Goal: Transaction & Acquisition: Purchase product/service

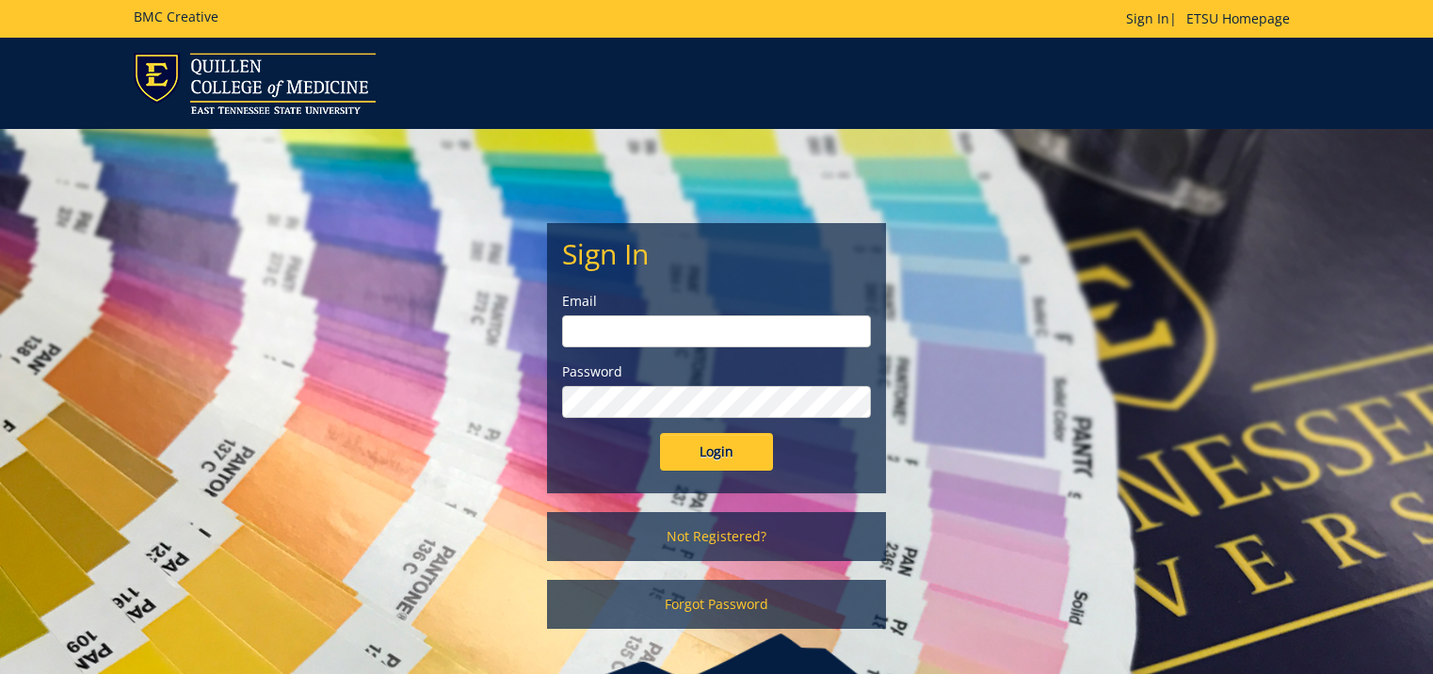
type input "doylel@etsu.edu"
click at [712, 460] on input "Login" at bounding box center [716, 452] width 113 height 38
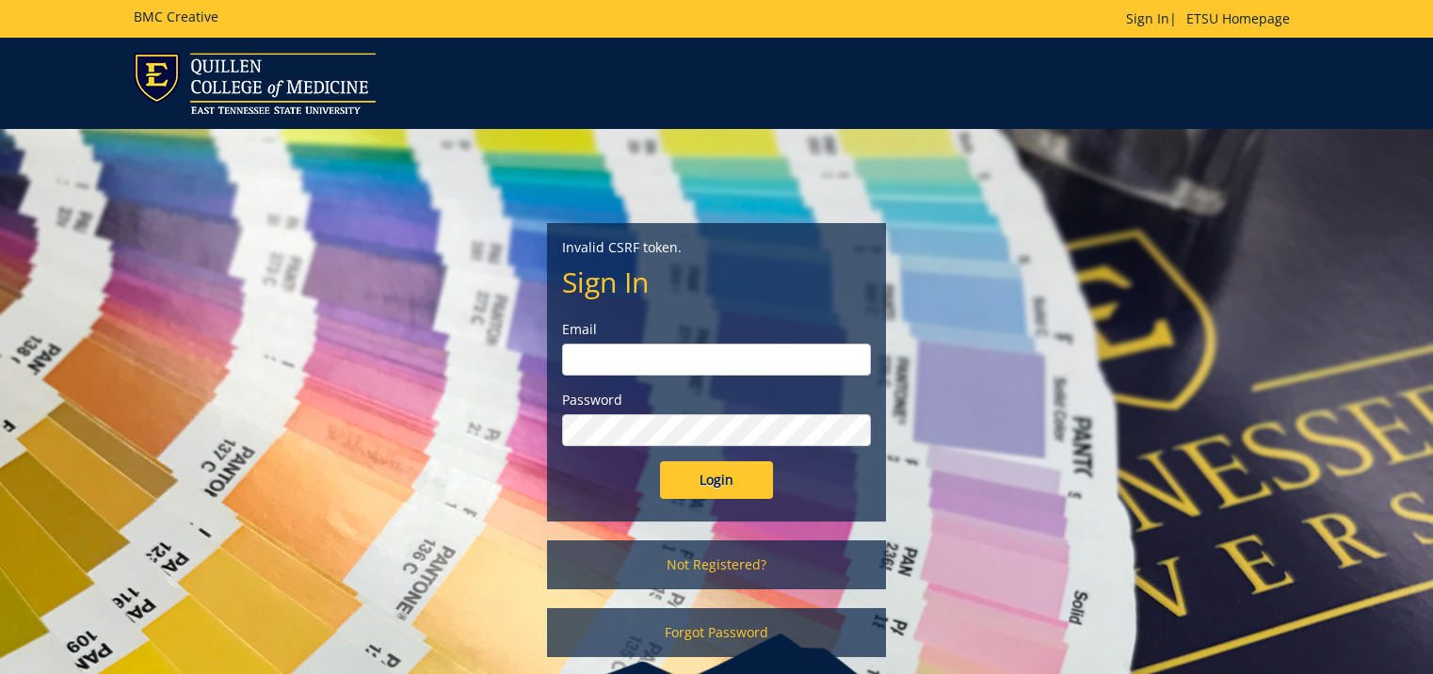
type input "doylel@etsu.edu"
click at [713, 489] on input "Login" at bounding box center [716, 480] width 113 height 38
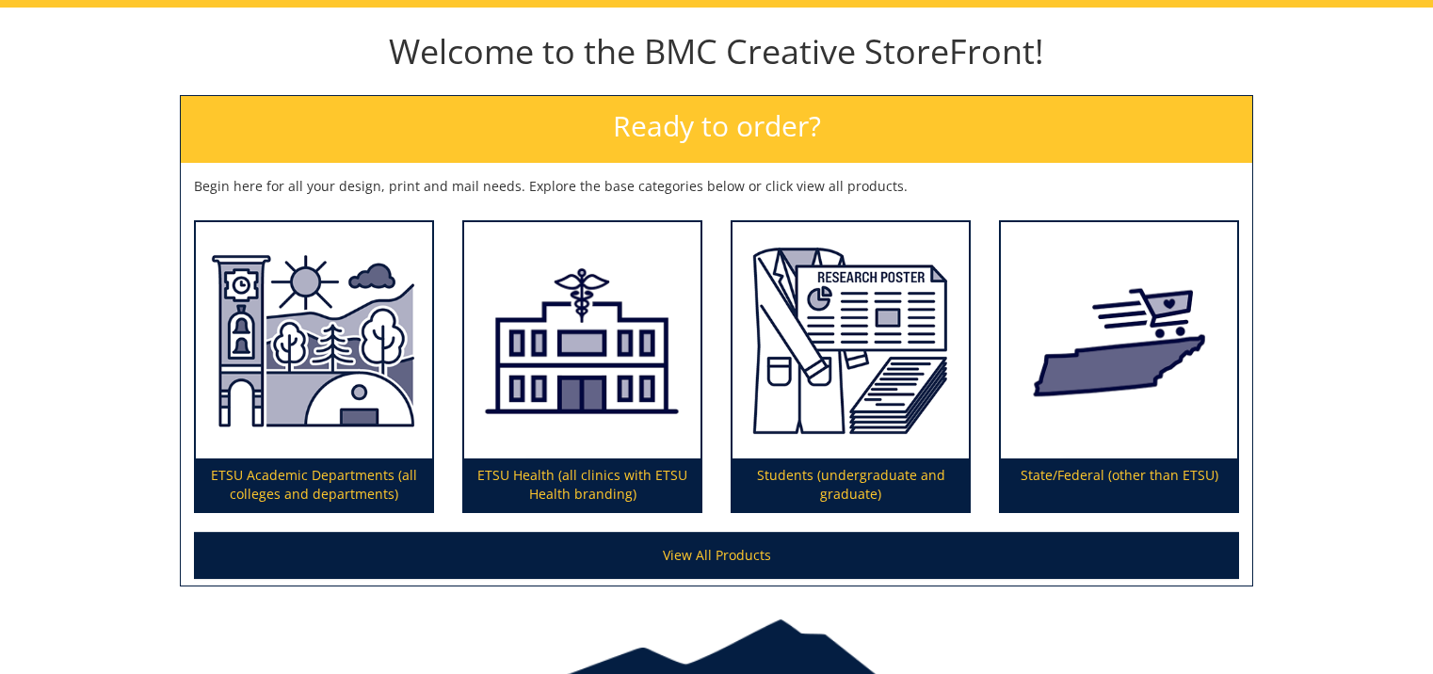
scroll to position [282, 0]
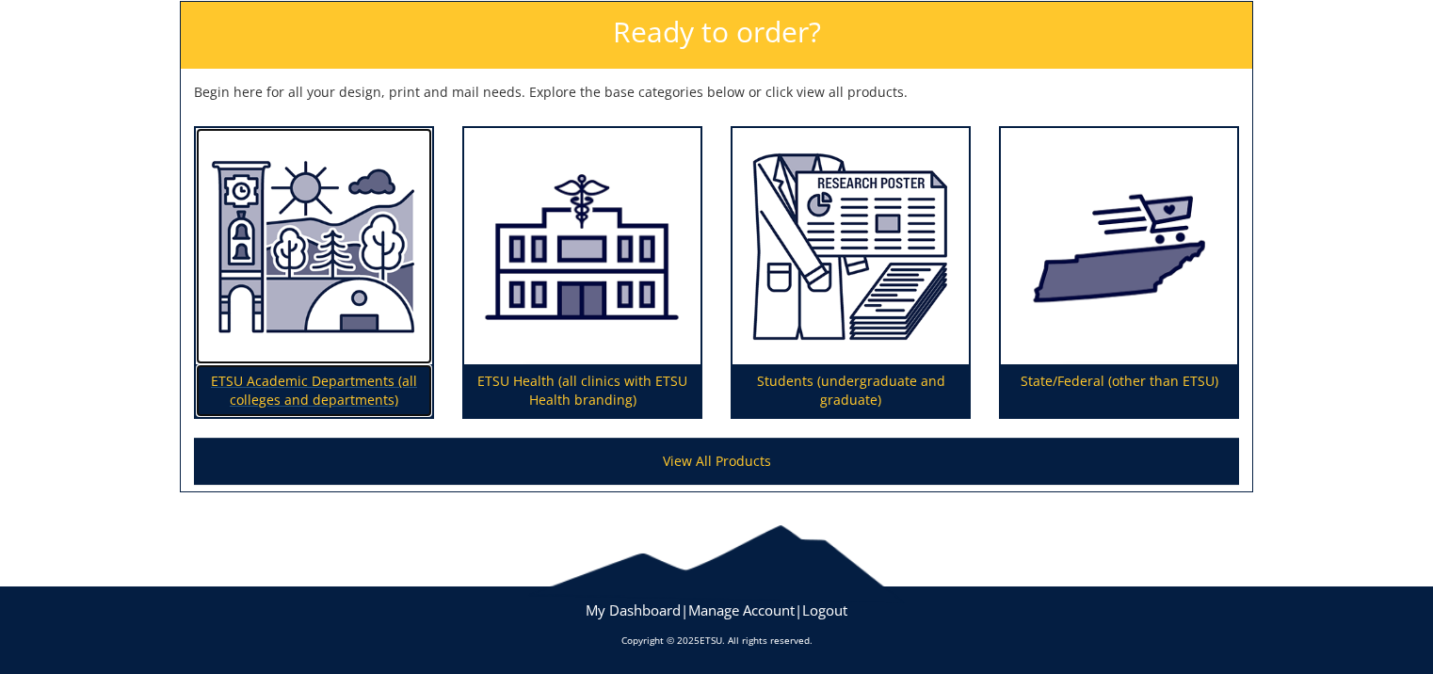
click at [299, 311] on img at bounding box center [314, 246] width 236 height 237
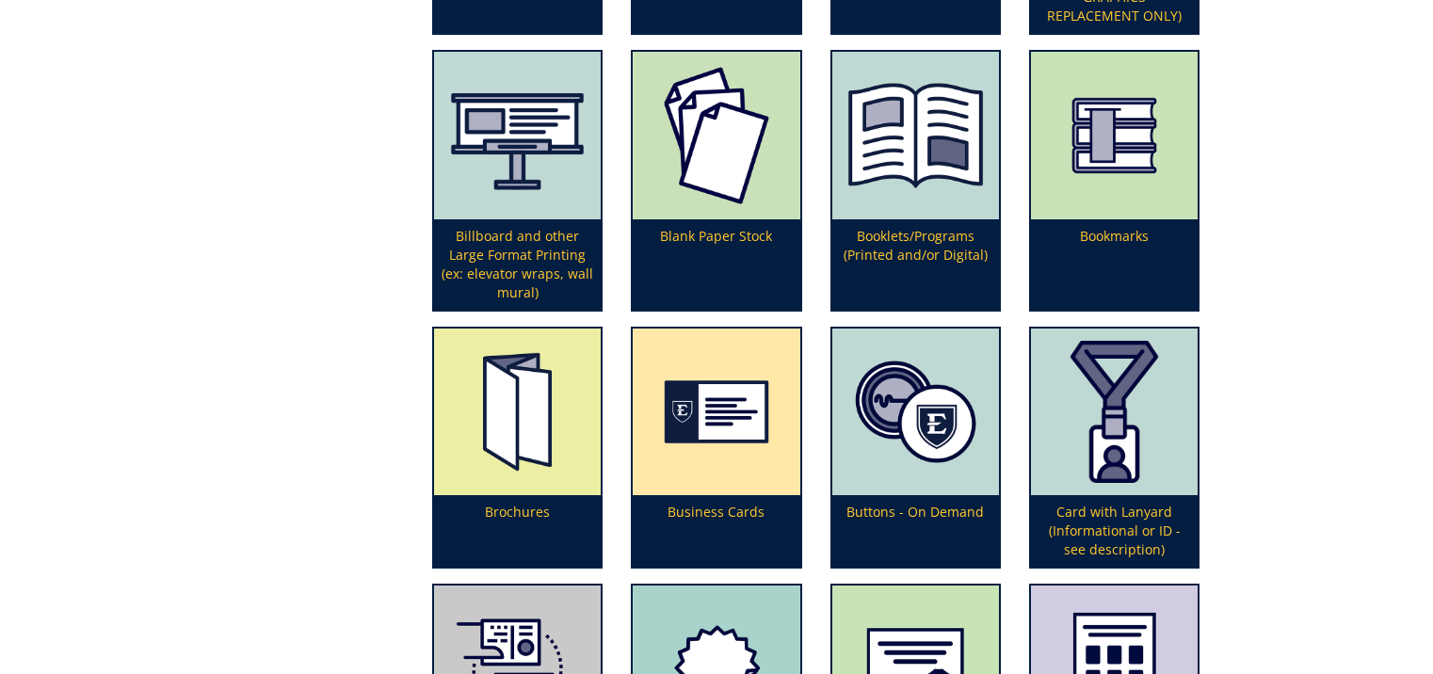
scroll to position [941, 0]
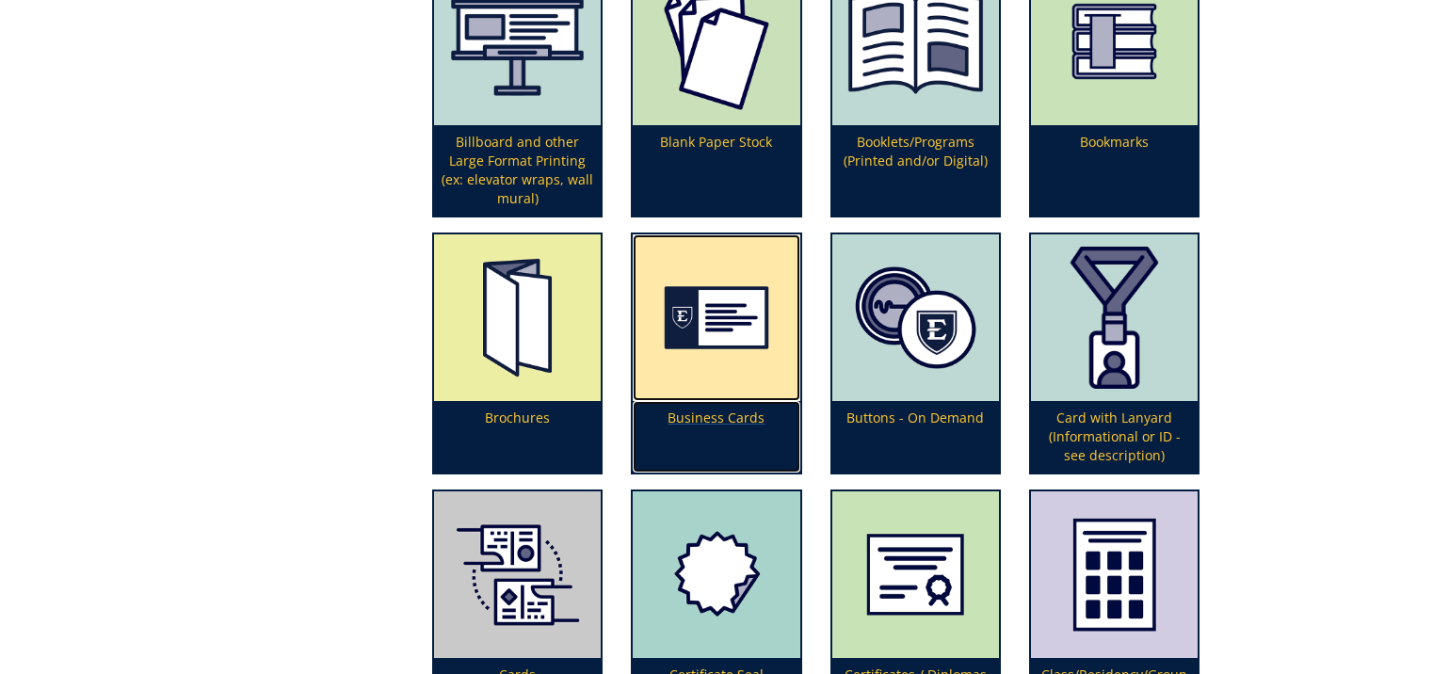
click at [702, 376] on img at bounding box center [716, 317] width 167 height 167
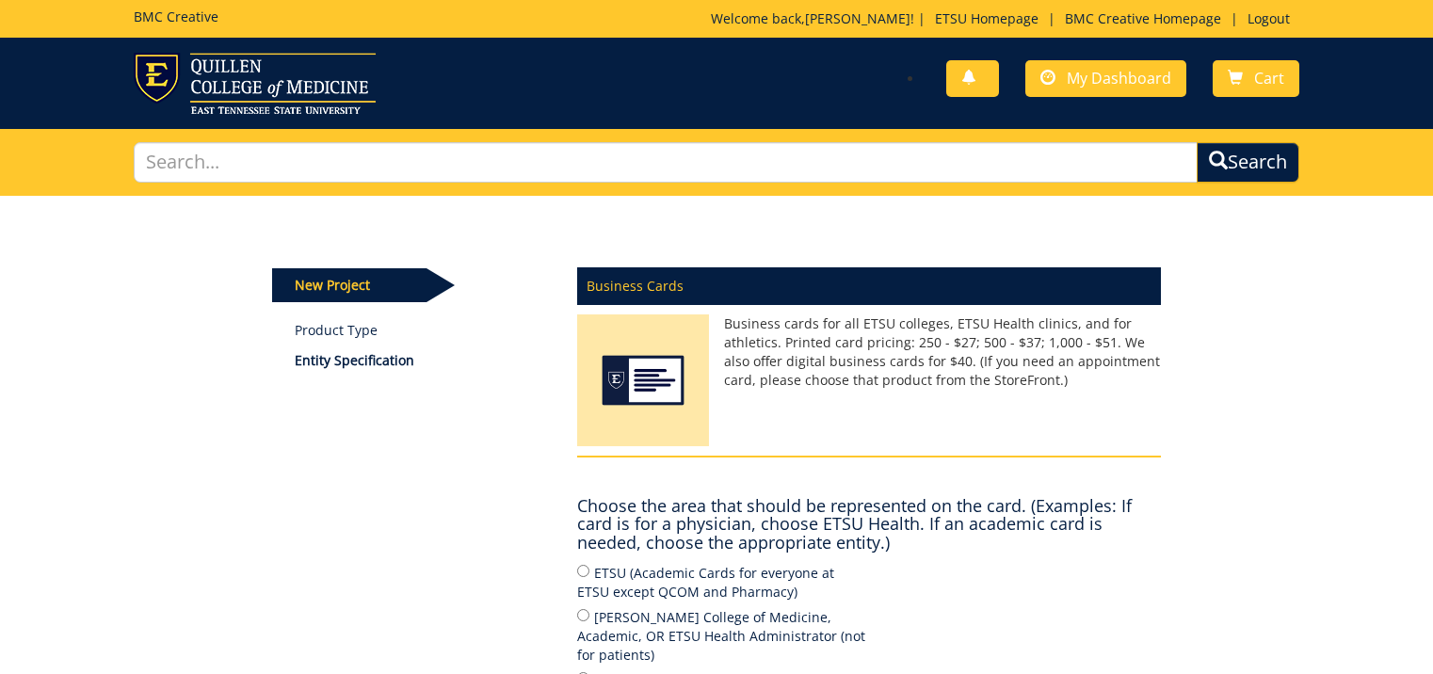
scroll to position [188, 0]
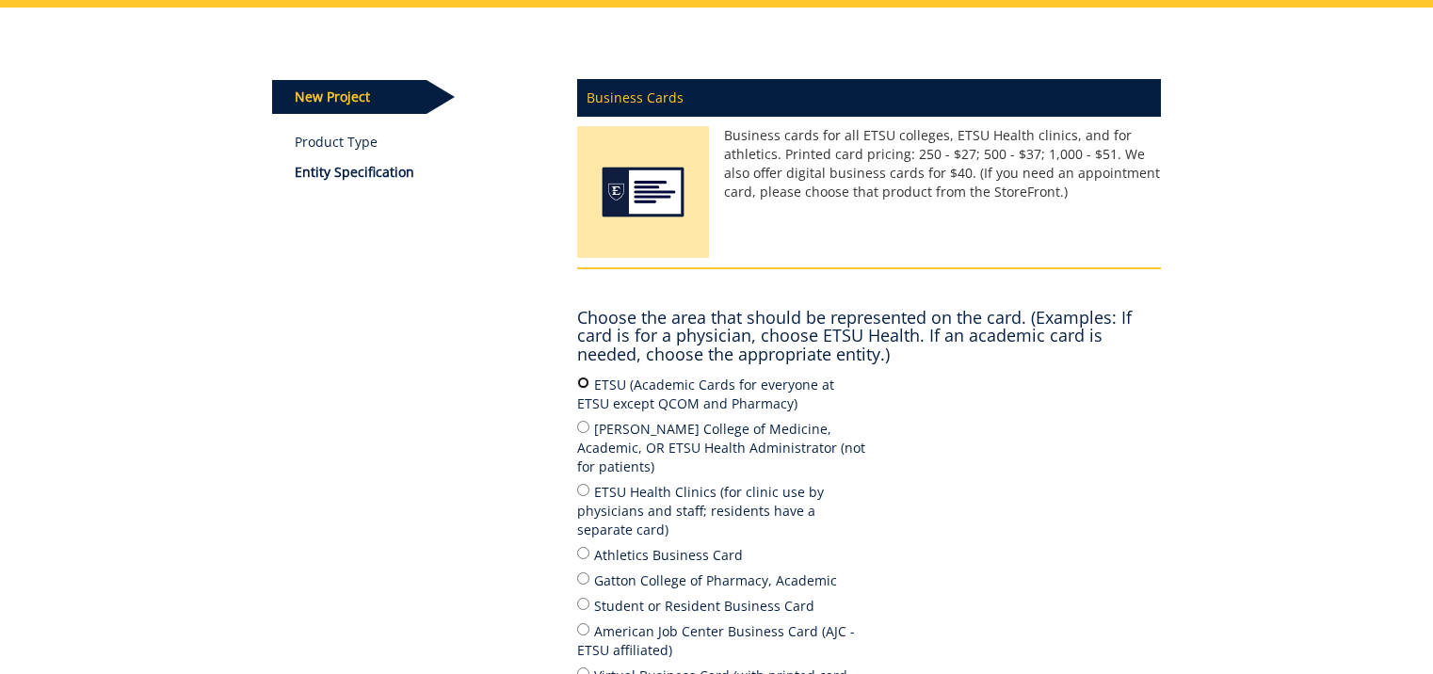
click at [581, 386] on input "ETSU (Academic Cards for everyone at ETSU except QCOM and Pharmacy)" at bounding box center [583, 383] width 12 height 12
radio input "true"
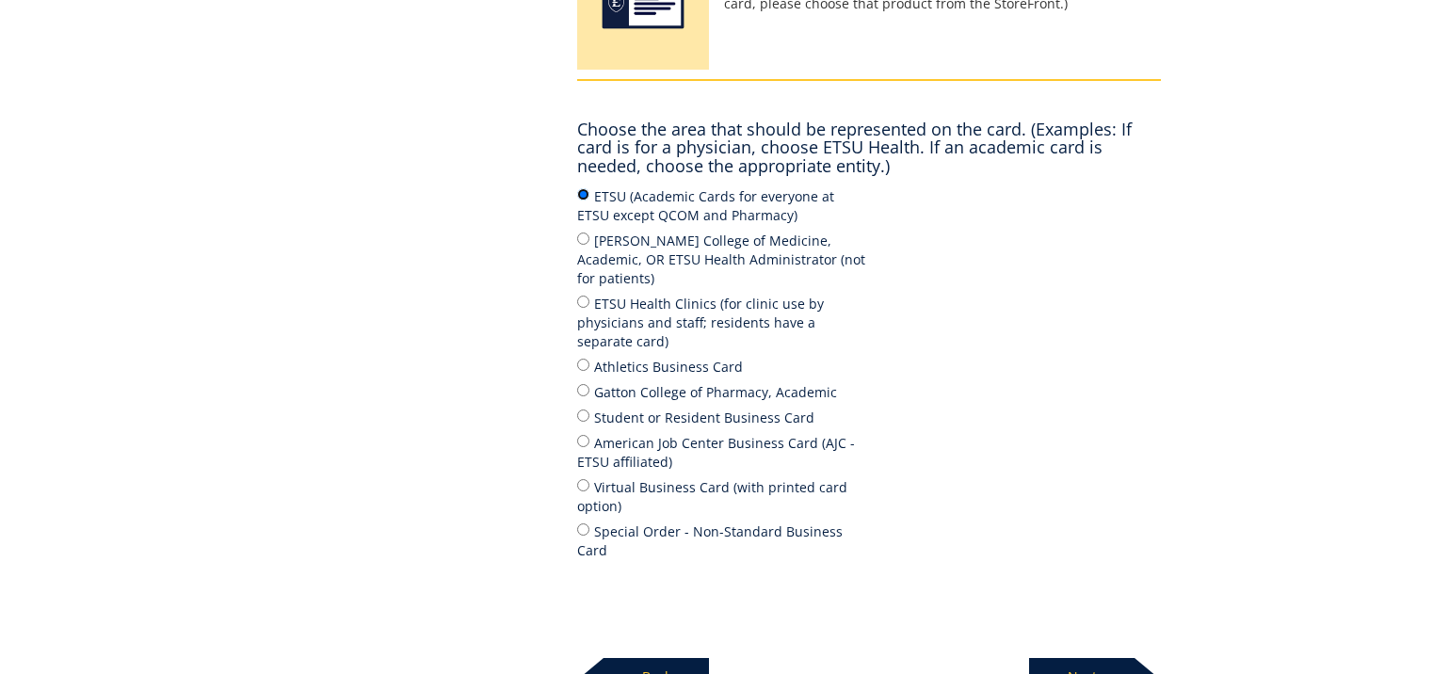
scroll to position [471, 0]
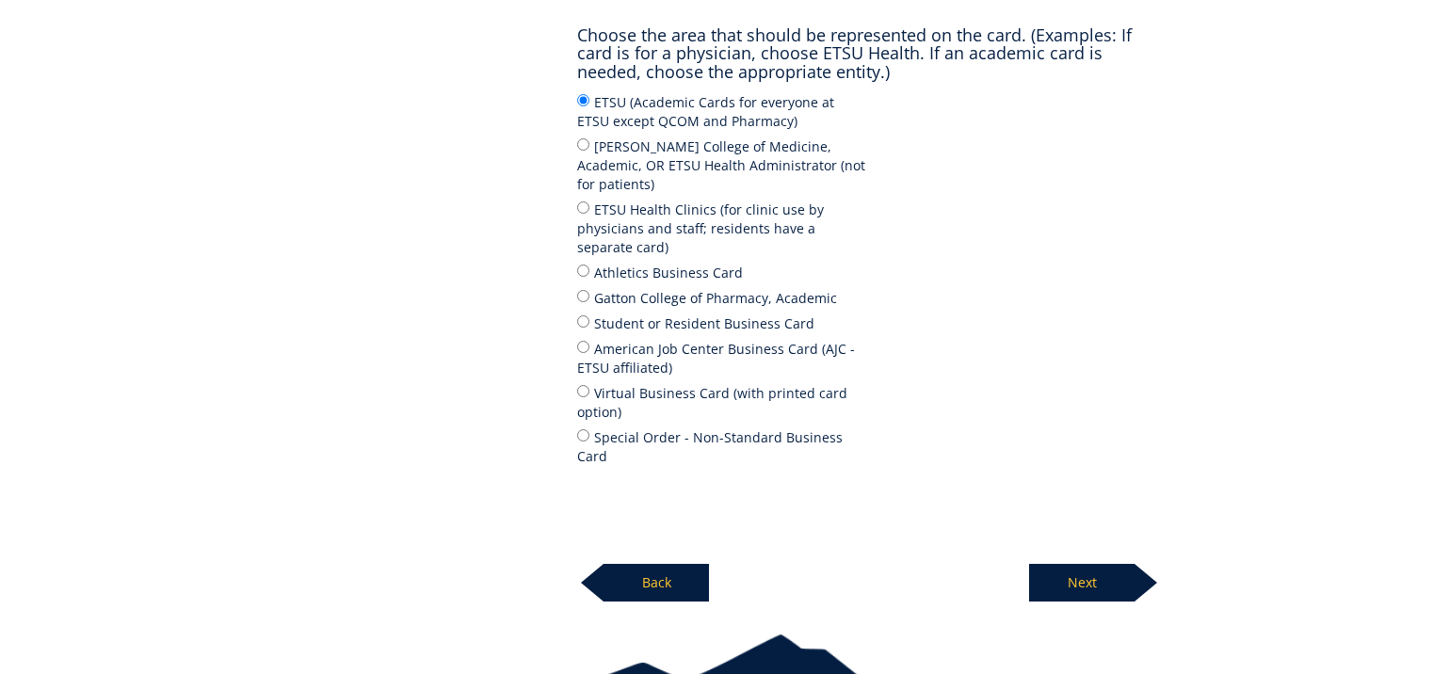
click at [1086, 564] on p "Next" at bounding box center [1081, 583] width 105 height 38
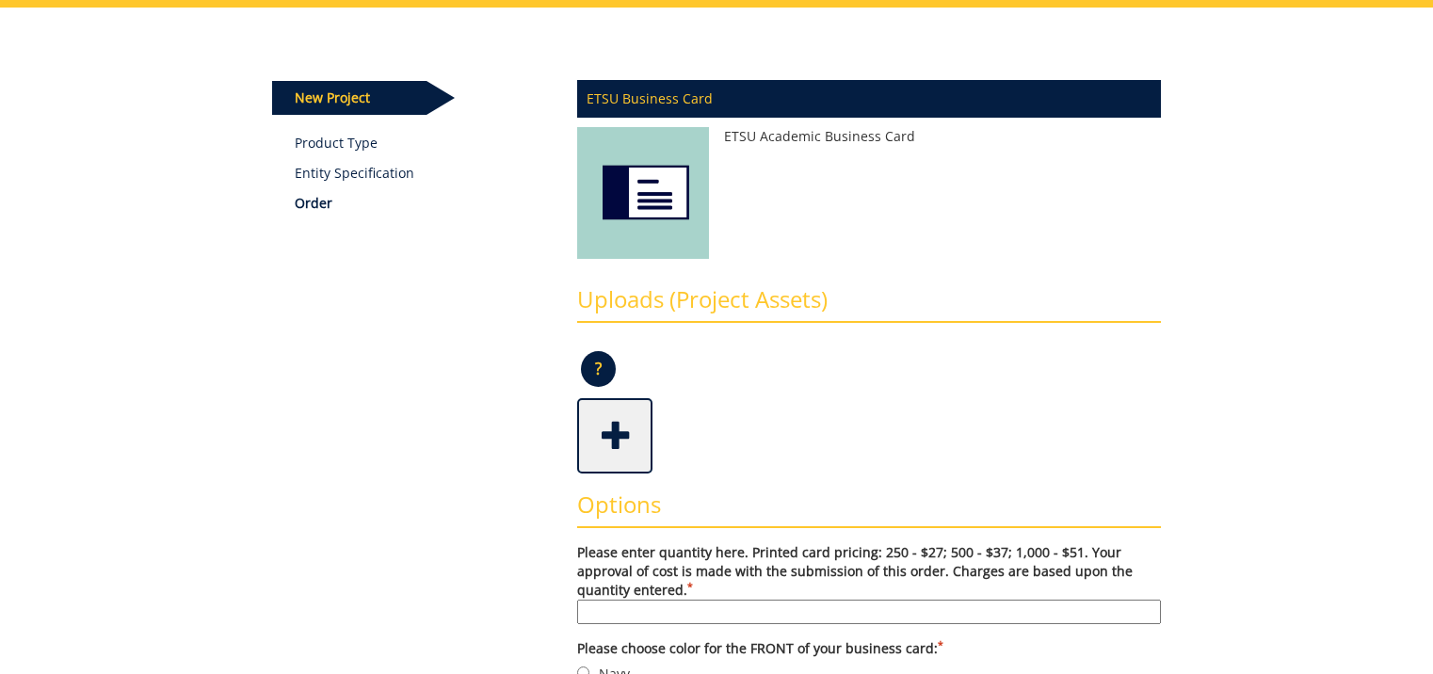
scroll to position [377, 0]
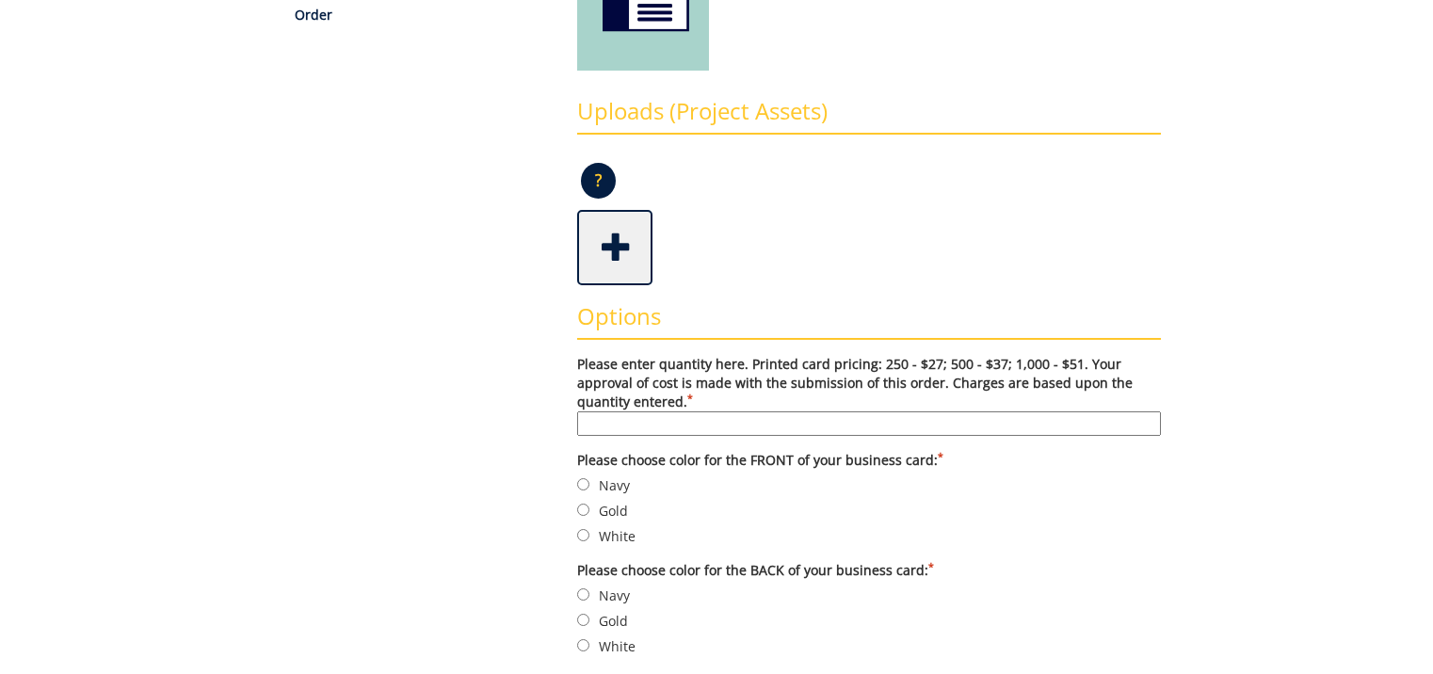
click at [651, 426] on input "Please enter quantity here. Printed card pricing: 250 - $27; 500 - $37; 1,000 -…" at bounding box center [869, 423] width 584 height 24
type input "500"
click at [583, 508] on input "Gold" at bounding box center [583, 510] width 12 height 12
radio input "true"
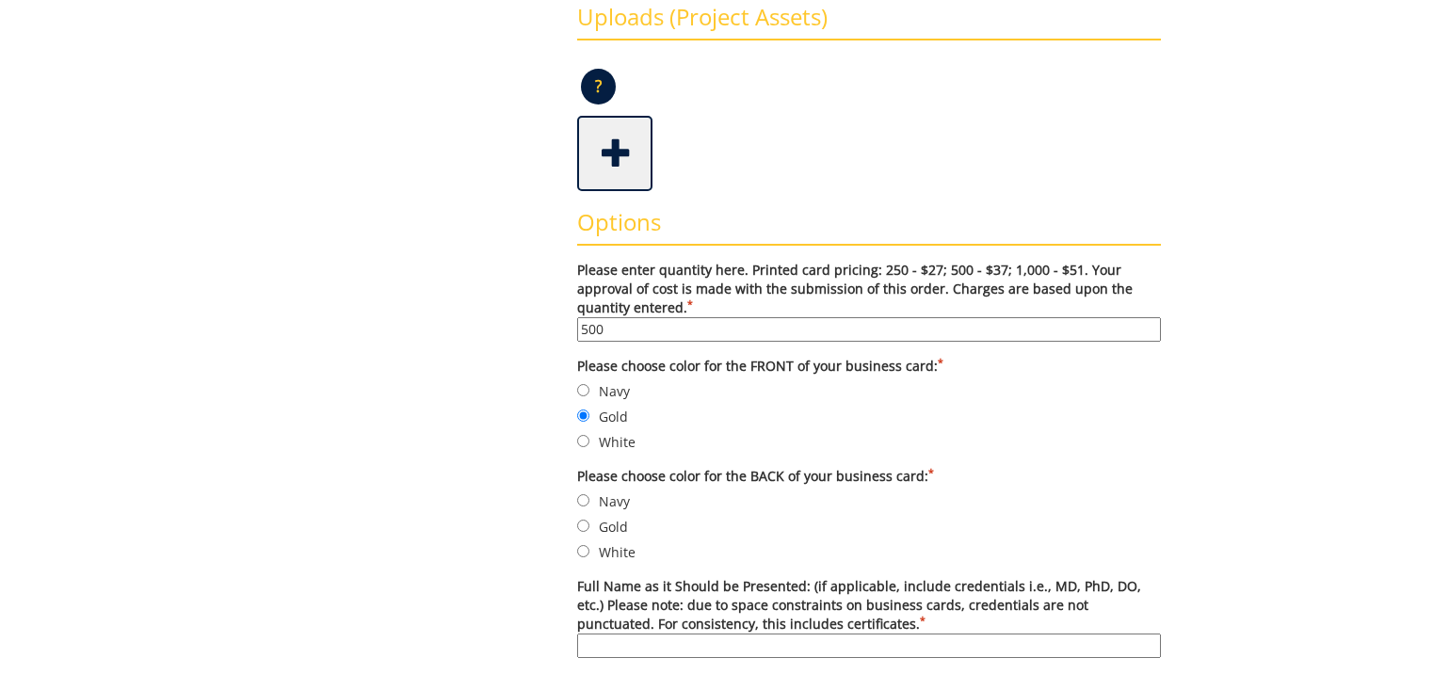
scroll to position [565, 0]
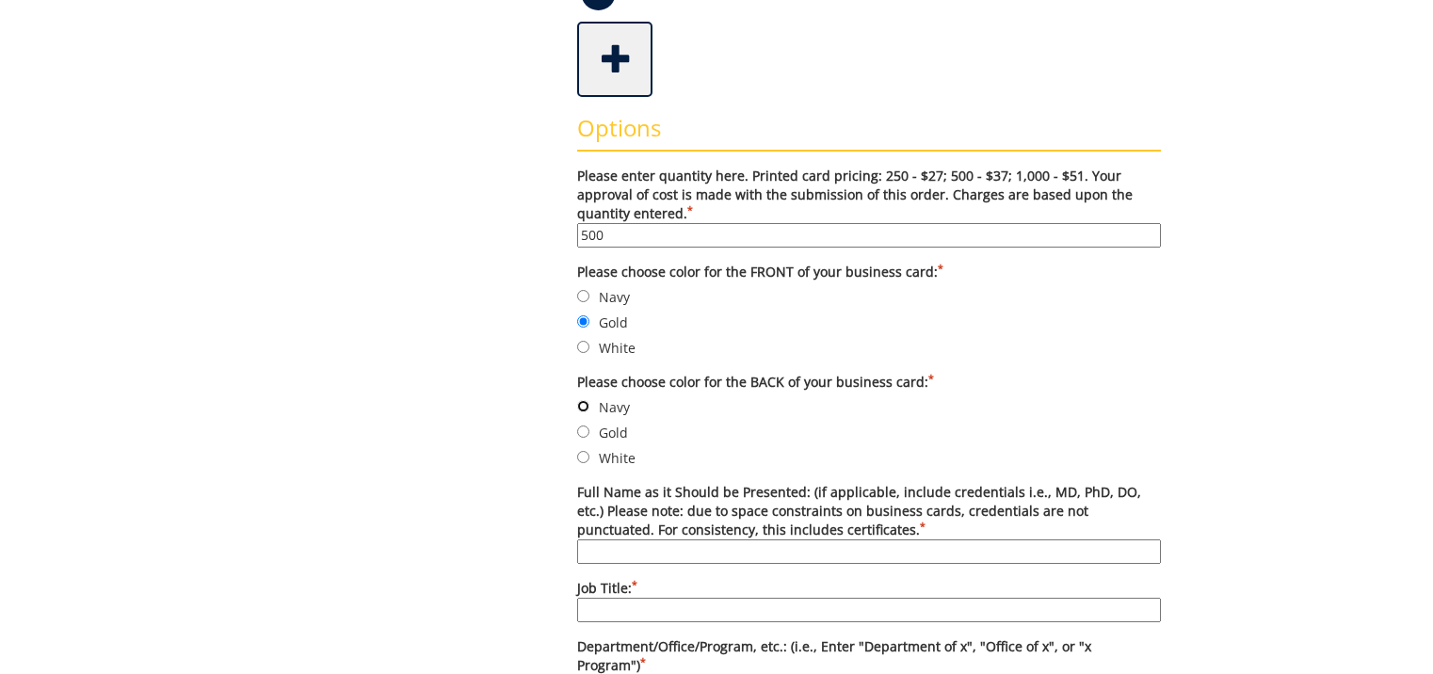
click at [583, 408] on input "Navy" at bounding box center [583, 406] width 12 height 12
radio input "true"
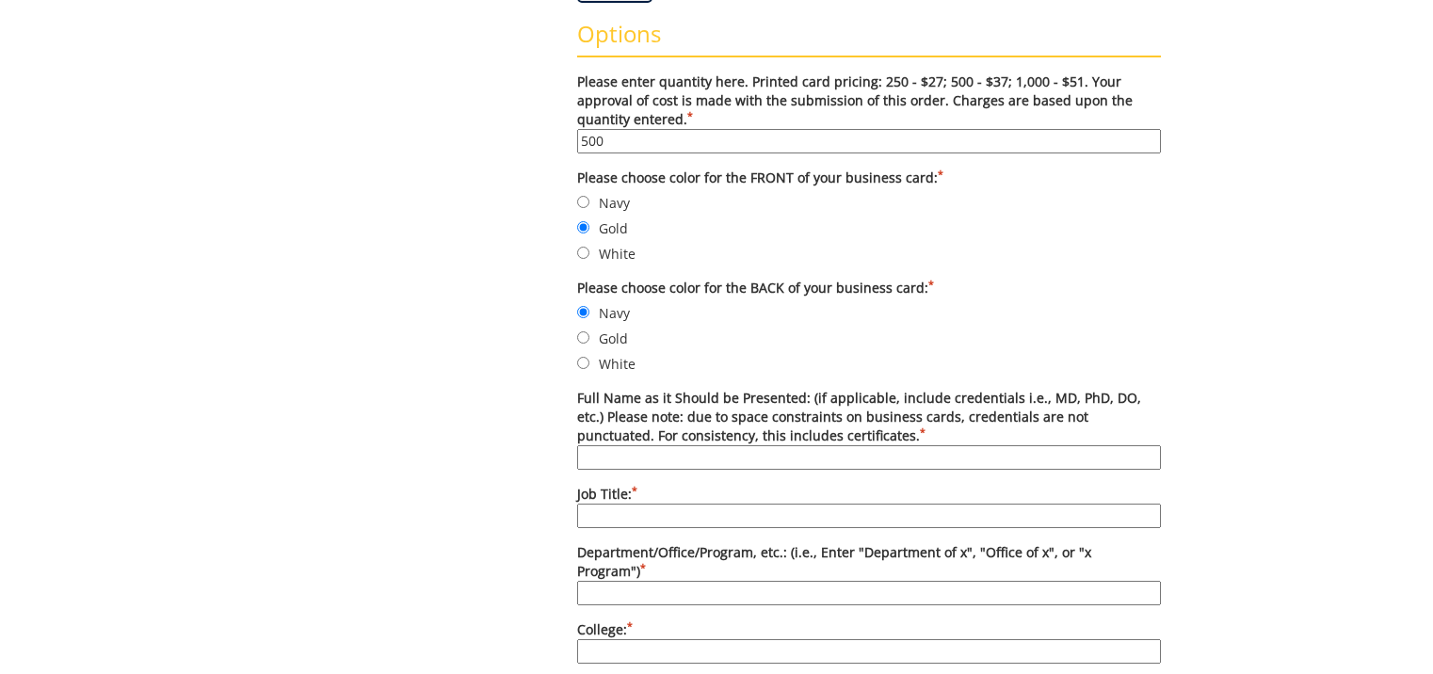
click at [711, 455] on input "Full Name as it Should be Presented: (if applicable, include credentials i.e., …" at bounding box center [869, 457] width 584 height 24
click at [641, 456] on input "Full Name as it Should be Presented: (if applicable, include credentials i.e., …" at bounding box center [869, 457] width 584 height 24
paste input "Blake Tyree"
type input "Blake Tyree"
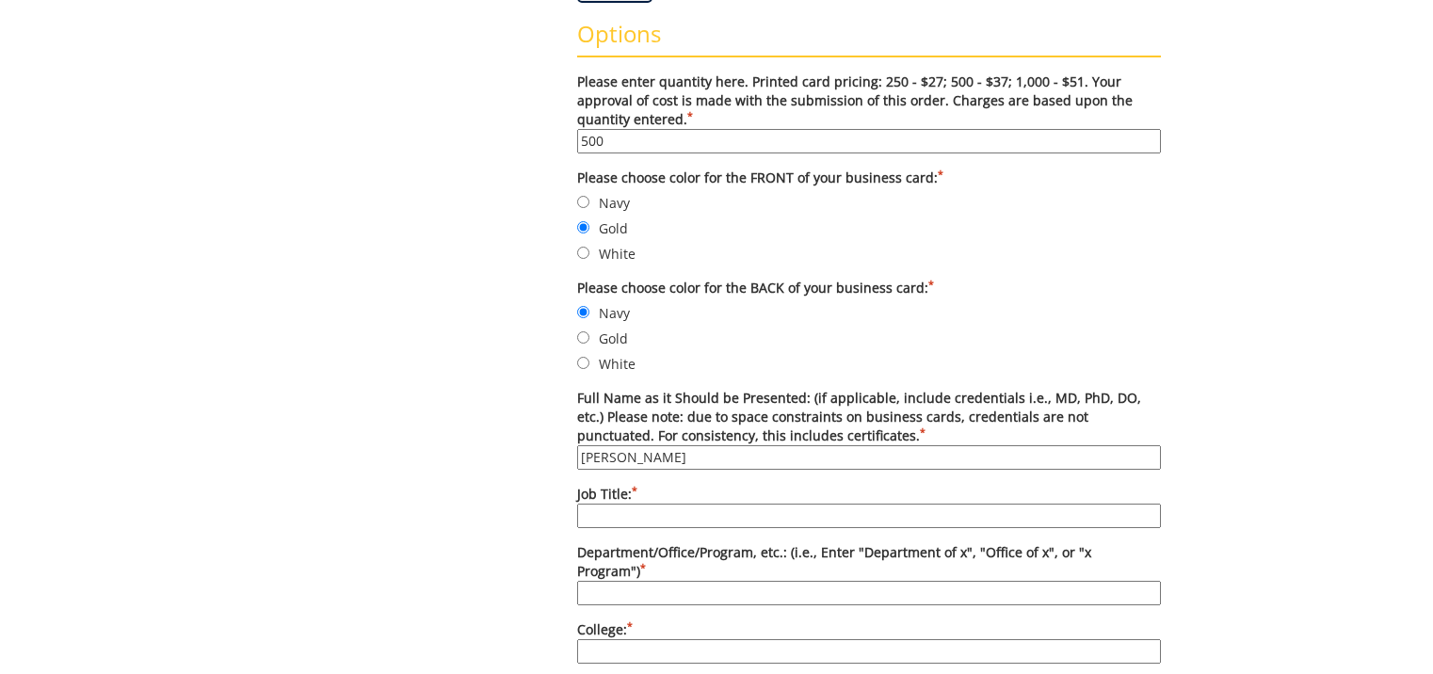
click at [638, 517] on input "Job Title: *" at bounding box center [869, 516] width 584 height 24
drag, startPoint x: 1066, startPoint y: 17, endPoint x: 1061, endPoint y: 28, distance: 12.2
click at [632, 519] on input "Job Title: *" at bounding box center [869, 516] width 584 height 24
paste input "Peer Mentor Coordinator"
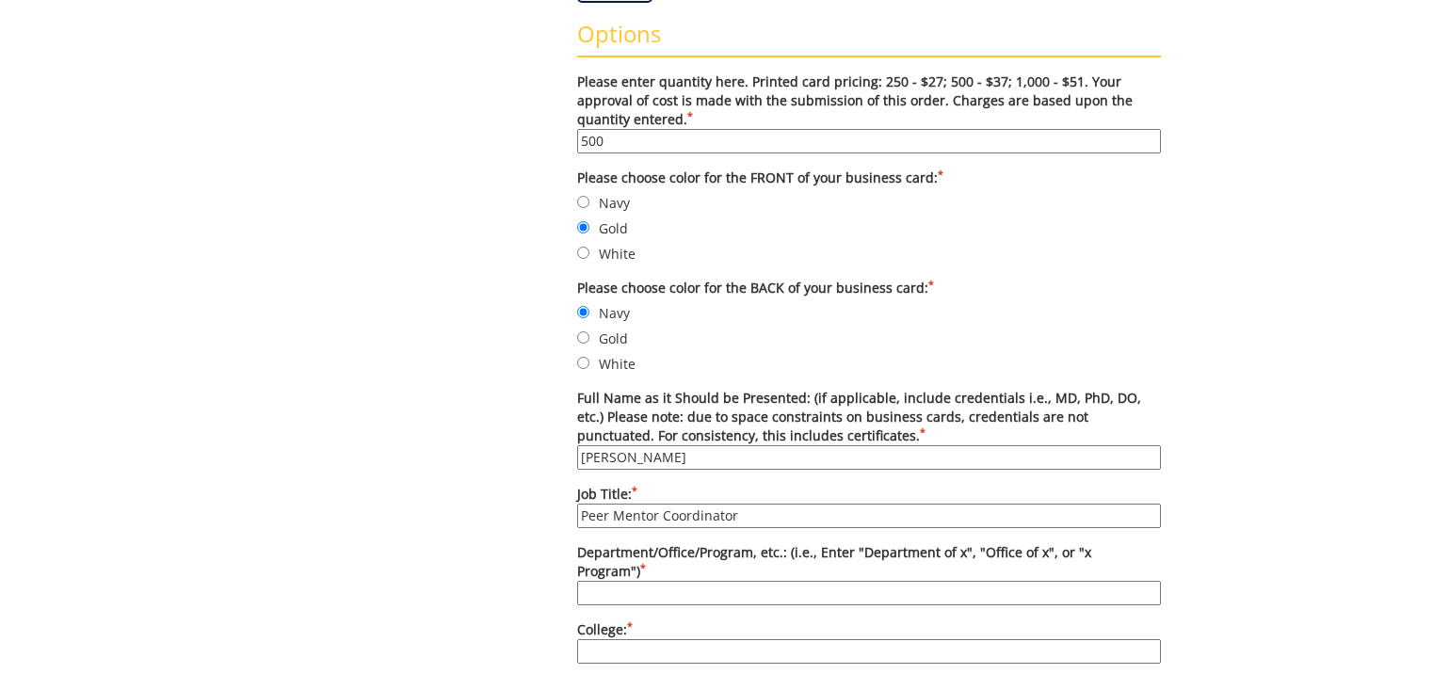
scroll to position [753, 0]
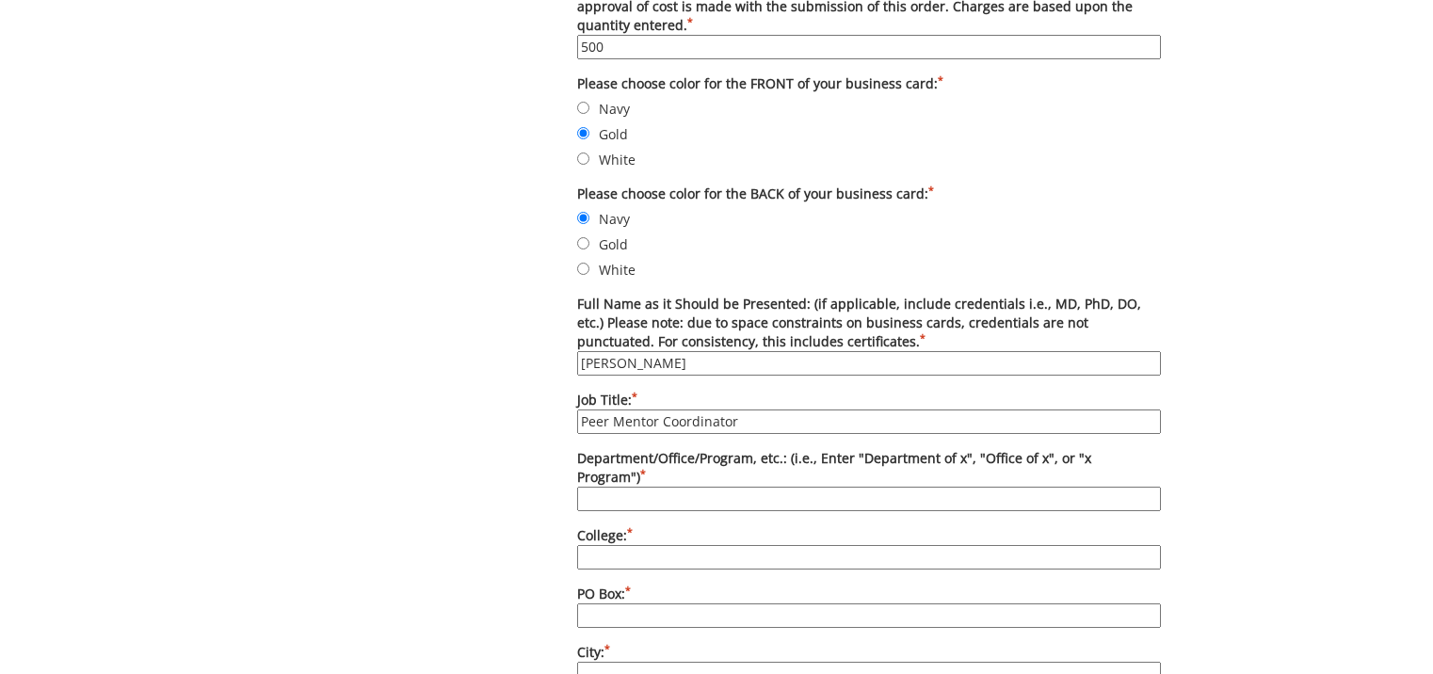
type input "Peer Mentor Coordinator"
click at [1241, 15] on div "Some kind of message here. New Project Product Type Entity Specification Order …" at bounding box center [716, 535] width 1101 height 2185
click at [660, 487] on input "Department/Office/Program, etc.: (i.e., Enter "Department of x", "Office of x",…" at bounding box center [869, 499] width 584 height 24
paste input "Access ETSU"
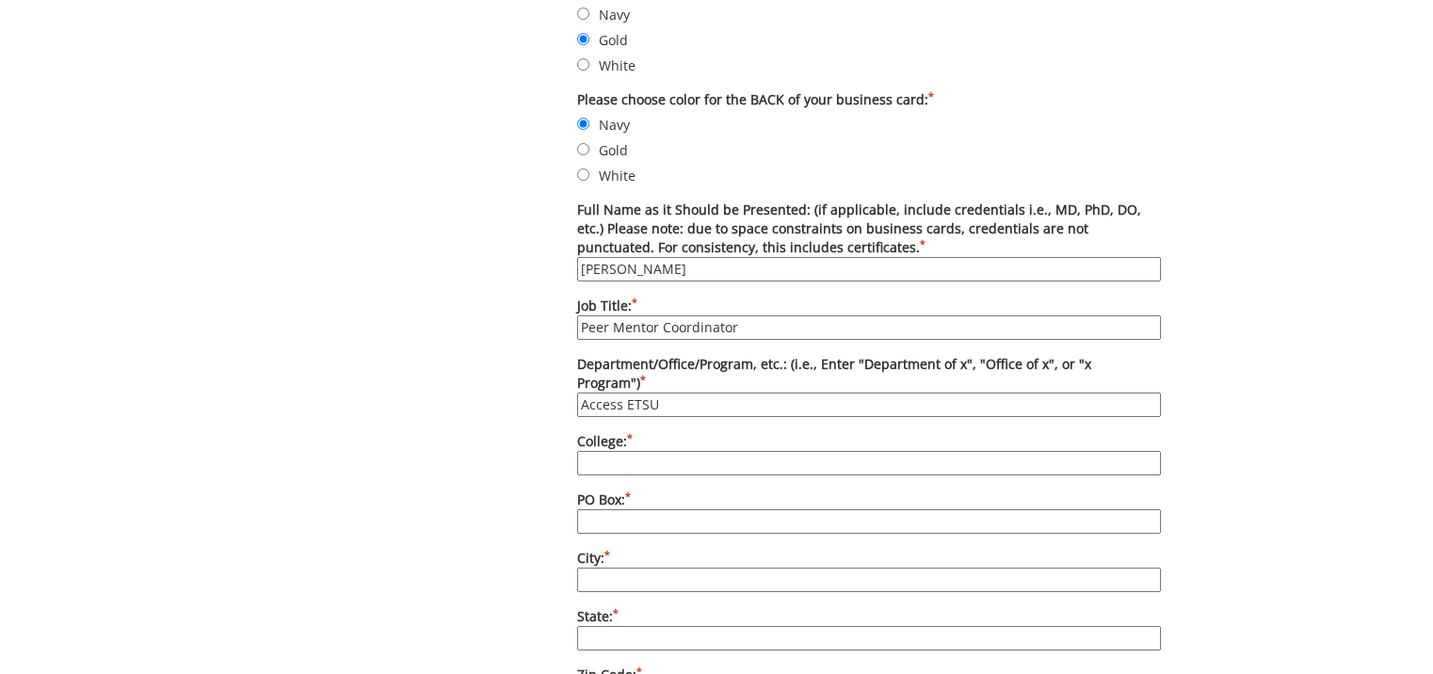
scroll to position [941, 0]
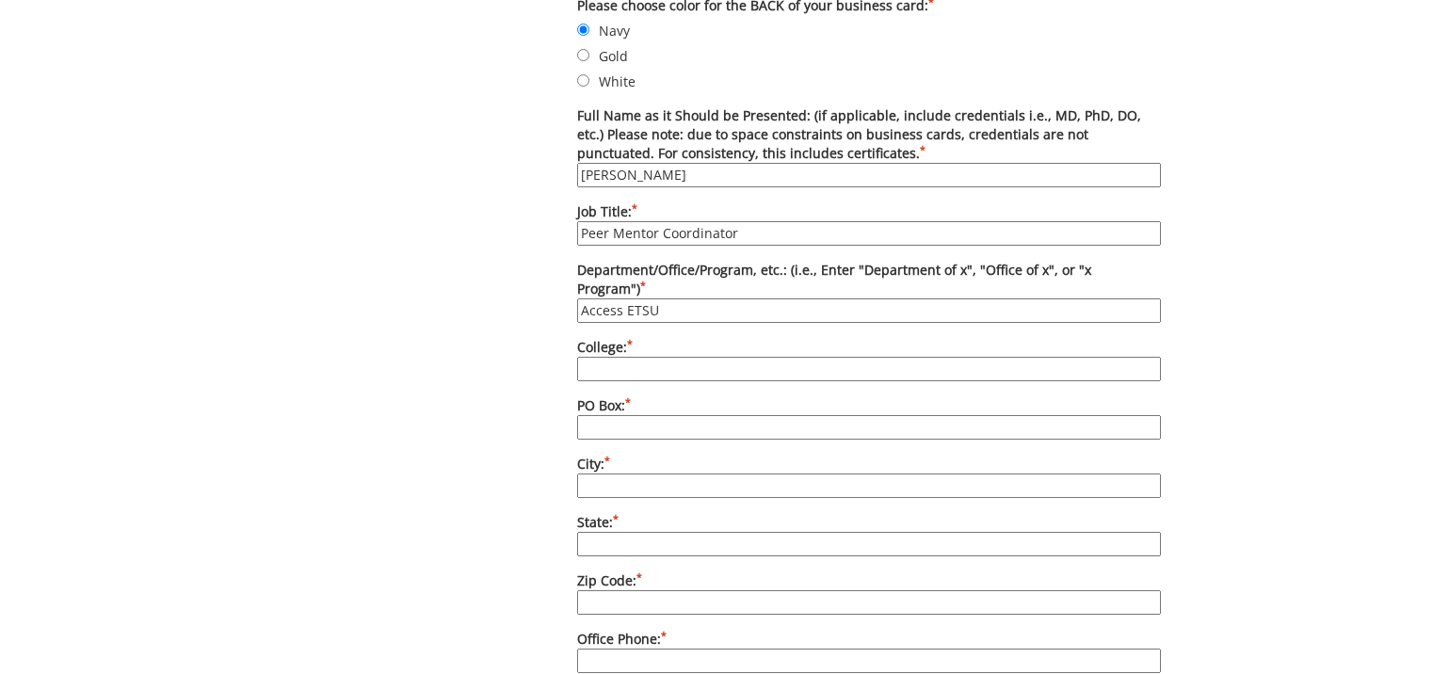
type input "Access ETSU"
click at [658, 357] on input "College: *" at bounding box center [869, 369] width 584 height 24
click at [145, 651] on div "Some kind of message here. New Project Product Type Entity Specification Order …" at bounding box center [716, 346] width 1433 height 2185
click at [687, 357] on input "College: *" at bounding box center [869, 369] width 584 height 24
type input "[PERSON_NAME] College of Education and Human Development"
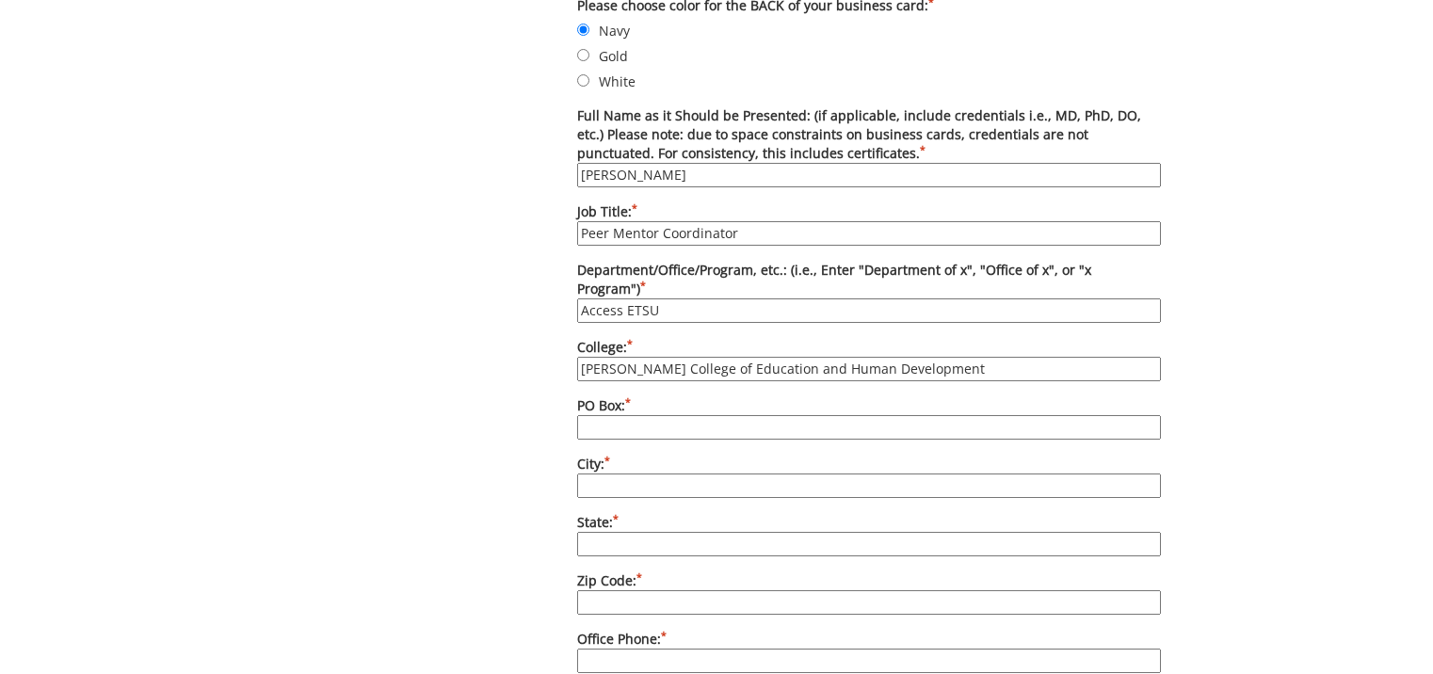
type input "70434"
type input "[GEOGRAPHIC_DATA]"
type input "TN"
type input "37614"
type input "NA"
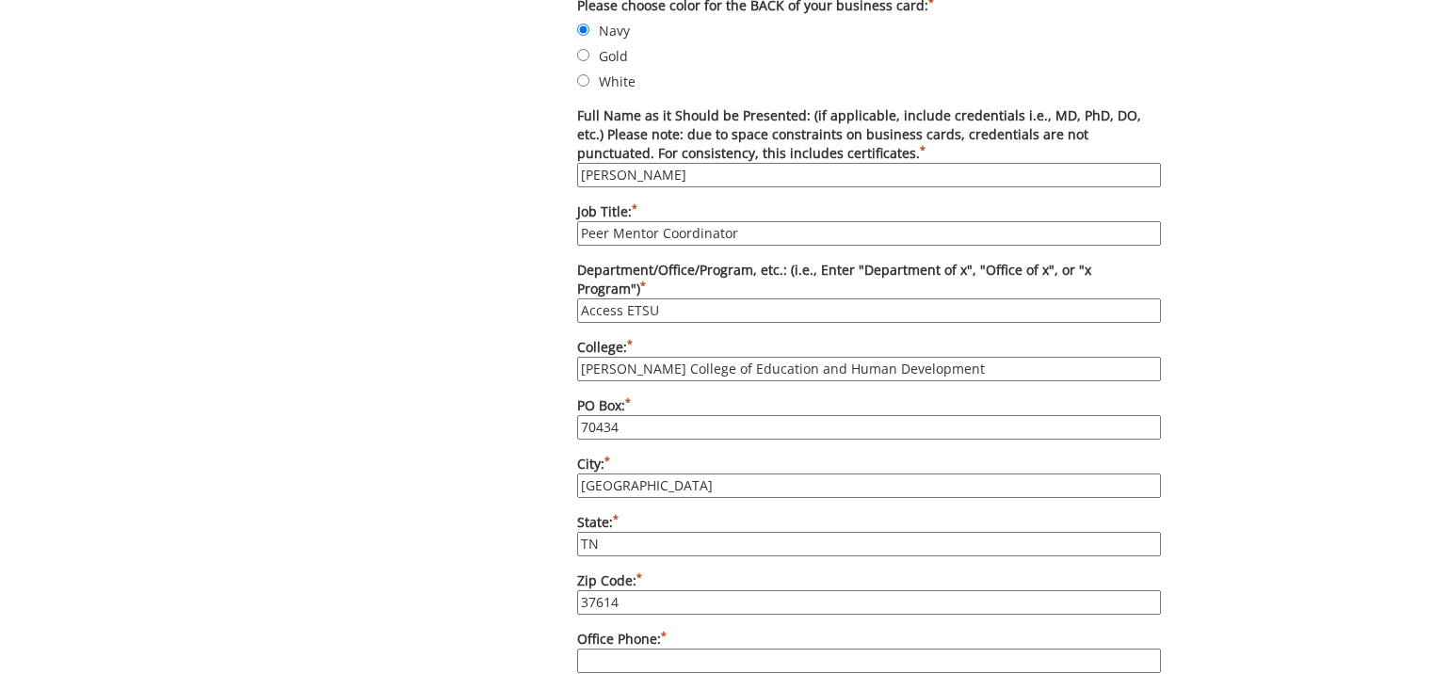
type input "(423) 439-7561"
type input "hagoodkm@etsu.edu"
type input "https://www.etsu.edu/coe/child"
click at [134, 604] on div "Some kind of message here. New Project Product Type Entity Specification Order …" at bounding box center [716, 346] width 1433 height 2185
click at [637, 415] on input "70434" at bounding box center [869, 427] width 584 height 24
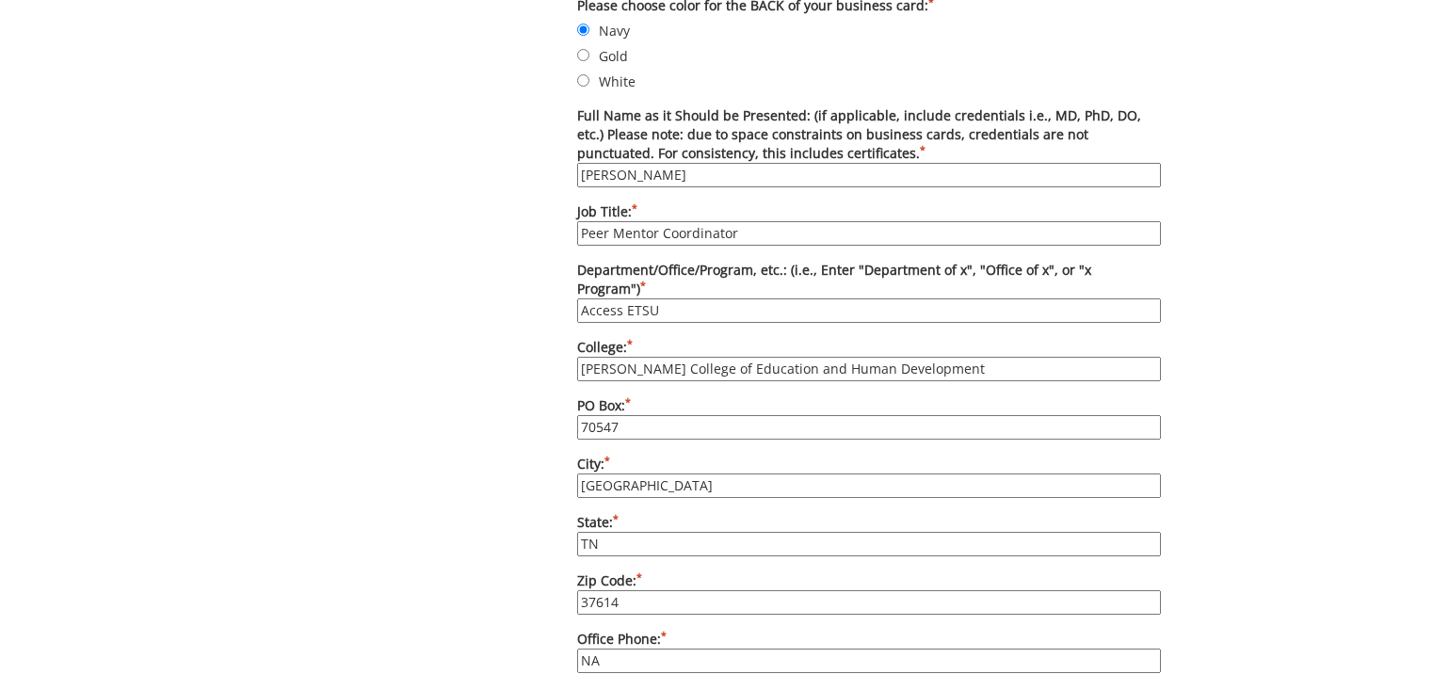
type input "70547"
click at [478, 461] on div "Some kind of message here. New Project Product Type Entity Specification Order …" at bounding box center [717, 346] width 918 height 2185
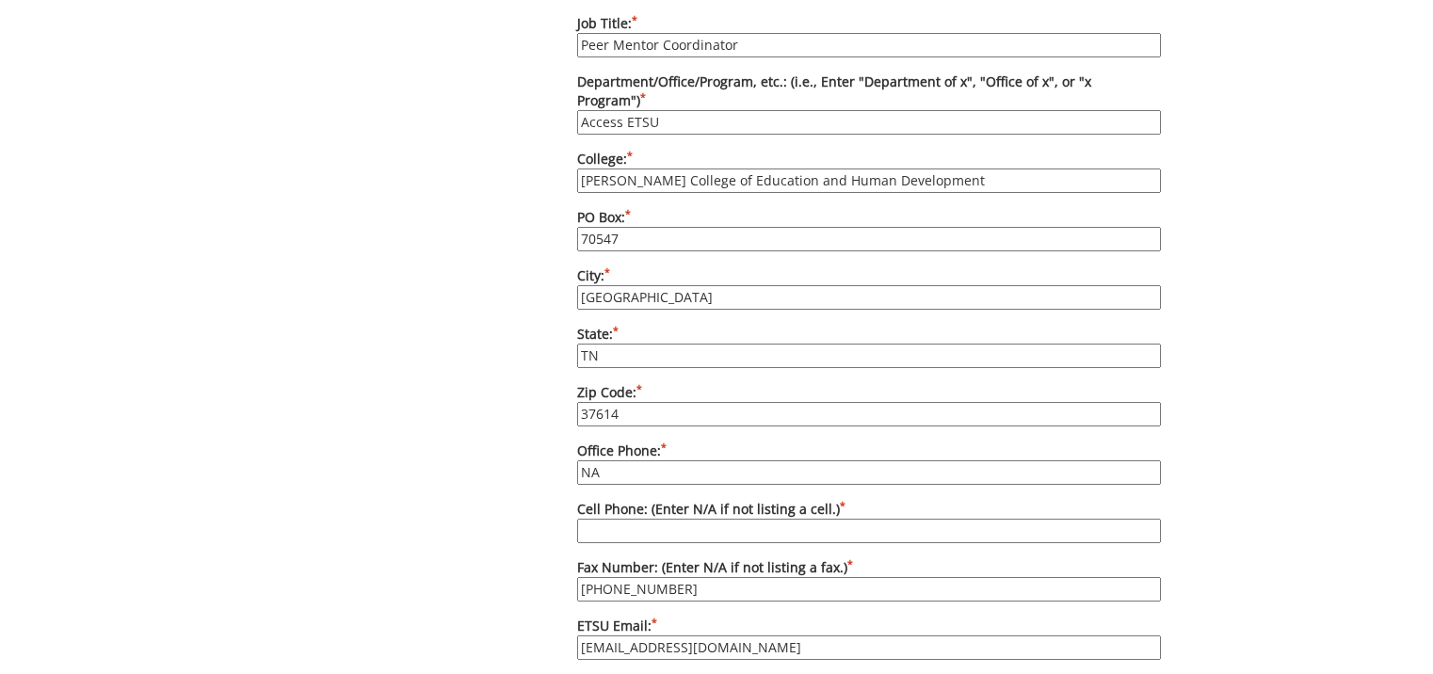
scroll to position [1224, 0]
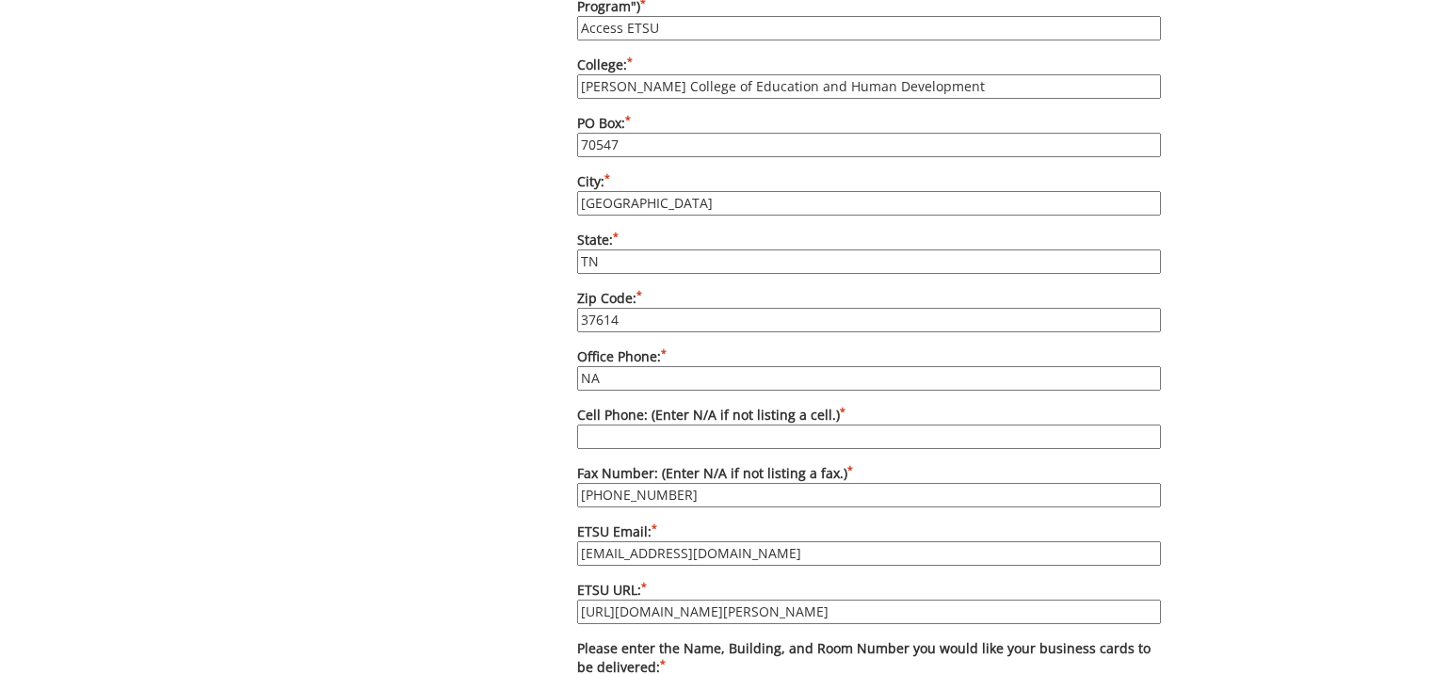
click at [72, 442] on div "Some kind of message here. New Project Product Type Entity Specification Order …" at bounding box center [716, 64] width 1433 height 2185
click at [613, 366] on input "NA" at bounding box center [869, 378] width 584 height 24
type input "N"
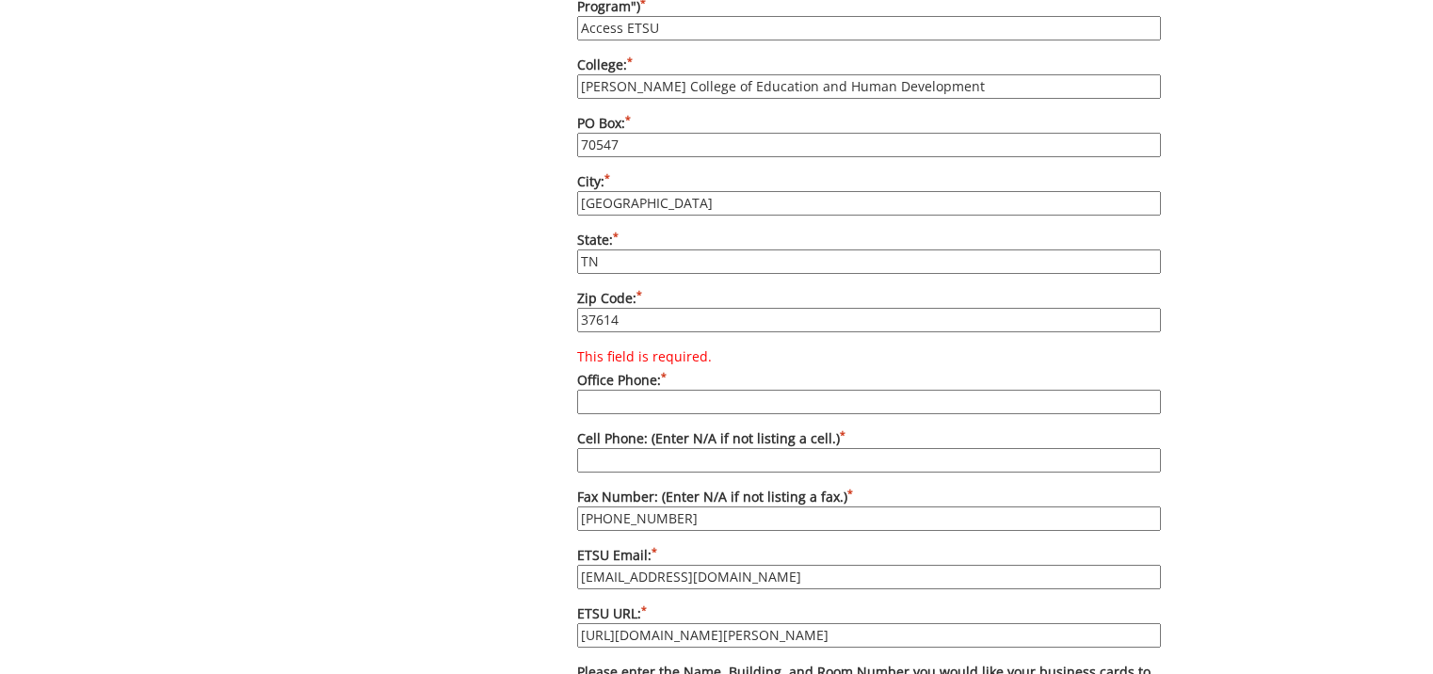
paste input "(423) 439-6826"
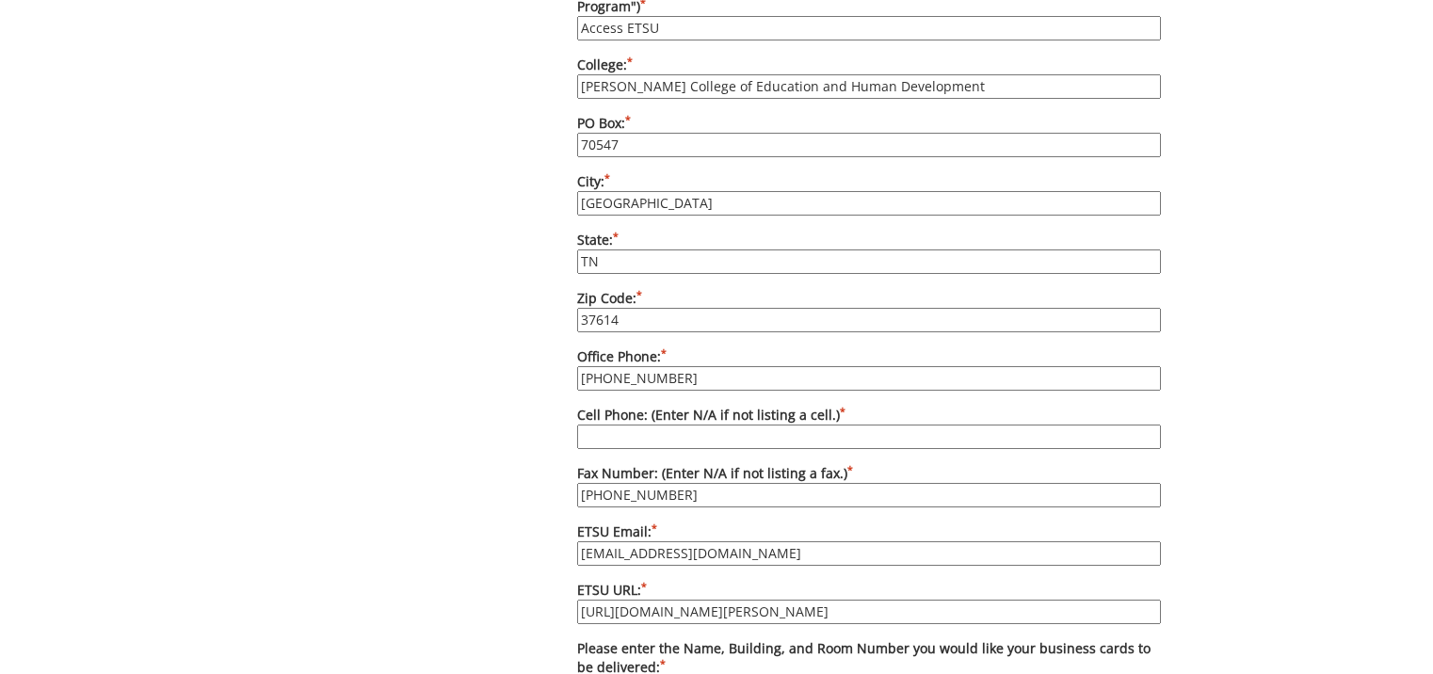
type input "(423) 439-6826"
click at [636, 425] on input "Cell Phone: (Enter N/A if not listing a cell.) *" at bounding box center [869, 437] width 584 height 24
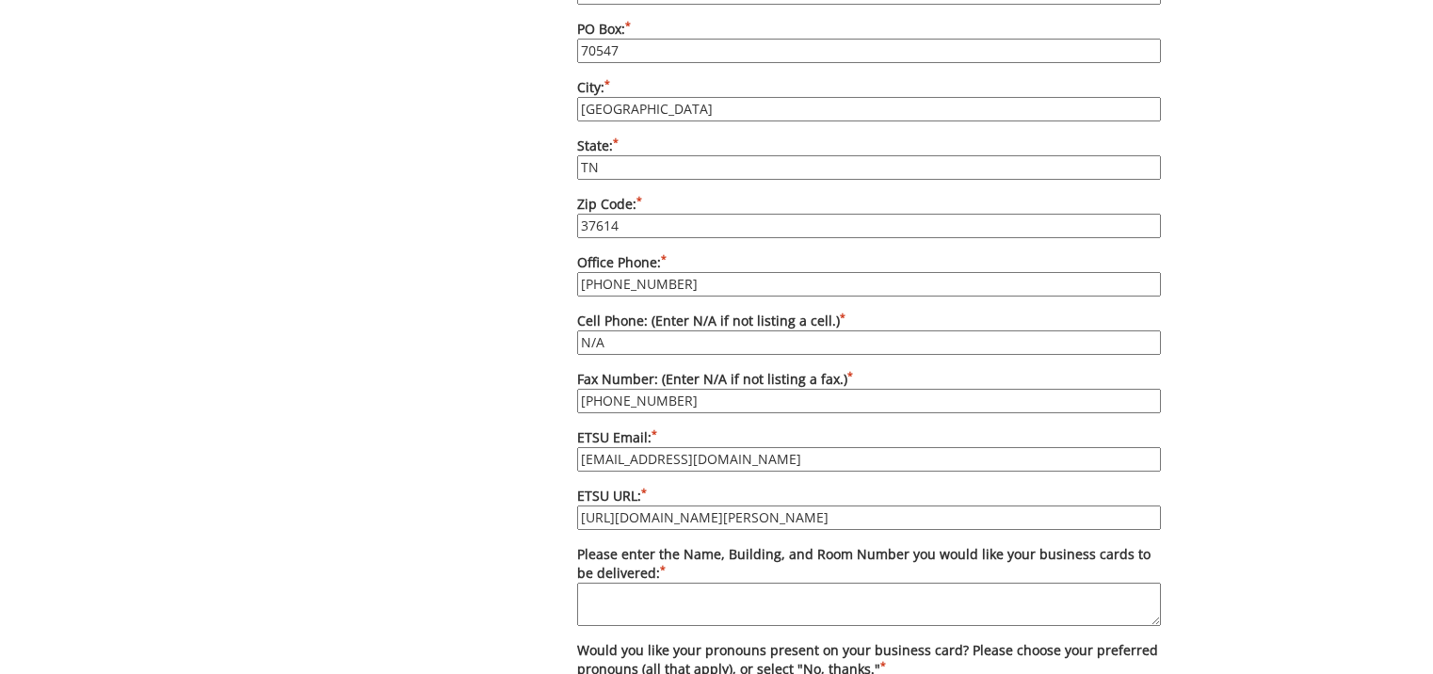
type input "N/A"
click at [683, 389] on input "(423) 439-7561" at bounding box center [869, 401] width 584 height 24
type input "("
type input "N/A"
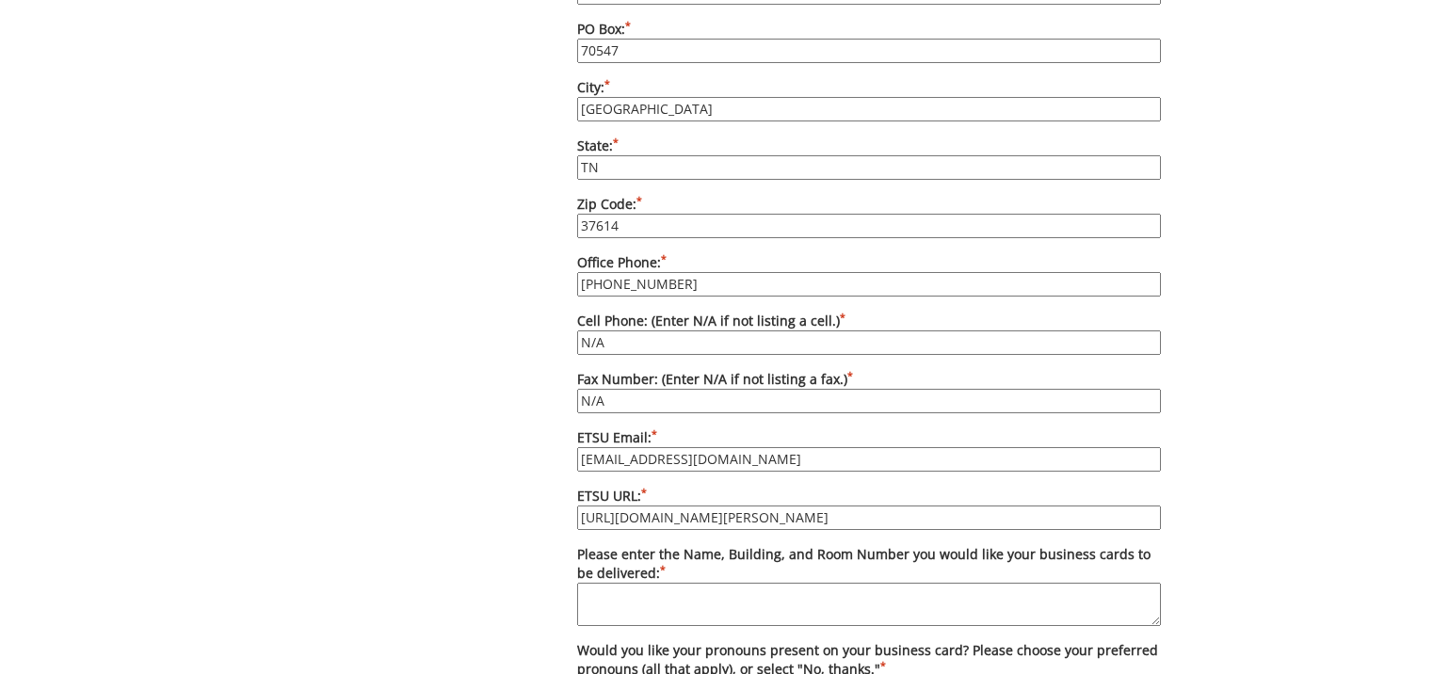
click at [741, 447] on input "hagoodkm@etsu.edu" at bounding box center [869, 459] width 584 height 24
type input "h"
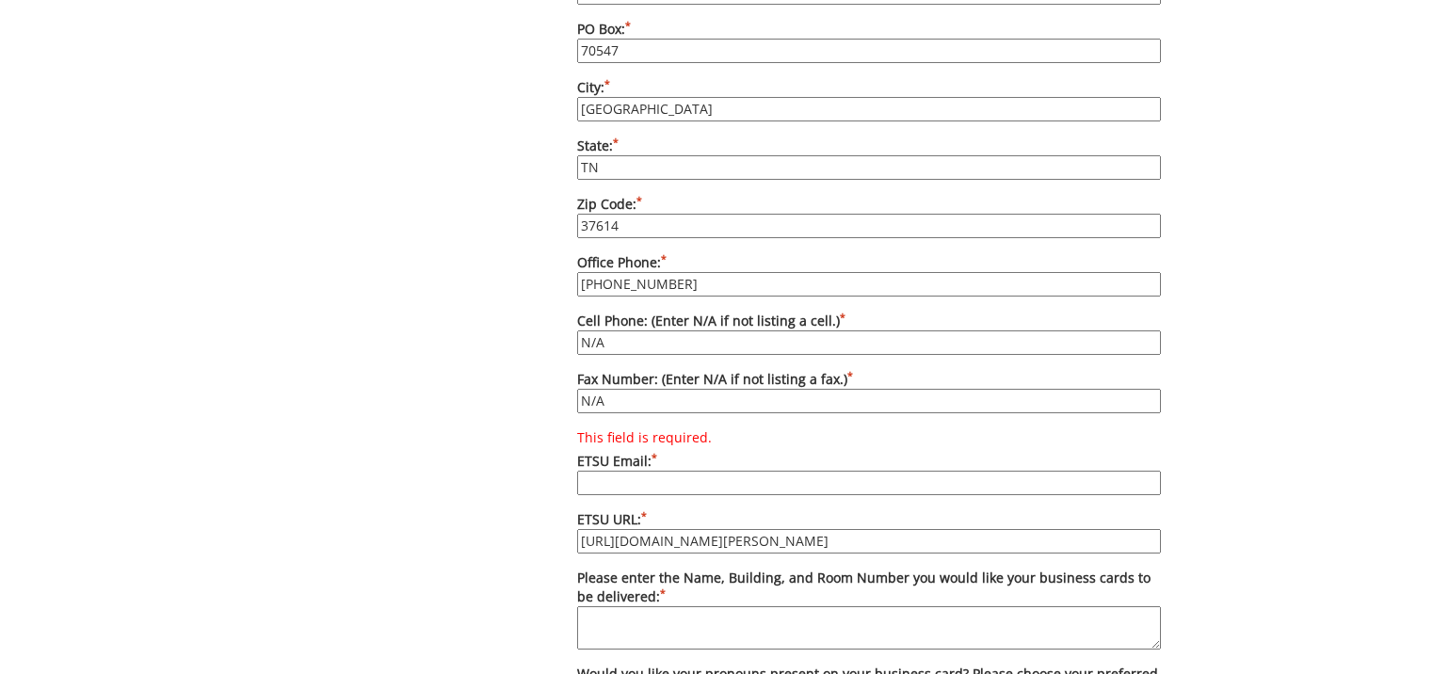
click at [780, 529] on input "https://www.etsu.edu/coe/child" at bounding box center [869, 541] width 584 height 24
type input "h"
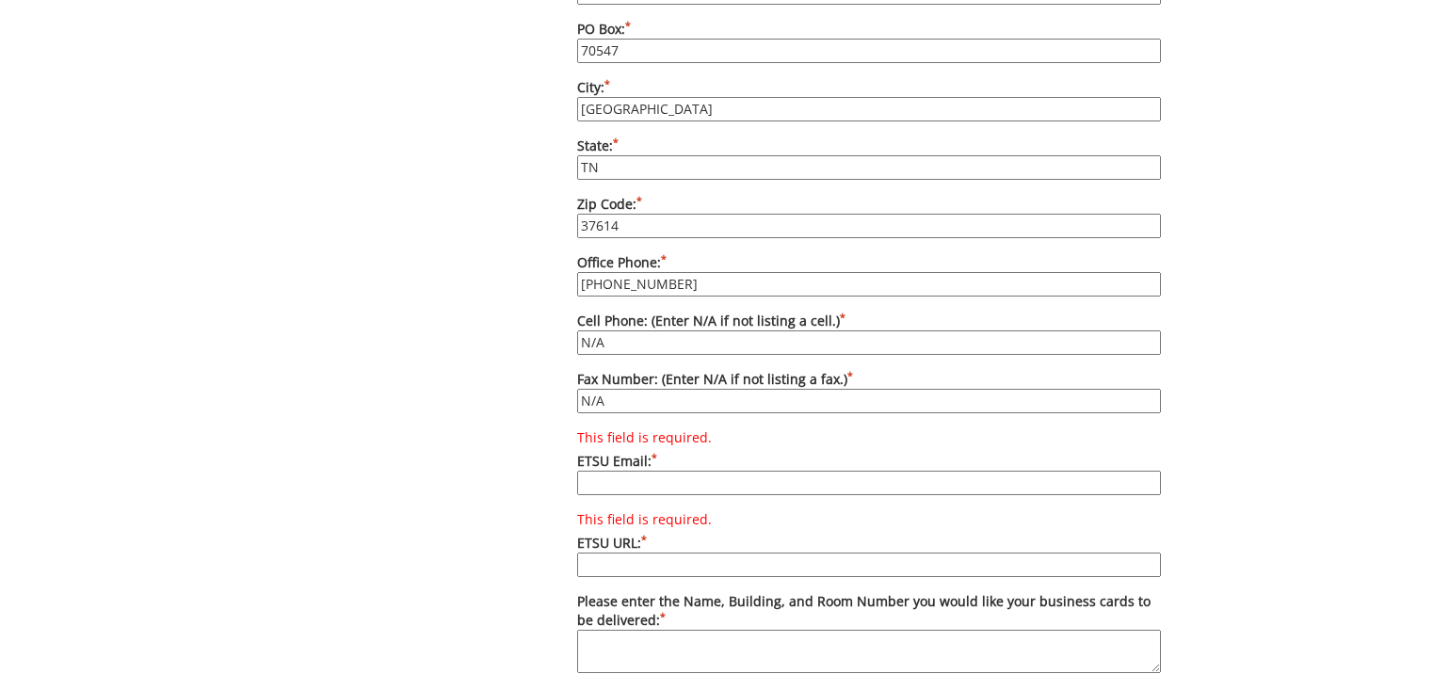
click at [645, 471] on input "This field is required. ETSU Email: *" at bounding box center [869, 483] width 584 height 24
click at [629, 471] on input "This field is required. ETSU Email: *" at bounding box center [869, 483] width 584 height 24
paste input "tyreec@etsu.ed"
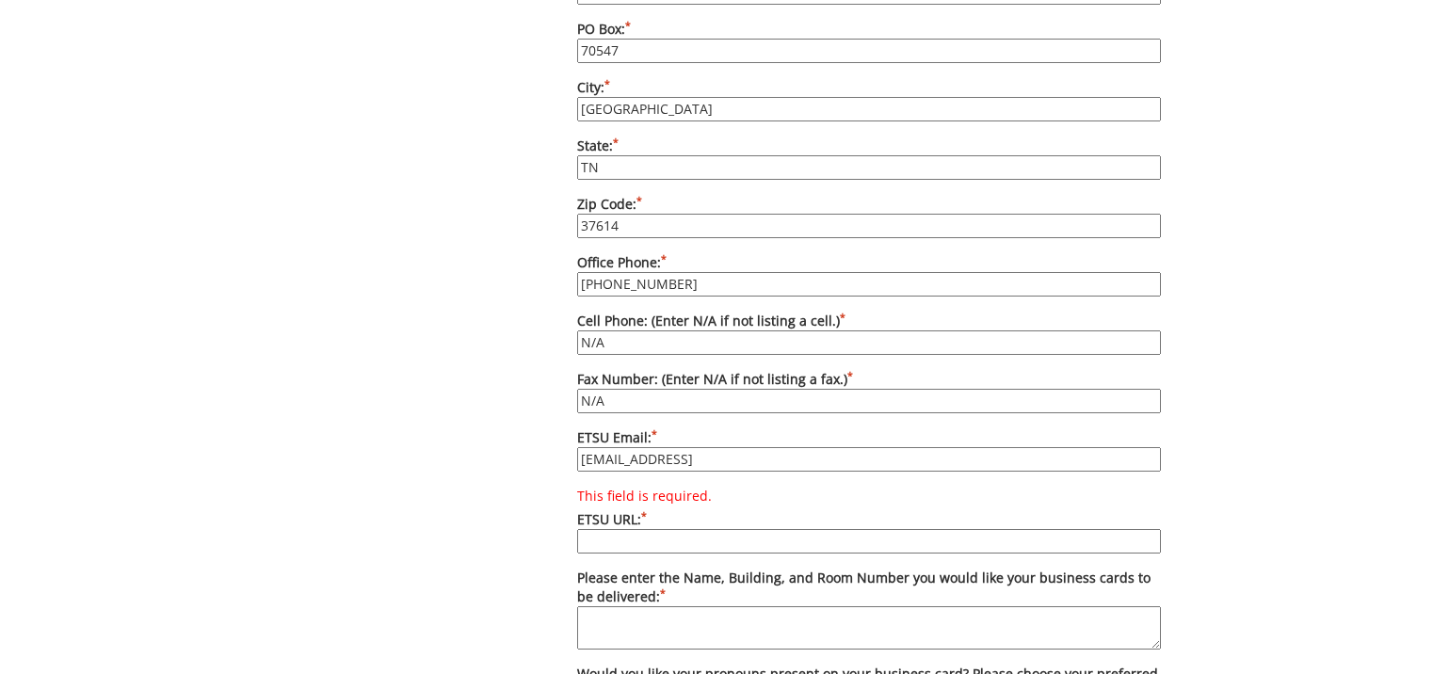
click at [700, 447] on input "tyreec@etsu.ed" at bounding box center [869, 459] width 584 height 24
type input "tyreec@etsu.edu"
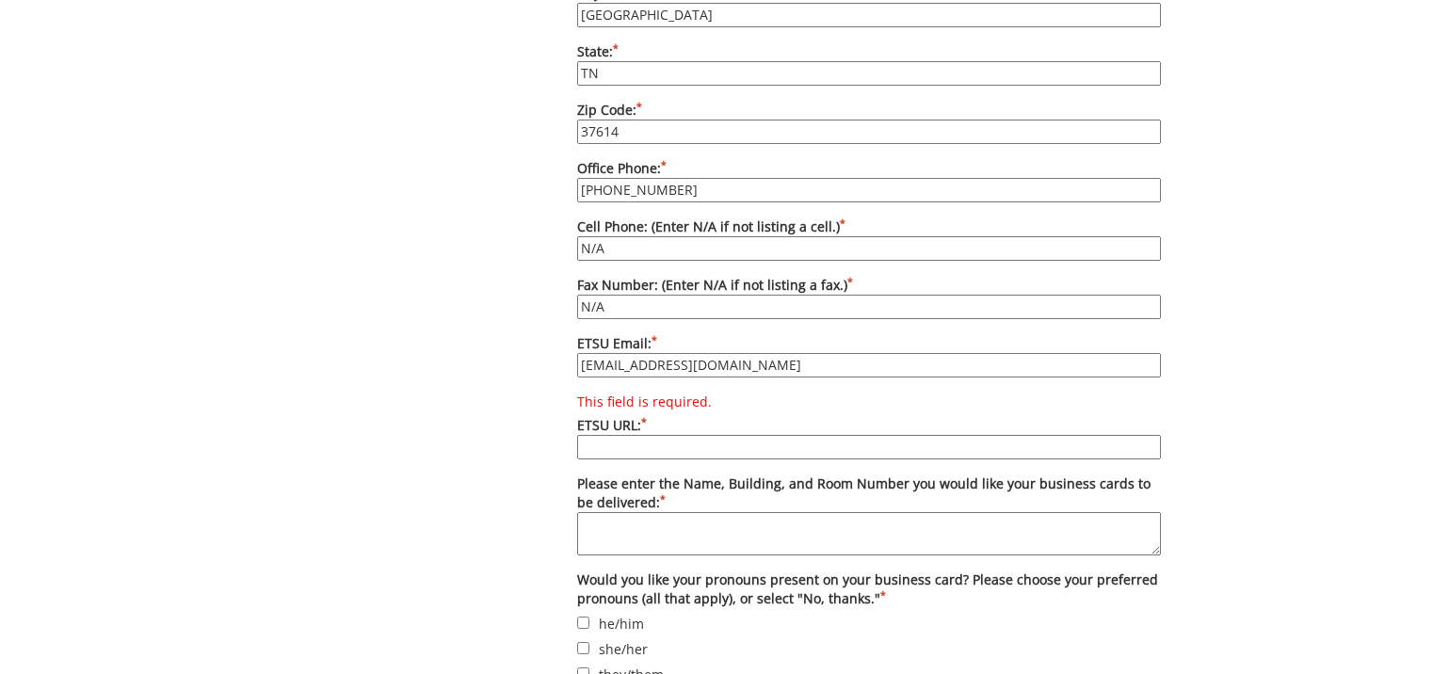
scroll to position [1506, 0]
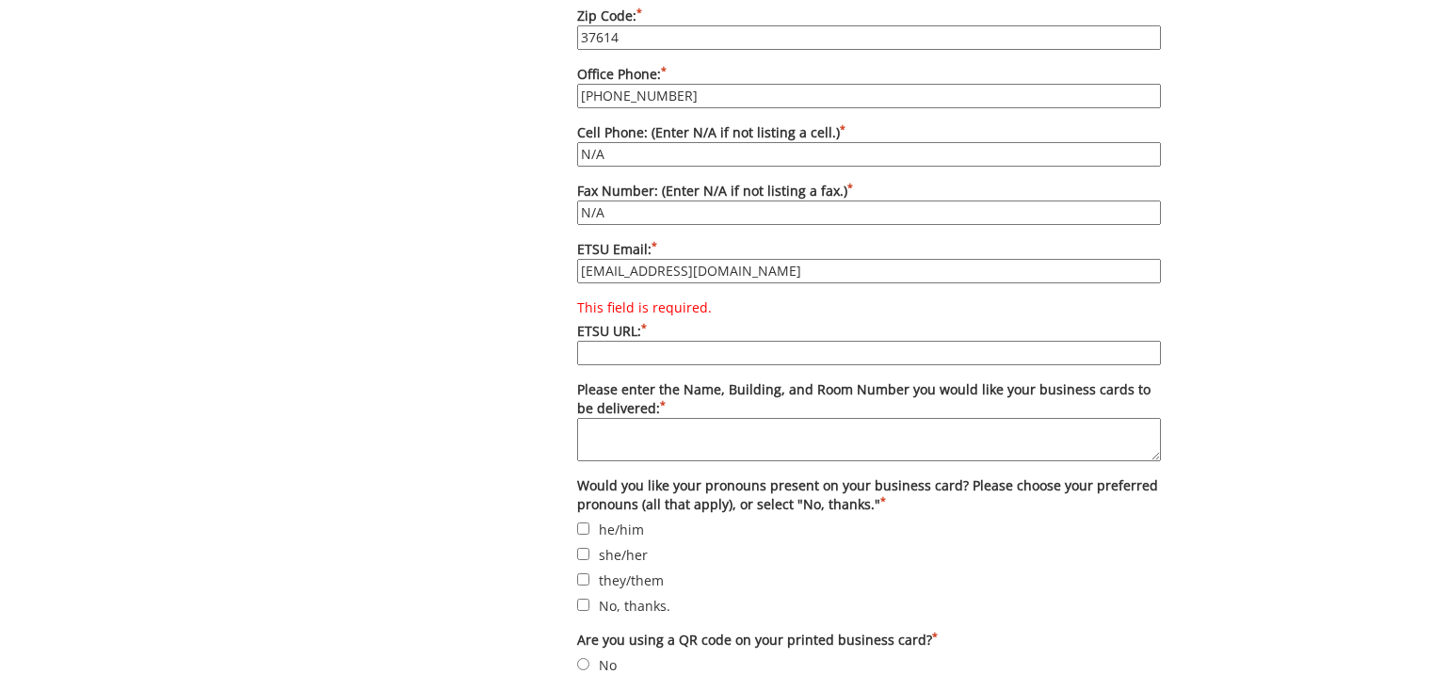
click at [613, 341] on input "This field is required. ETSU URL: *" at bounding box center [869, 353] width 584 height 24
paste input "[DOMAIN_NAME][URL][PERSON_NAME]"
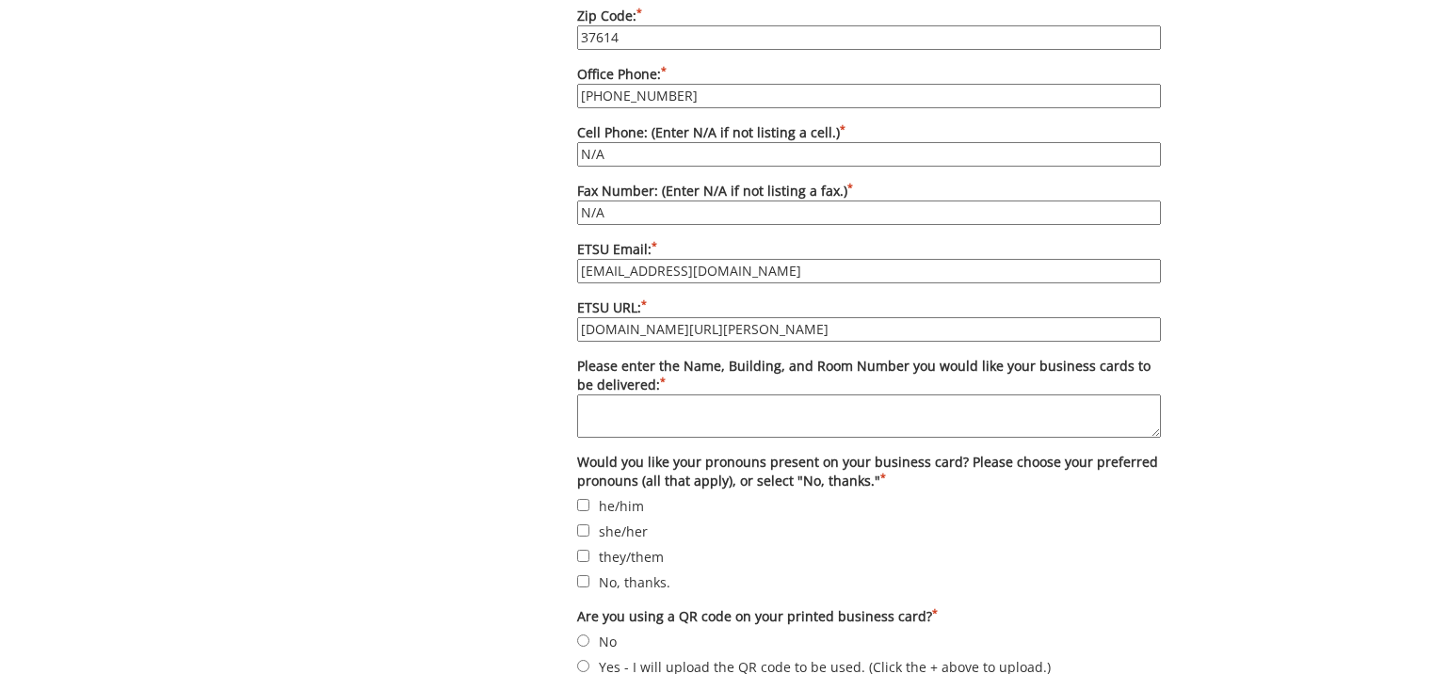
type input "[DOMAIN_NAME][URL][PERSON_NAME]"
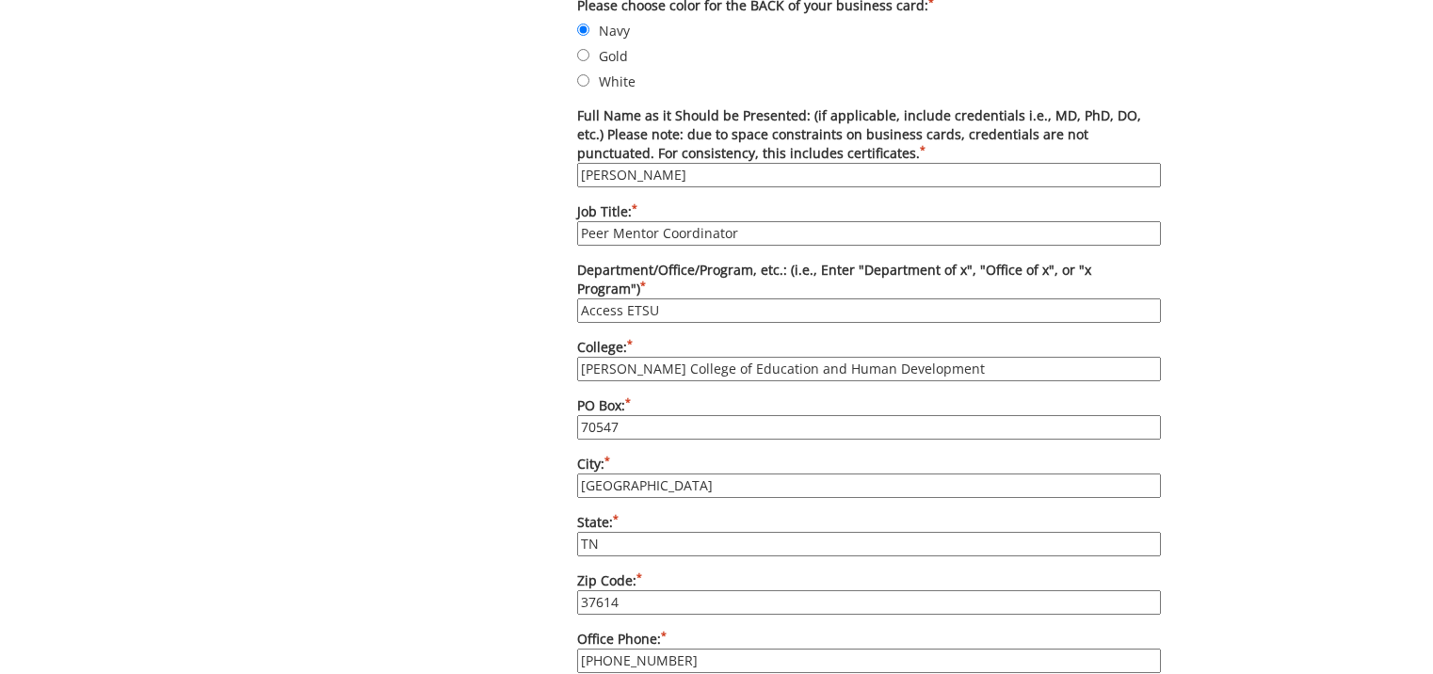
scroll to position [1036, 0]
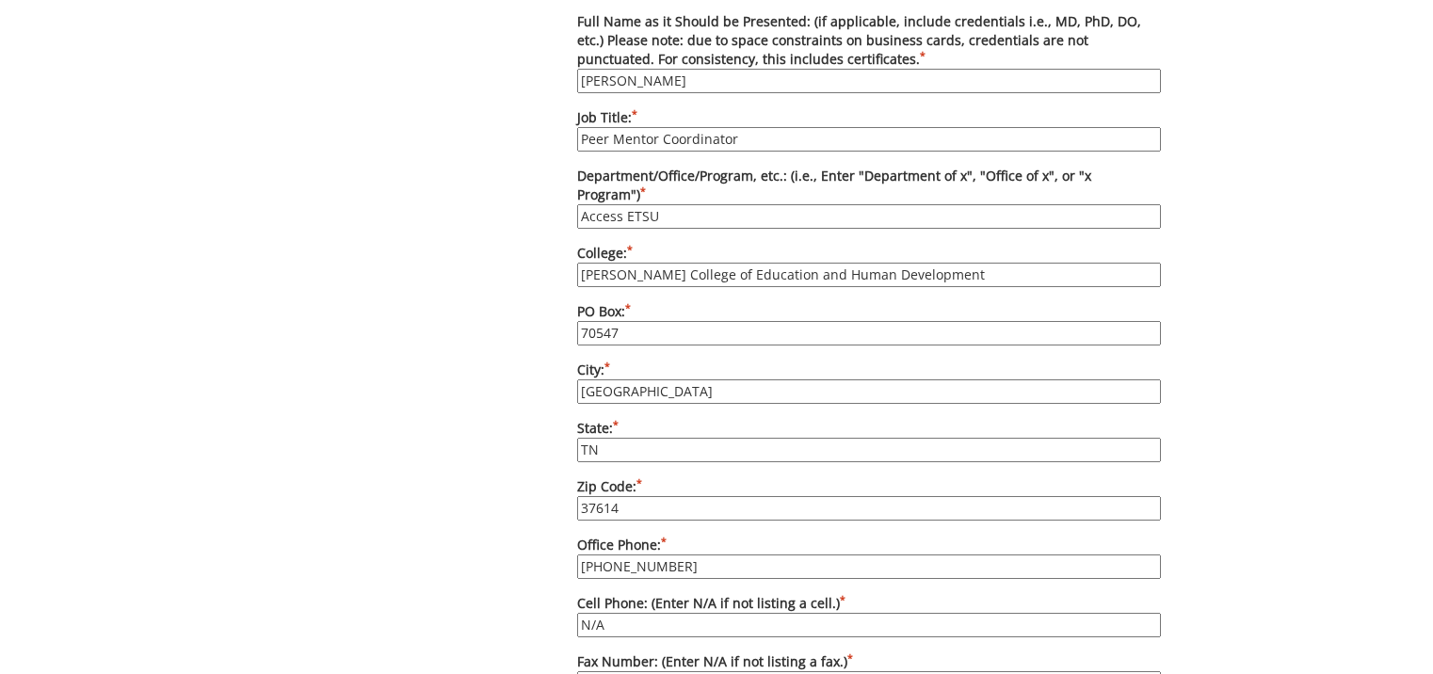
click at [105, 556] on div "Some kind of message here. New Project Product Type Entity Specification Order …" at bounding box center [716, 252] width 1433 height 2185
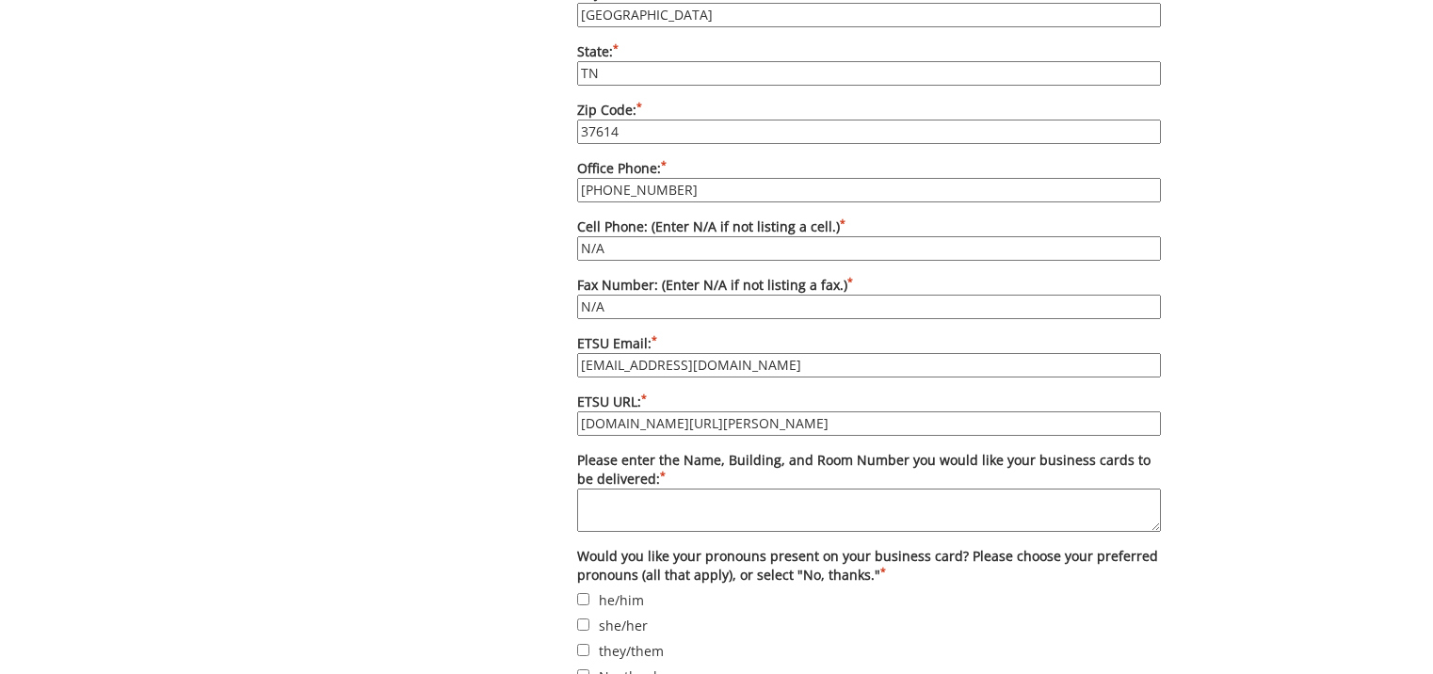
scroll to position [1506, 0]
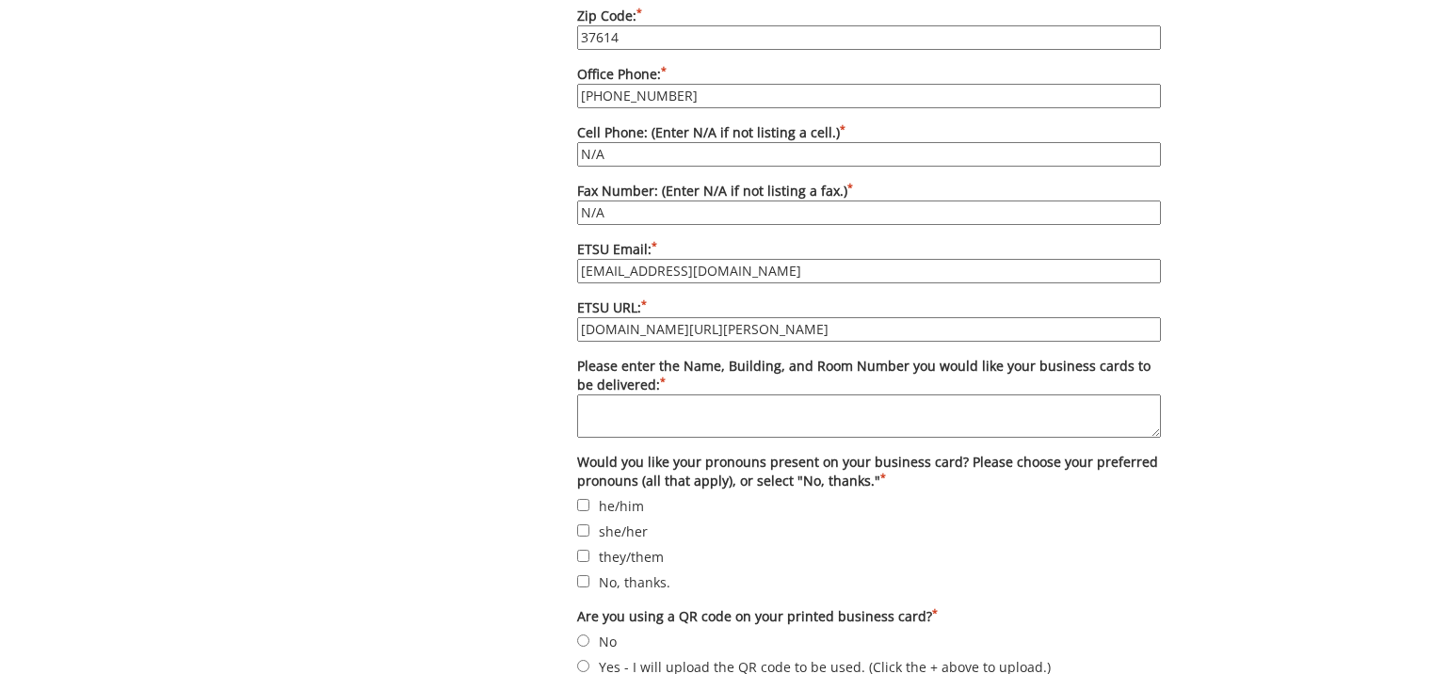
click at [615, 394] on textarea "Please enter the Name, Building, and Room Number you would like your business c…" at bounding box center [869, 415] width 584 height 43
type textarea "C"
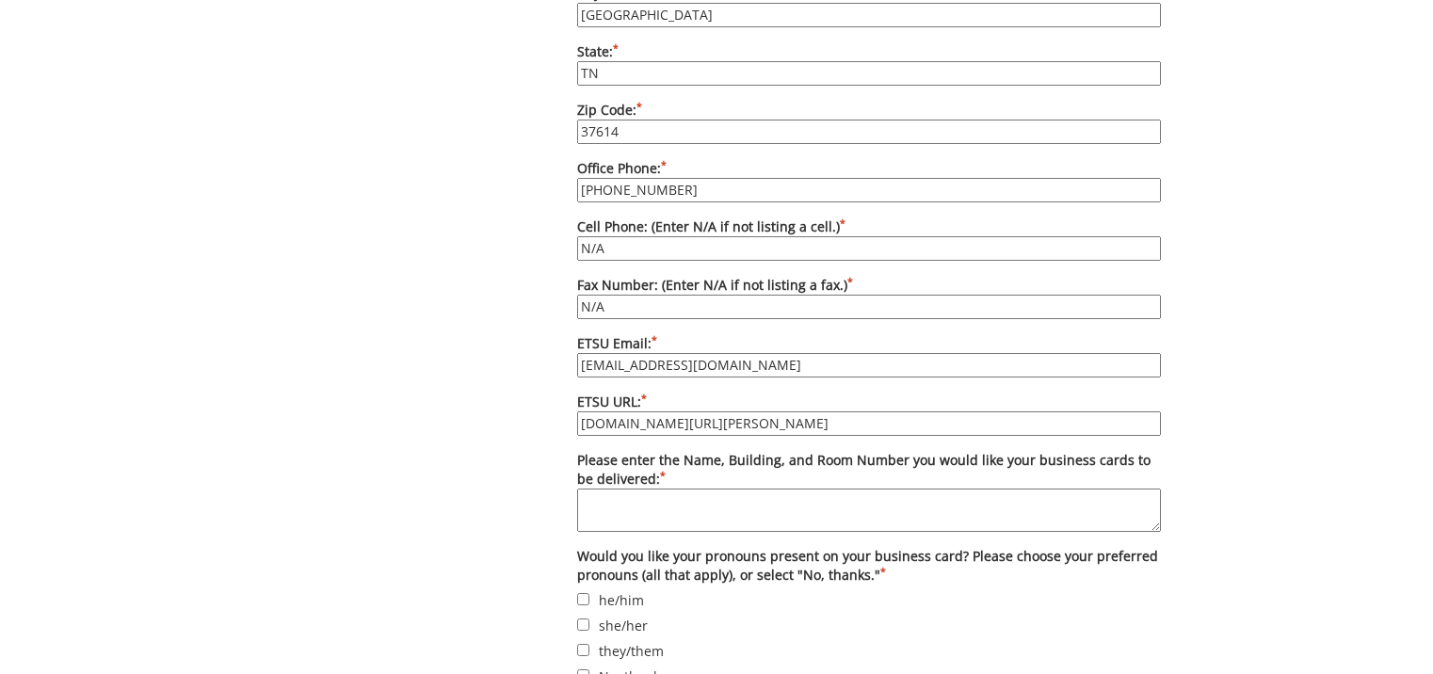
scroll to position [1695, 0]
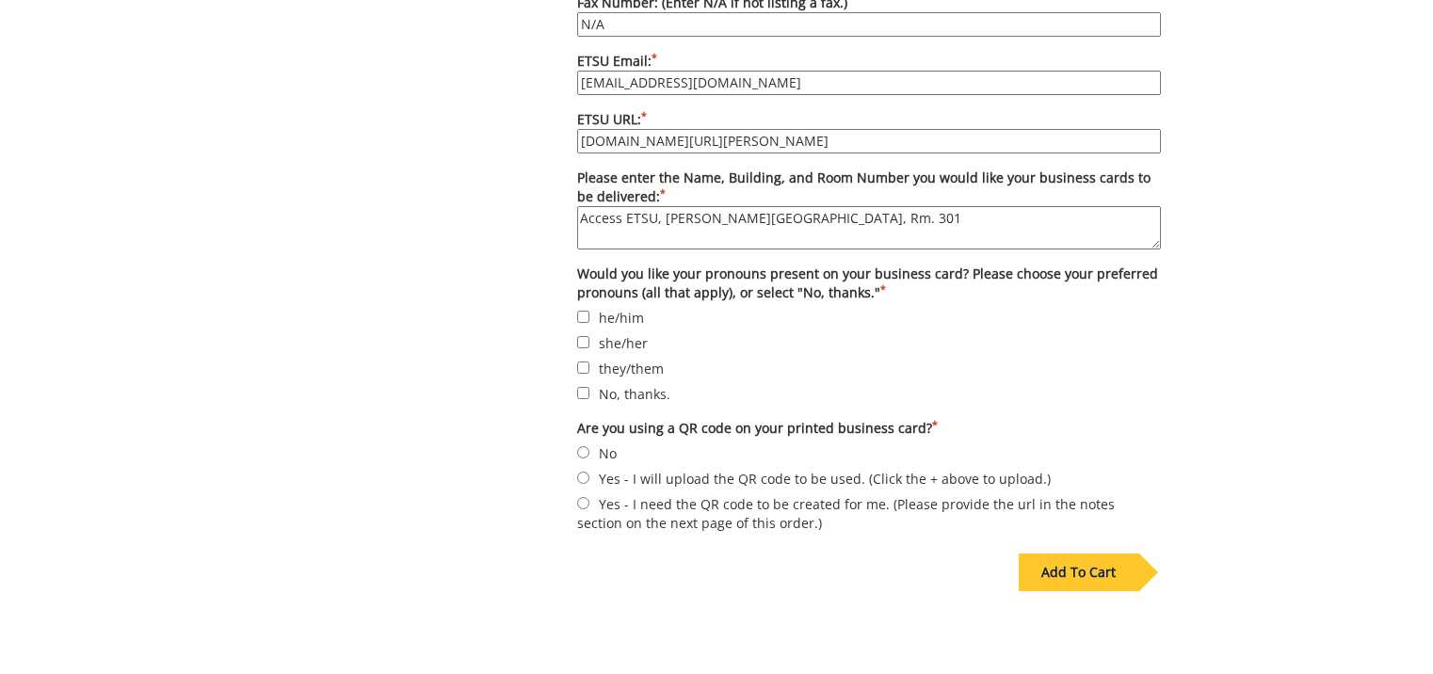
type textarea "Access ETSU, [PERSON_NAME][GEOGRAPHIC_DATA], Rm. 301"
click at [579, 387] on input "No, thanks." at bounding box center [583, 393] width 12 height 12
checkbox input "true"
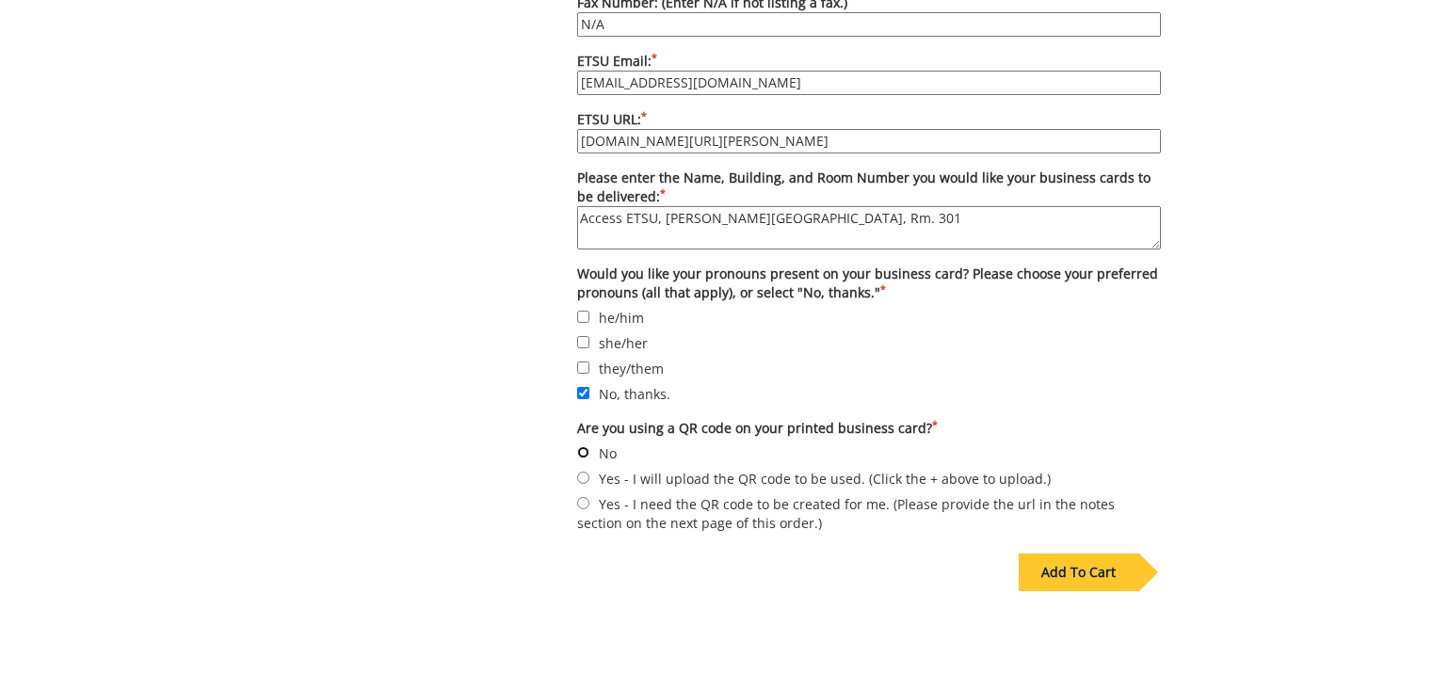
click at [583, 446] on input "No" at bounding box center [583, 452] width 12 height 12
radio input "true"
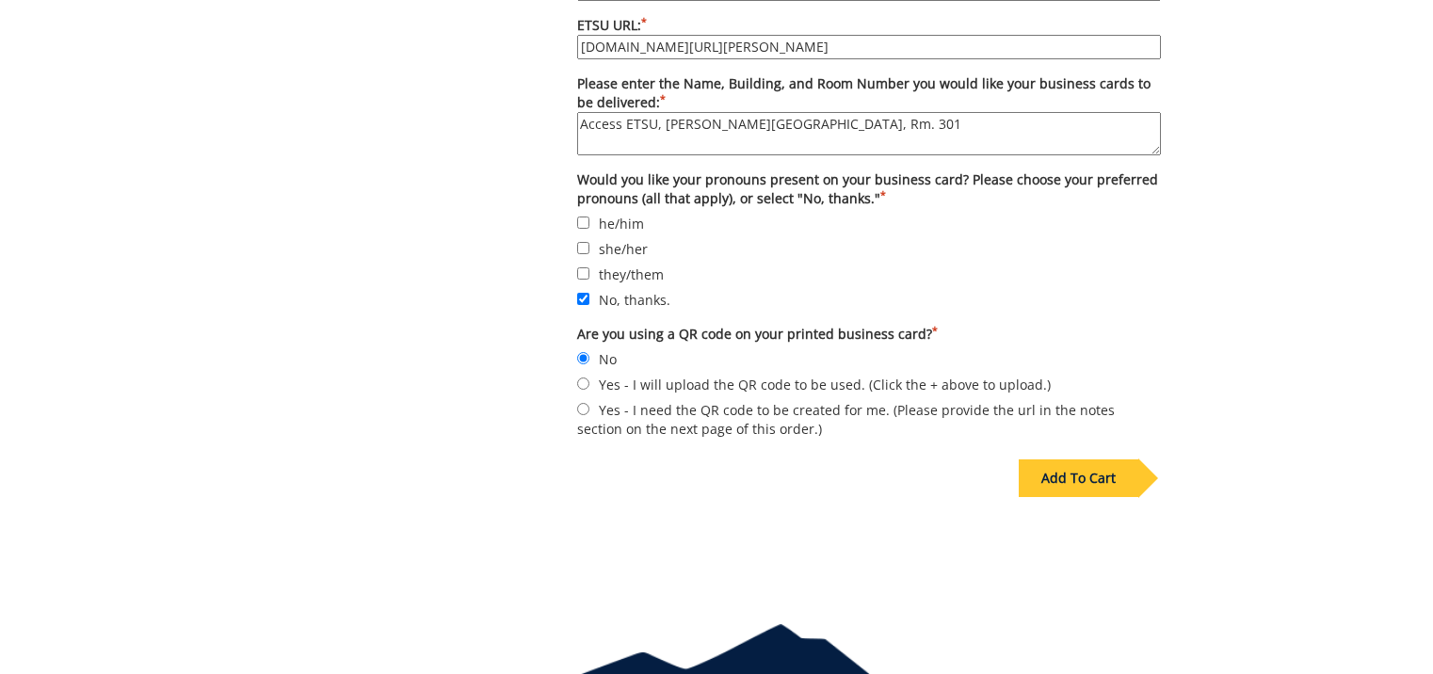
click at [1062, 459] on div "Add To Cart" at bounding box center [1079, 478] width 120 height 38
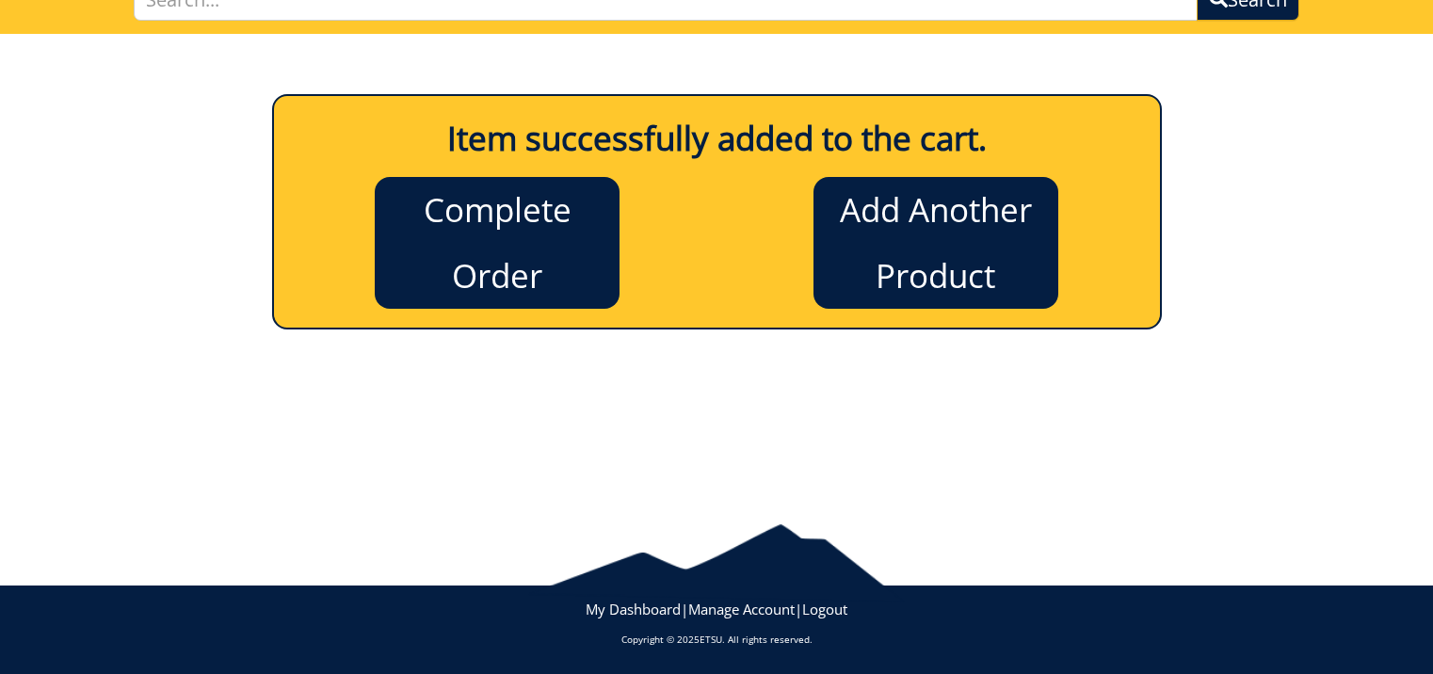
scroll to position [162, 0]
click at [919, 263] on link "Add Another Product" at bounding box center [935, 243] width 245 height 132
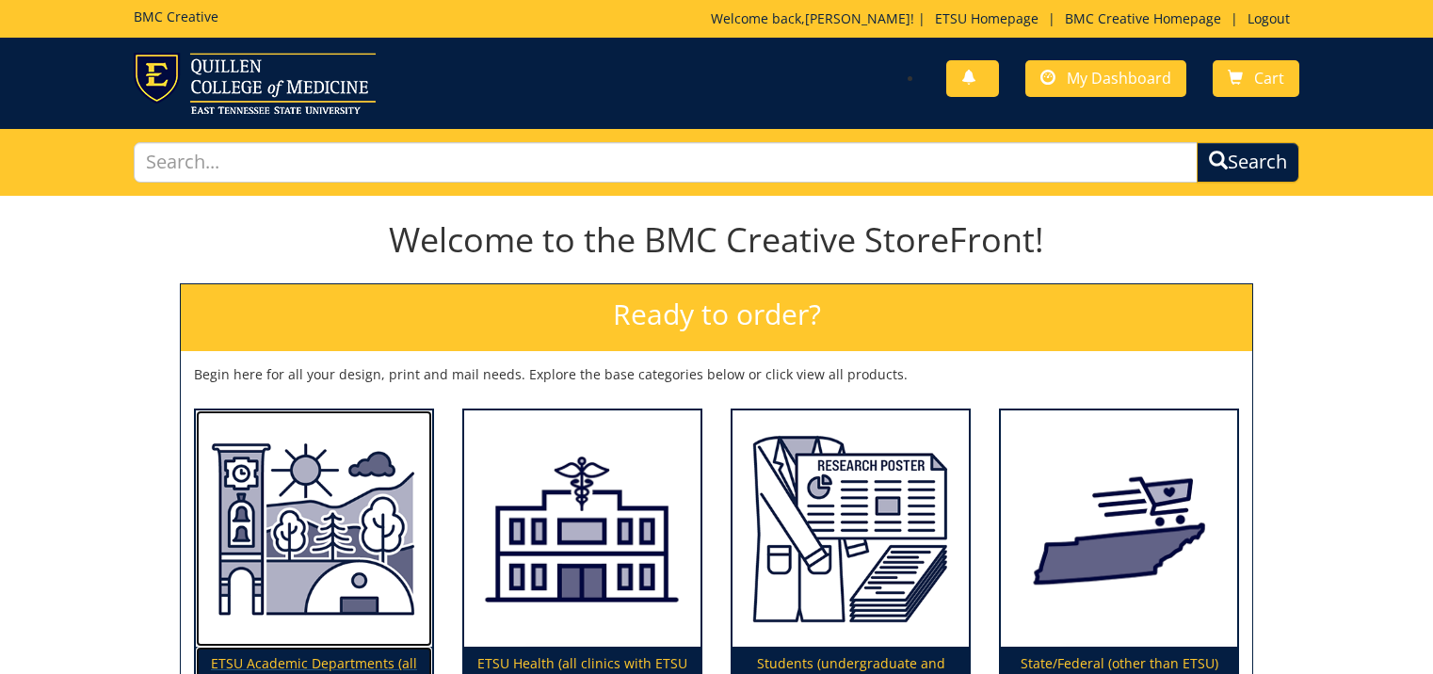
click at [349, 562] on img at bounding box center [314, 528] width 236 height 237
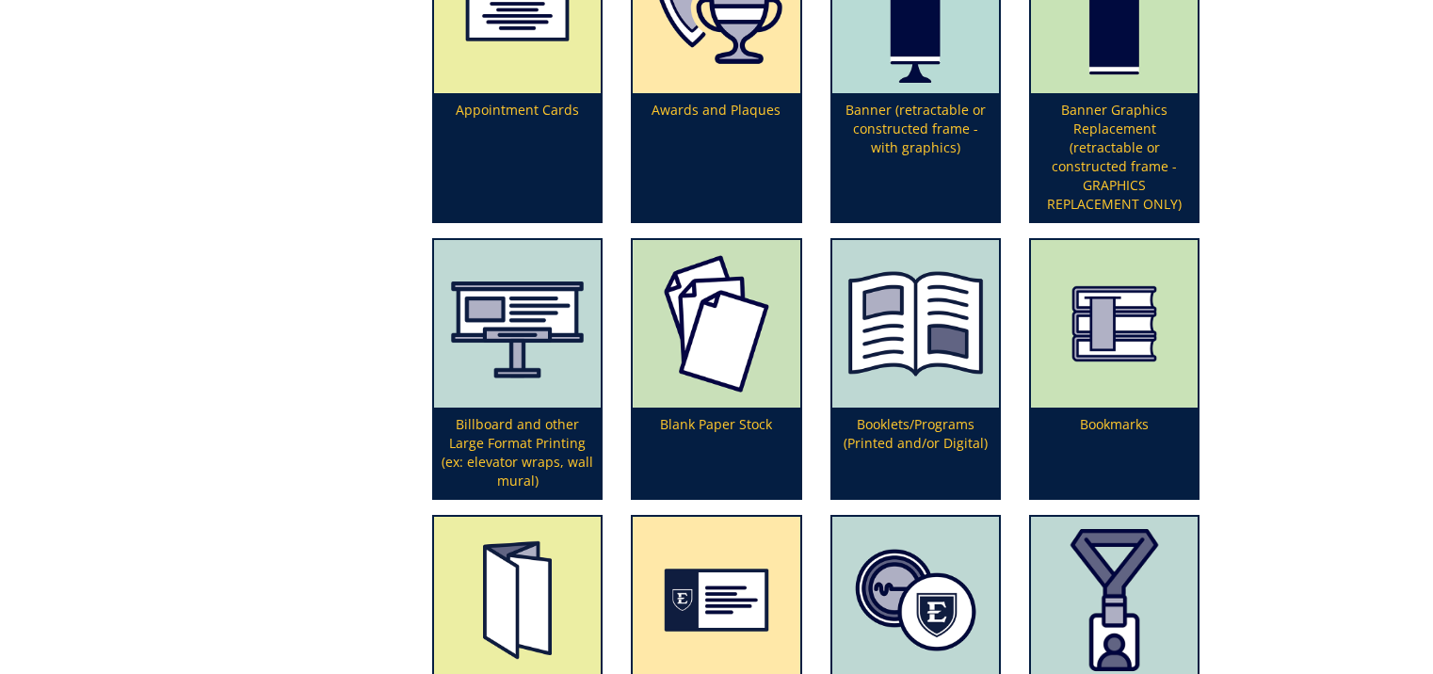
scroll to position [753, 0]
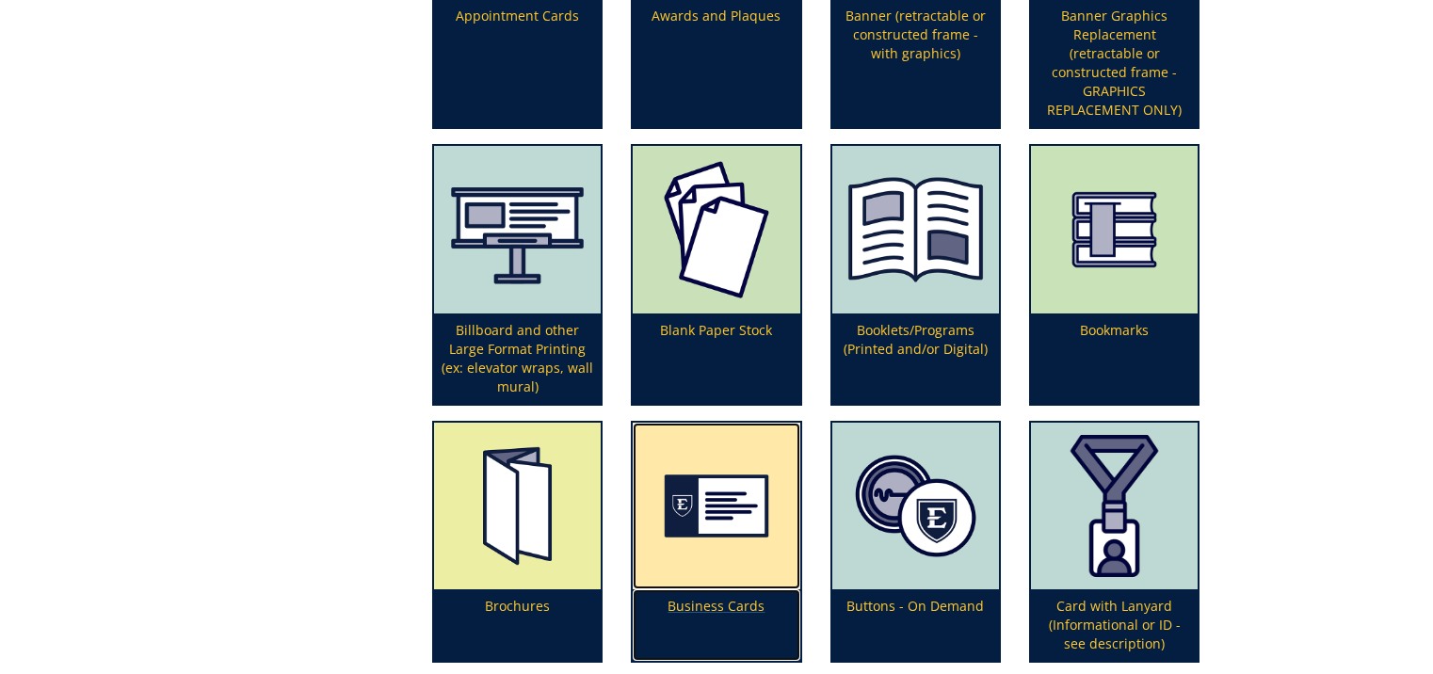
click at [742, 558] on img at bounding box center [716, 506] width 167 height 167
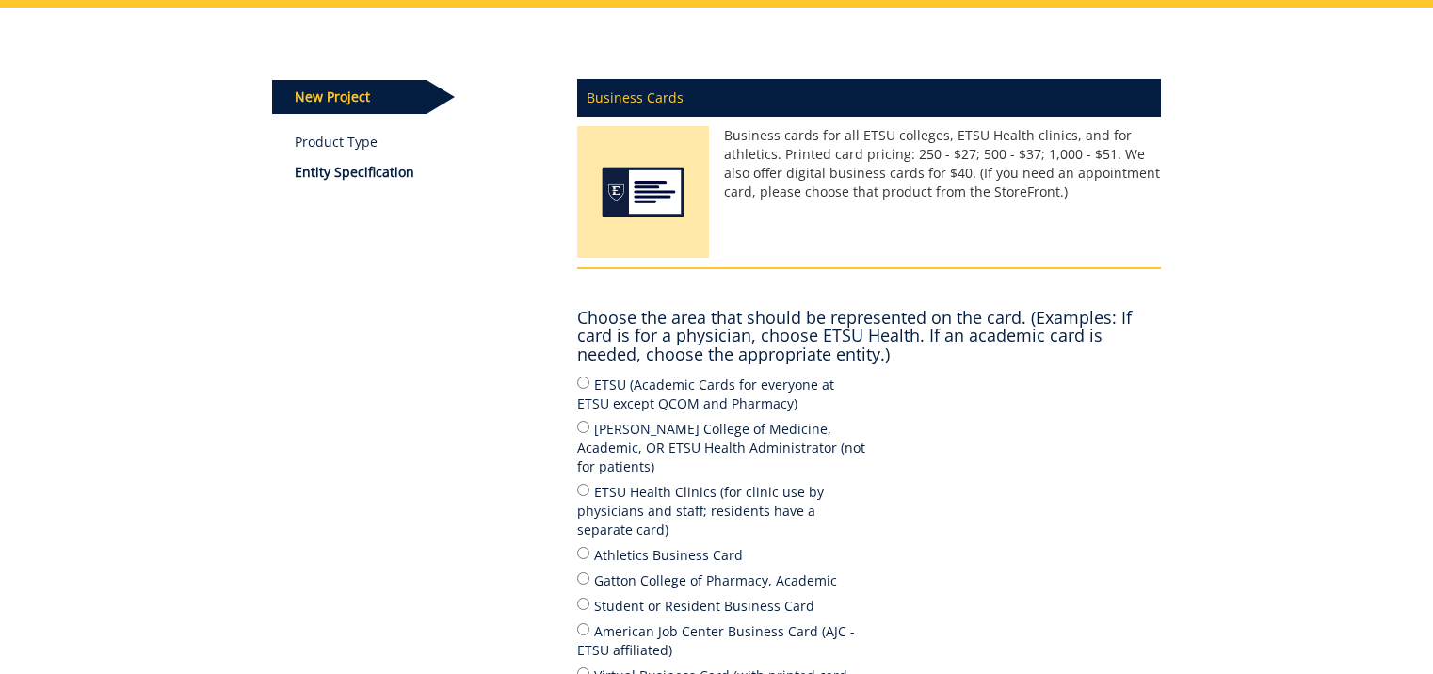
scroll to position [282, 0]
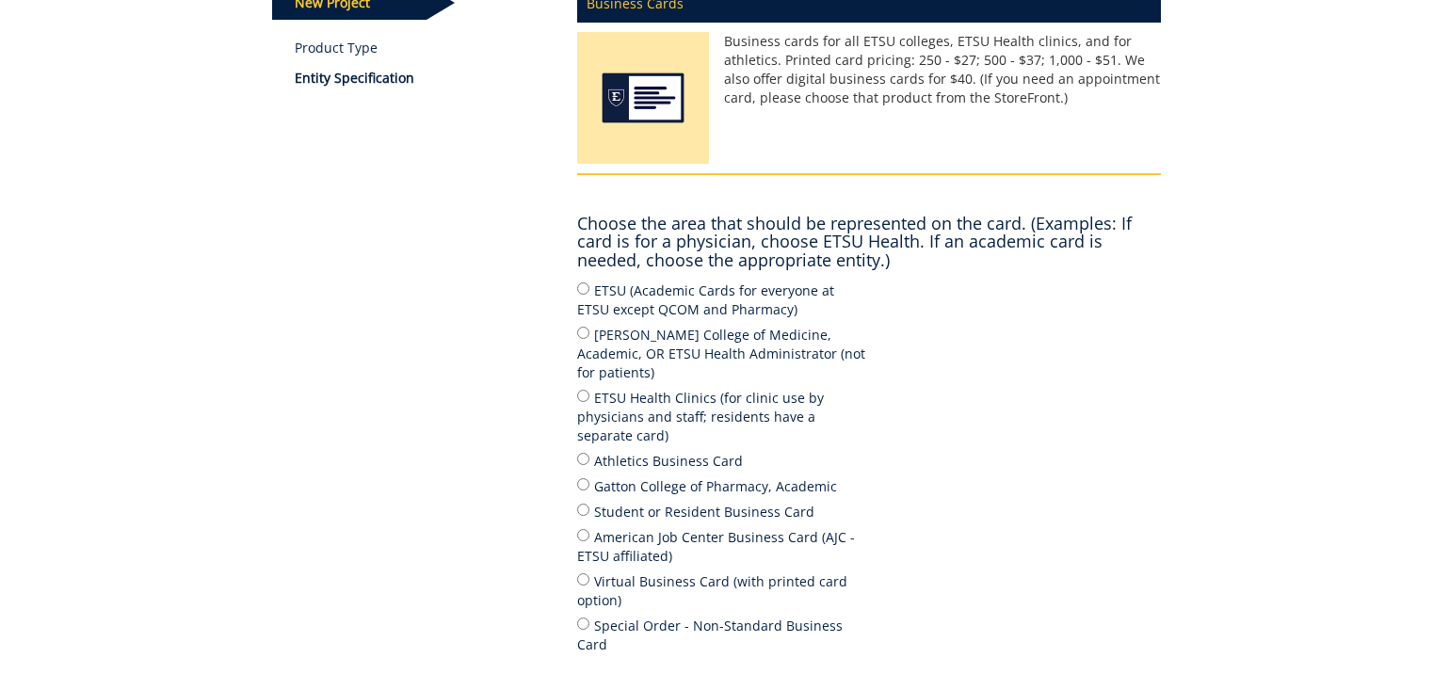
click at [576, 290] on div "Business Cards Business cards for all ETSU colleges, ETSU Health clinics, and f…" at bounding box center [869, 382] width 612 height 816
click at [585, 289] on input "ETSU (Academic Cards for everyone at ETSU except QCOM and Pharmacy)" at bounding box center [583, 288] width 12 height 12
radio input "true"
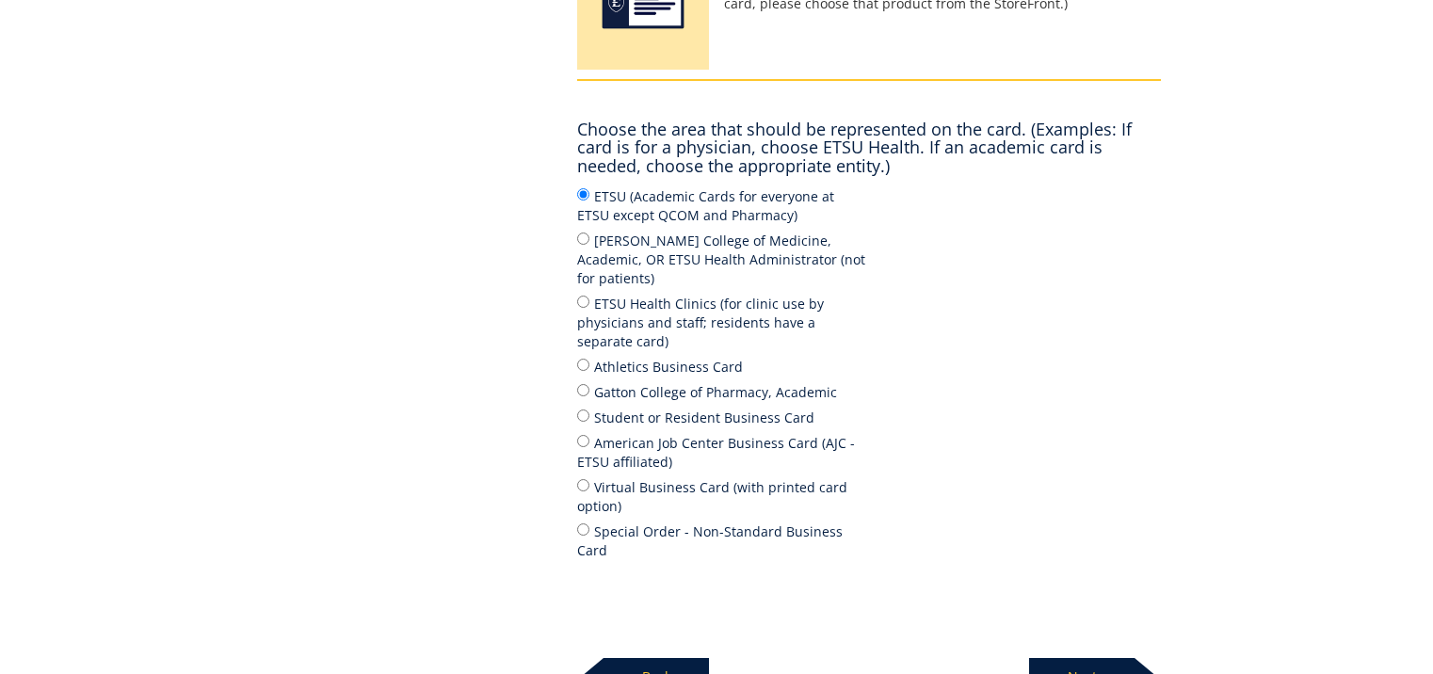
click at [469, 477] on div "New Project Product Type Entity Specification Business Cards Business cards for…" at bounding box center [717, 257] width 918 height 876
click at [1052, 658] on p "Next" at bounding box center [1081, 677] width 105 height 38
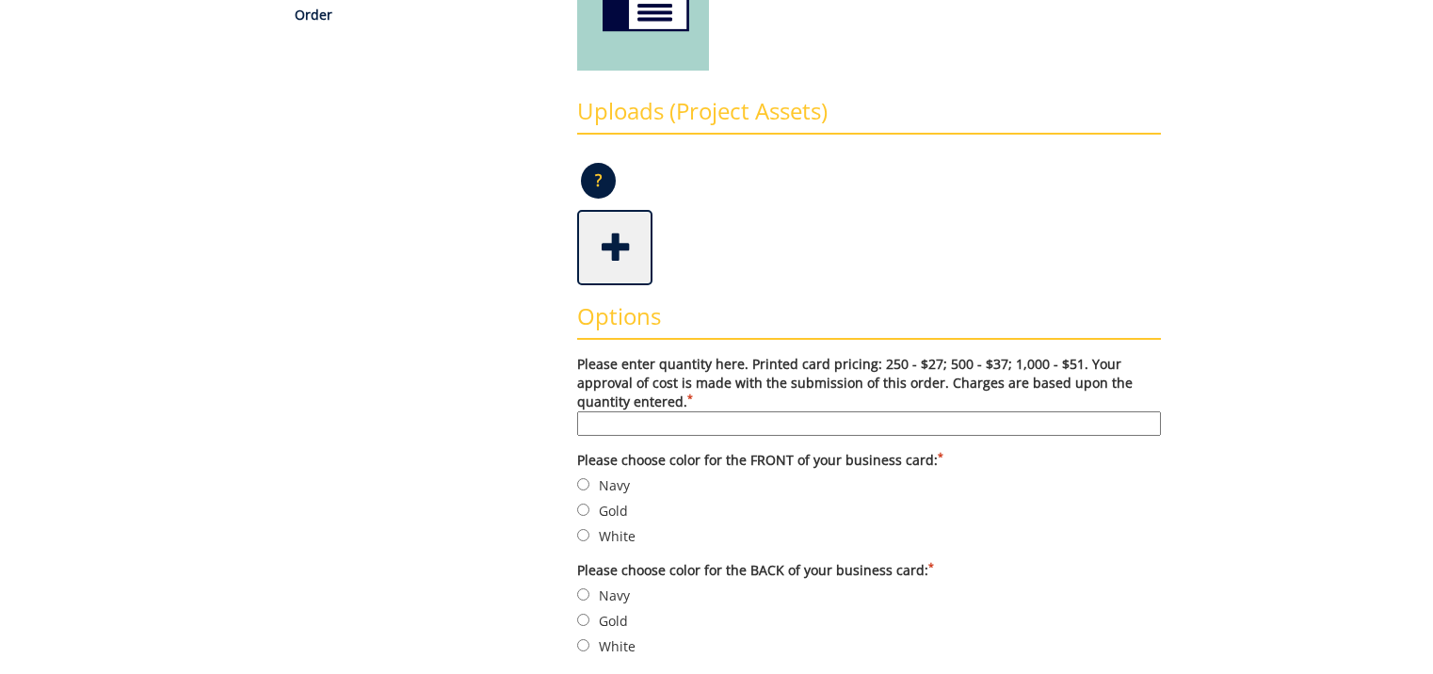
scroll to position [471, 0]
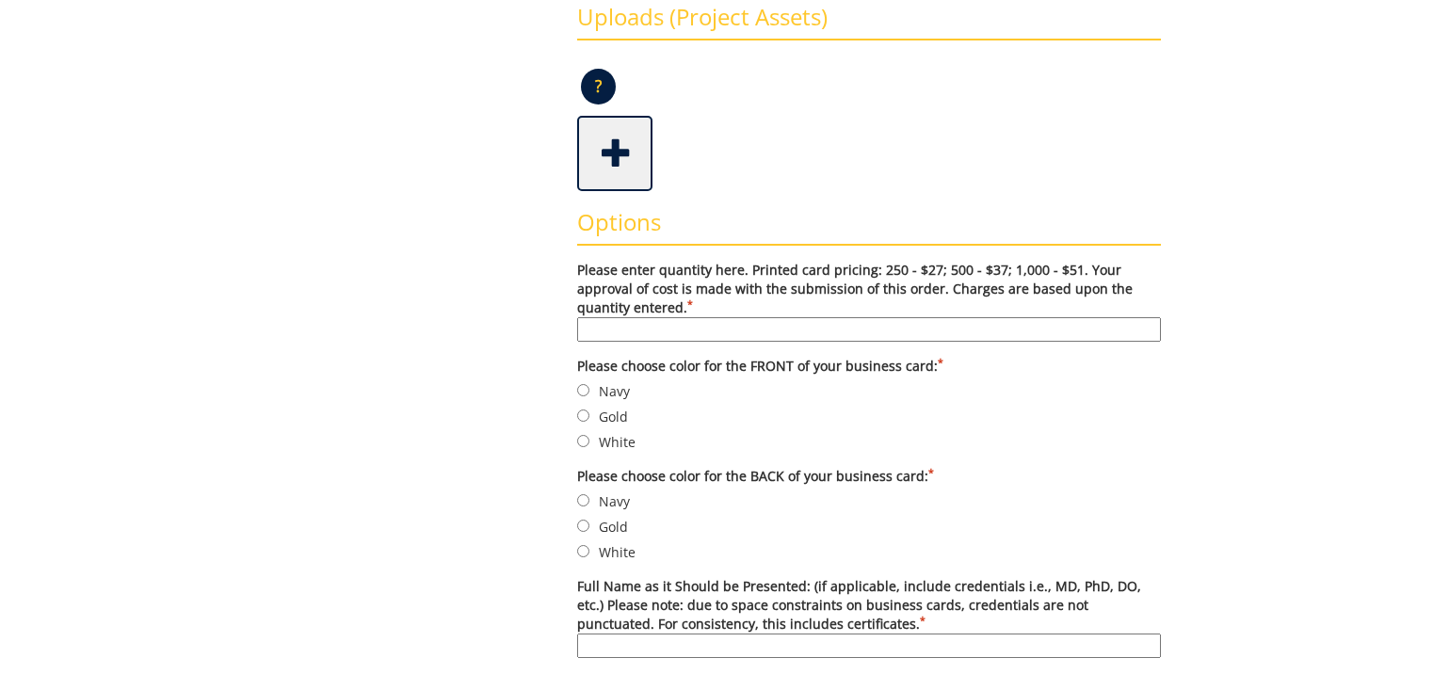
click at [604, 338] on input "Please enter quantity here. Printed card pricing: 250 - $27; 500 - $37; 1,000 -…" at bounding box center [869, 329] width 584 height 24
type input "500"
click at [585, 415] on input "Gold" at bounding box center [583, 416] width 12 height 12
radio input "true"
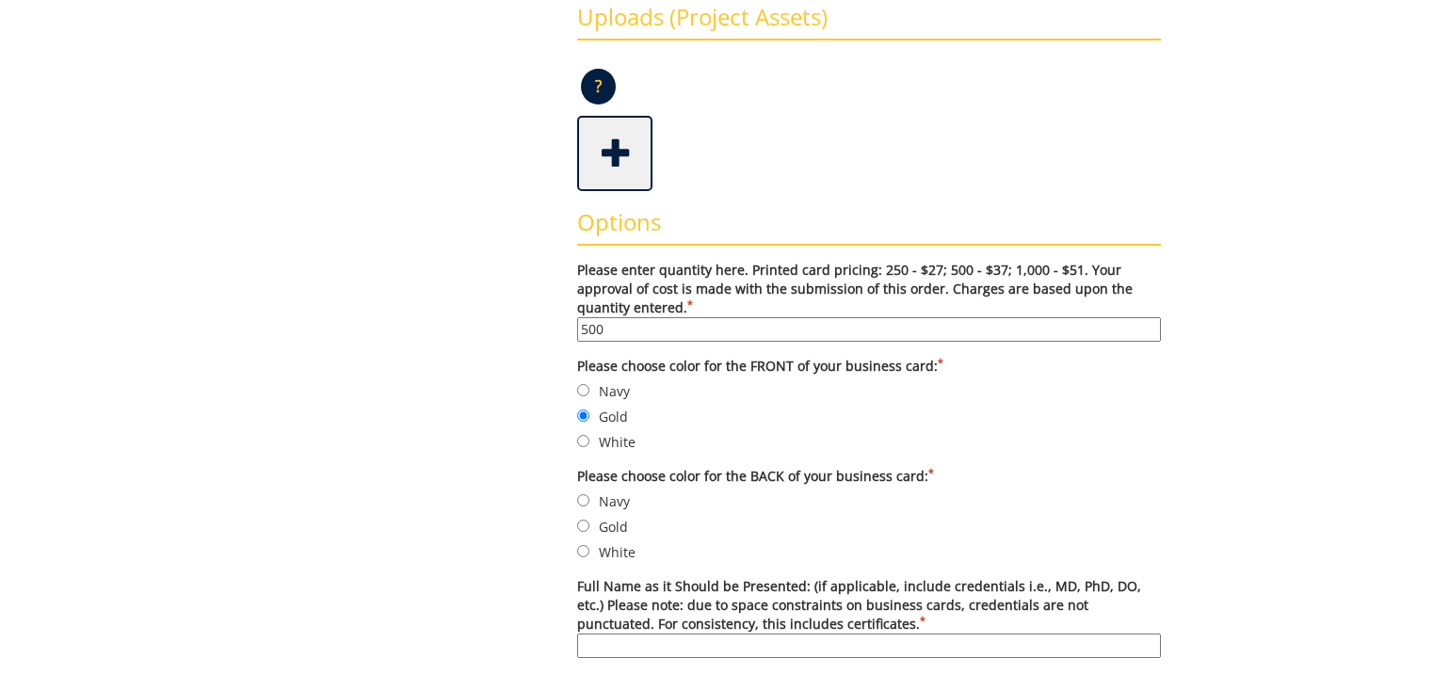
click at [581, 499] on input "Navy" at bounding box center [583, 500] width 12 height 12
radio input "true"
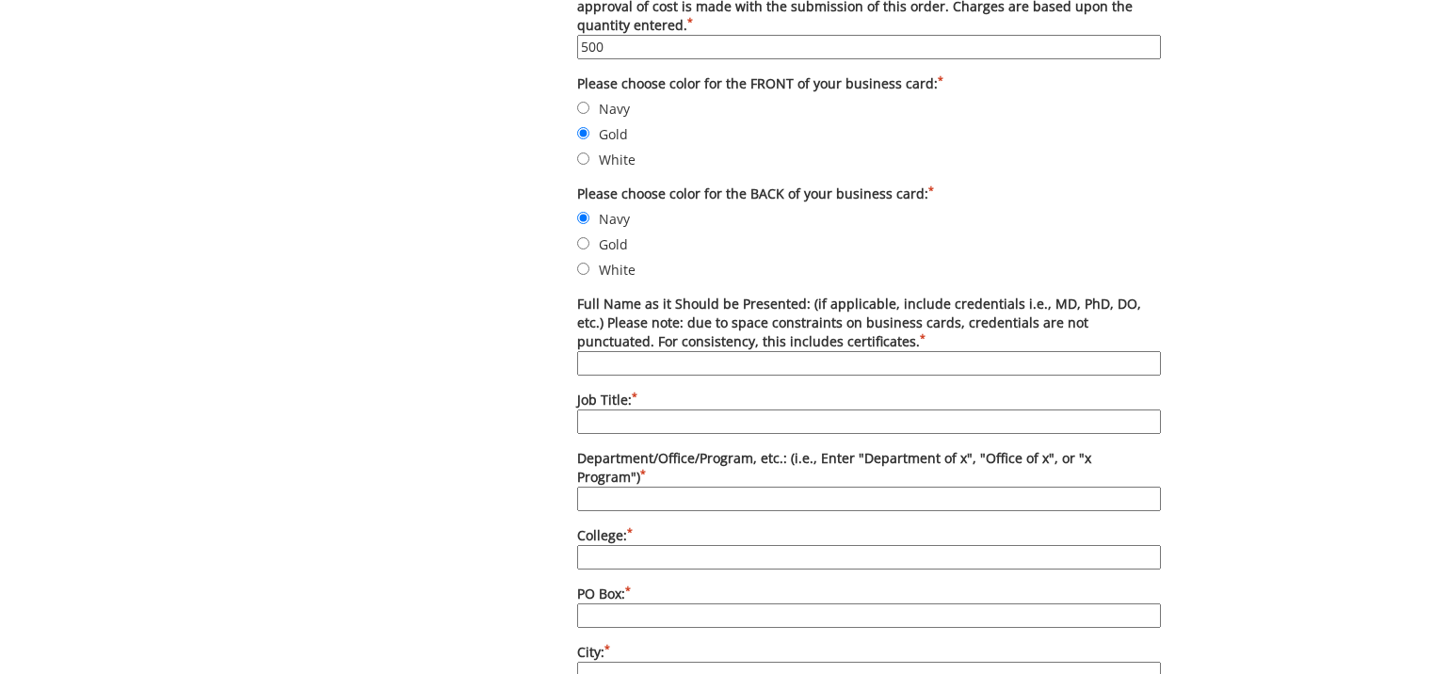
scroll to position [847, 0]
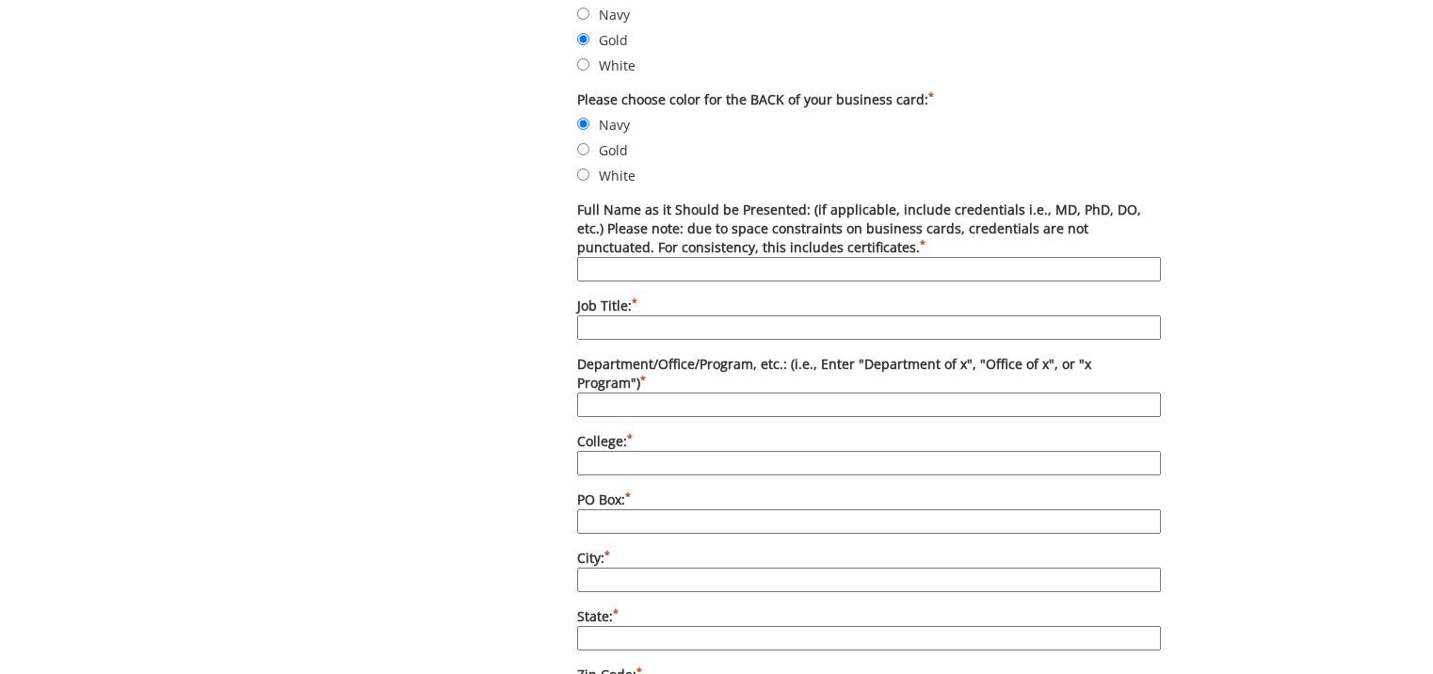
click at [674, 268] on input "Full Name as it Should be Presented: (if applicable, include credentials i.e., …" at bounding box center [869, 269] width 584 height 24
click at [126, 634] on div "Some kind of message here. New Project Product Type Entity Specification Order …" at bounding box center [716, 441] width 1433 height 2185
click at [681, 270] on input "Full Name as it Should be Presented: (if applicable, include credentials i.e., …" at bounding box center [869, 269] width 584 height 24
type input "Sally Johnson"
click at [651, 329] on input "Job Title: *" at bounding box center [869, 327] width 584 height 24
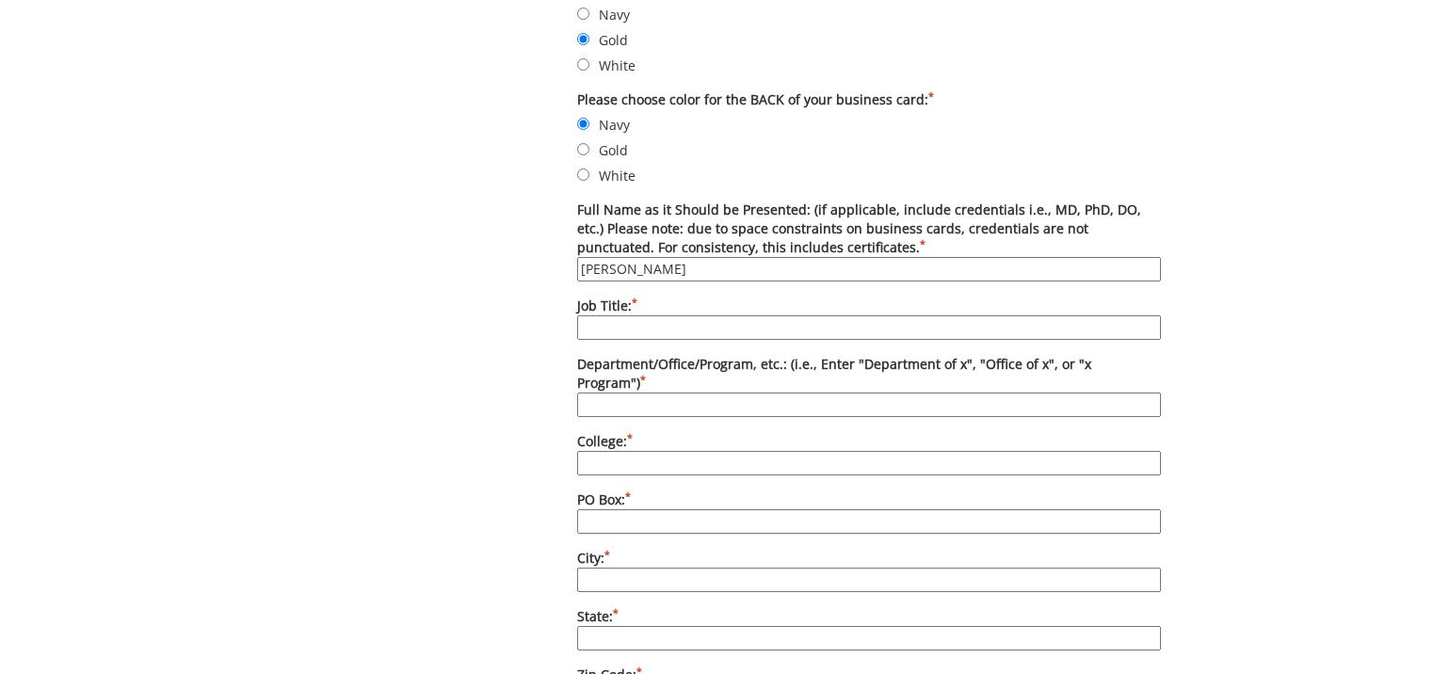
click at [146, 666] on div "Some kind of message here. New Project Product Type Entity Specification Order …" at bounding box center [716, 441] width 1433 height 2185
click at [677, 328] on input "Job Title: *" at bounding box center [869, 327] width 584 height 24
paste input "Community Integration Coordinator"
type input "Community Integration Coordinator"
click at [673, 393] on input "Department/Office/Program, etc.: (i.e., Enter "Department of x", "Office of x",…" at bounding box center [869, 405] width 584 height 24
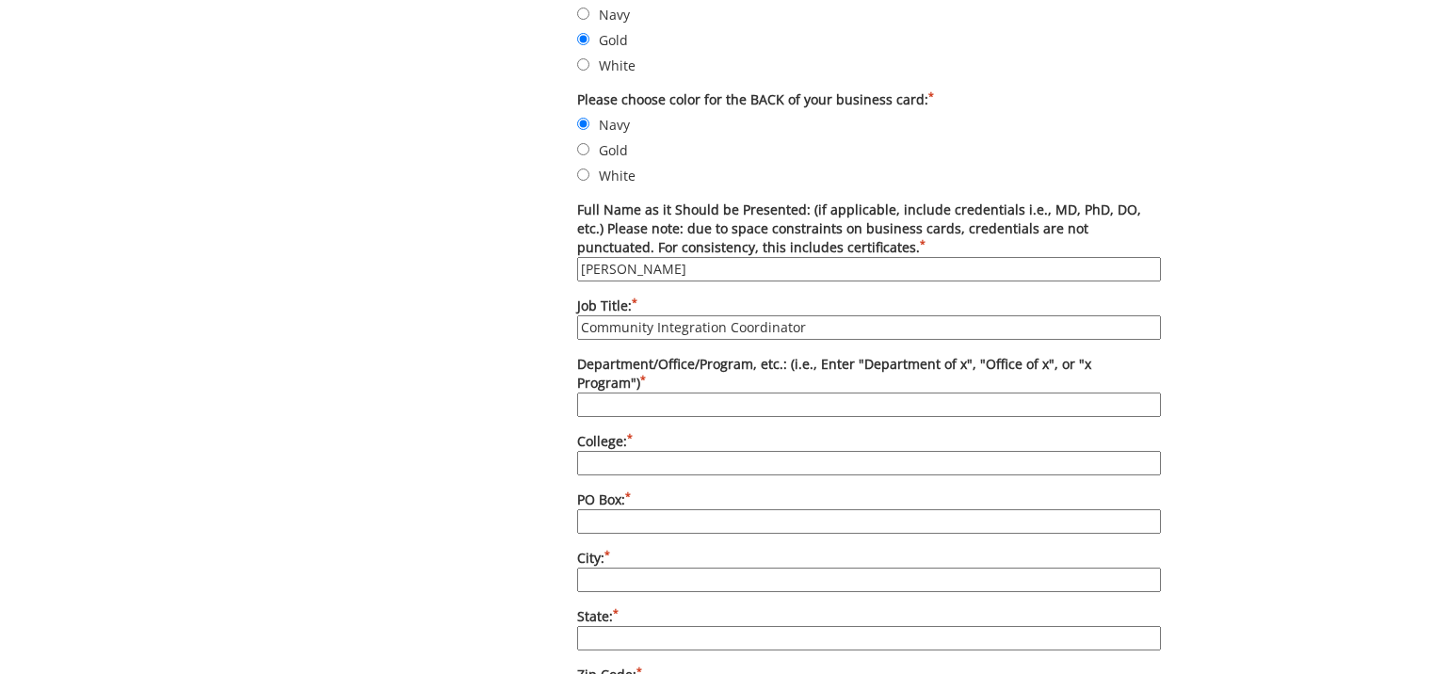
type input "Access ETSU"
click at [630, 451] on input "College: *" at bounding box center [869, 463] width 584 height 24
type input "Clemmer College of Education and Human Development"
click at [624, 509] on input "PO Box: *" at bounding box center [869, 521] width 584 height 24
click at [137, 600] on div "Some kind of message here. New Project Product Type Entity Specification Order …" at bounding box center [716, 441] width 1433 height 2185
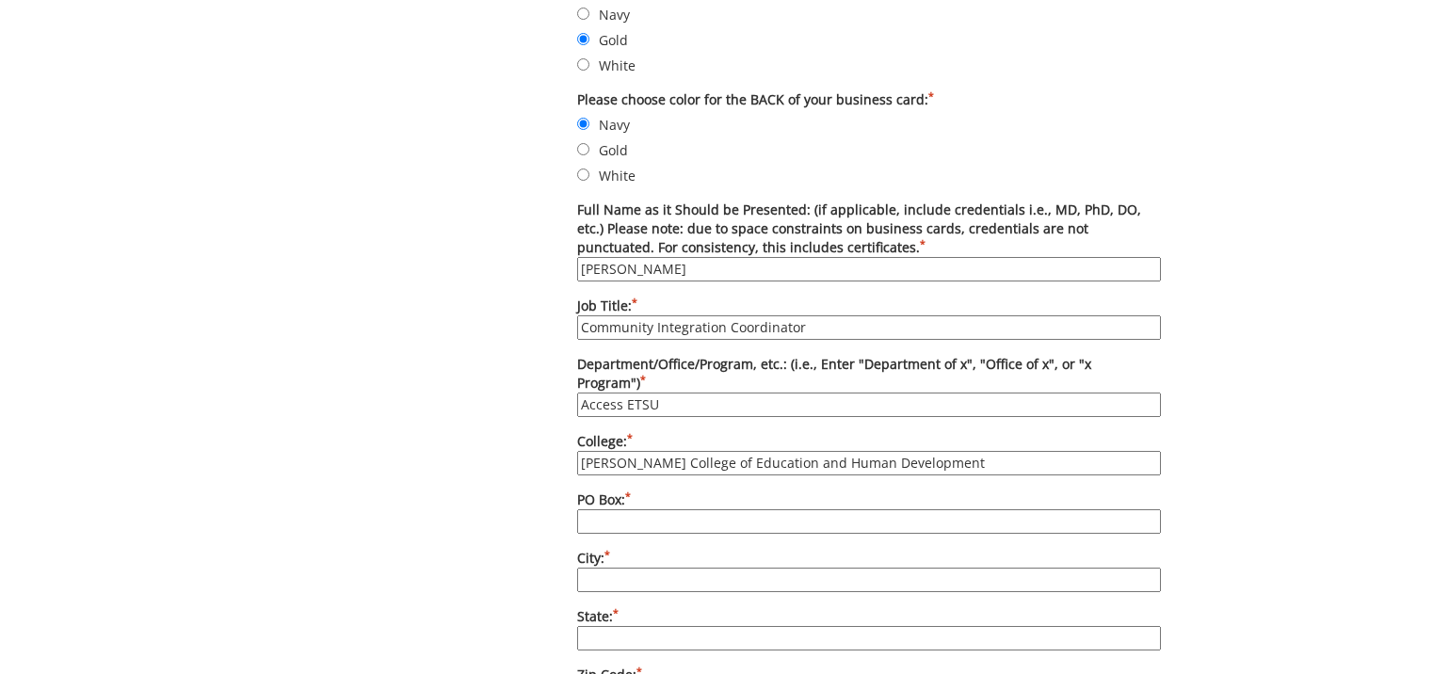
click at [607, 509] on input "PO Box: *" at bounding box center [869, 521] width 584 height 24
type input "70547"
click at [419, 529] on div "Some kind of message here. New Project Product Type Entity Specification Order …" at bounding box center [717, 441] width 918 height 2185
click at [593, 568] on input "City: *" at bounding box center [869, 580] width 584 height 24
type input "Johnson City"
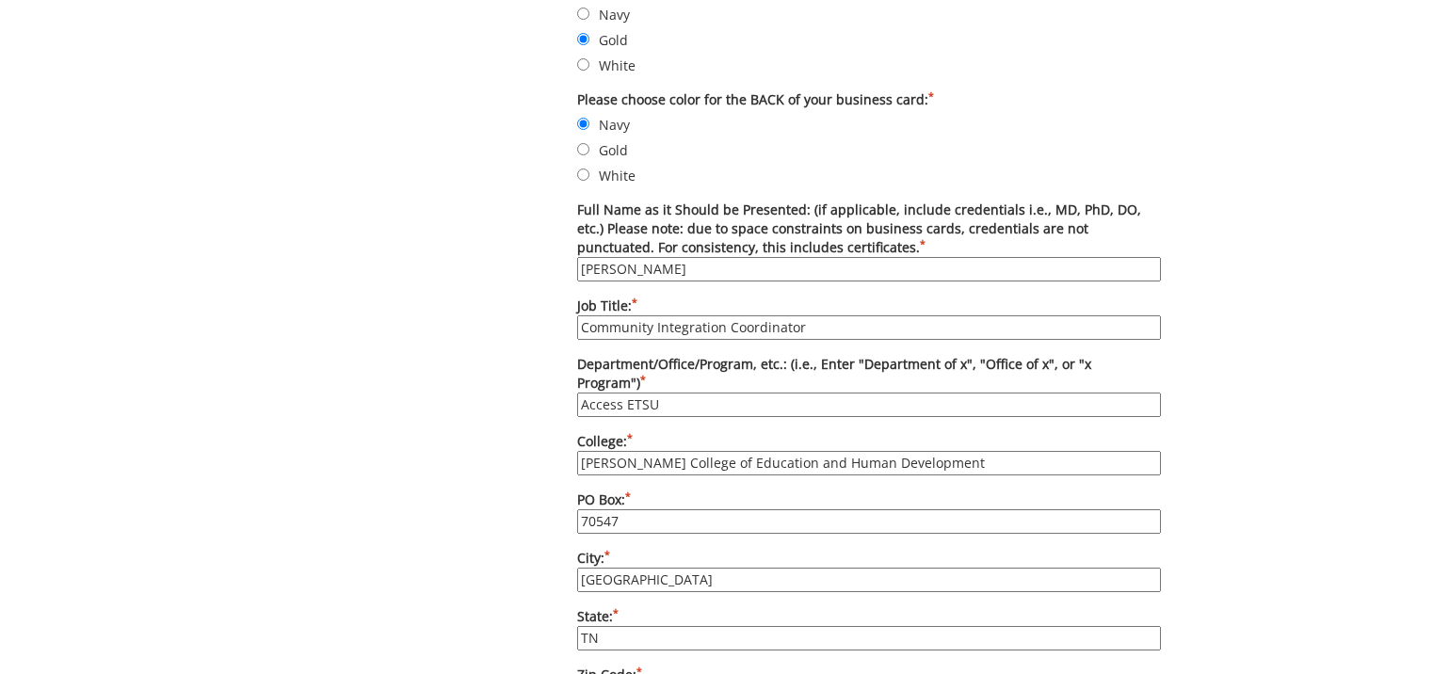
type input "TN"
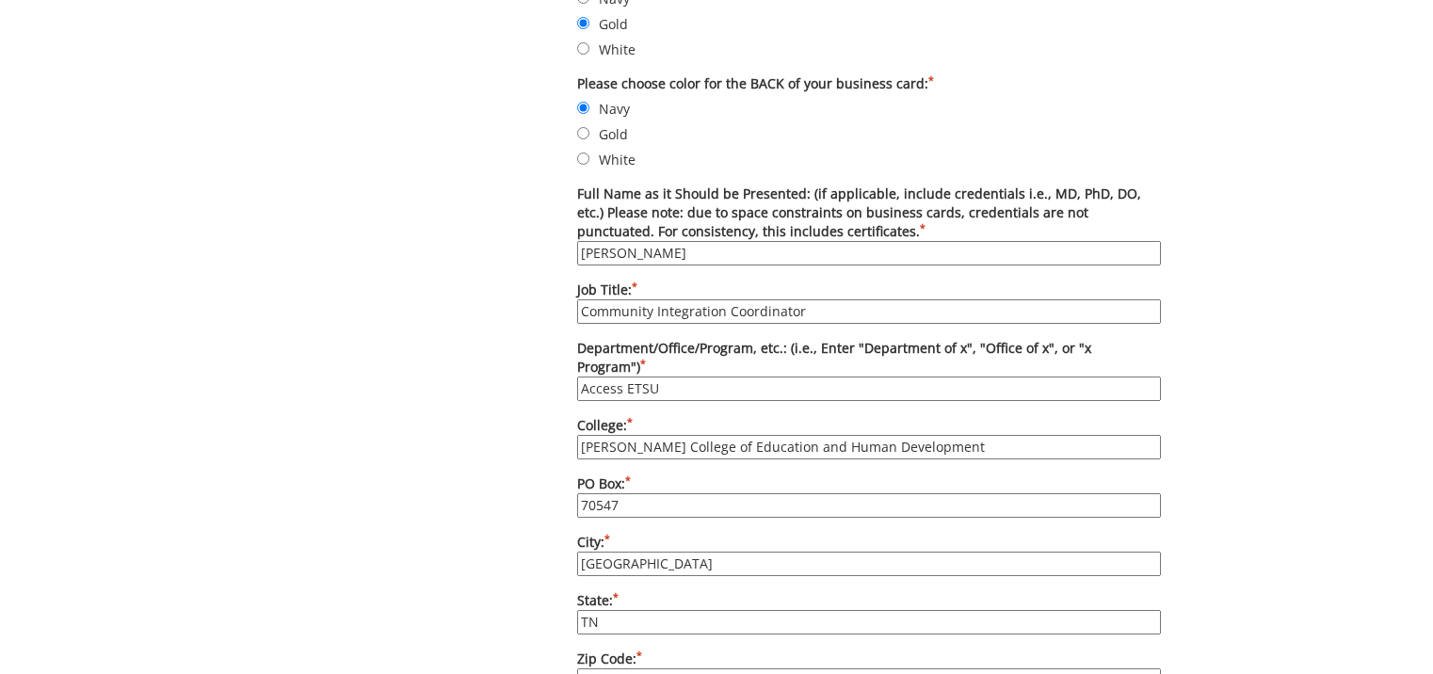
type input "37614"
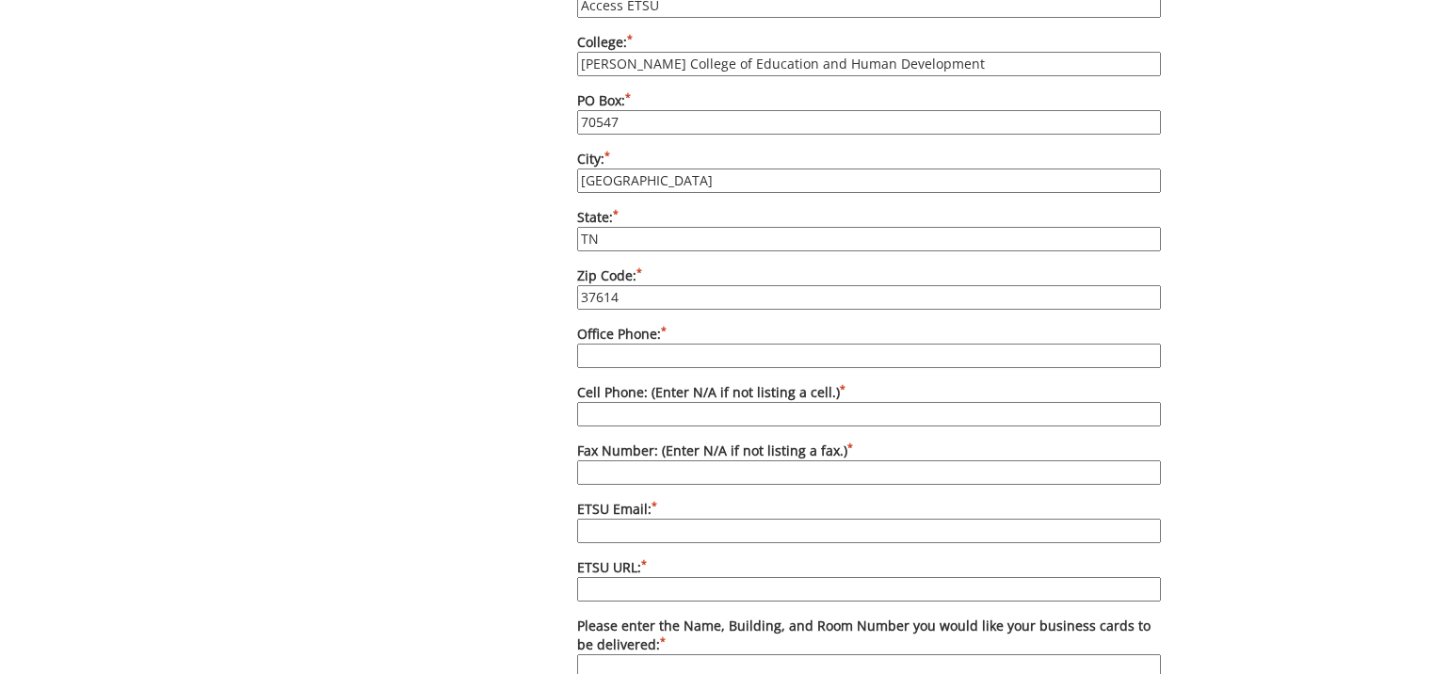
click at [130, 645] on div "Some kind of message here. New Project Product Type Entity Specification Order …" at bounding box center [716, 41] width 1433 height 2185
click at [656, 344] on input "Office Phone: *" at bounding box center [869, 356] width 584 height 24
paste input "(423) 439-6829"
type input "(423) 439-6829"
click at [652, 402] on input "Cell Phone: (Enter N/A if not listing a cell.) *" at bounding box center [869, 414] width 584 height 24
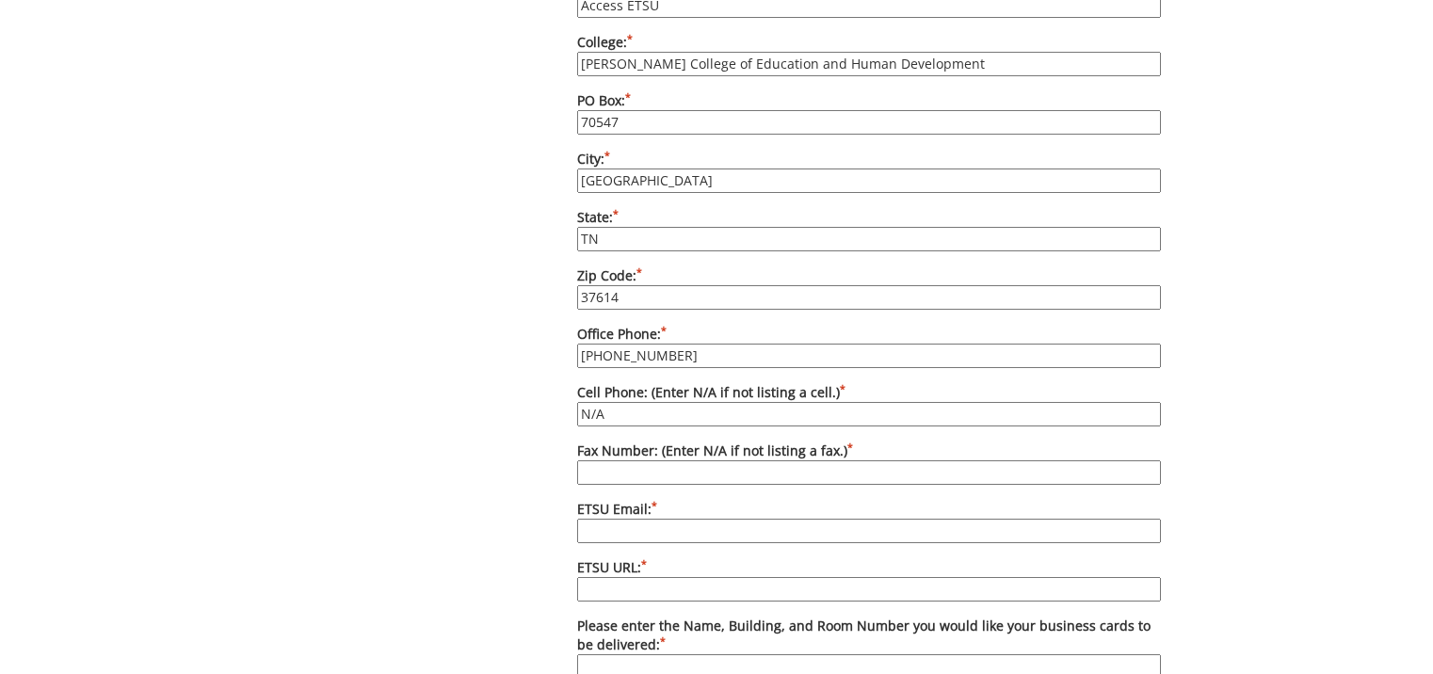
type input "N/A"
click at [137, 597] on div "Some kind of message here. New Project Product Type Entity Specification Order …" at bounding box center [716, 41] width 1433 height 2185
click at [636, 519] on input "ETSU Email: *" at bounding box center [869, 531] width 584 height 24
paste input "johnsons28@etsu.edu"
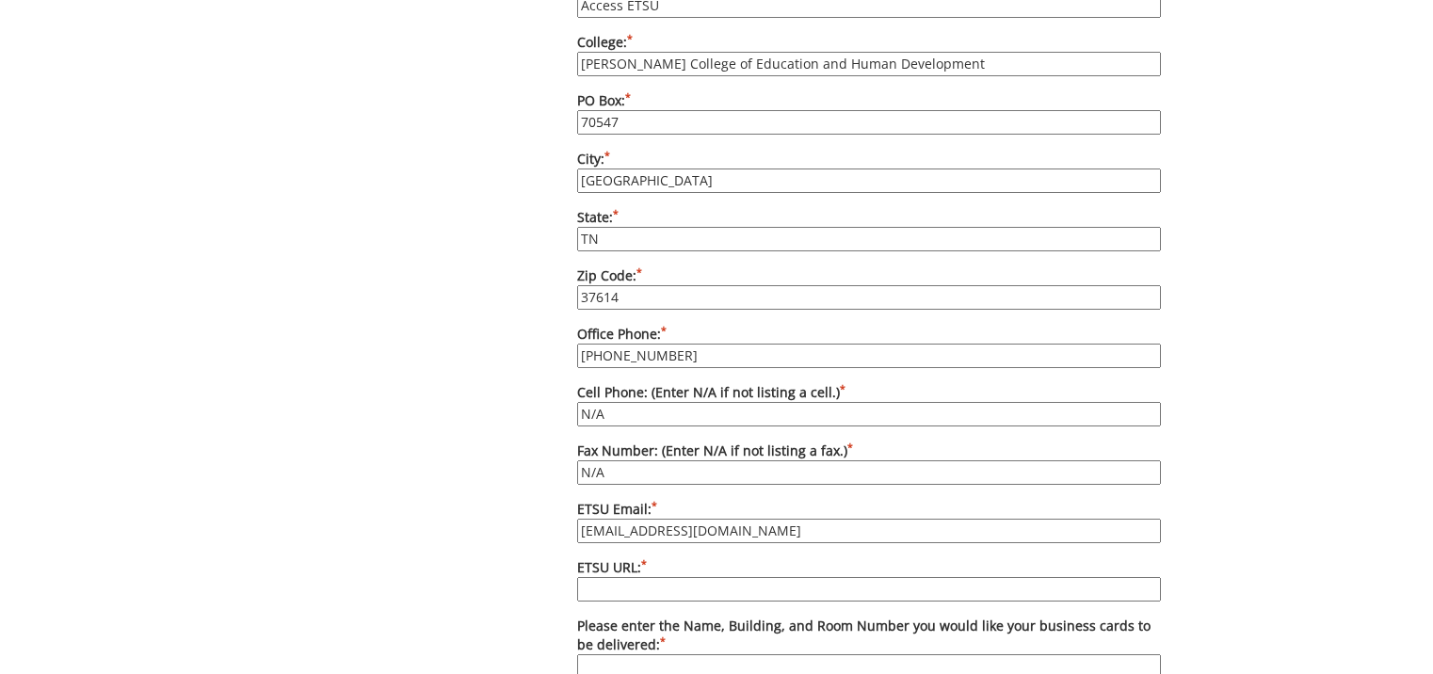
type input "johnsons28@etsu.edu"
click at [525, 569] on div "Some kind of message here. New Project Product Type Entity Specification Order …" at bounding box center [717, 41] width 918 height 2185
click at [605, 577] on input "ETSU URL: *" at bounding box center [869, 589] width 584 height 24
type input "etsu.edu/coe/access/"
click at [361, 567] on div "Some kind of message here. New Project Product Type Entity Specification Order …" at bounding box center [717, 41] width 918 height 2185
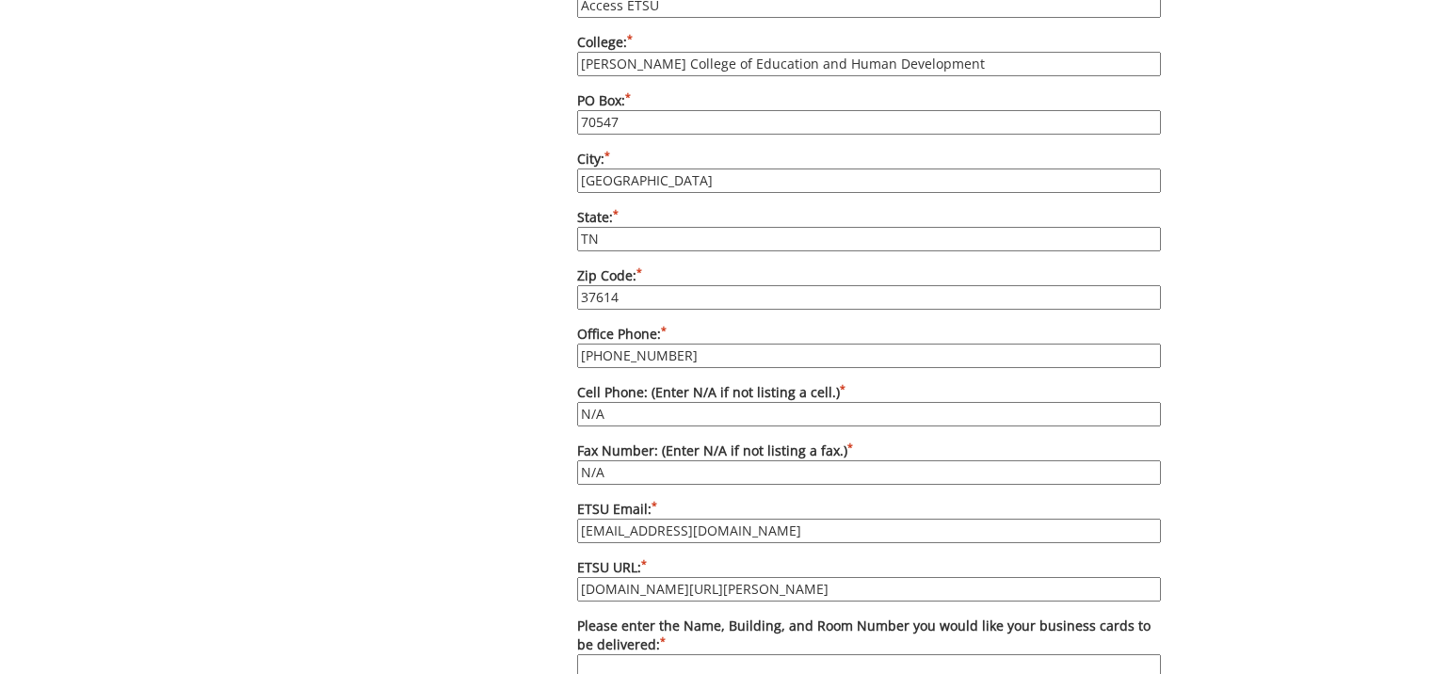
click at [136, 608] on div "Some kind of message here. New Project Product Type Entity Specification Order …" at bounding box center [716, 41] width 1433 height 2185
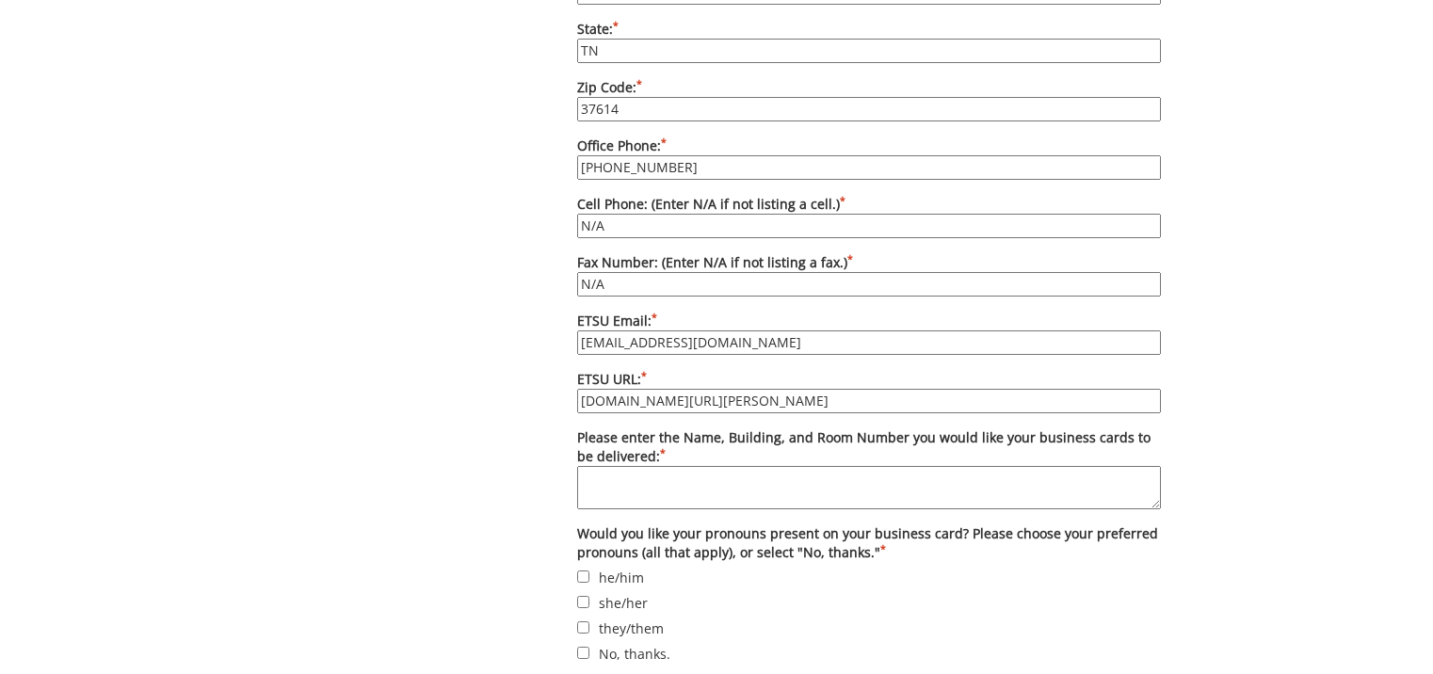
scroll to position [1529, 0]
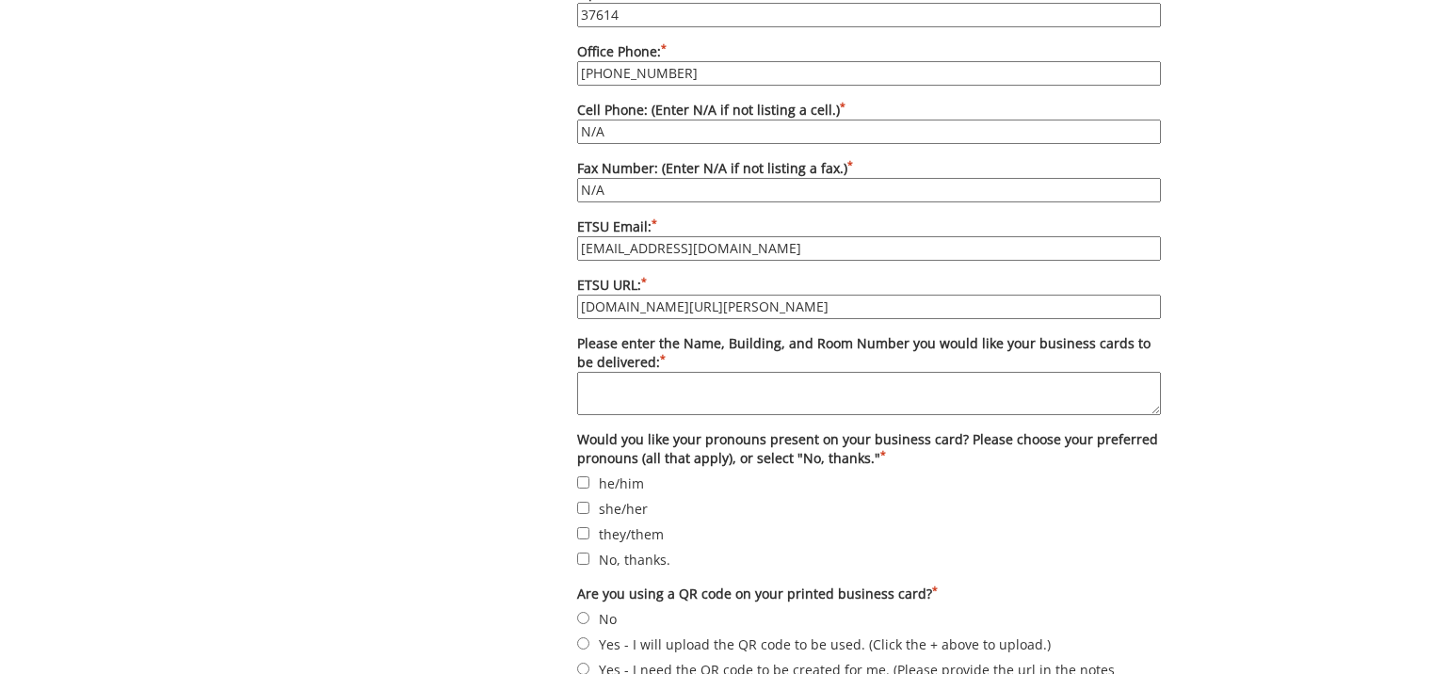
click at [642, 372] on textarea "Please enter the Name, Building, and Room Number you would like your business c…" at bounding box center [869, 393] width 584 height 43
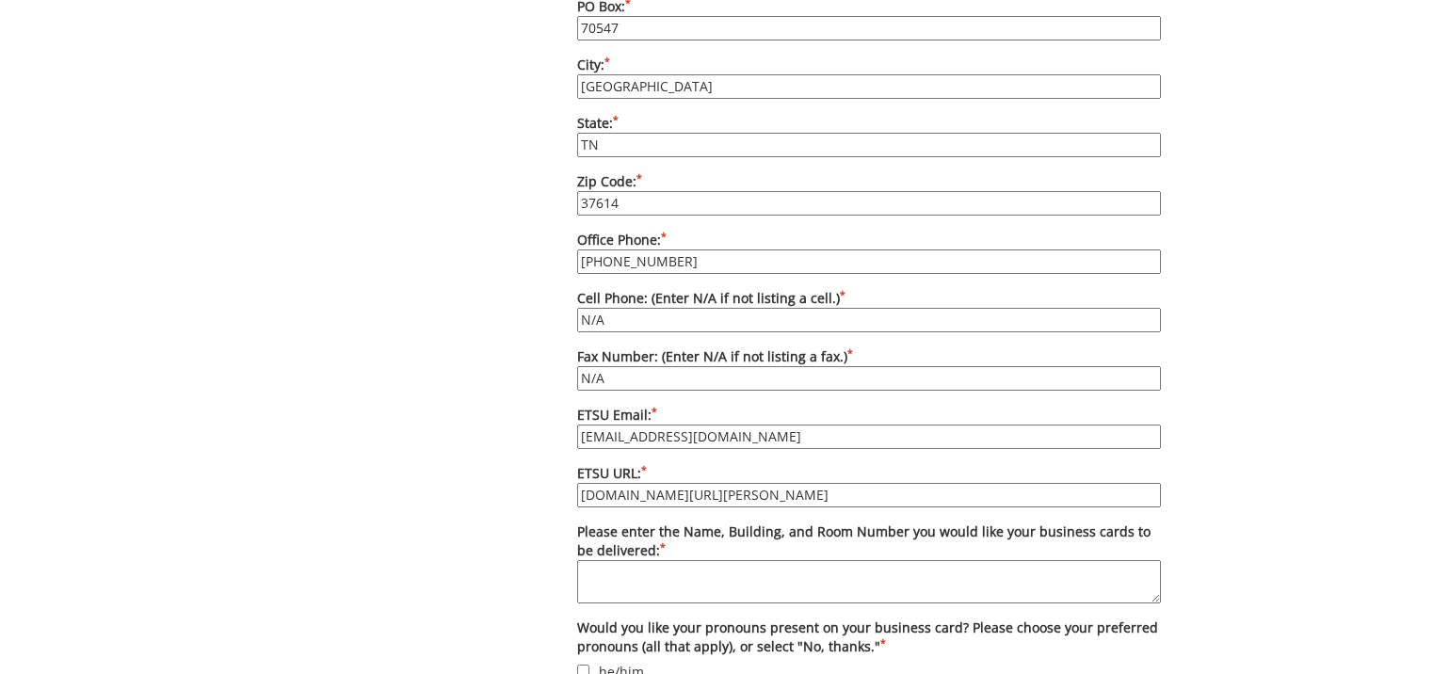
scroll to position [1435, 0]
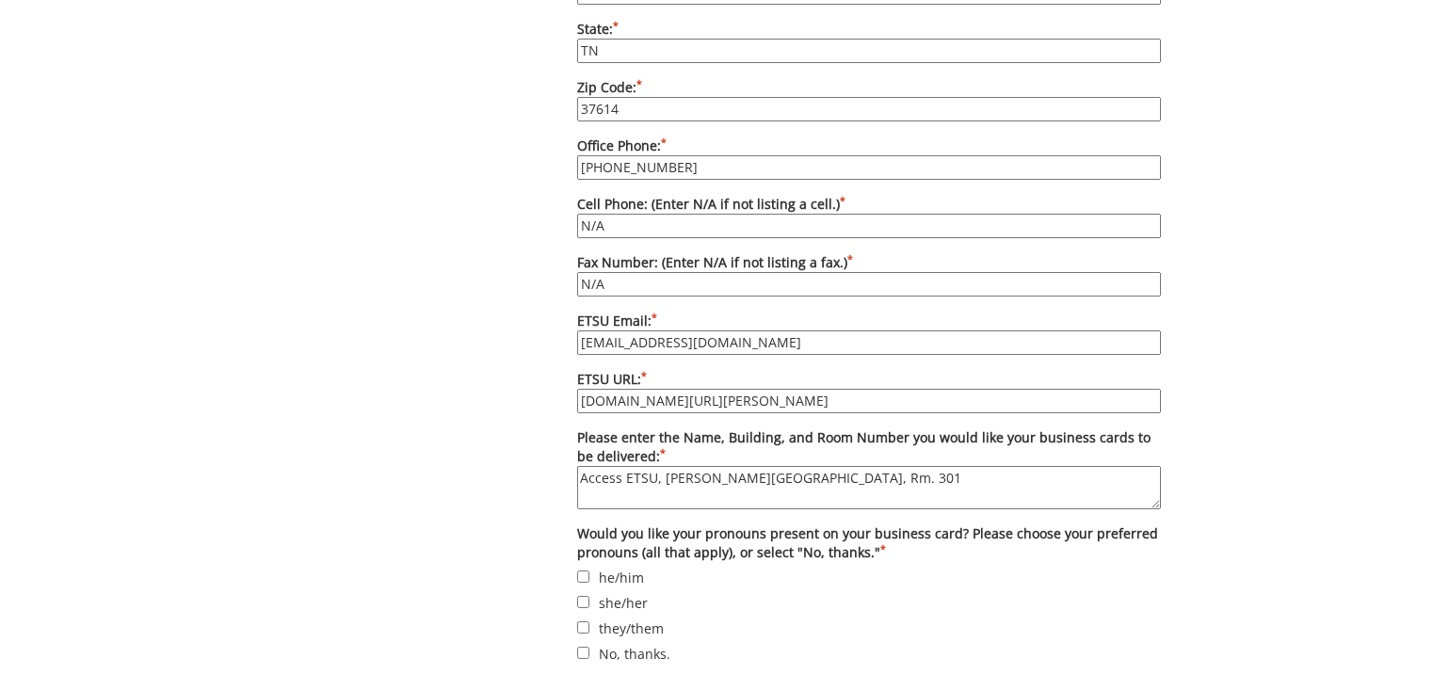
type textarea "Access ETSU, Culp Center, Rm. 301"
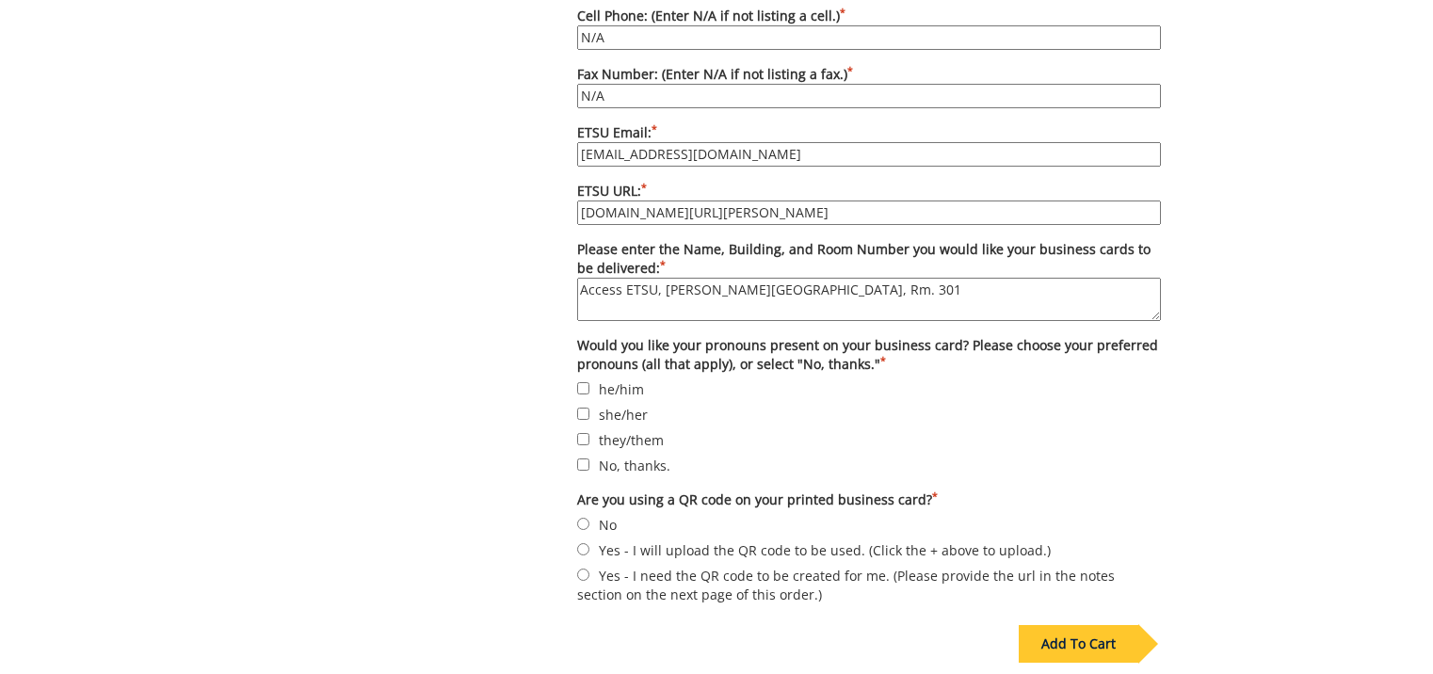
scroll to position [1811, 0]
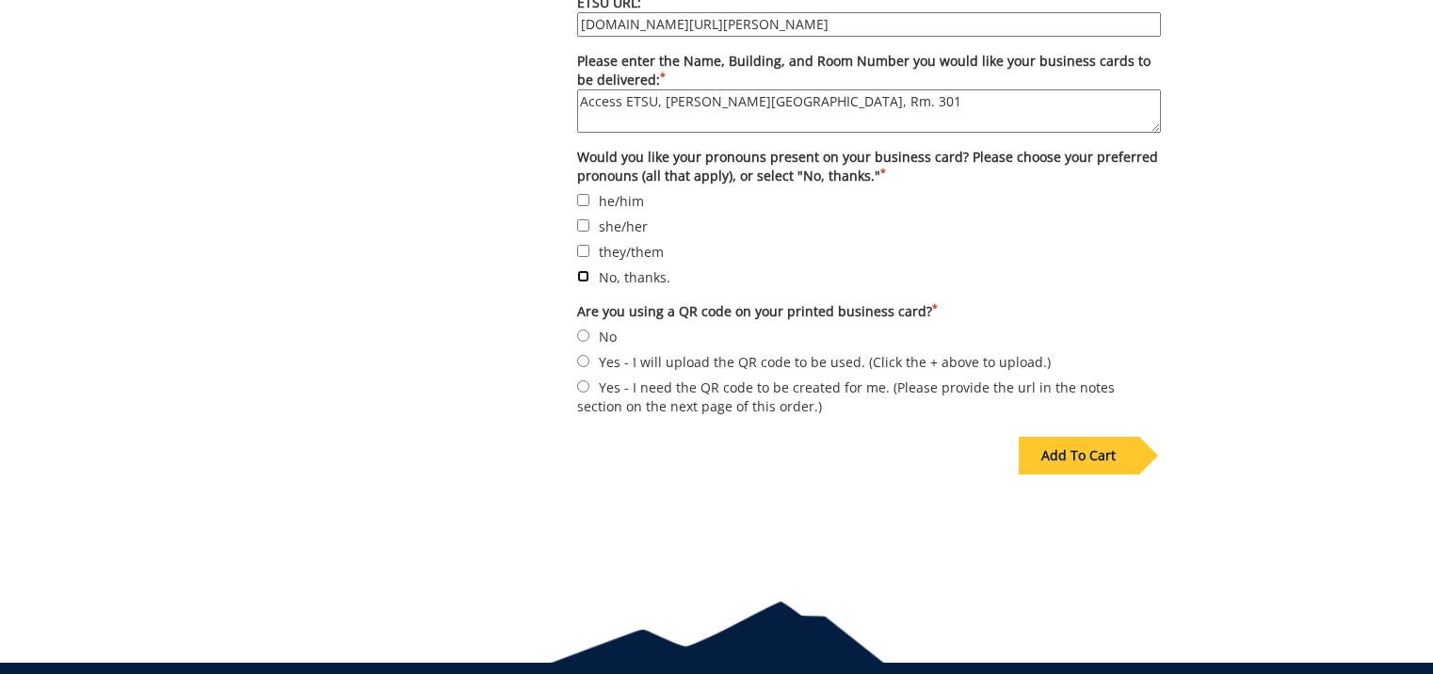
click at [586, 270] on input "No, thanks." at bounding box center [583, 276] width 12 height 12
checkbox input "true"
click at [580, 329] on input "No" at bounding box center [583, 335] width 12 height 12
radio input "true"
click at [119, 597] on div at bounding box center [716, 630] width 1433 height 77
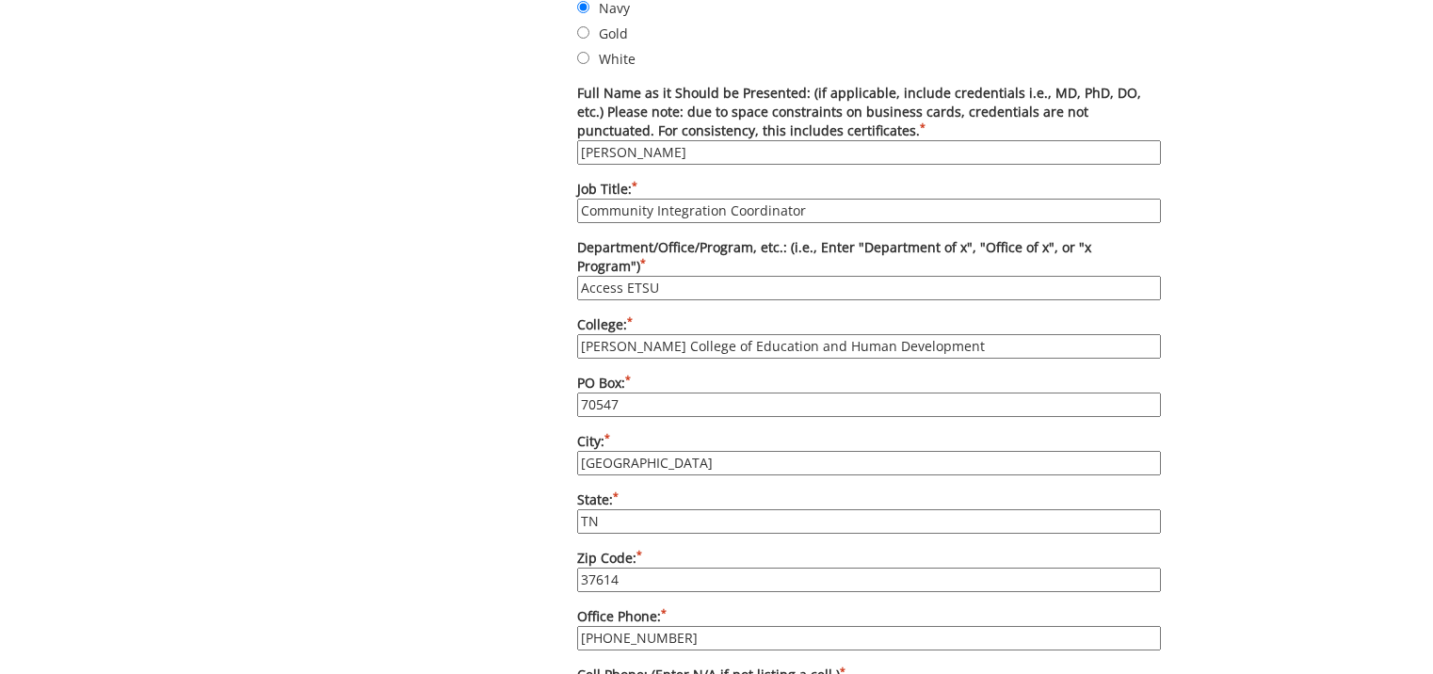
scroll to position [1058, 0]
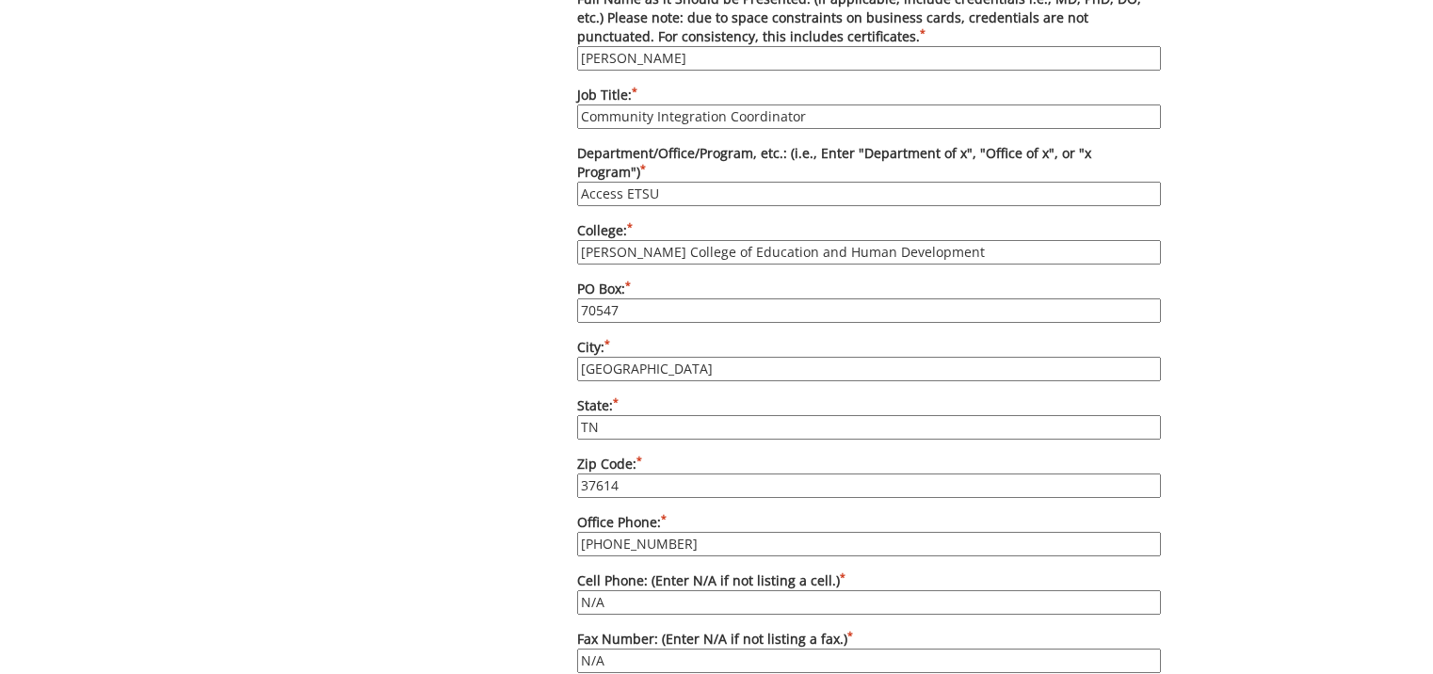
click at [106, 470] on div "Some kind of message here. New Project Product Type Entity Specification Order …" at bounding box center [716, 230] width 1433 height 2185
click at [135, 458] on div "Some kind of message here. New Project Product Type Entity Specification Order …" at bounding box center [716, 230] width 1433 height 2185
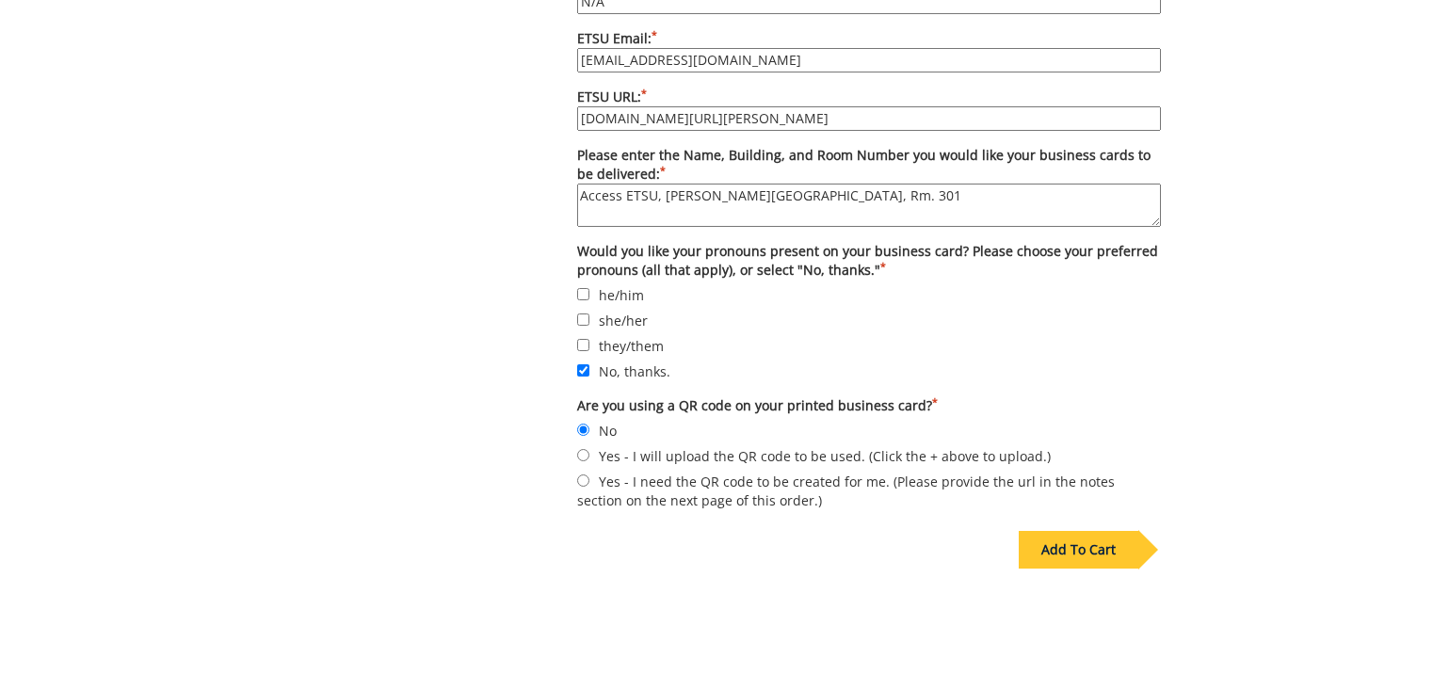
scroll to position [1811, 0]
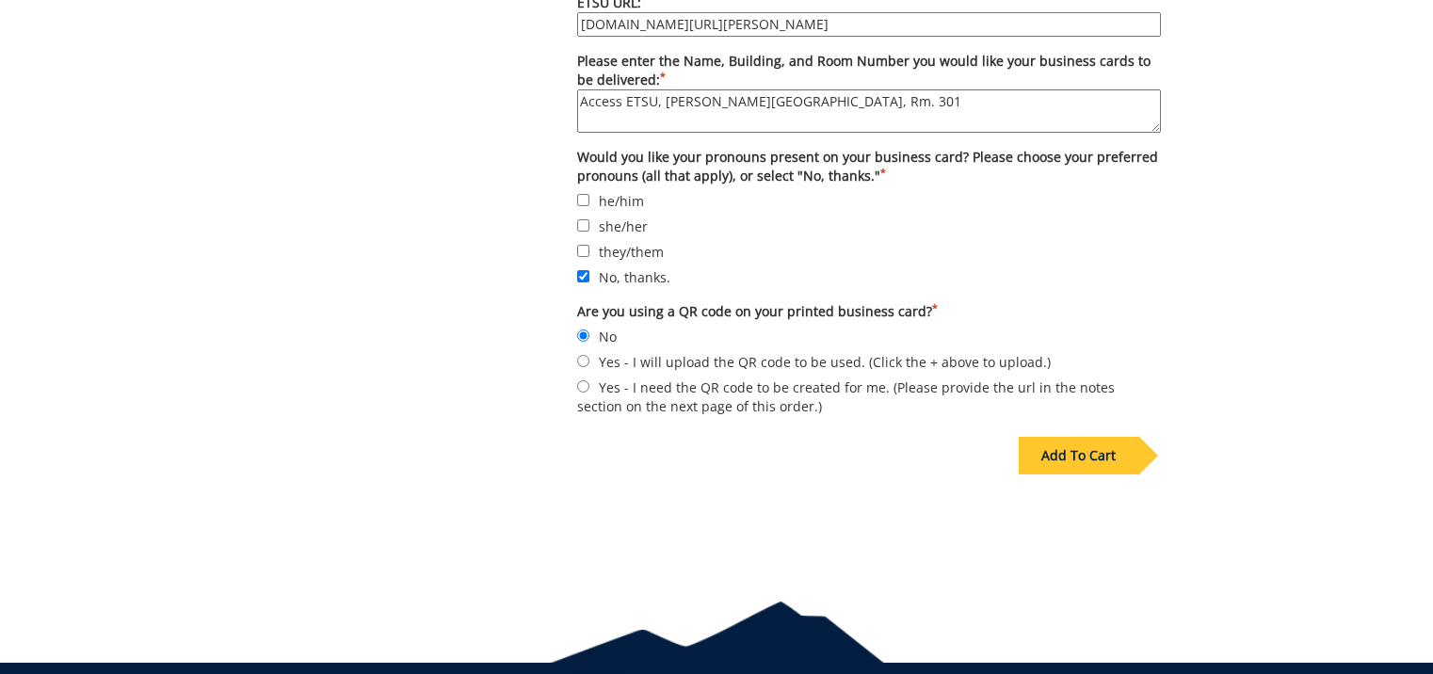
click at [1098, 449] on div "Add To Cart" at bounding box center [1079, 456] width 120 height 38
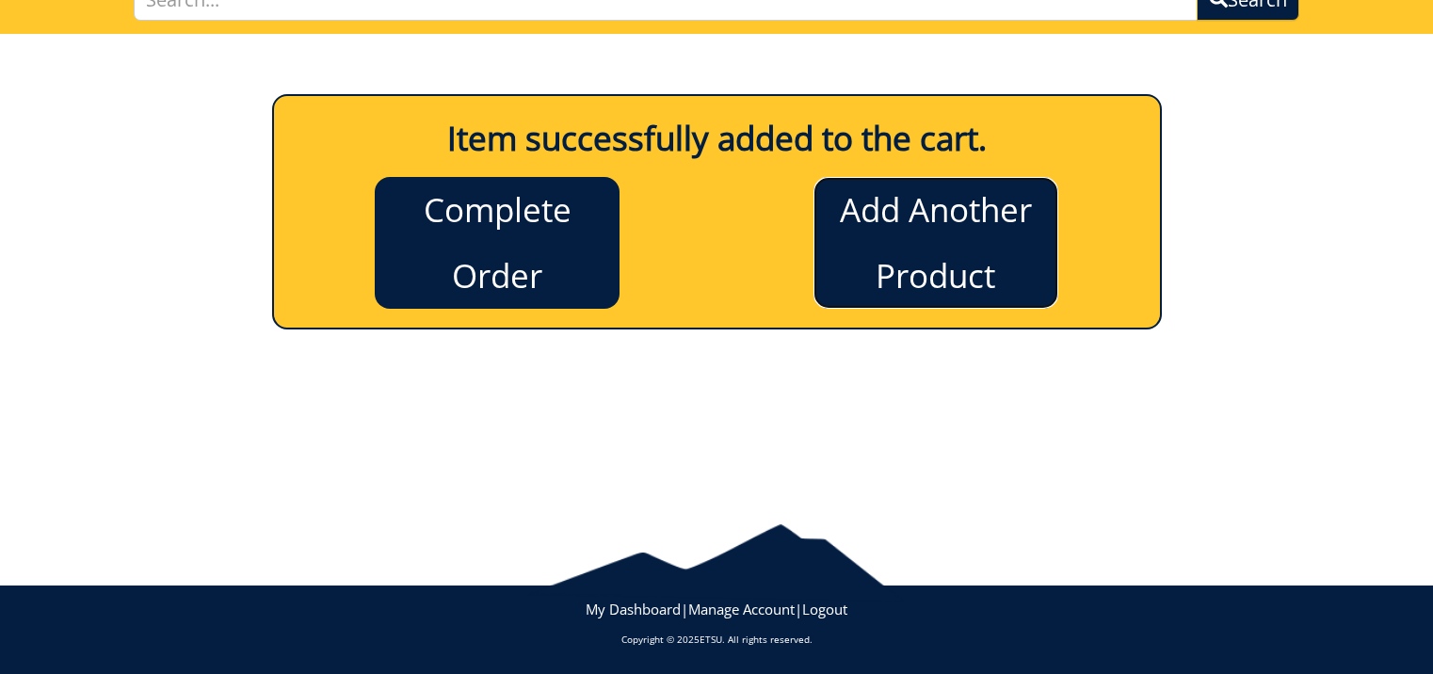
click at [938, 278] on link "Add Another Product" at bounding box center [935, 243] width 245 height 132
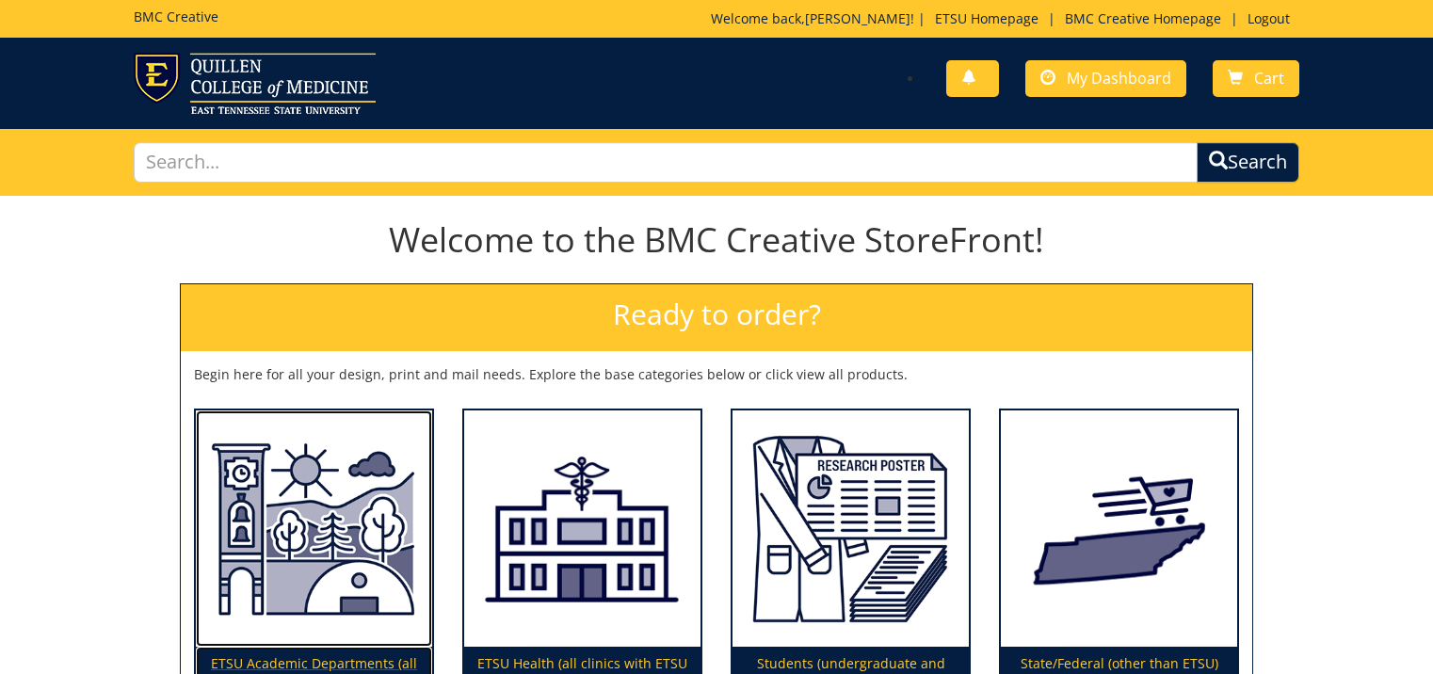
click at [300, 520] on img at bounding box center [314, 528] width 236 height 237
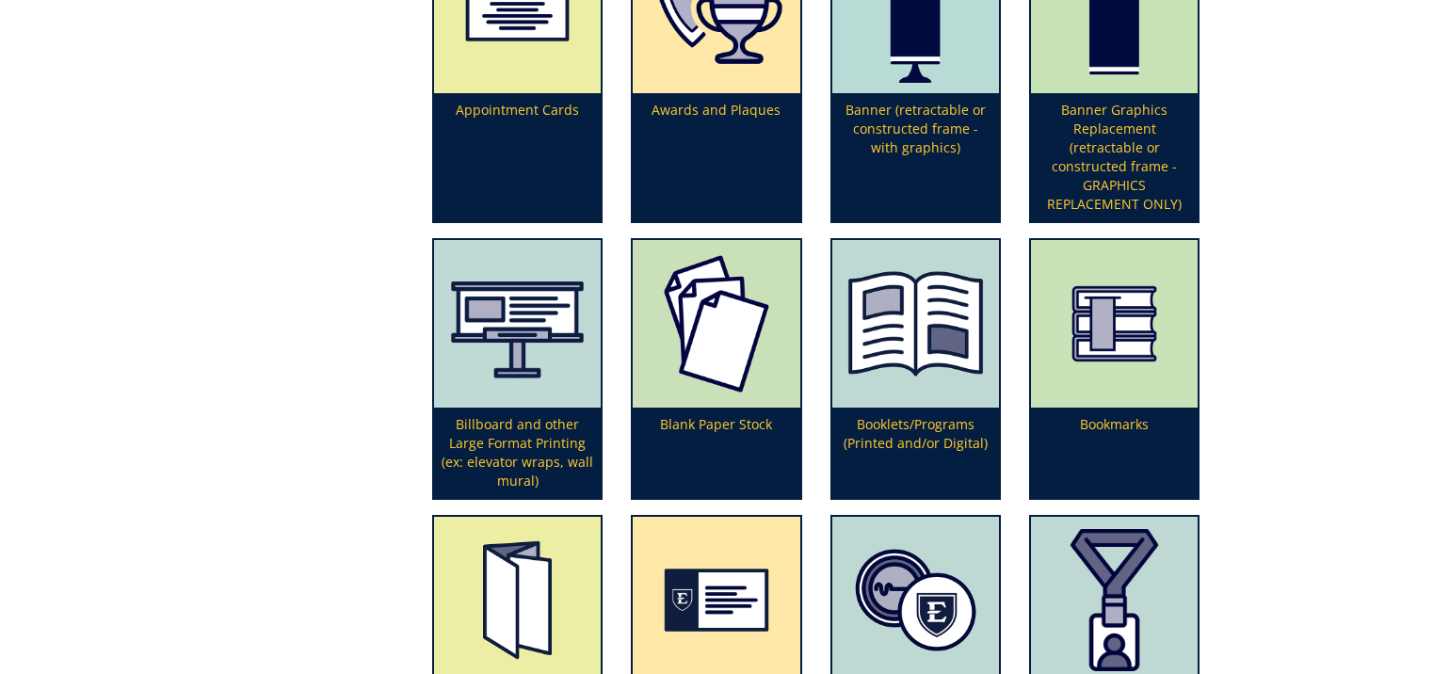
scroll to position [847, 0]
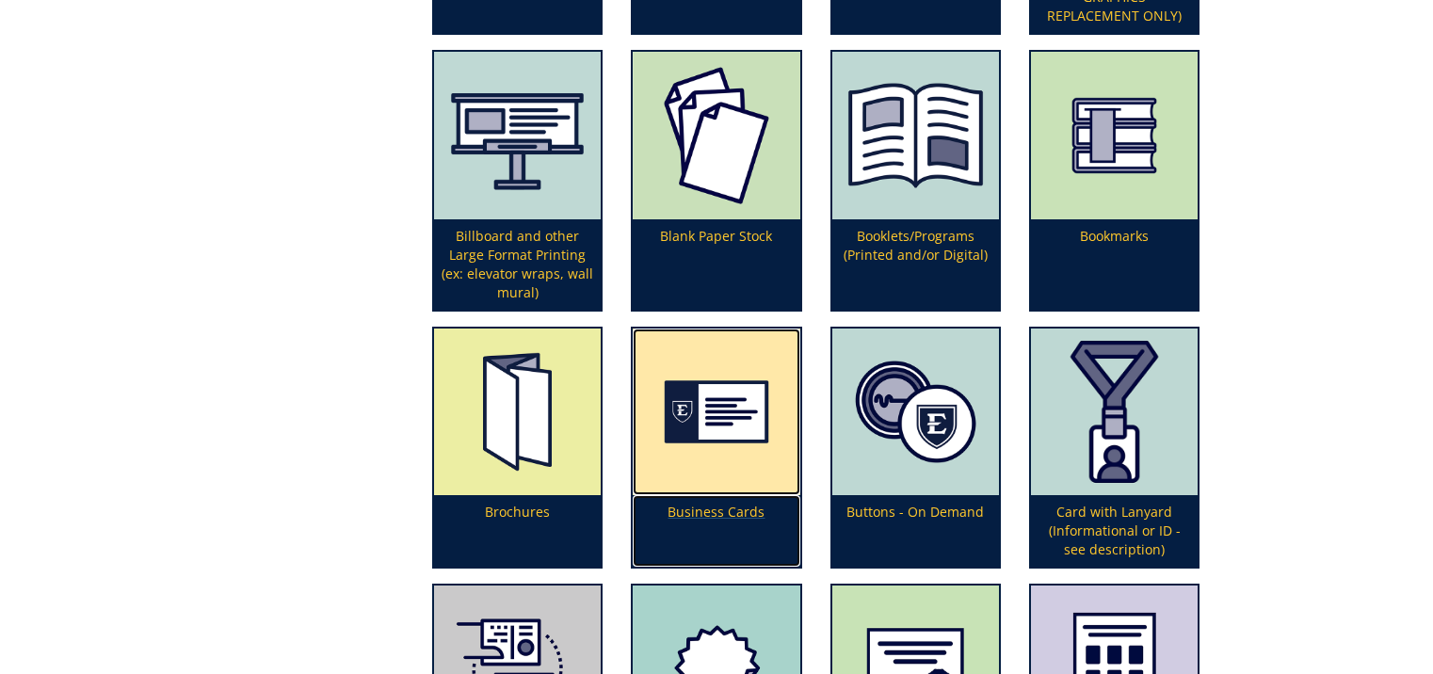
click at [744, 450] on img at bounding box center [716, 412] width 167 height 167
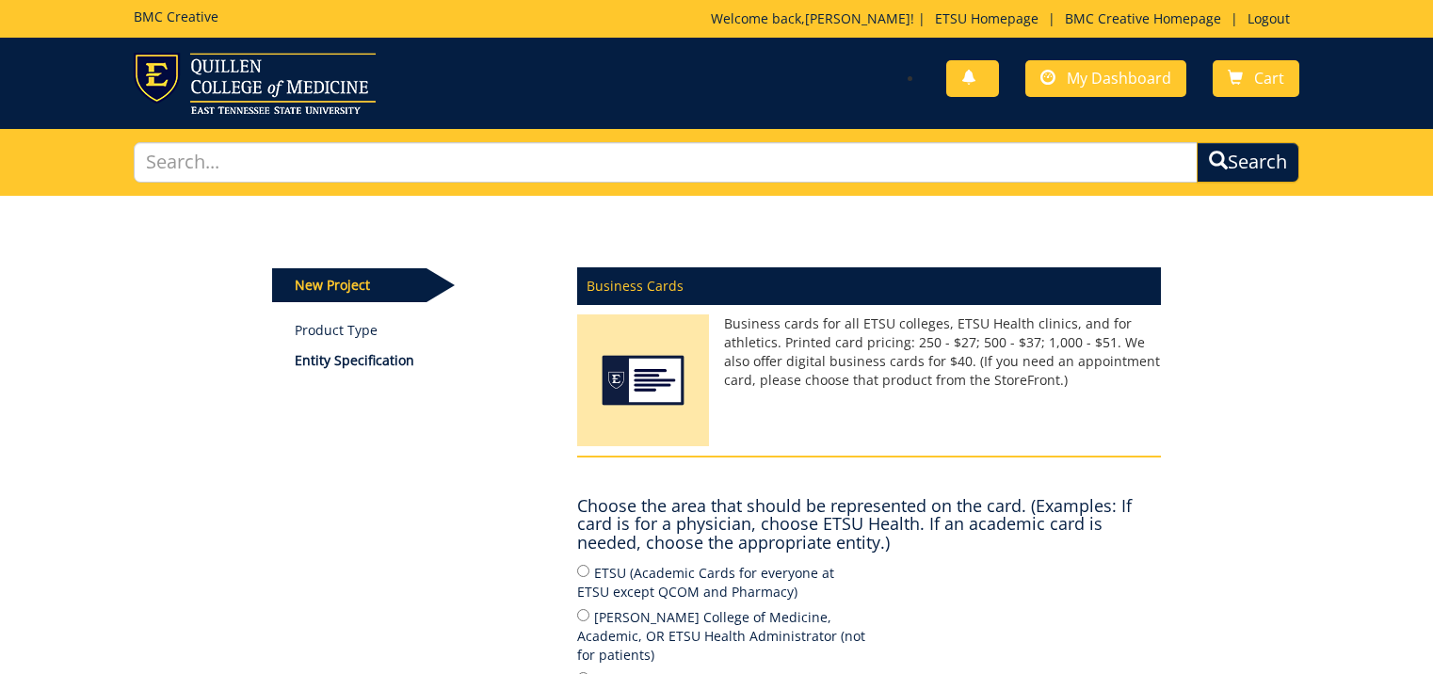
scroll to position [188, 0]
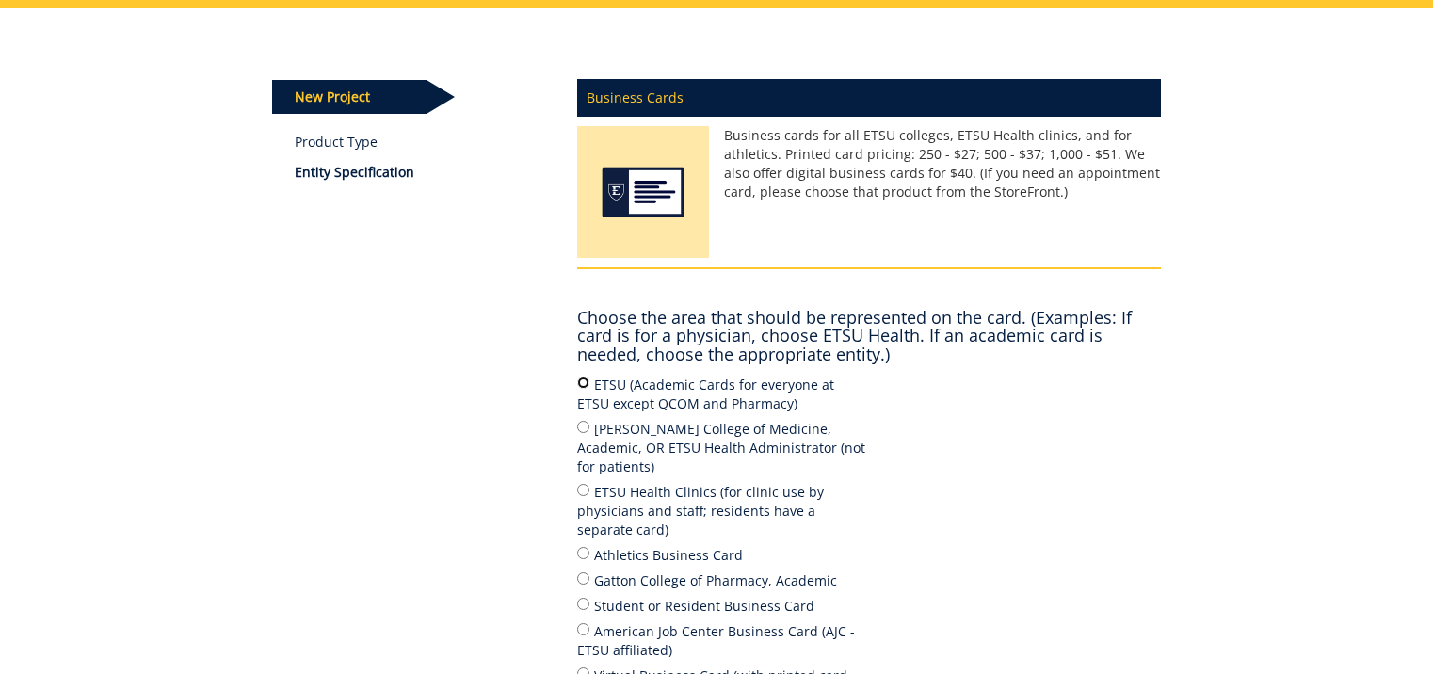
click at [583, 382] on input "ETSU (Academic Cards for everyone at ETSU except QCOM and Pharmacy)" at bounding box center [583, 383] width 12 height 12
radio input "true"
click at [471, 440] on div "New Project Product Type Entity Specification Business Cards Business cards for…" at bounding box center [717, 446] width 918 height 876
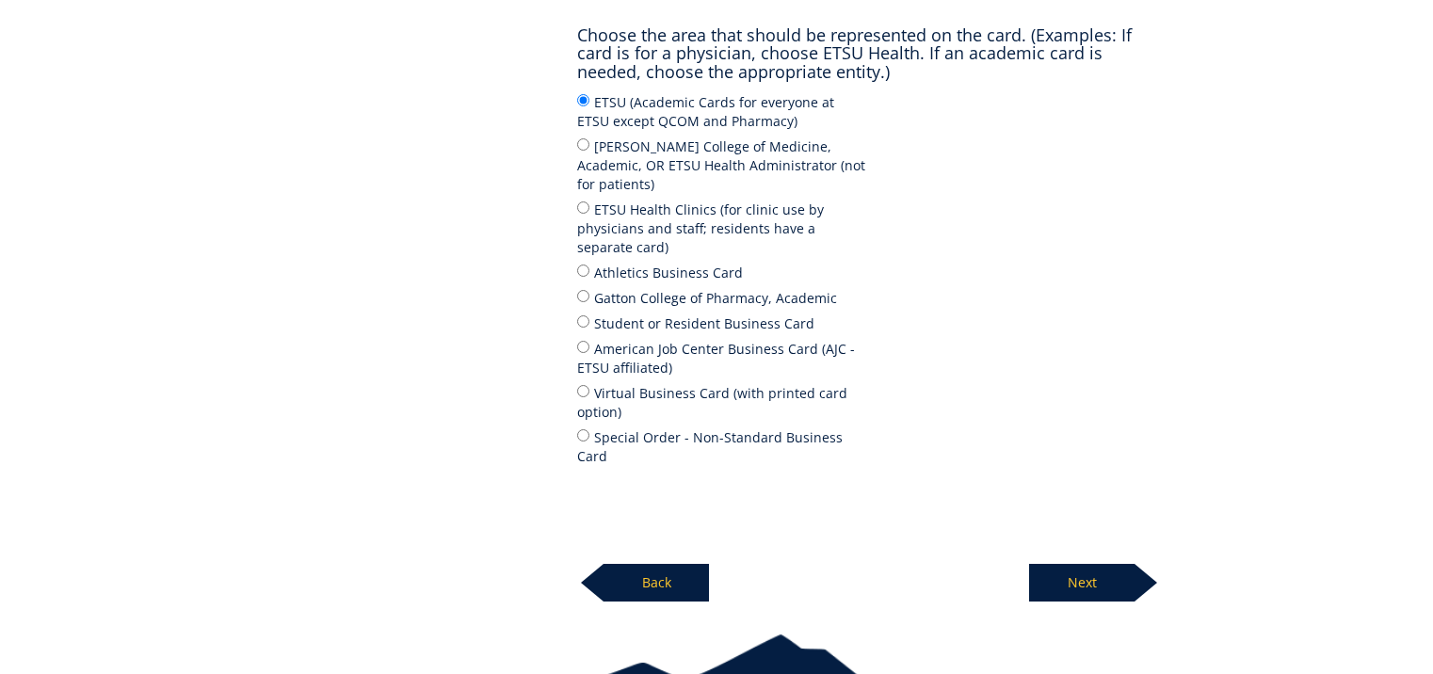
click at [1058, 564] on p "Next" at bounding box center [1081, 583] width 105 height 38
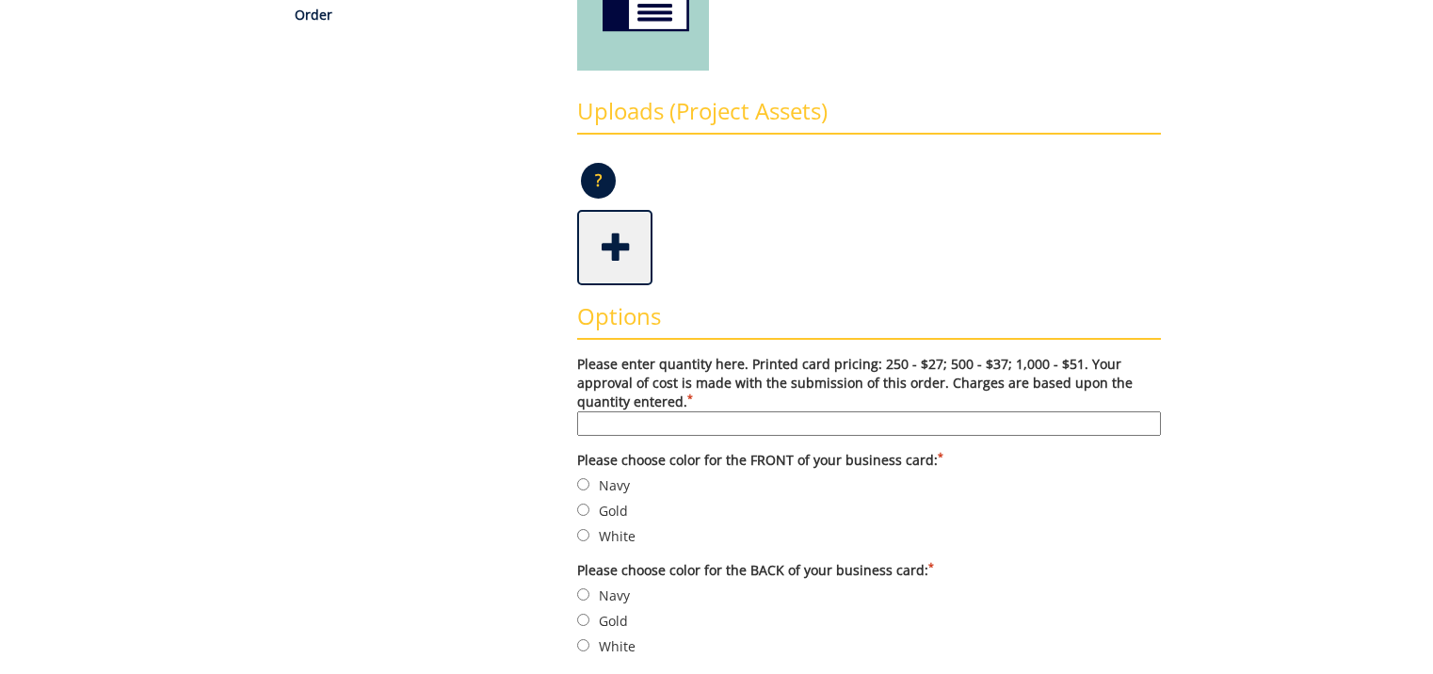
scroll to position [471, 0]
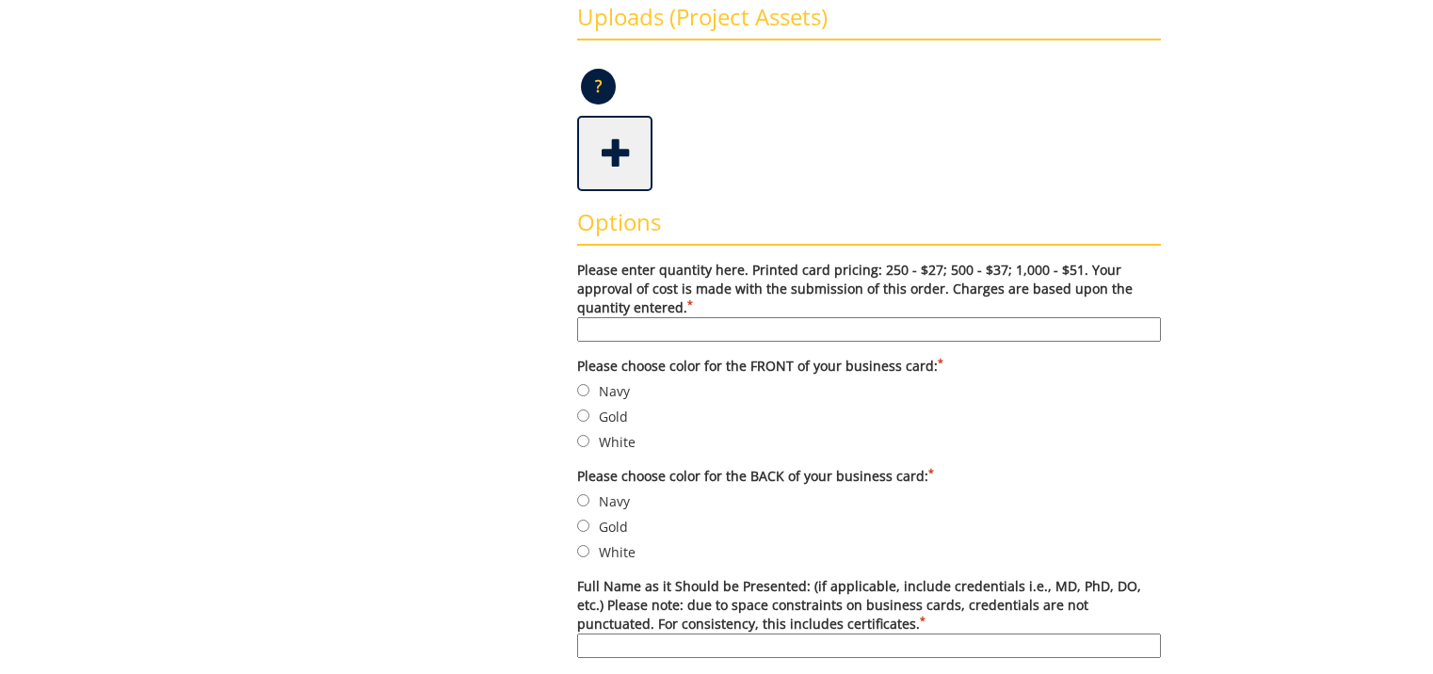
click at [661, 329] on input "Please enter quantity here. Printed card pricing: 250 - $27; 500 - $37; 1,000 -…" at bounding box center [869, 329] width 584 height 24
type input "500"
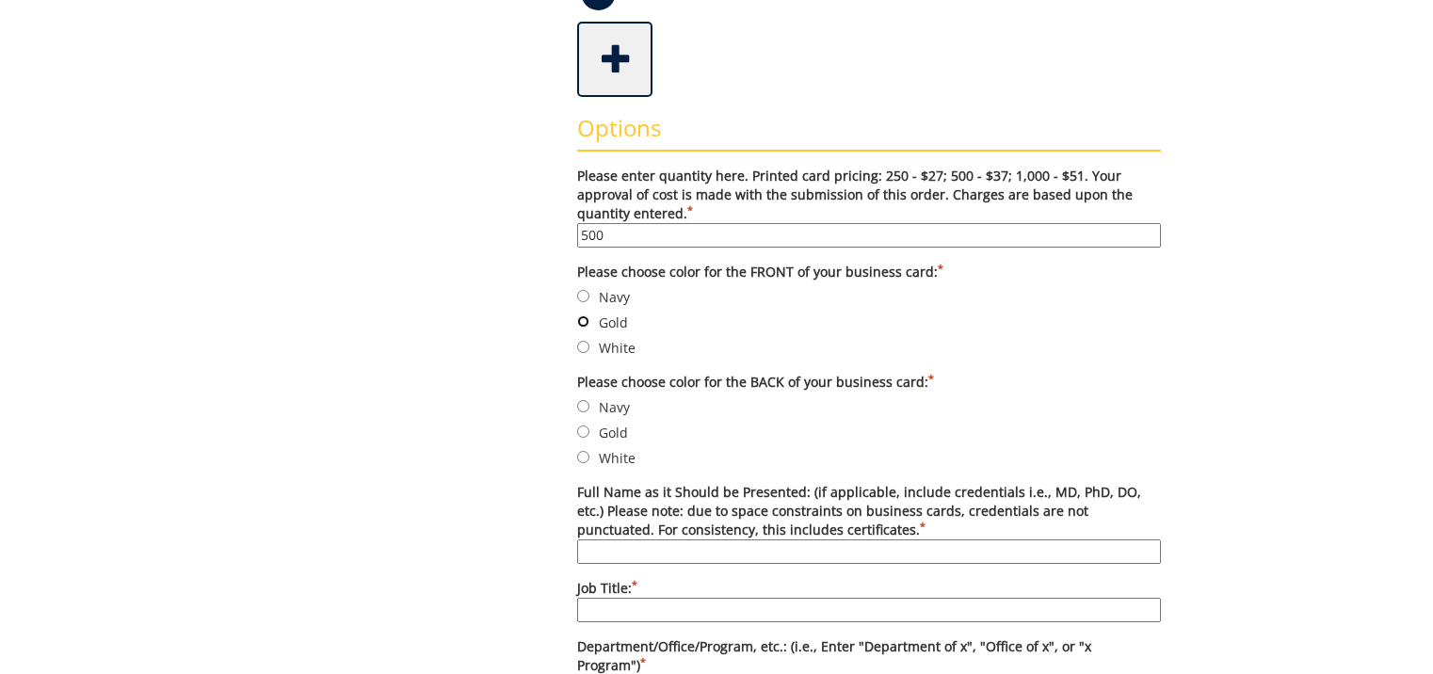
click at [581, 323] on input "Gold" at bounding box center [583, 321] width 12 height 12
radio input "true"
click at [585, 406] on input "Navy" at bounding box center [583, 406] width 12 height 12
radio input "true"
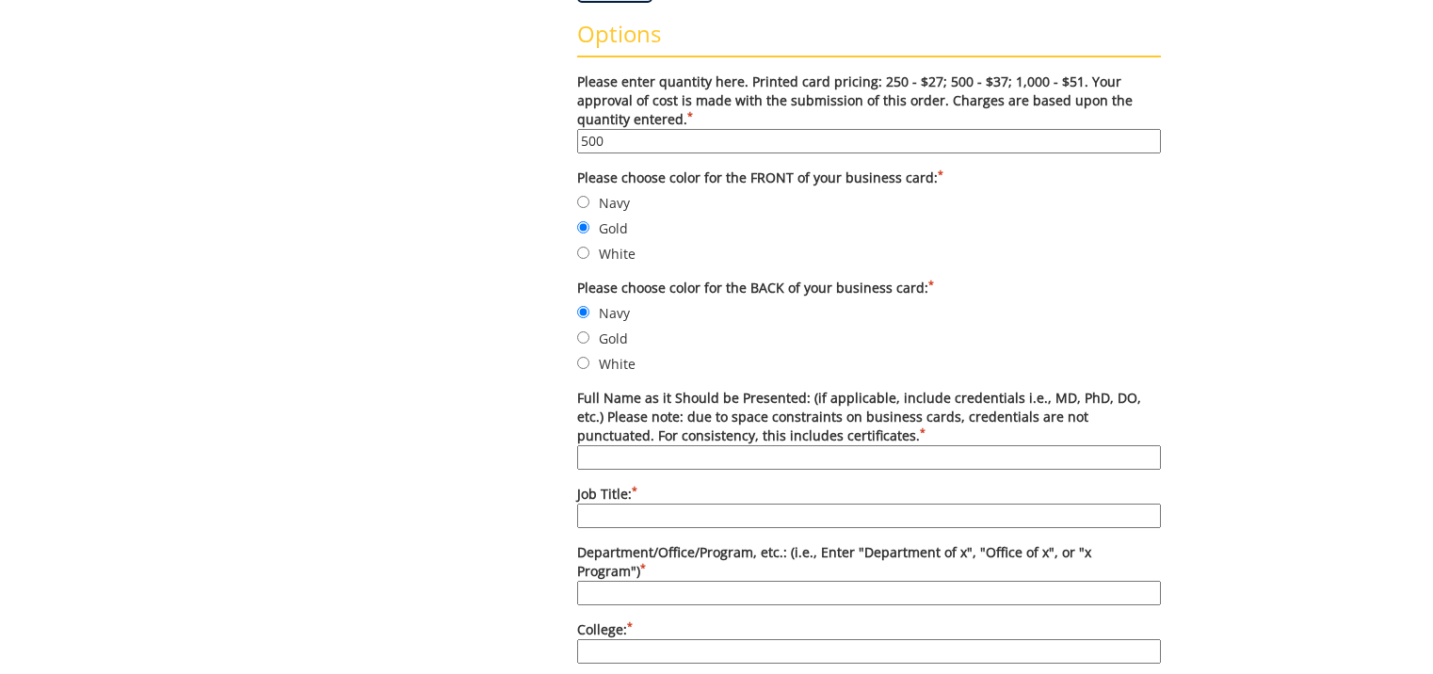
scroll to position [753, 0]
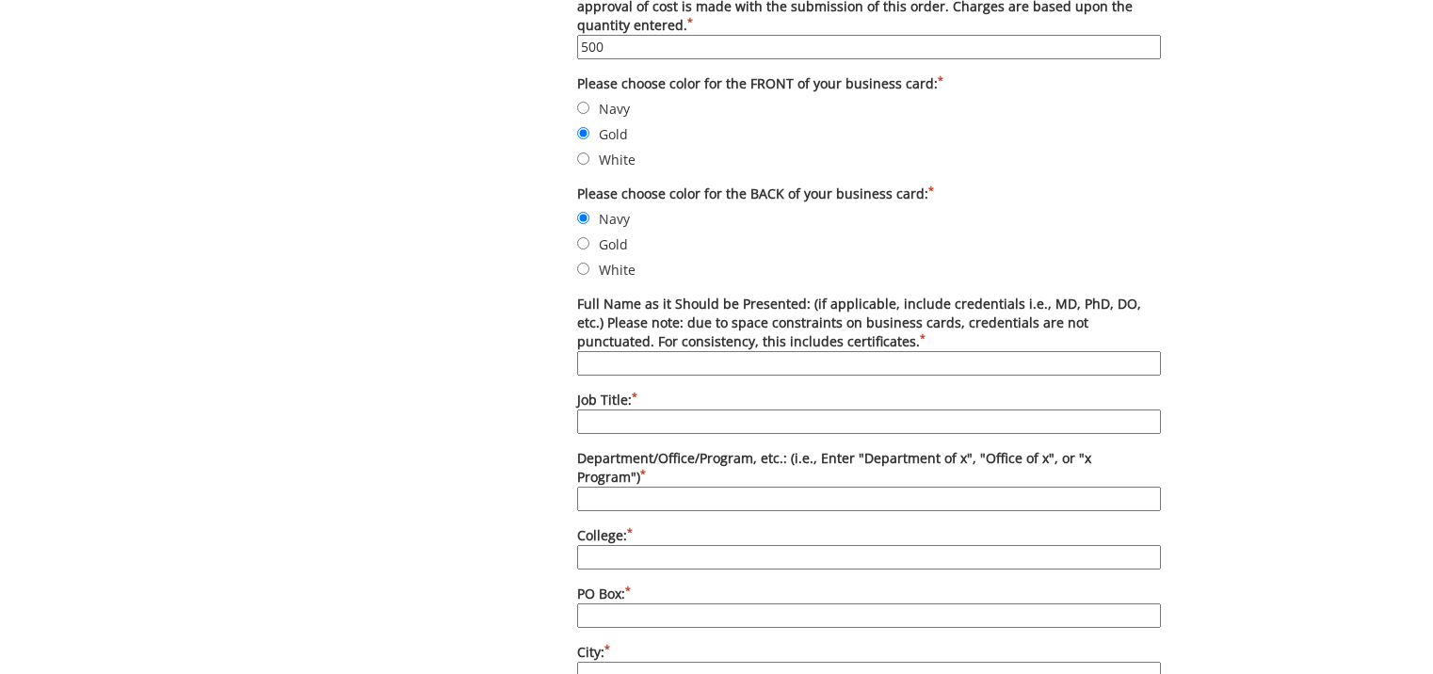
click at [624, 364] on input "Full Name as it Should be Presented: (if applicable, include credentials i.e., …" at bounding box center [869, 363] width 584 height 24
click at [120, 673] on html "BMC Creative Welcome back, Lori ! | ETSU Homepage | BMC Creative Homepage | Log…" at bounding box center [716, 523] width 1433 height 2553
click at [747, 365] on input "Melody Blevins" at bounding box center [869, 363] width 584 height 24
click at [95, 620] on div "Some kind of message here. New Project Product Type Entity Specification Order …" at bounding box center [716, 535] width 1433 height 2185
click at [700, 364] on input "Melody Blevins, Ed" at bounding box center [869, 363] width 584 height 24
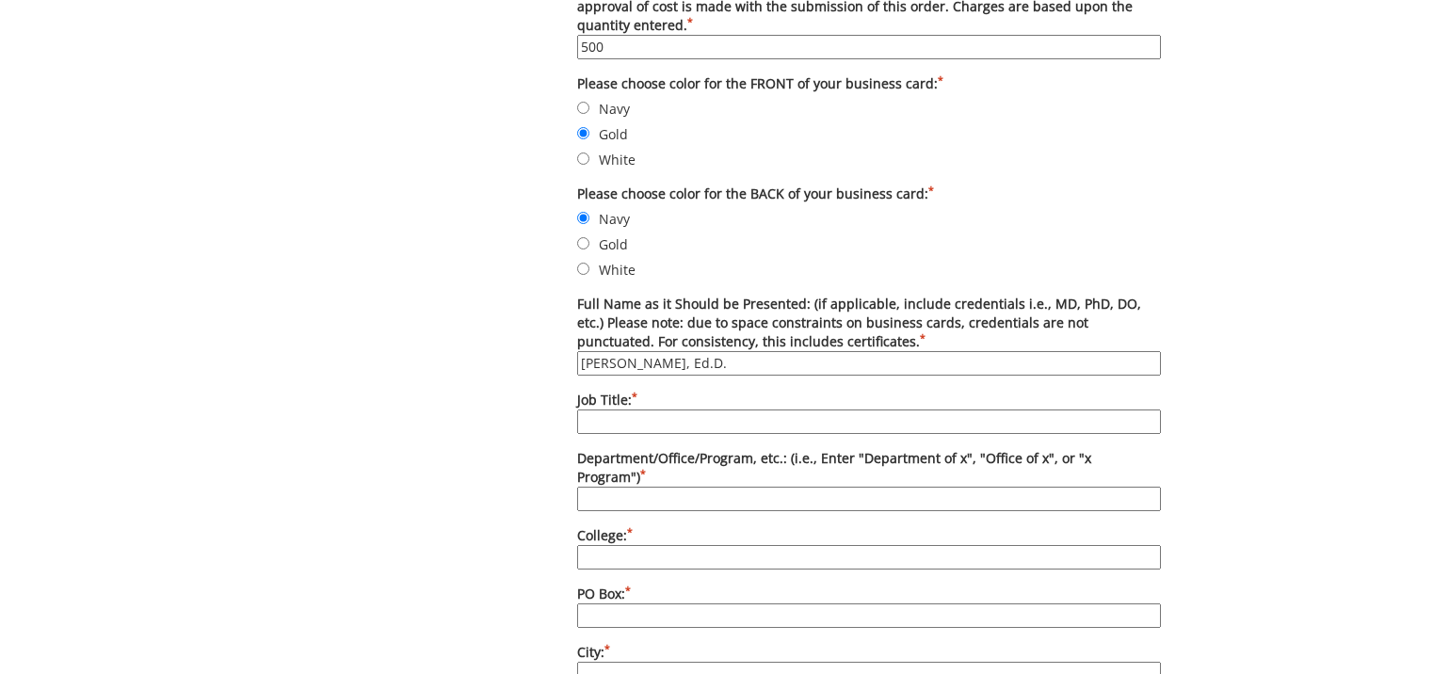
type input "Melody Blevins, Ed.D."
click at [119, 614] on div "Some kind of message here. New Project Product Type Entity Specification Order …" at bounding box center [716, 535] width 1433 height 2185
click at [116, 609] on div "Some kind of message here. New Project Product Type Entity Specification Order …" at bounding box center [716, 535] width 1433 height 2185
click at [618, 422] on input "Job Title: *" at bounding box center [869, 422] width 584 height 24
type input "Associate Director"
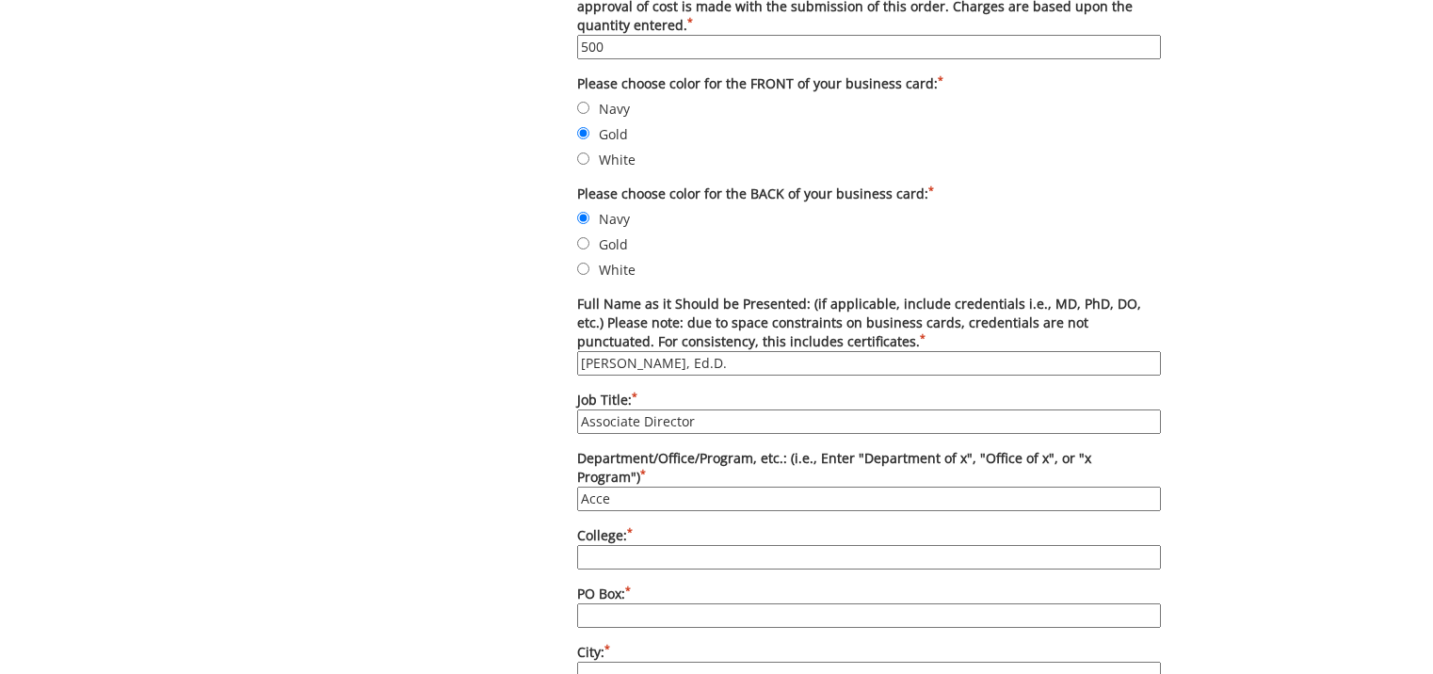
type input "Access ETSU"
type input "Clemmer College of Education and Human Development"
type input "70547"
type input "Johnson City"
type input "TN"
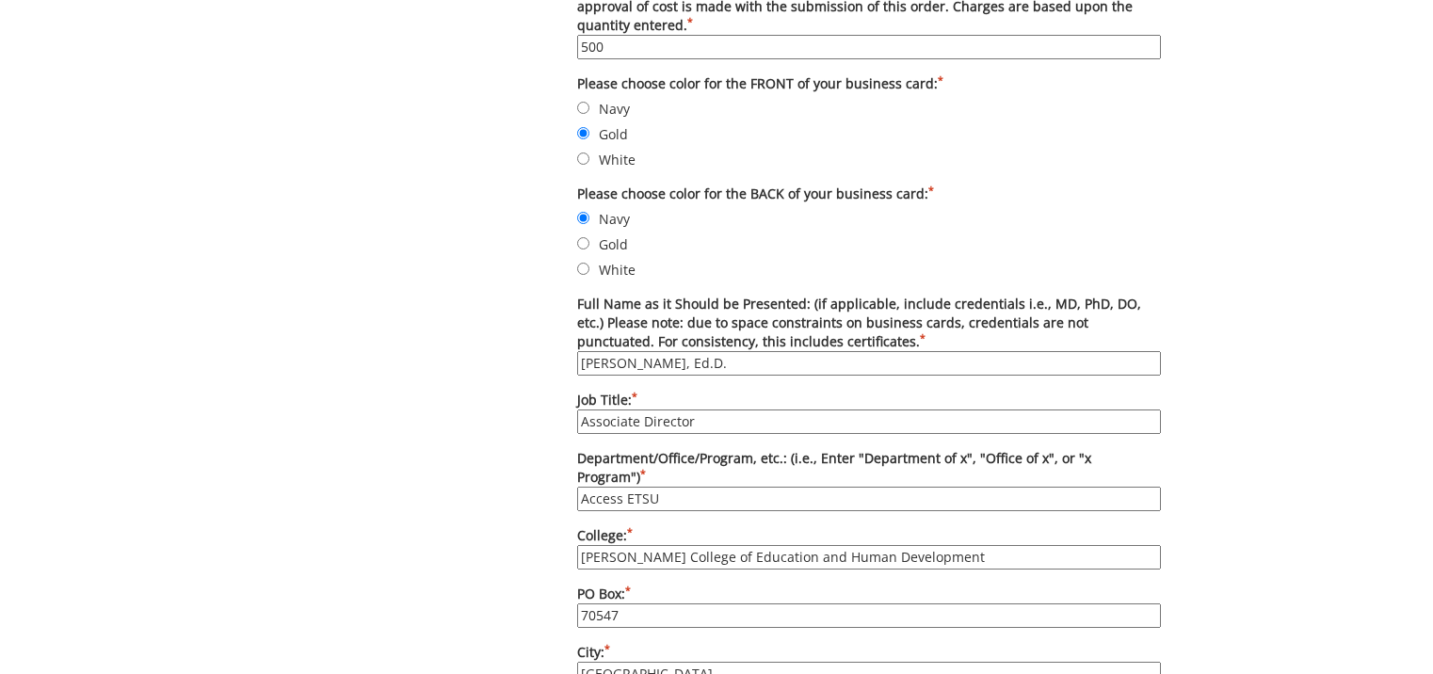
type input "37614"
type input "(423) 439-6829"
type input "N/A"
type input "johnsons28@etsu.edu"
type input "etsu.edu/coe/access/"
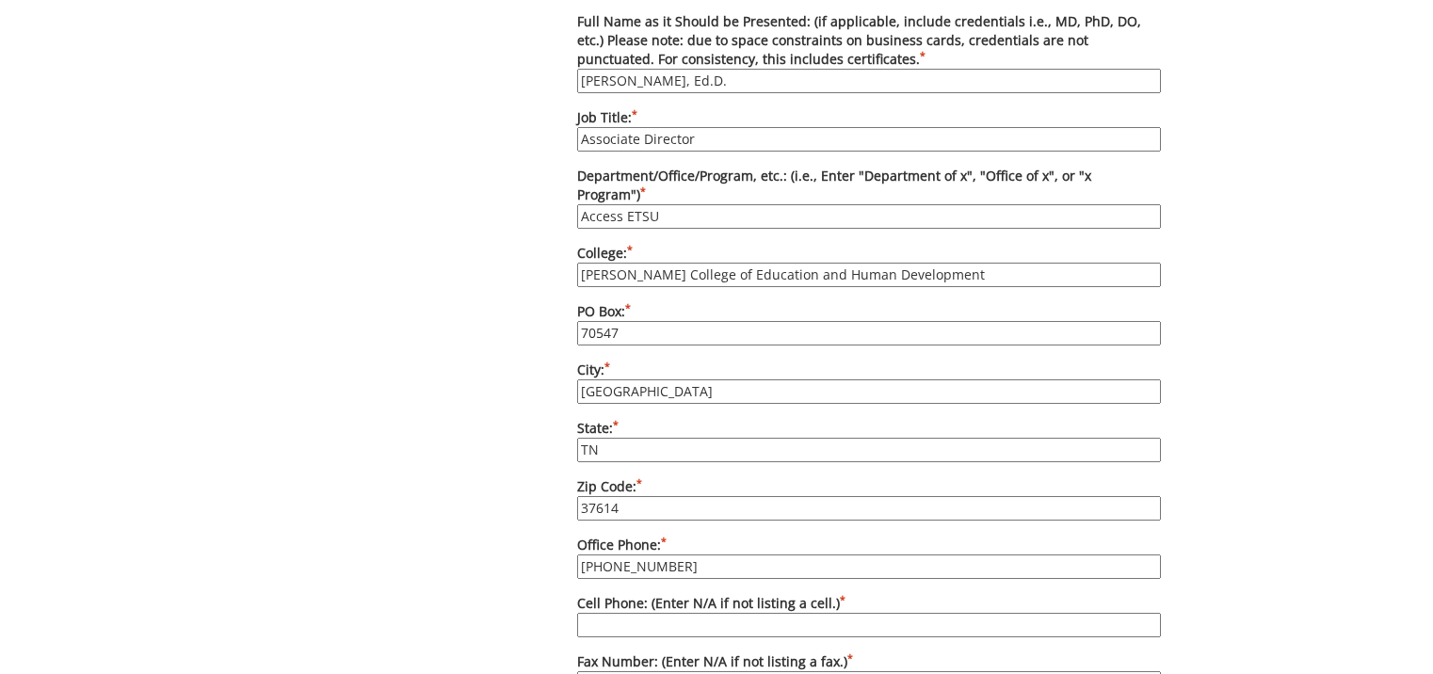
scroll to position [1130, 0]
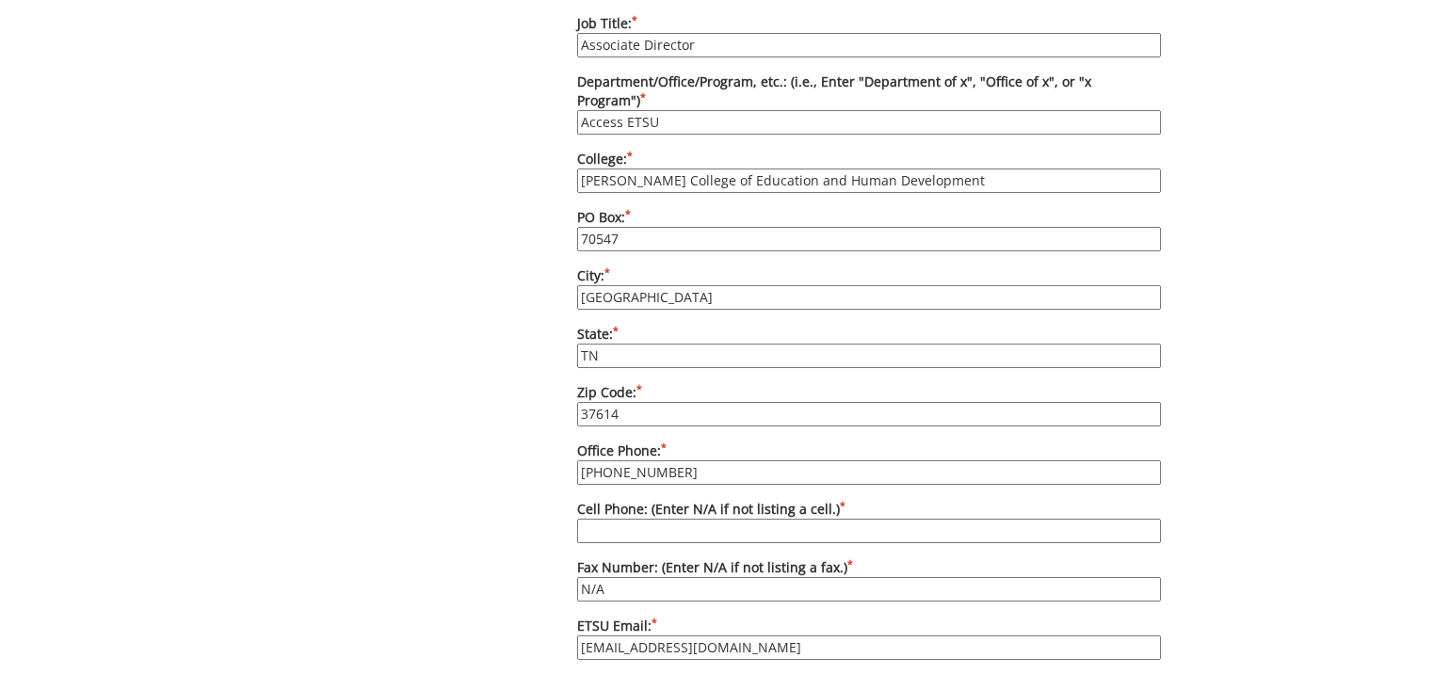
click at [85, 625] on div "Some kind of message here. New Project Product Type Entity Specification Order …" at bounding box center [716, 158] width 1433 height 2185
click at [677, 460] on input "(423) 439-6829" at bounding box center [869, 472] width 584 height 24
type input "(423) 439-7697"
click at [403, 554] on div "Some kind of message here. New Project Product Type Entity Specification Order …" at bounding box center [717, 158] width 918 height 2185
click at [117, 564] on div "Some kind of message here. New Project Product Type Entity Specification Order …" at bounding box center [716, 158] width 1433 height 2185
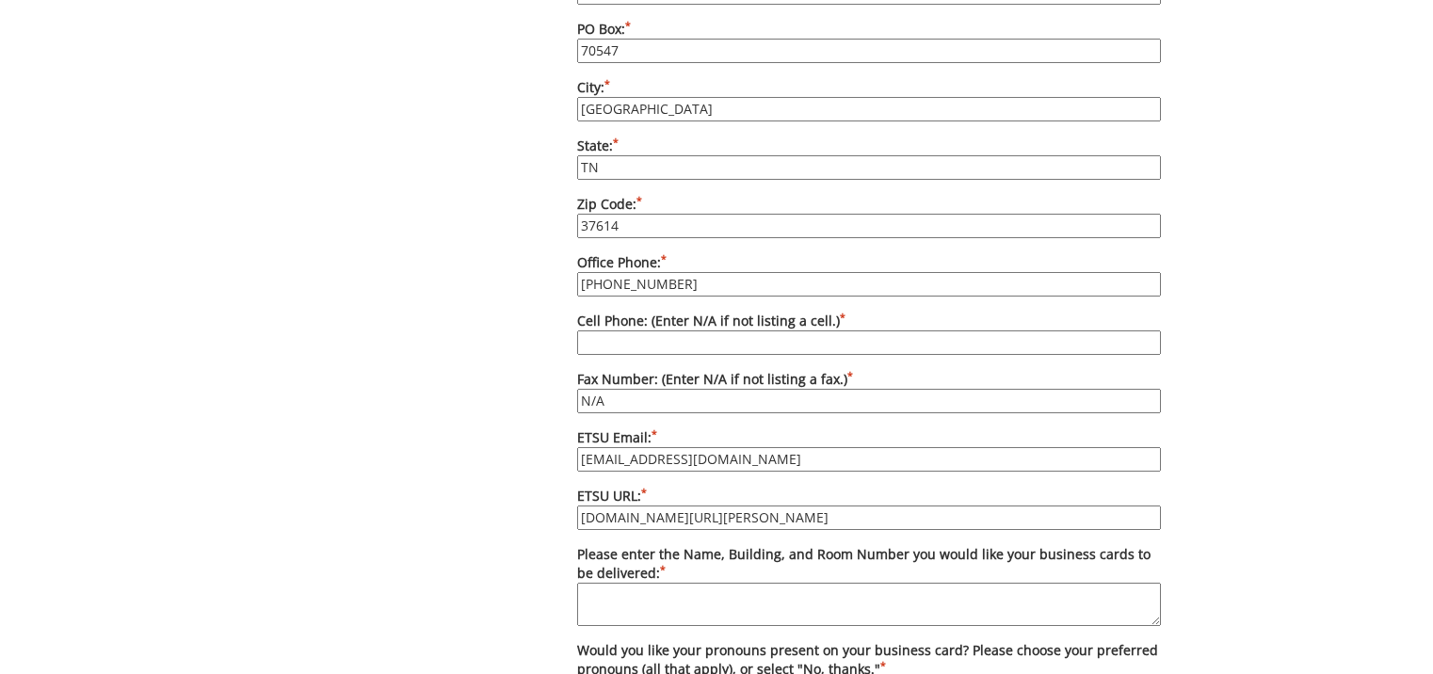
scroll to position [1412, 0]
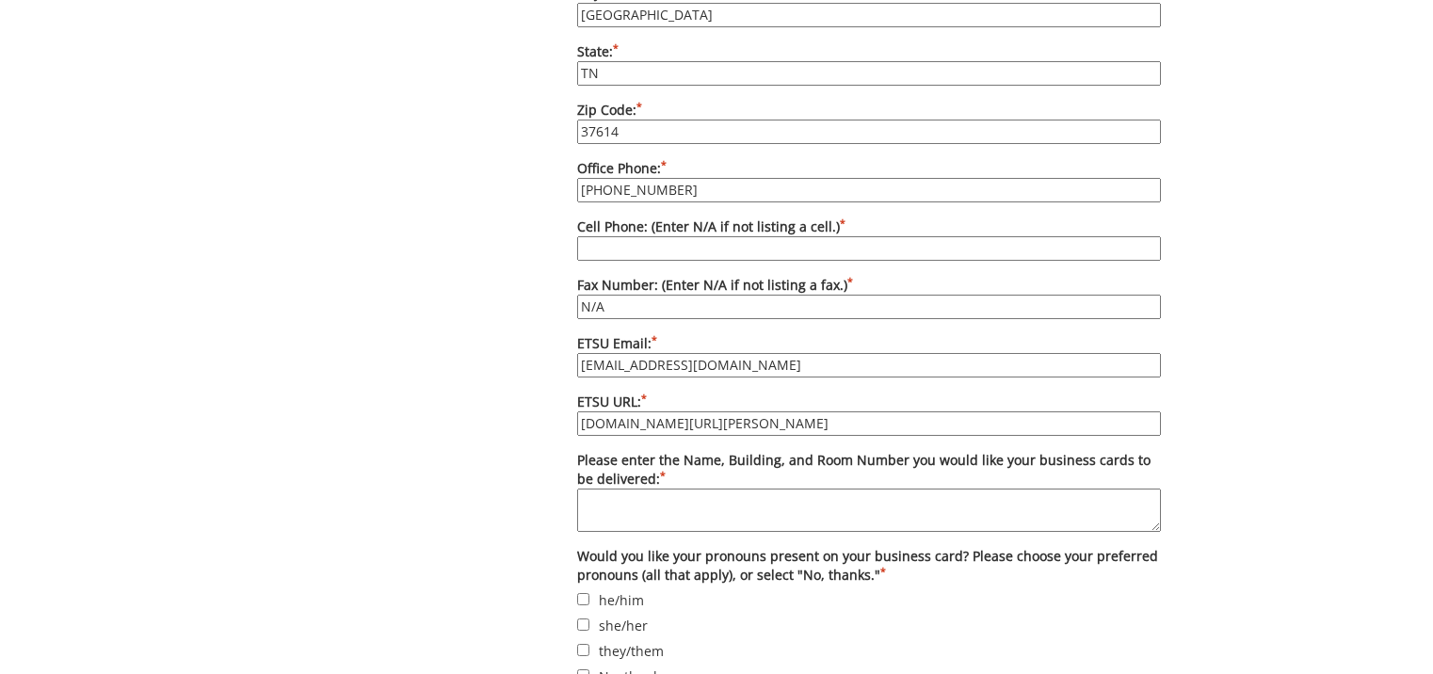
drag, startPoint x: 741, startPoint y: 346, endPoint x: 579, endPoint y: 342, distance: 162.0
click at [579, 353] on input "johnsons28@etsu.edu" at bounding box center [869, 365] width 584 height 24
type input "blevinsme3@etsu.edu"
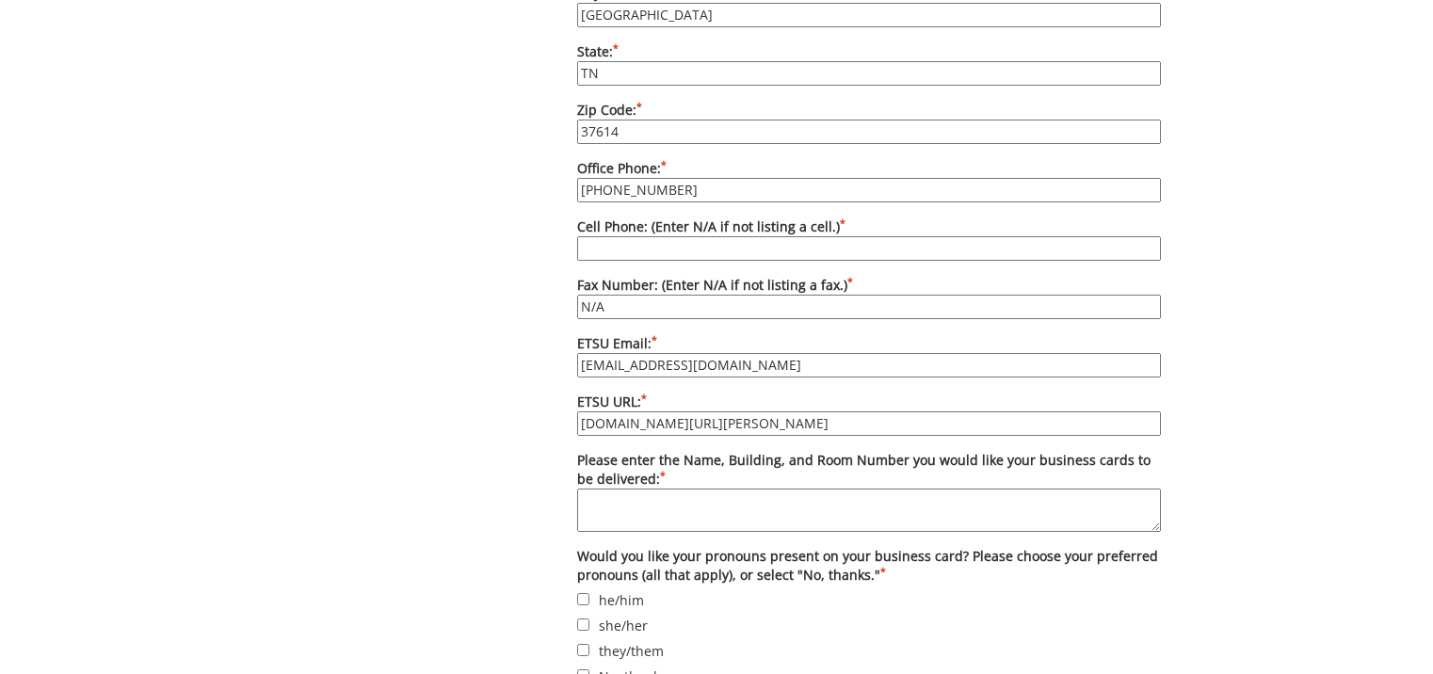
click at [603, 489] on textarea "Please enter the Name, Building, and Room Number you would like your business c…" at bounding box center [869, 510] width 584 height 43
type textarea "Access ETSU, Culp Center, Rm. 301"
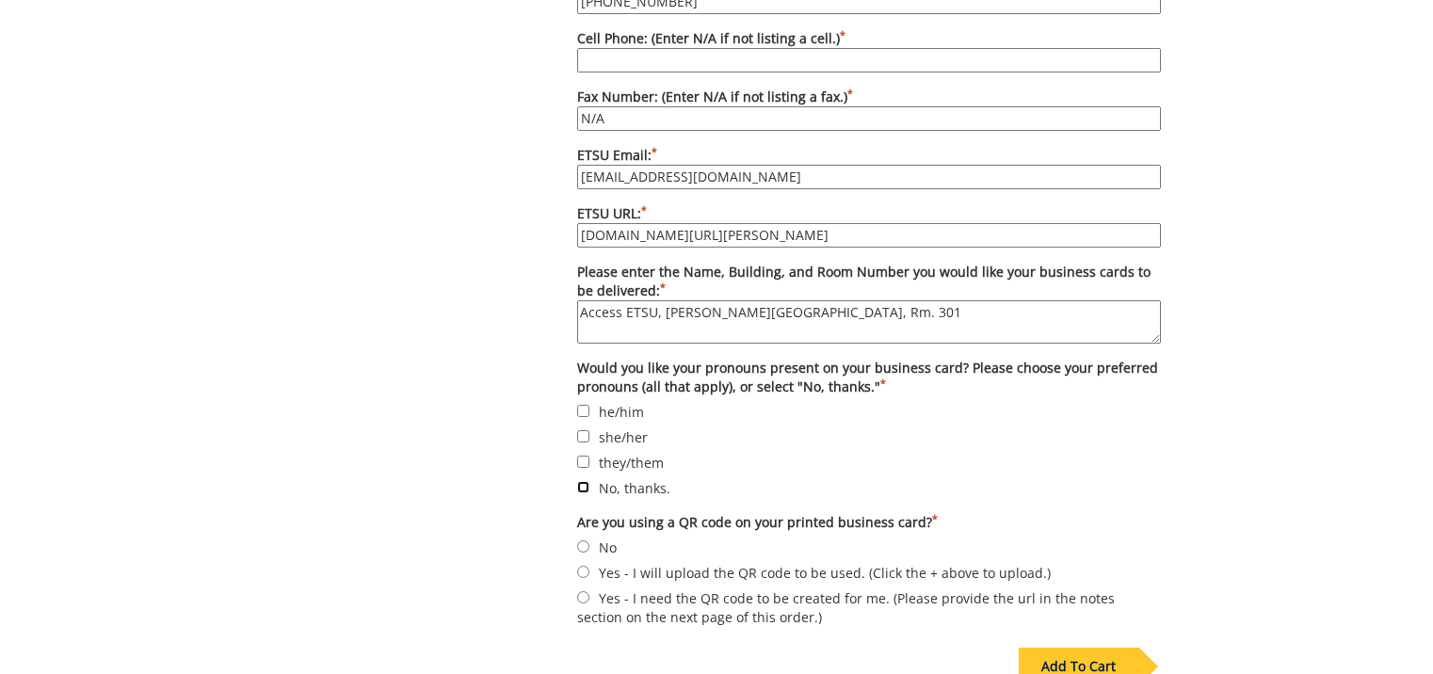
click at [581, 481] on input "No, thanks." at bounding box center [583, 487] width 12 height 12
checkbox input "true"
click at [584, 540] on input "No" at bounding box center [583, 546] width 12 height 12
radio input "true"
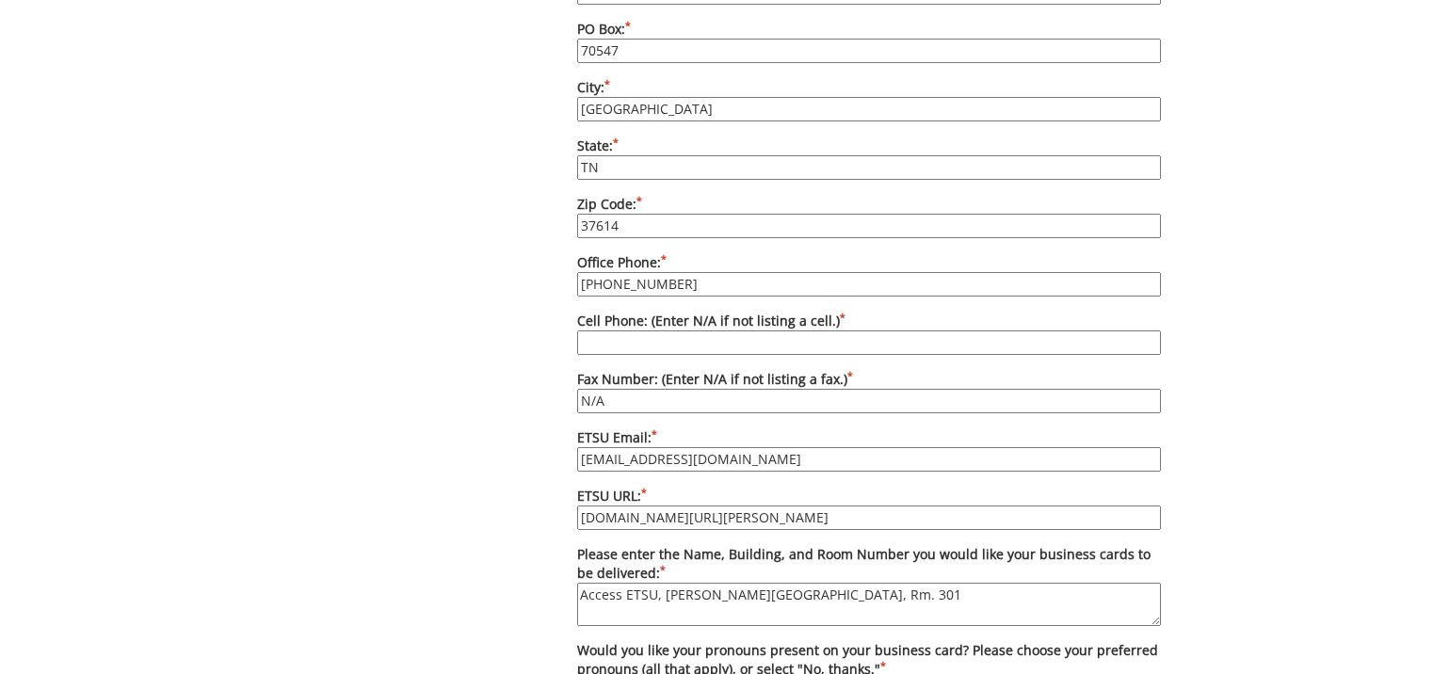
scroll to position [1412, 0]
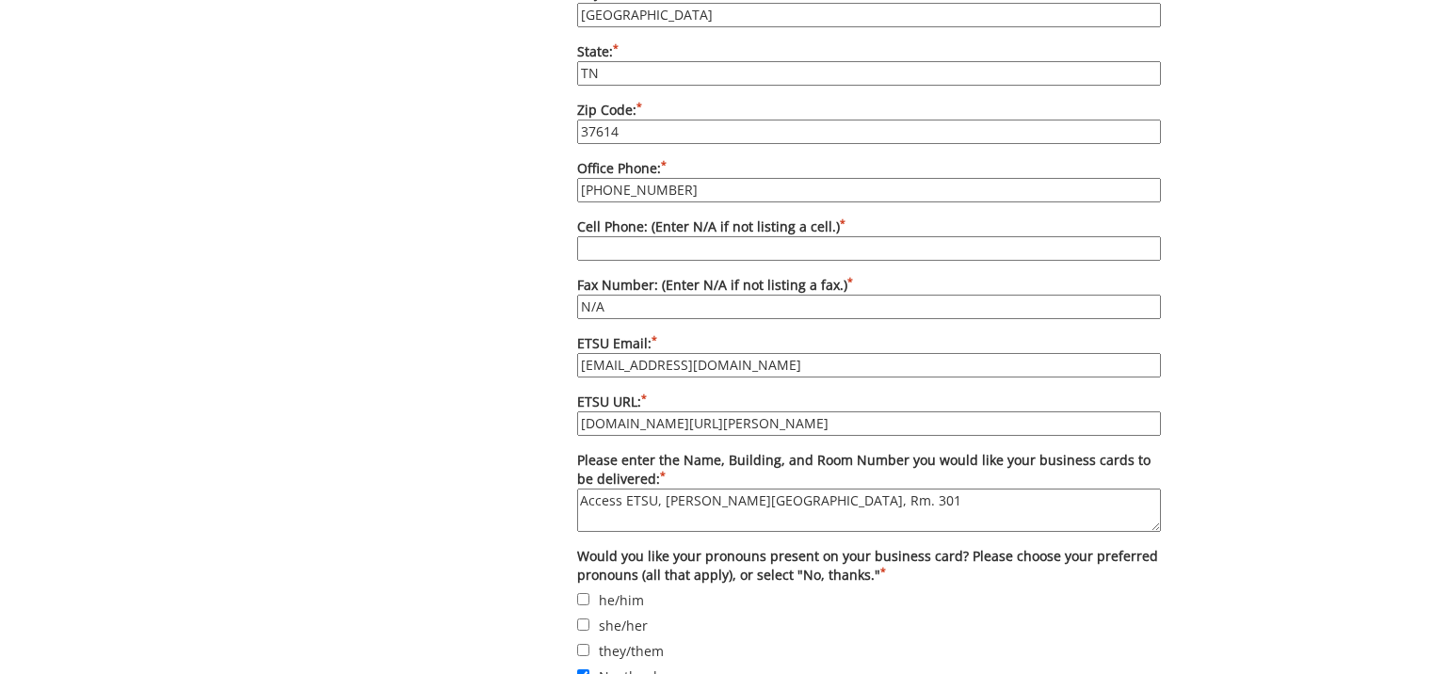
click at [626, 236] on input "Cell Phone: (Enter N/A if not listing a cell.) *" at bounding box center [869, 248] width 584 height 24
type input "N/A"
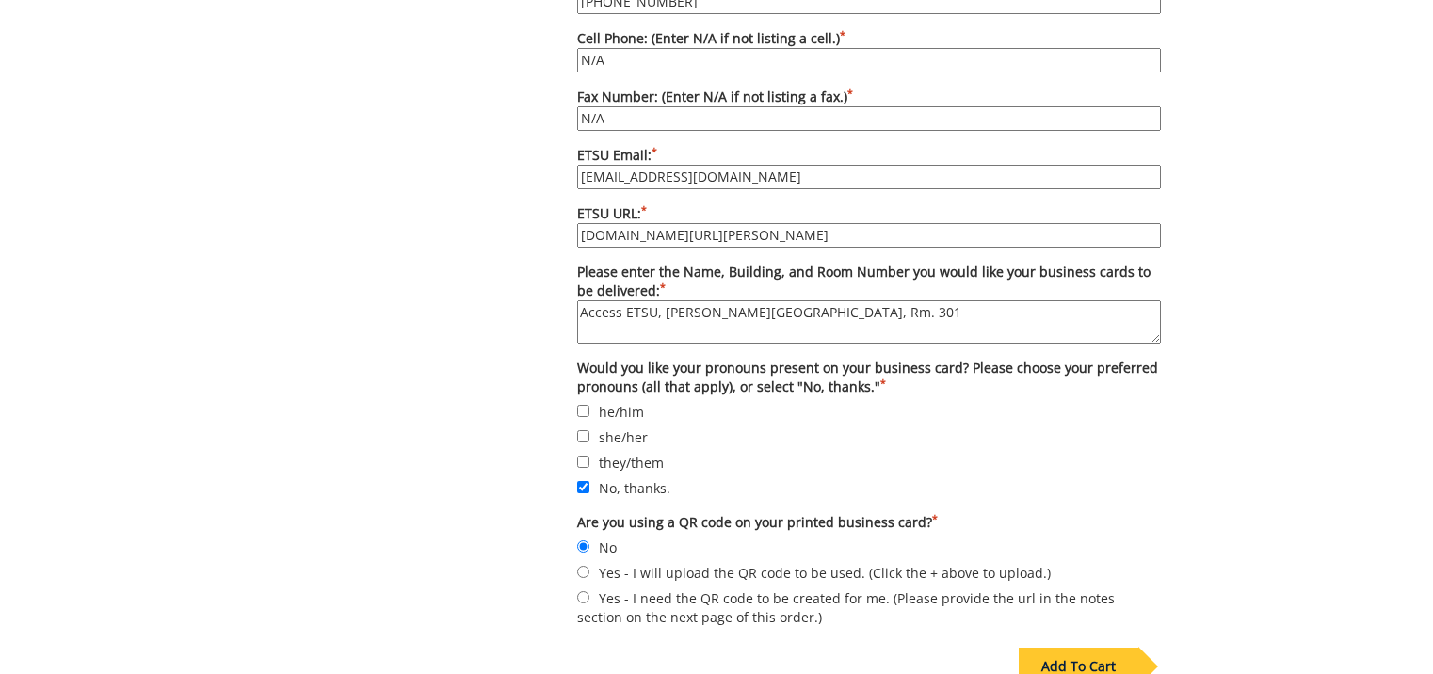
scroll to position [1695, 0]
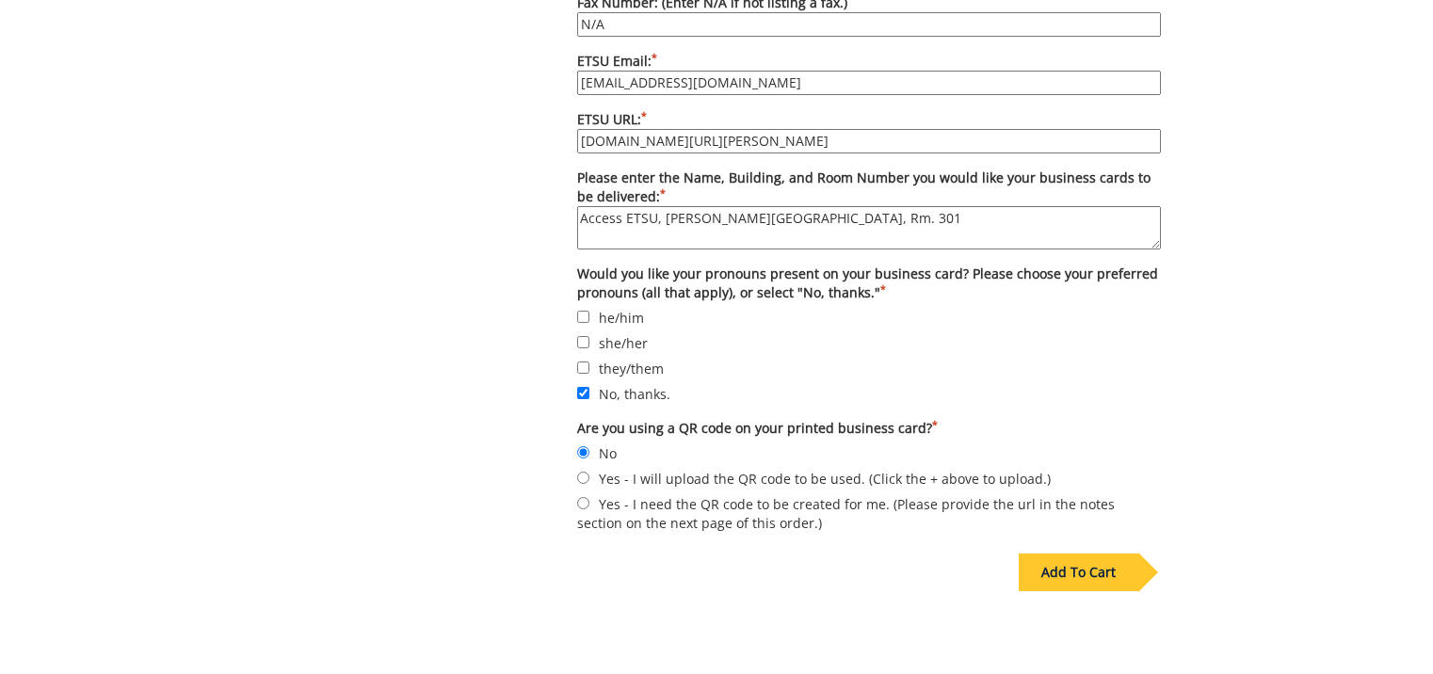
click at [1061, 558] on div "Add To Cart" at bounding box center [1079, 573] width 120 height 38
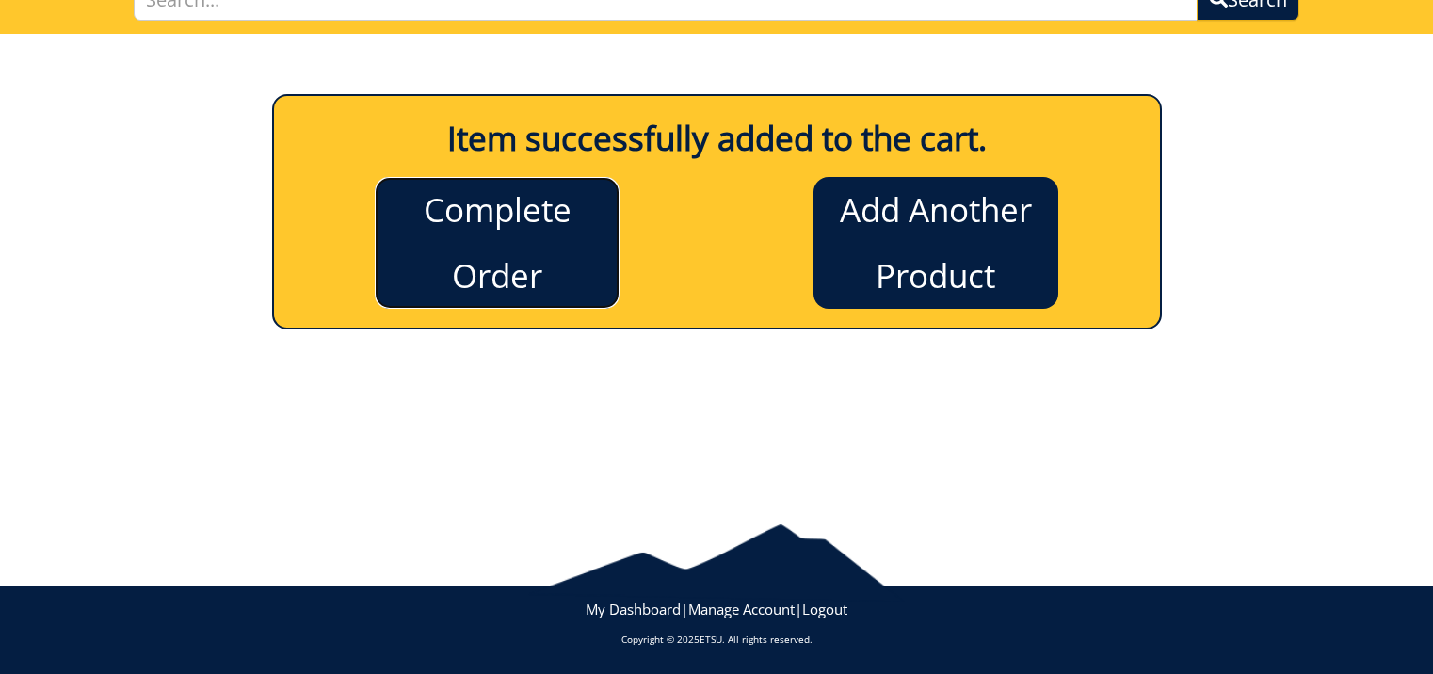
click at [409, 279] on link "Complete Order" at bounding box center [497, 243] width 245 height 132
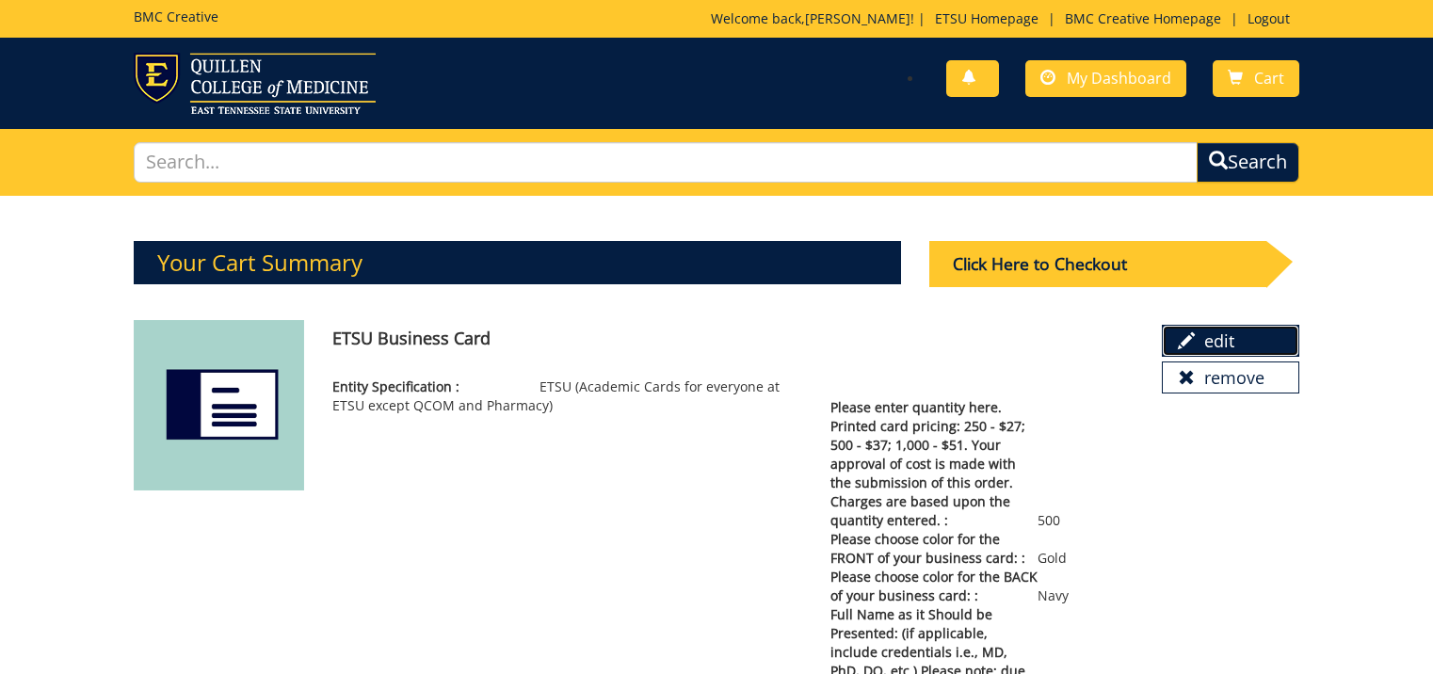
click at [1189, 327] on link "edit" at bounding box center [1230, 341] width 137 height 32
click at [1006, 263] on div "Click Here to Checkout" at bounding box center [1097, 264] width 337 height 46
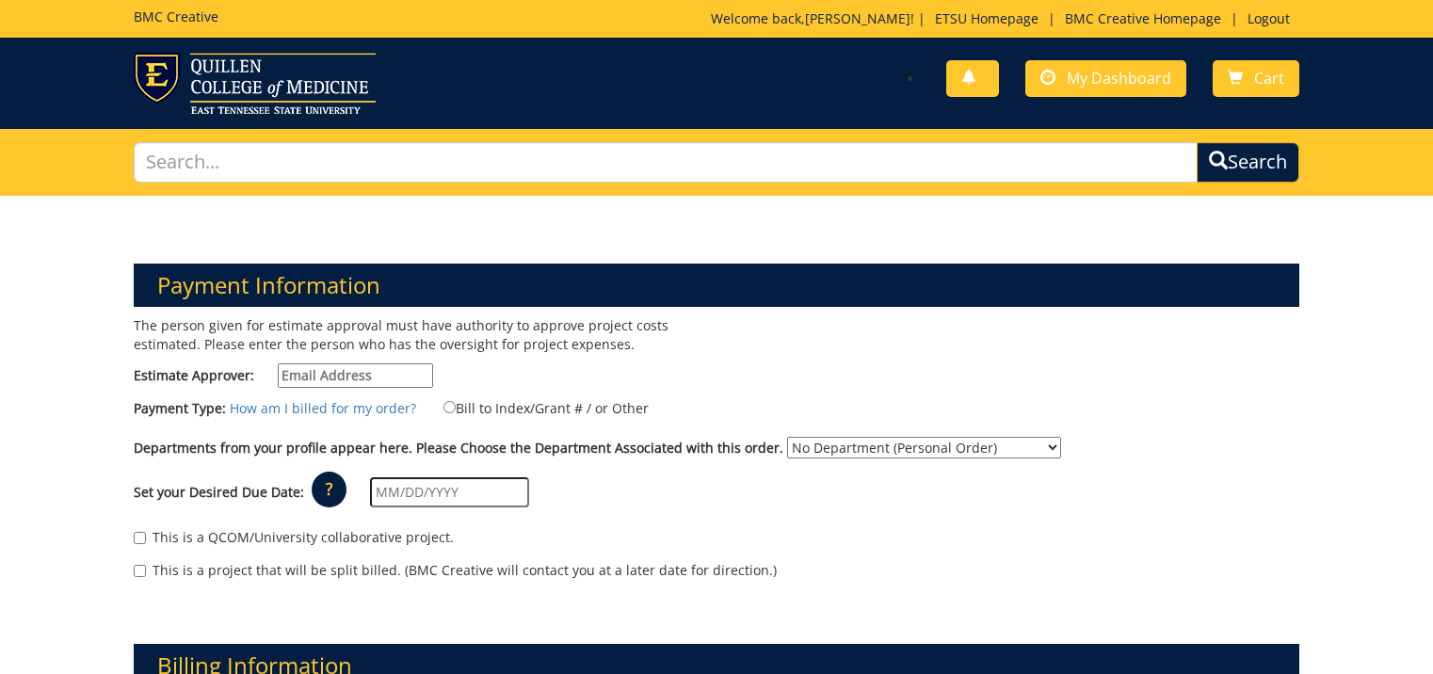
click at [410, 379] on input "Estimate Approver:" at bounding box center [355, 375] width 155 height 24
type input "[EMAIL_ADDRESS][DOMAIN_NAME]"
click at [444, 402] on input "Bill to Index/Grant # / or Other" at bounding box center [449, 407] width 12 height 12
radio input "true"
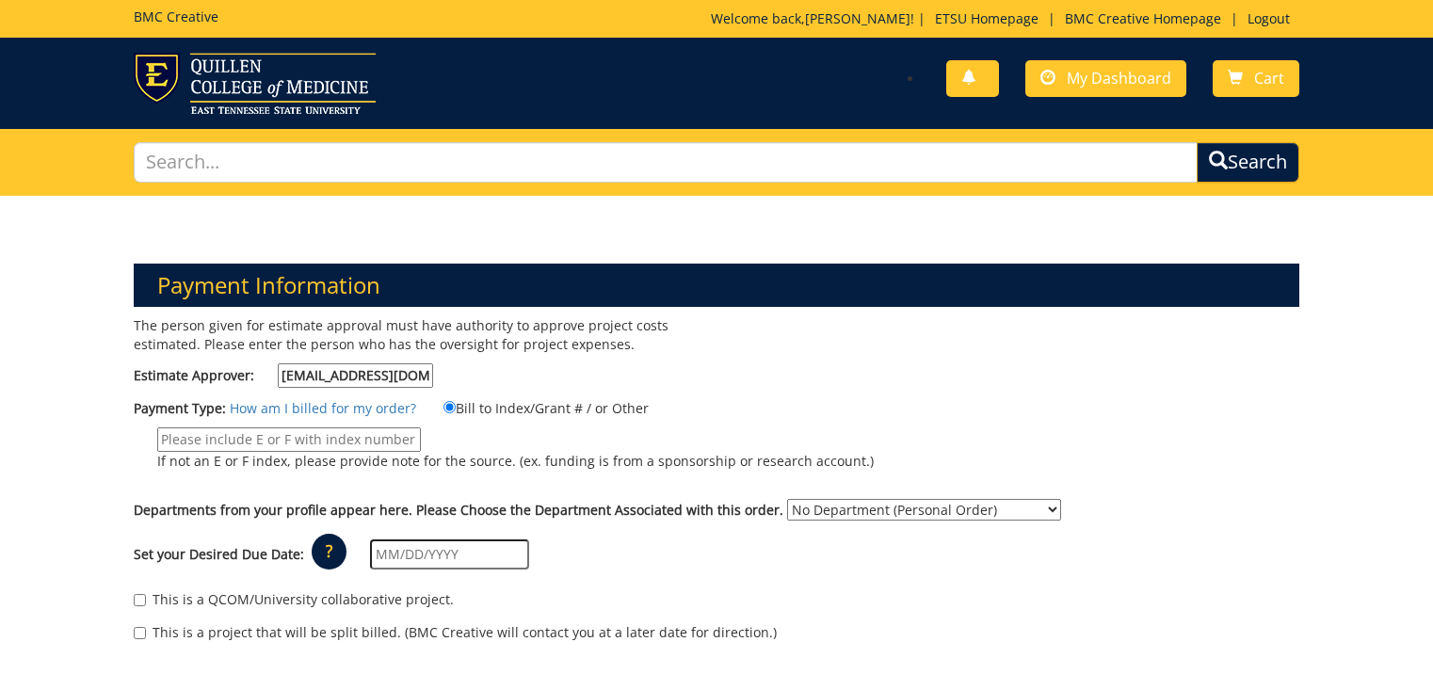
click at [284, 442] on input "If not an E or F index, please provide note for the source. (ex. funding is fro…" at bounding box center [289, 439] width 264 height 24
type input "E226899"
click at [1181, 404] on div "Payment Type: How am I billed for my order? Bill to Index/Grant # / or Other E2…" at bounding box center [717, 443] width 1194 height 92
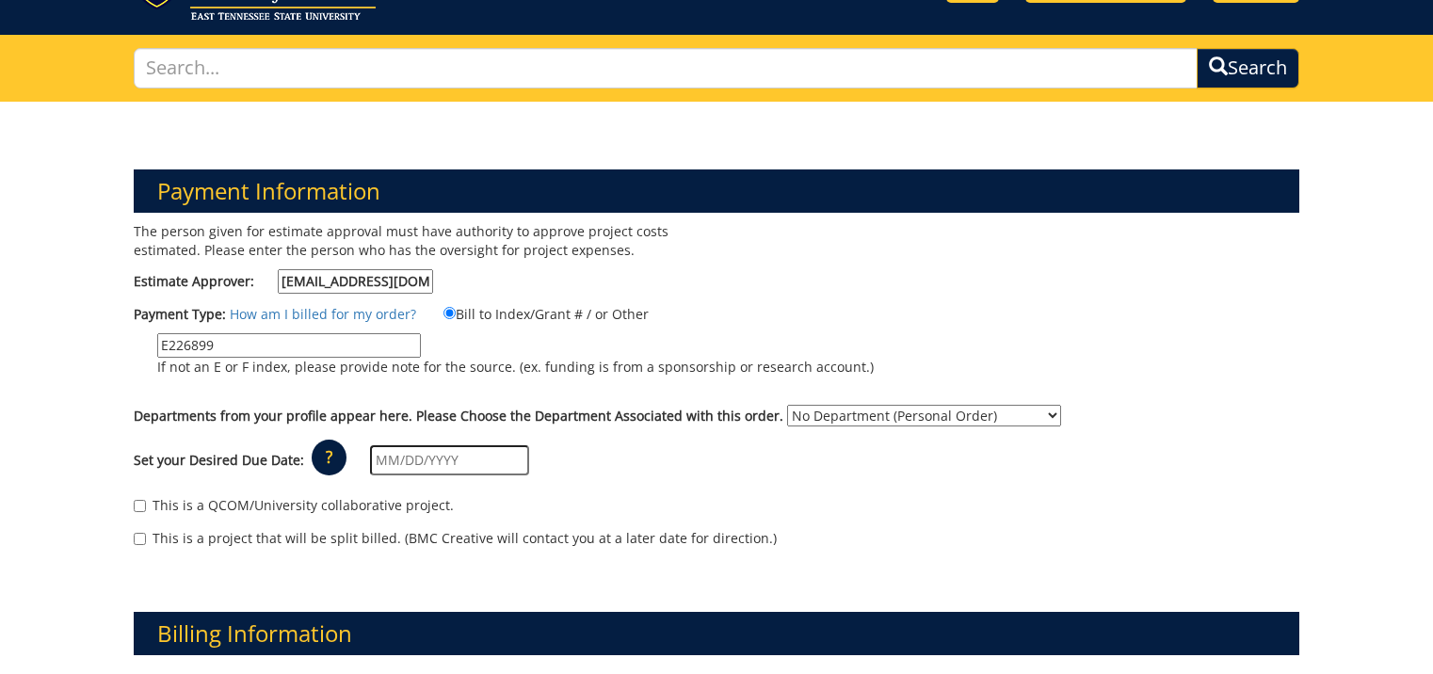
scroll to position [188, 0]
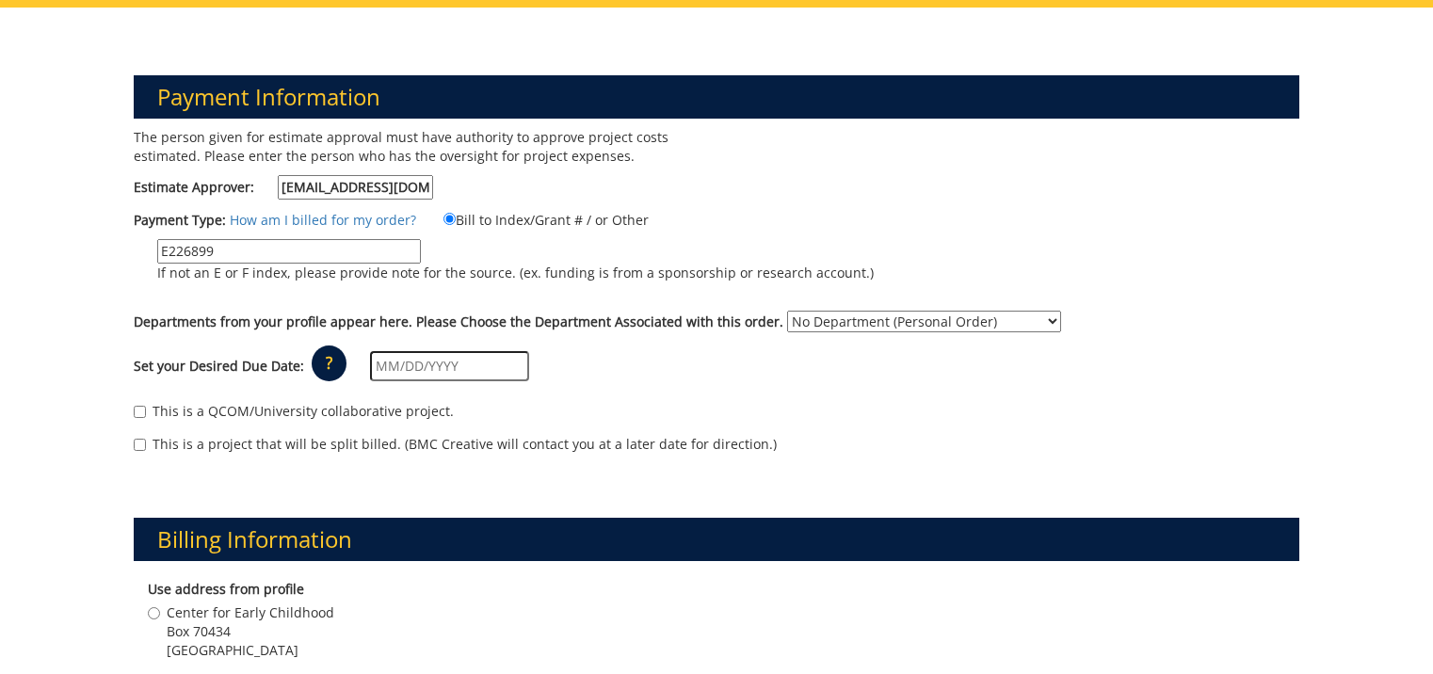
click at [993, 325] on select "No Department (Personal Order) Center for Excellence in Early Childhood" at bounding box center [924, 322] width 274 height 22
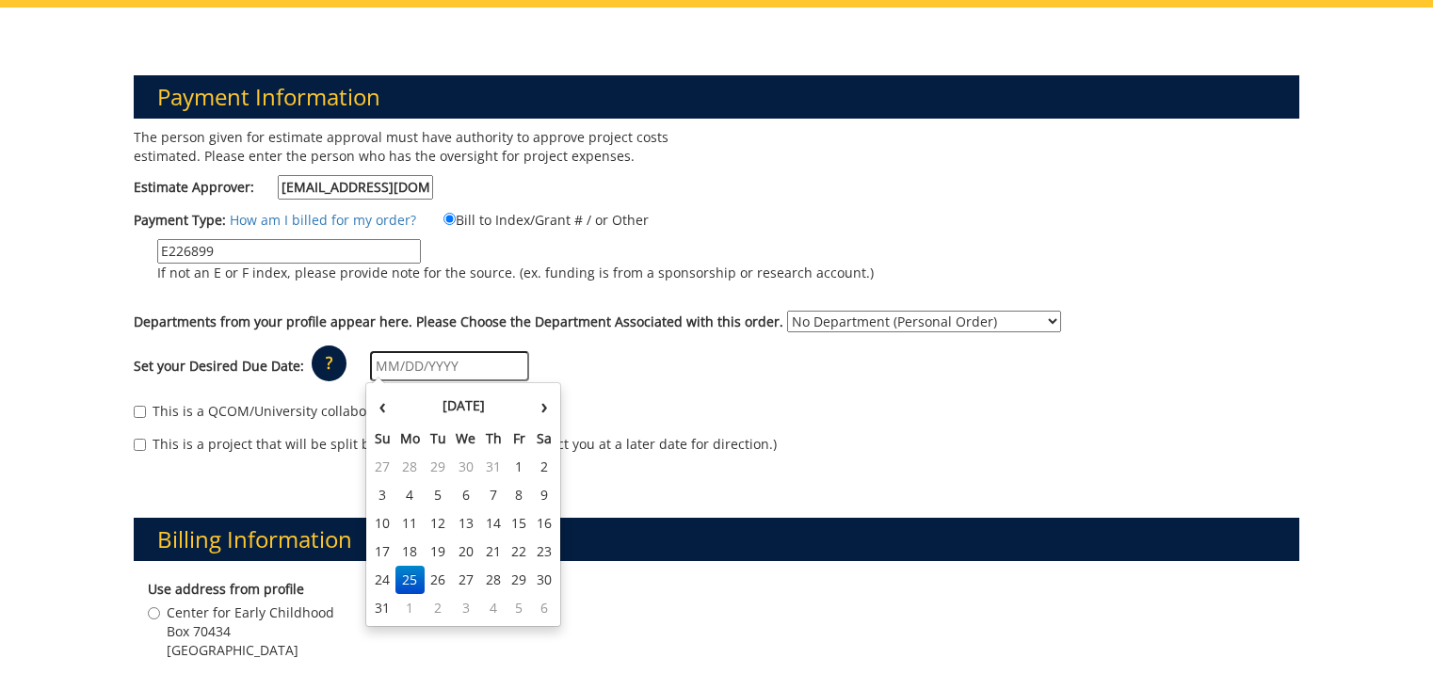
click at [488, 361] on input "text" at bounding box center [449, 366] width 159 height 30
type input "09/02/2025"
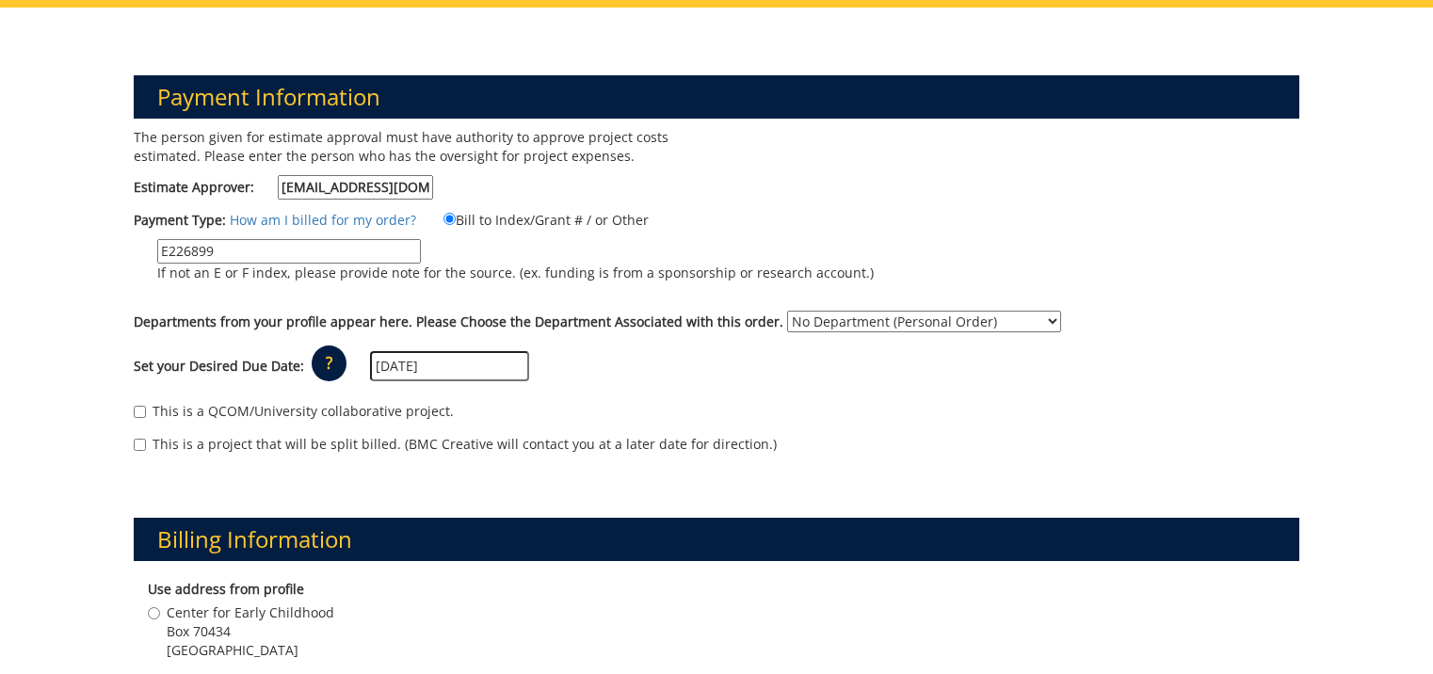
click at [886, 361] on div "Set your Desired Due Date: ? × How long will my project take to finish? : Pleas…" at bounding box center [717, 367] width 1194 height 52
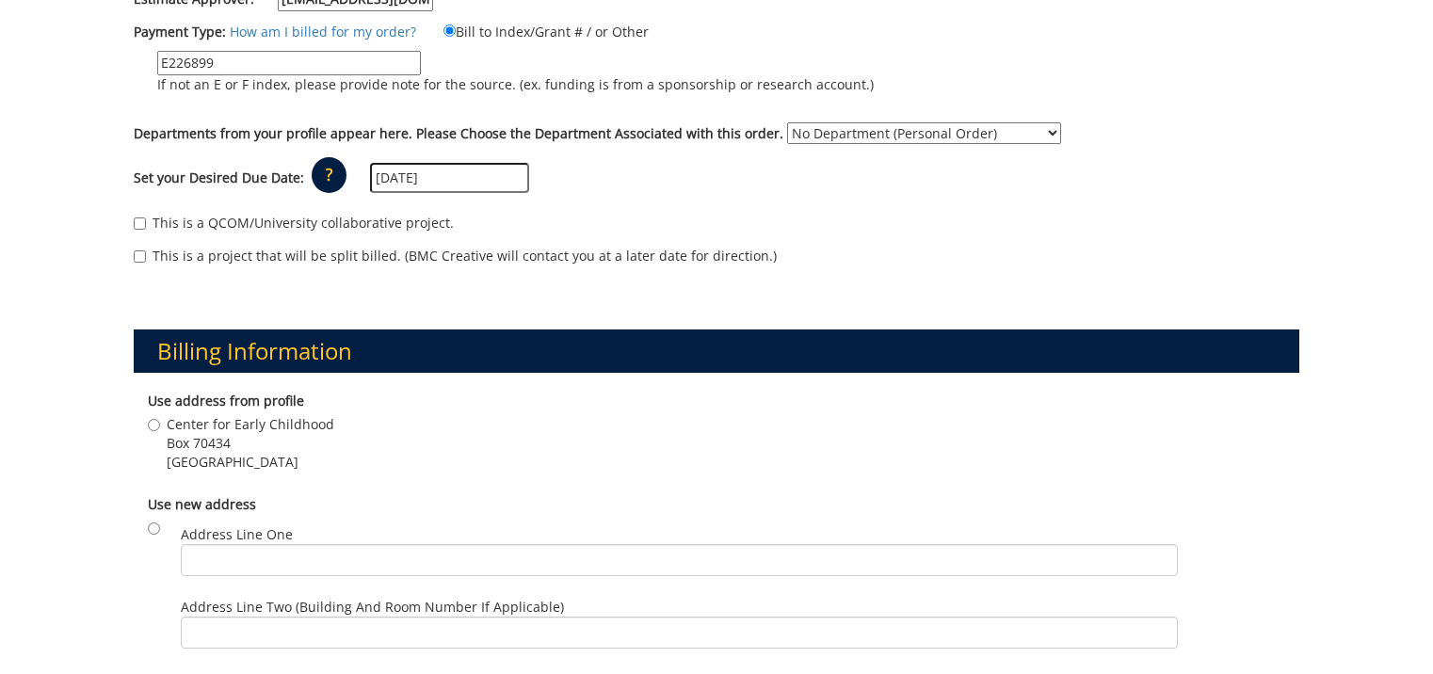
scroll to position [471, 0]
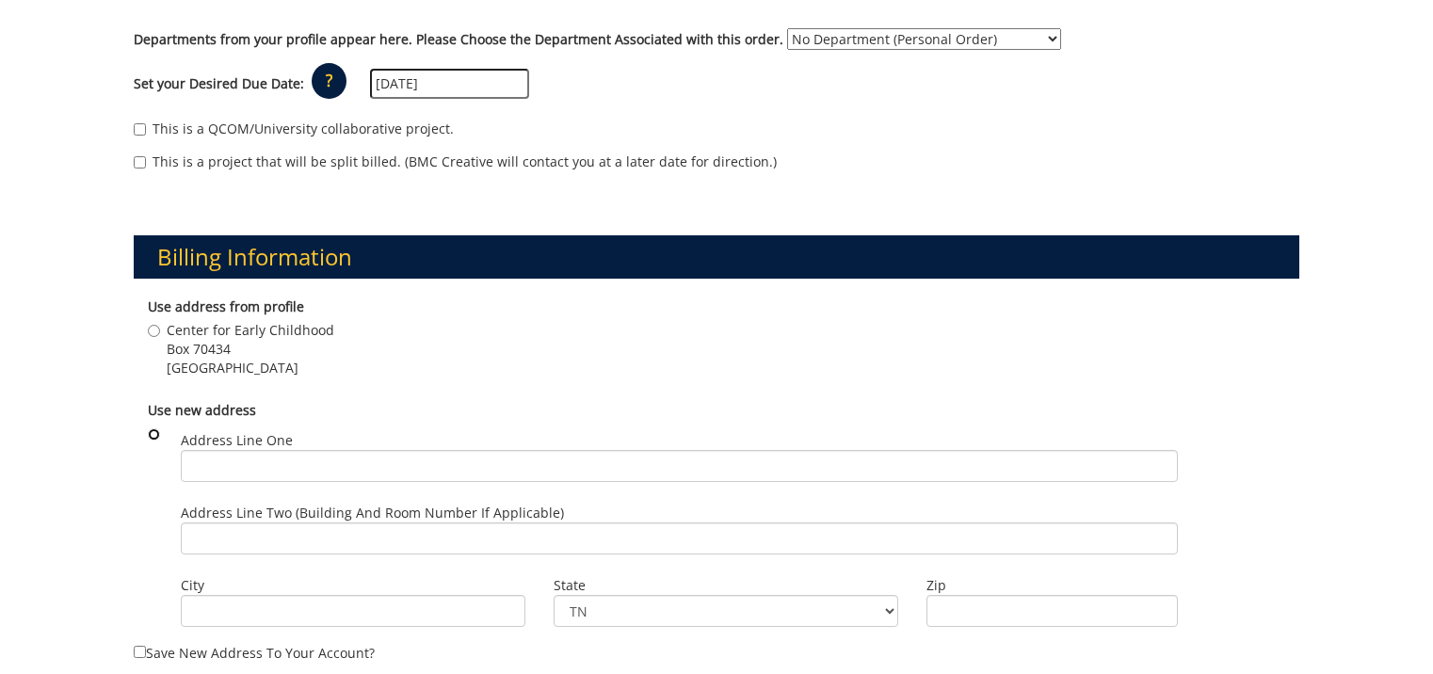
click at [152, 433] on input "radio" at bounding box center [154, 434] width 12 height 12
radio input "true"
click at [212, 474] on input "Address Line One" at bounding box center [679, 466] width 997 height 32
type input "q"
type input "Quillen Chair of Excellence"
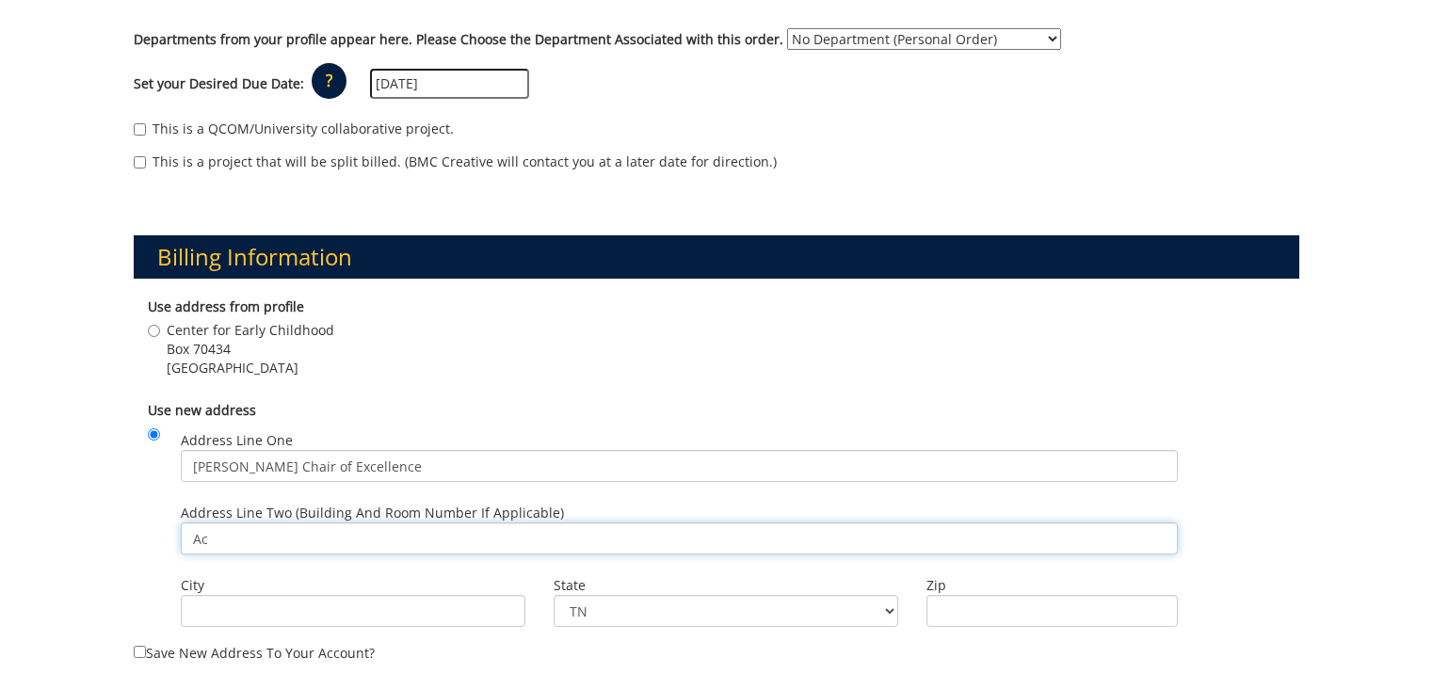
type input "A"
click at [771, 466] on input "Quillen Chair of Excellence" at bounding box center [679, 466] width 997 height 32
type input "Q"
type input "Access ETSU"
type input "Warf-Pickel Hall, Rm. 211"
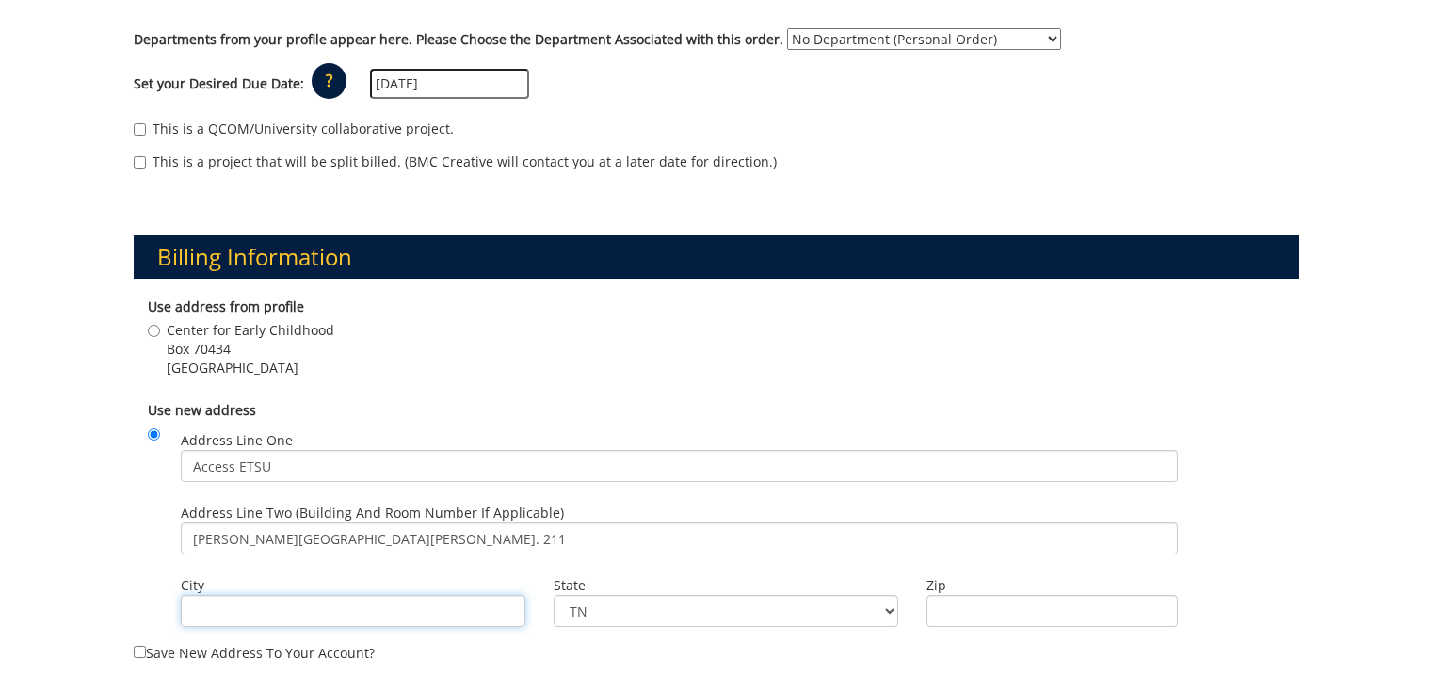
click at [358, 613] on input "City" at bounding box center [353, 611] width 345 height 32
type input "[GEOGRAPHIC_DATA]"
click at [986, 613] on input "37615" at bounding box center [1051, 611] width 251 height 32
type input "37614"
click at [929, 366] on div "Center for Early Childhood Box 70434 Johnson City , TN 37614" at bounding box center [716, 351] width 1137 height 61
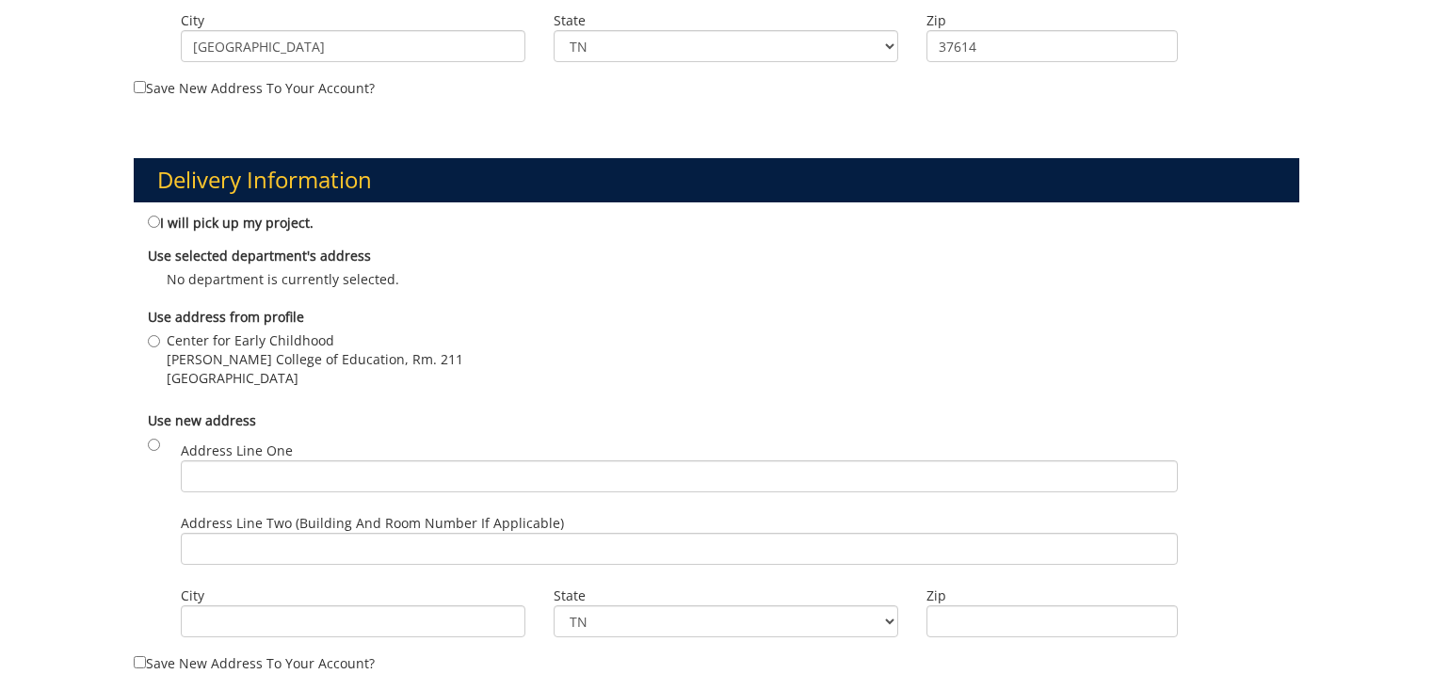
scroll to position [1130, 0]
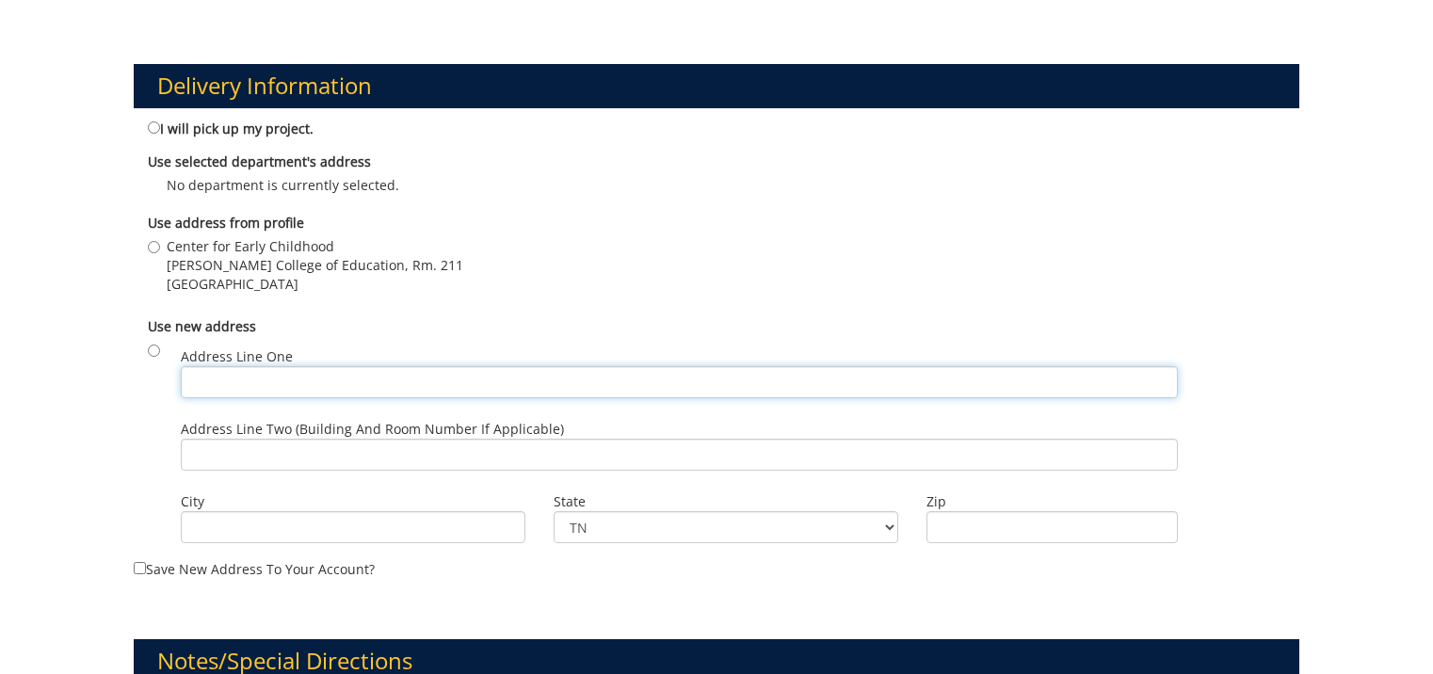
click at [559, 385] on input "Address Line One" at bounding box center [679, 382] width 997 height 32
type input "Access ETSU"
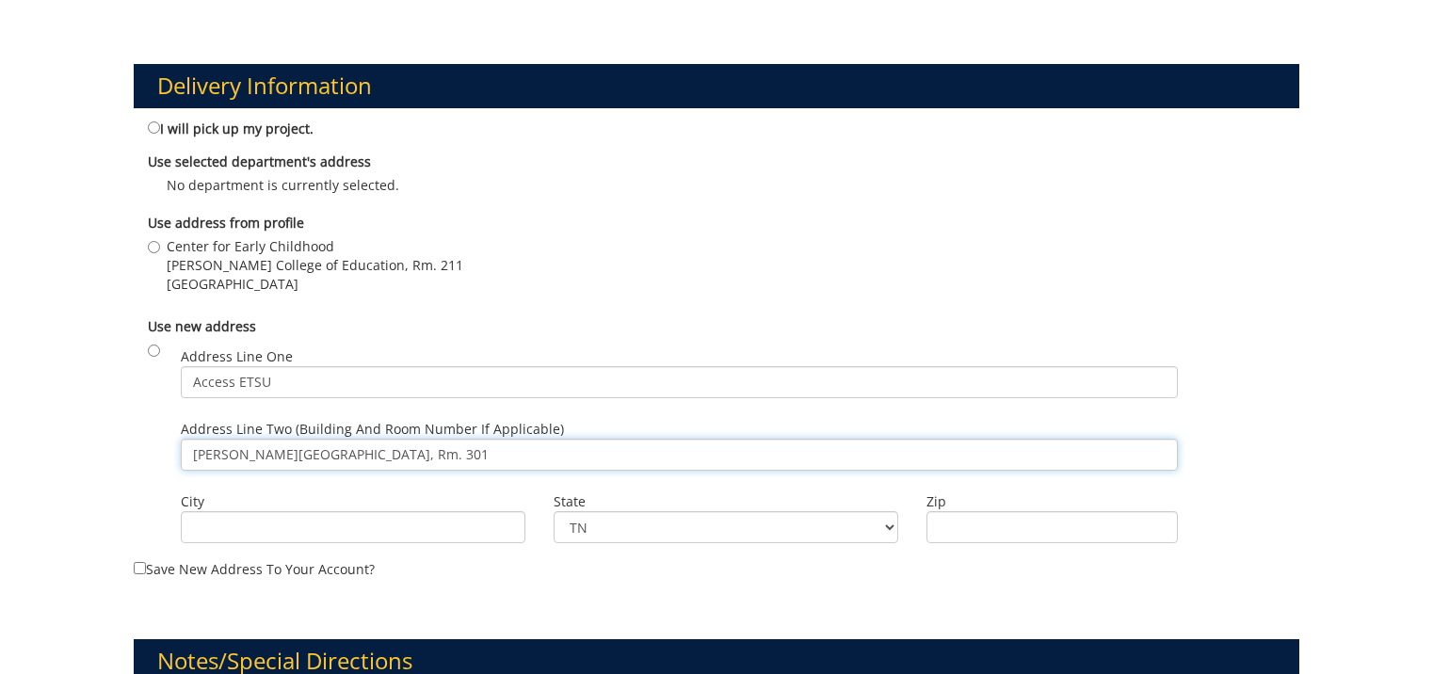
type input "Culp Center, Rm. 301"
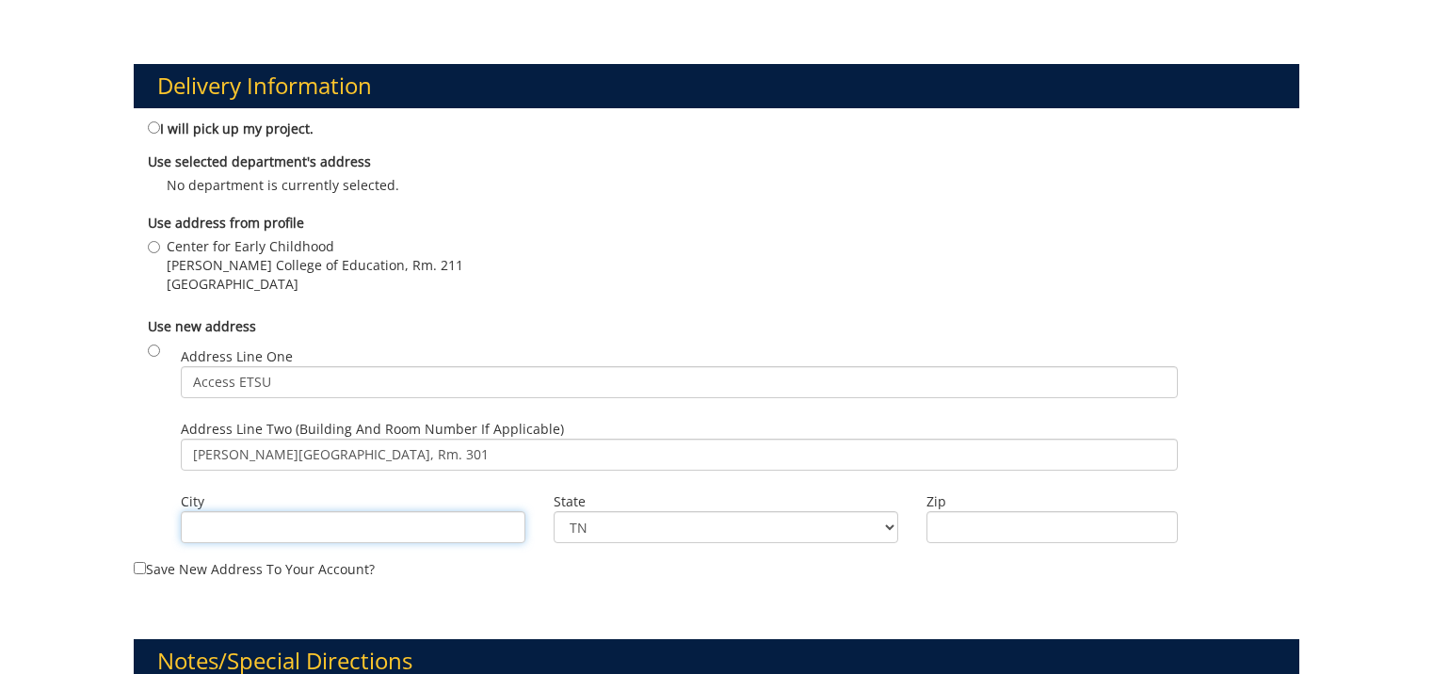
click at [488, 523] on input "City" at bounding box center [353, 527] width 345 height 32
type input "[GEOGRAPHIC_DATA]"
click at [1013, 530] on input "37615" at bounding box center [1051, 527] width 251 height 32
type input "37614"
click at [887, 248] on div "Center for Early Childhood Clemmer College of Education, Rm. 211 Johnson City ,…" at bounding box center [716, 267] width 1137 height 61
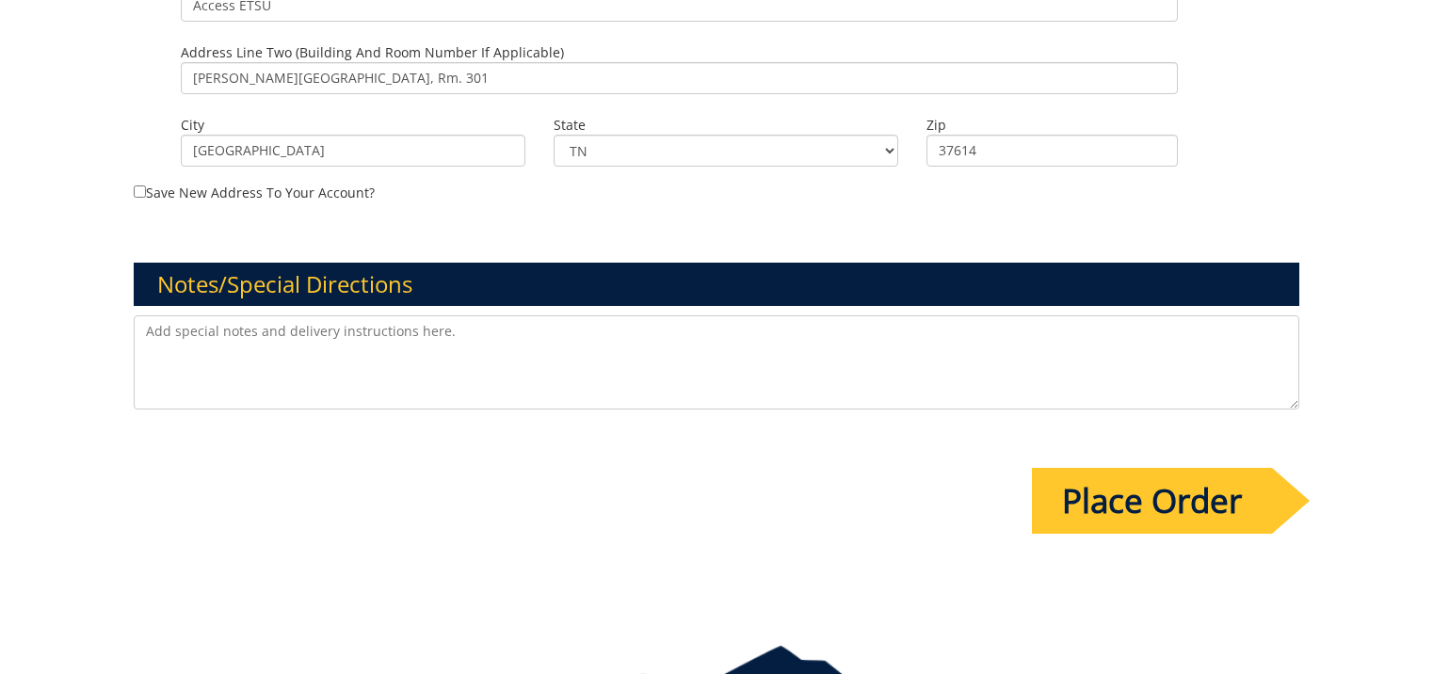
scroll to position [1412, 0]
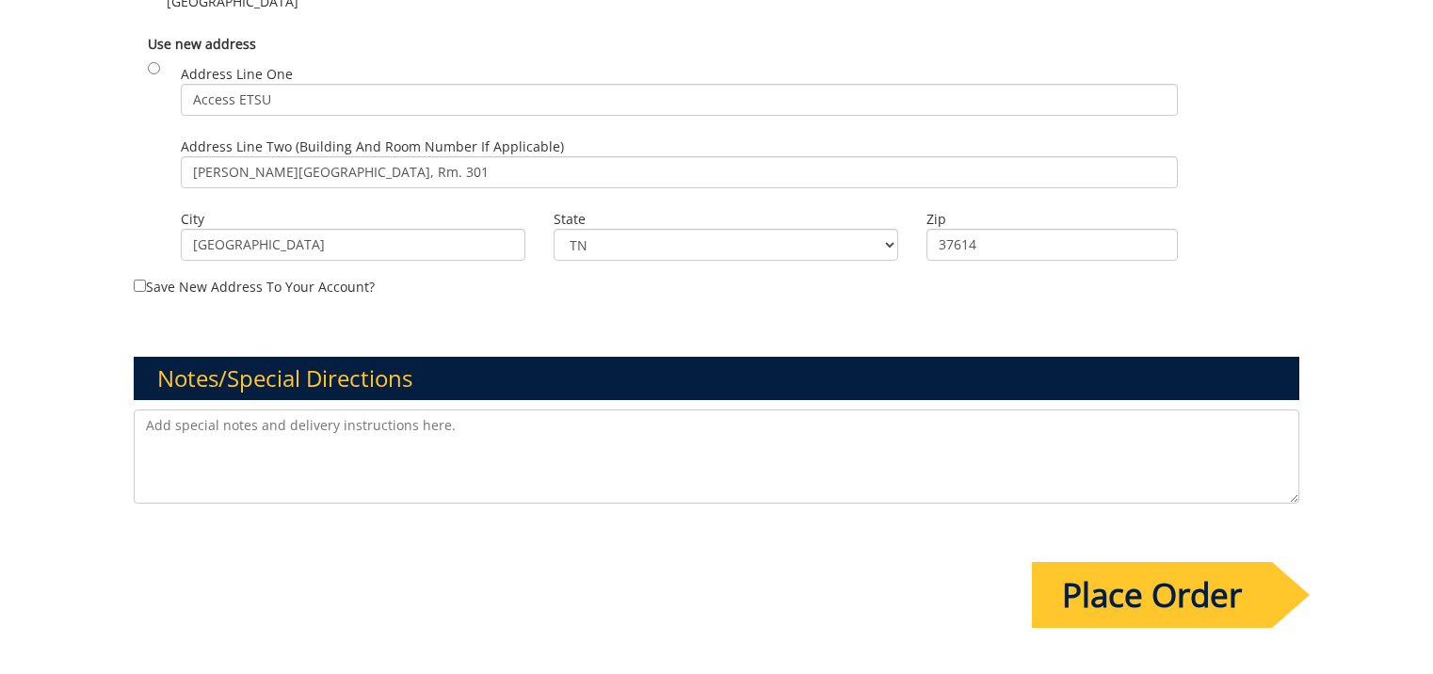
click at [147, 423] on textarea at bounding box center [716, 457] width 1165 height 94
paste textarea "10-55500-300000-720-{INSERT ACCOUNT}-200-999-999-999"
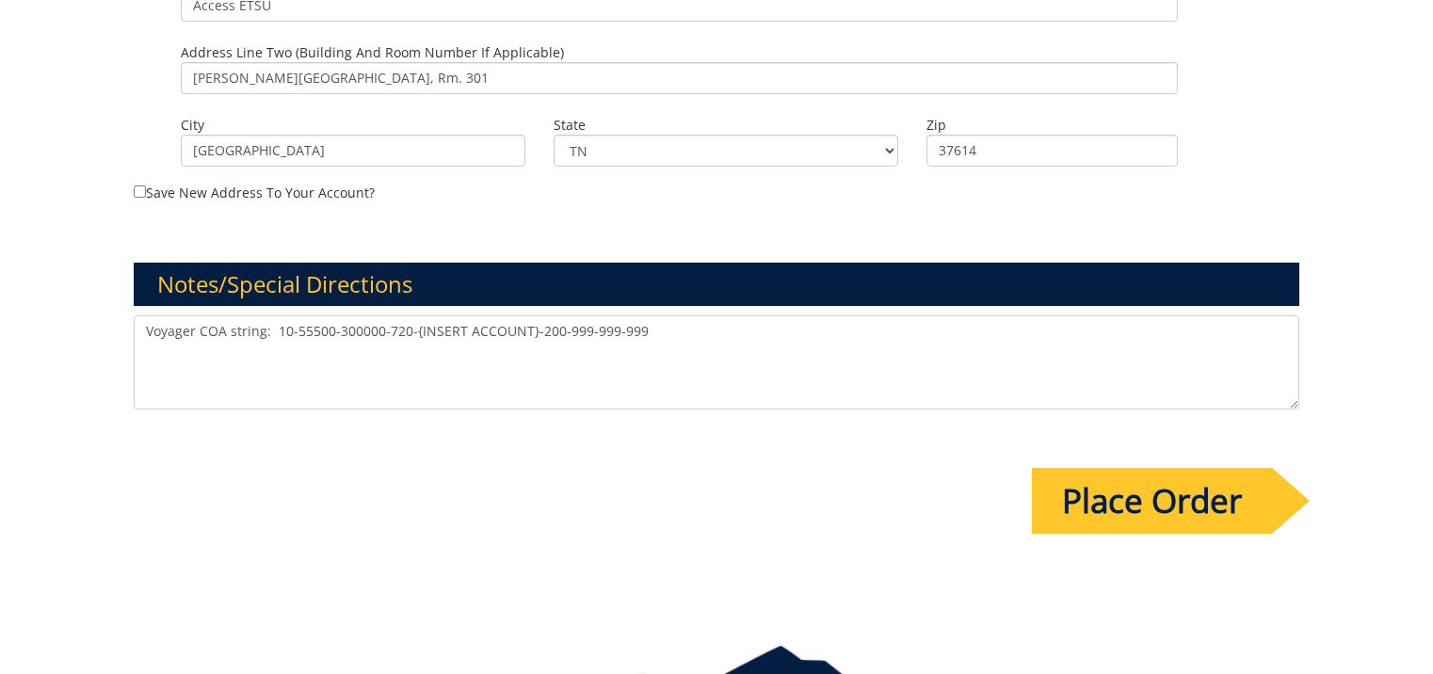
click at [528, 331] on textarea "Voyager COA string: 10-55500-300000-720-{INSERT ACCOUNT}-200-999-999-999" at bounding box center [716, 362] width 1165 height 94
click at [602, 337] on textarea "Voyager COA string: 10-55500-300000-720-75450-200-999-999-999" at bounding box center [716, 362] width 1165 height 94
paste textarea "SP1226899-1-{INSERT EXPEXNSE TYPE}-55500-Educational Foundations and Special Ed…"
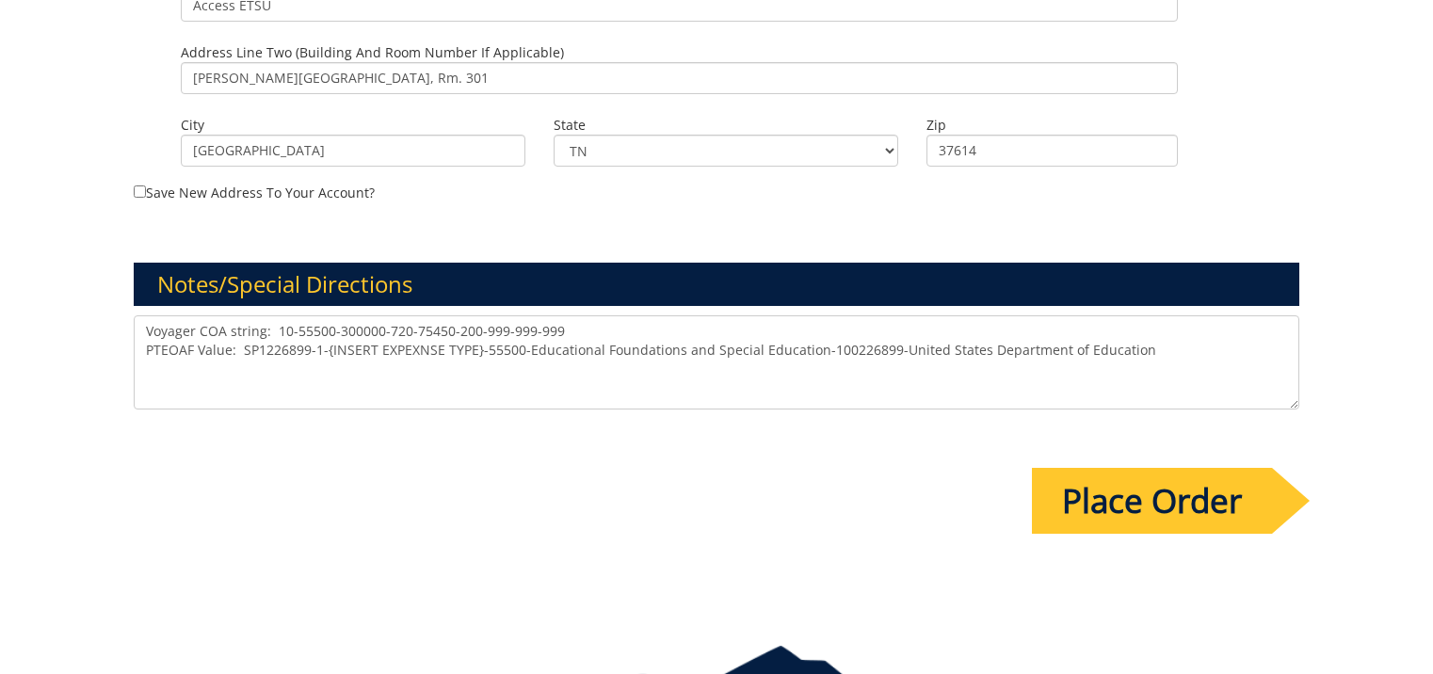
click at [475, 348] on textarea "Voyager COA string: 10-55500-300000-720-75450-200-999-999-999 PTEOAF Value: SP1…" at bounding box center [716, 362] width 1165 height 94
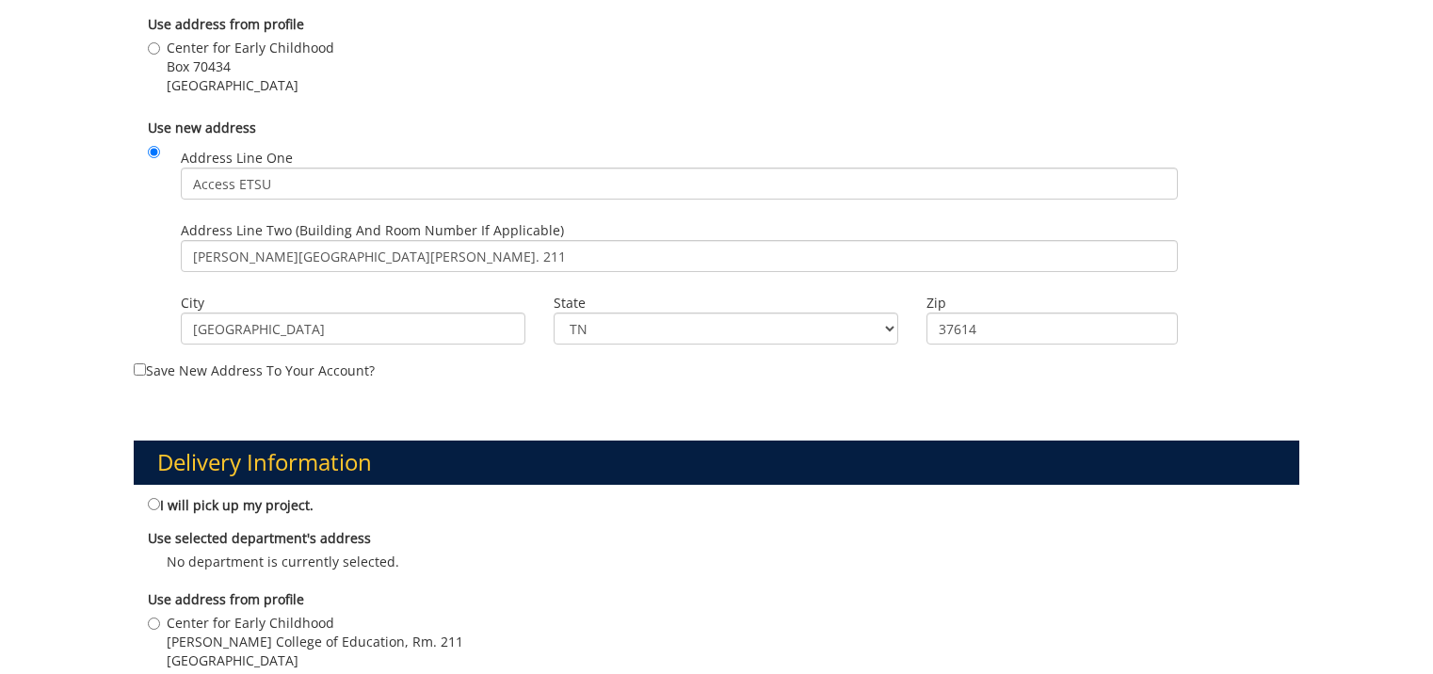
scroll to position [659, 0]
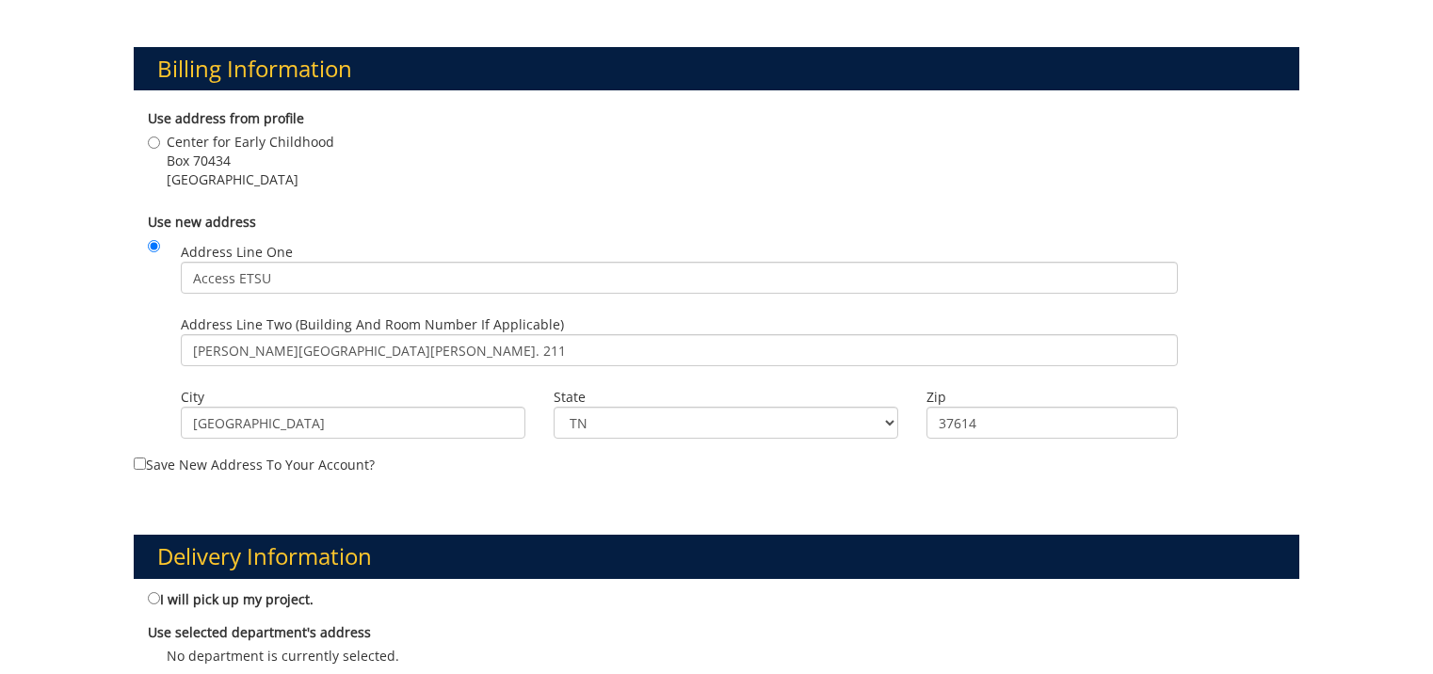
type textarea "Voyager COA string: 10-55500-300000-720-75450-200-999-999-999 PTEOAF Value: SP1…"
click at [419, 351] on input "Warf-Pickel Hall, Rm. 211" at bounding box center [679, 350] width 997 height 32
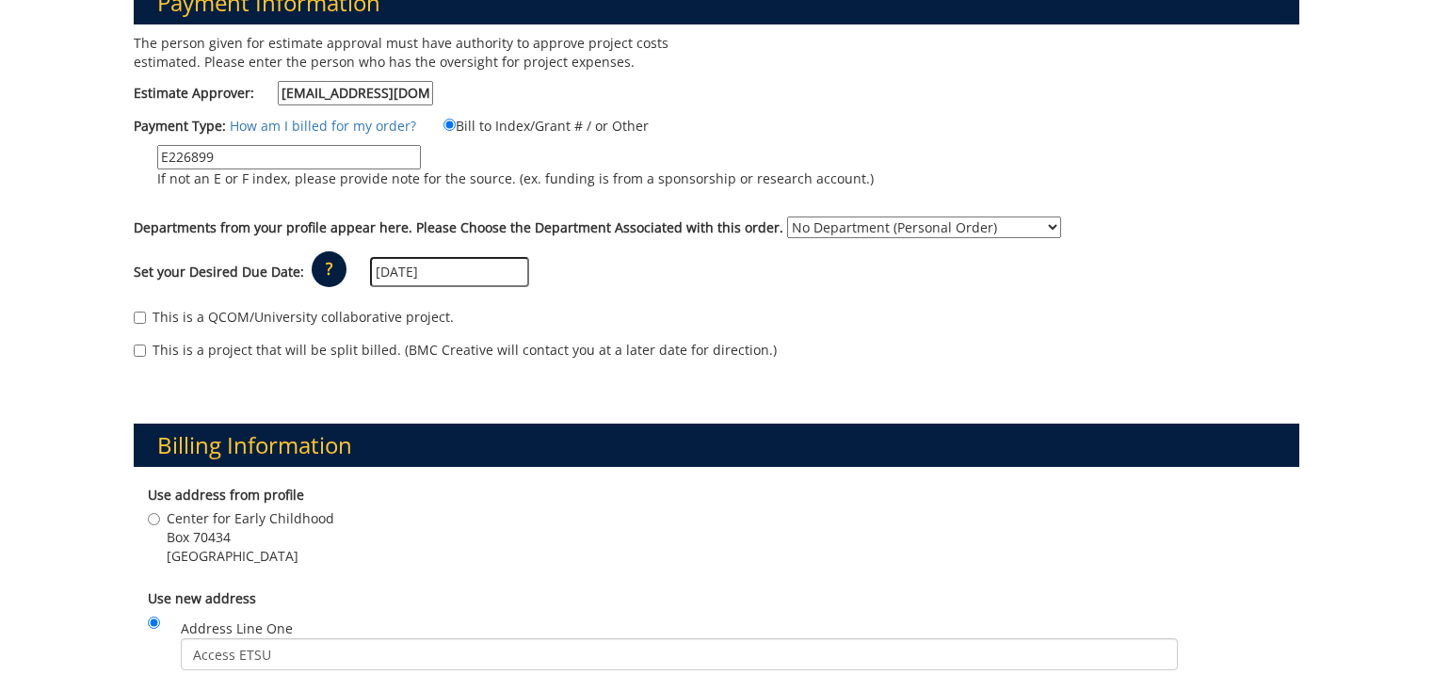
scroll to position [188, 0]
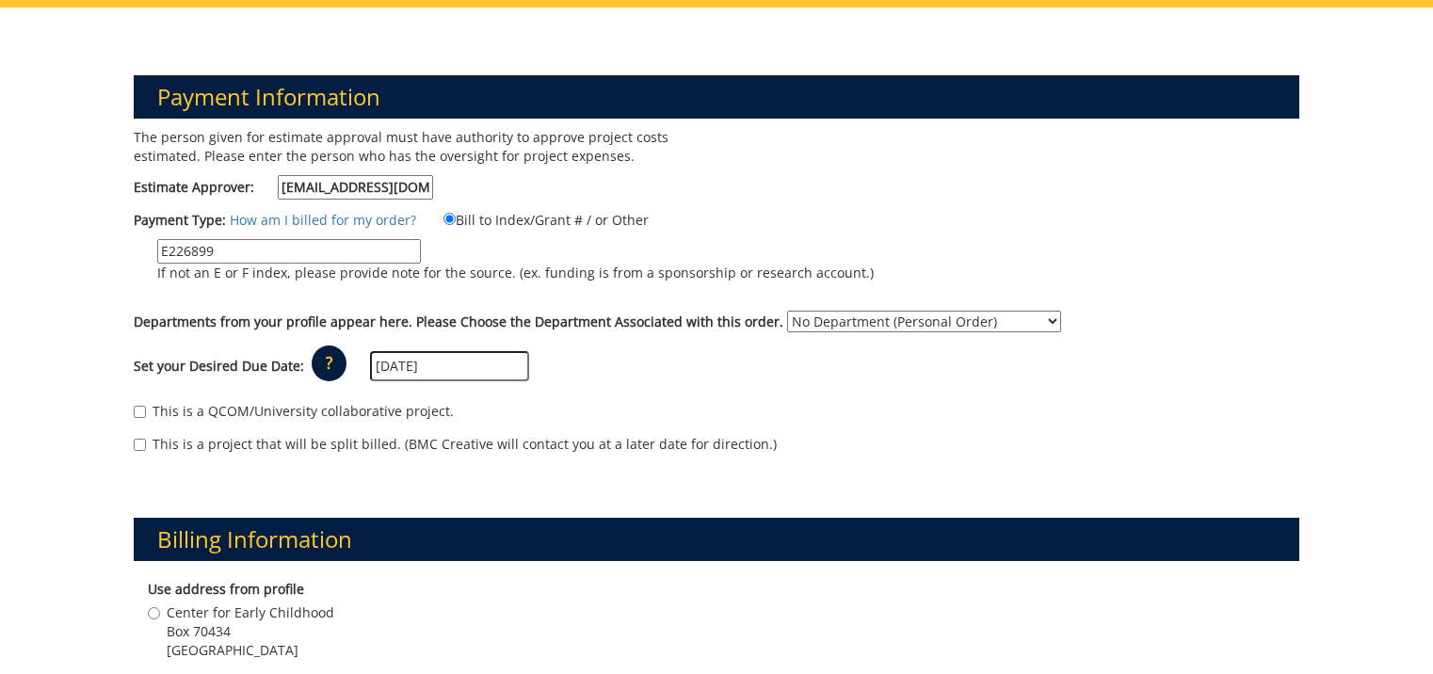
type input "Warf-Pickel Hall, Rm. 211, Box 70434"
click at [1029, 318] on select "No Department (Personal Order) Center for Excellence in Early Childhood" at bounding box center [924, 322] width 274 height 22
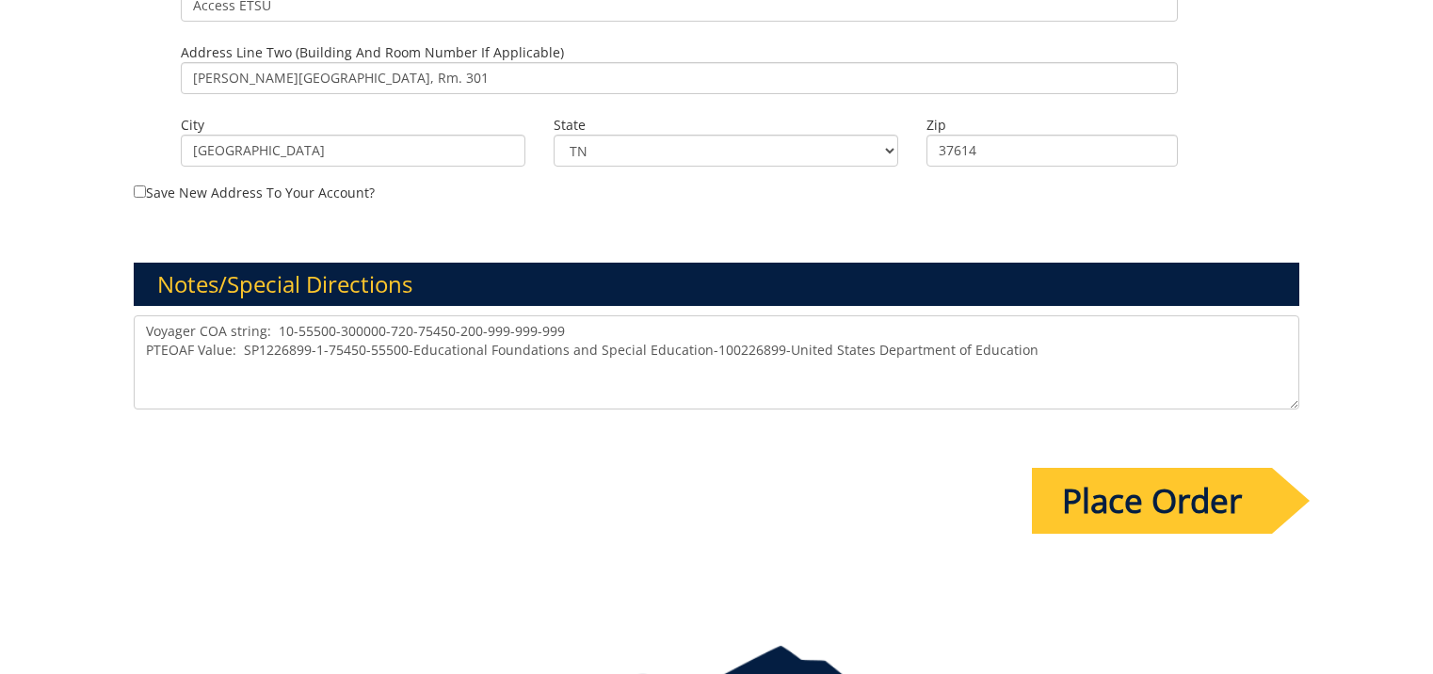
scroll to position [1600, 0]
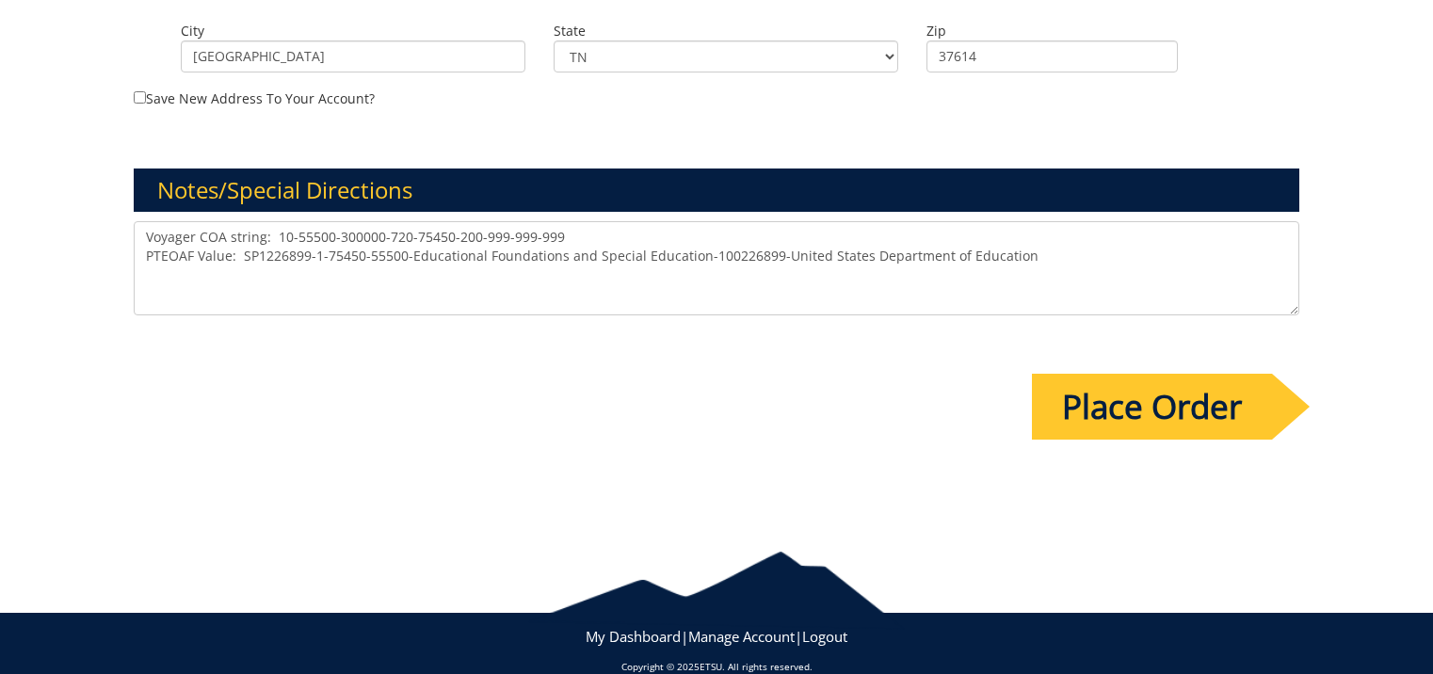
click at [1052, 267] on textarea "Voyager COA string: 10-55500-300000-720-75450-200-999-999-999 PTEOAF Value: SP1…" at bounding box center [716, 268] width 1165 height 94
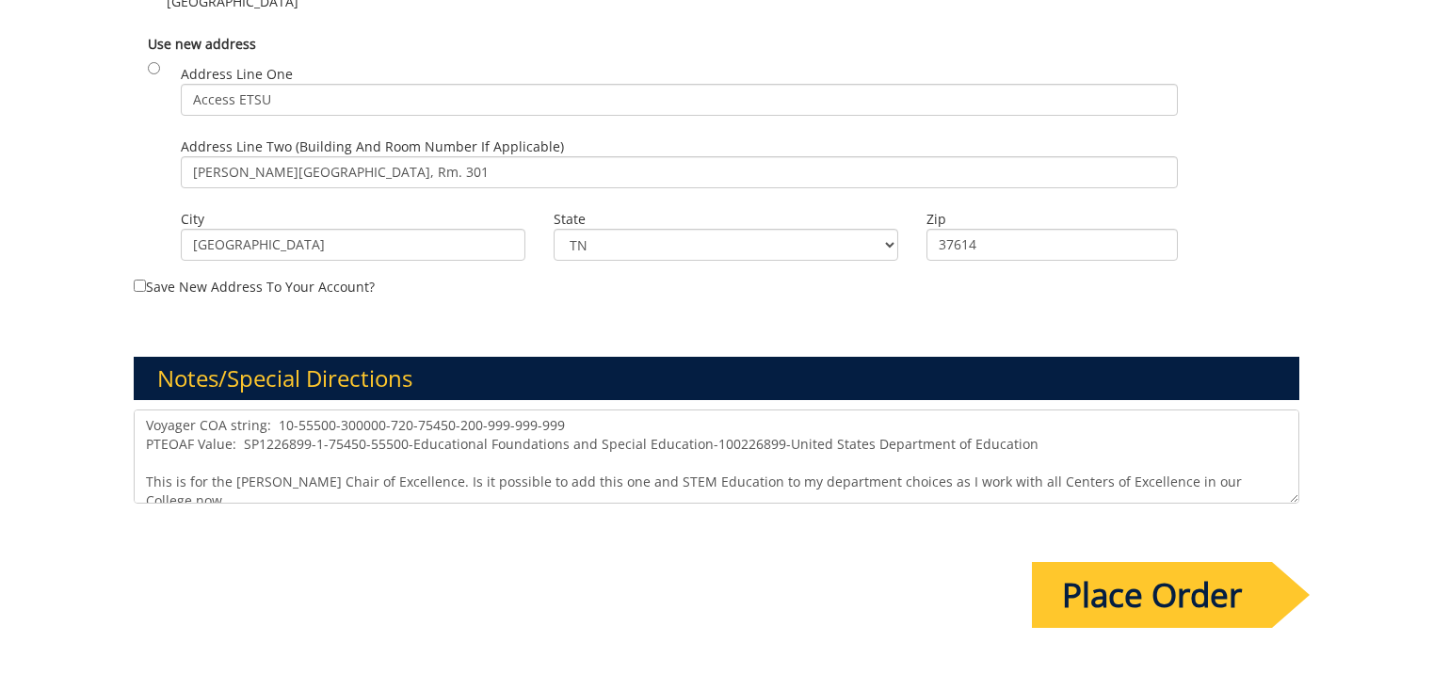
scroll to position [1628, 0]
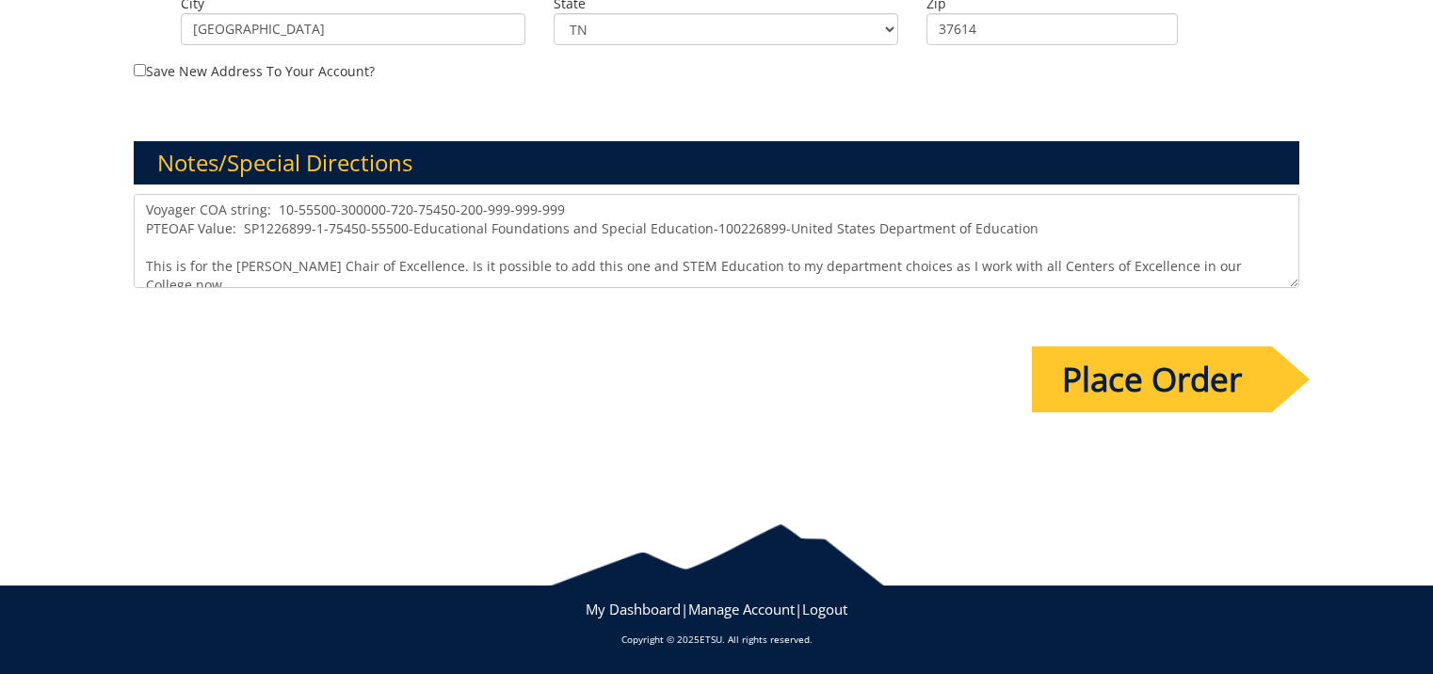
click at [393, 268] on textarea "Voyager COA string: 10-55500-300000-720-75450-200-999-999-999 PTEOAF Value: SP1…" at bounding box center [716, 241] width 1165 height 94
click at [1246, 264] on textarea "Voyager COA string: 10-55500-300000-720-75450-200-999-999-999 PTEOAF Value: SP1…" at bounding box center [716, 241] width 1165 height 94
type textarea "Voyager COA string: 10-55500-300000-720-75450-200-999-999-999 PTEOAF Value: SP1…"
click at [1131, 393] on input "Place Order" at bounding box center [1152, 379] width 240 height 66
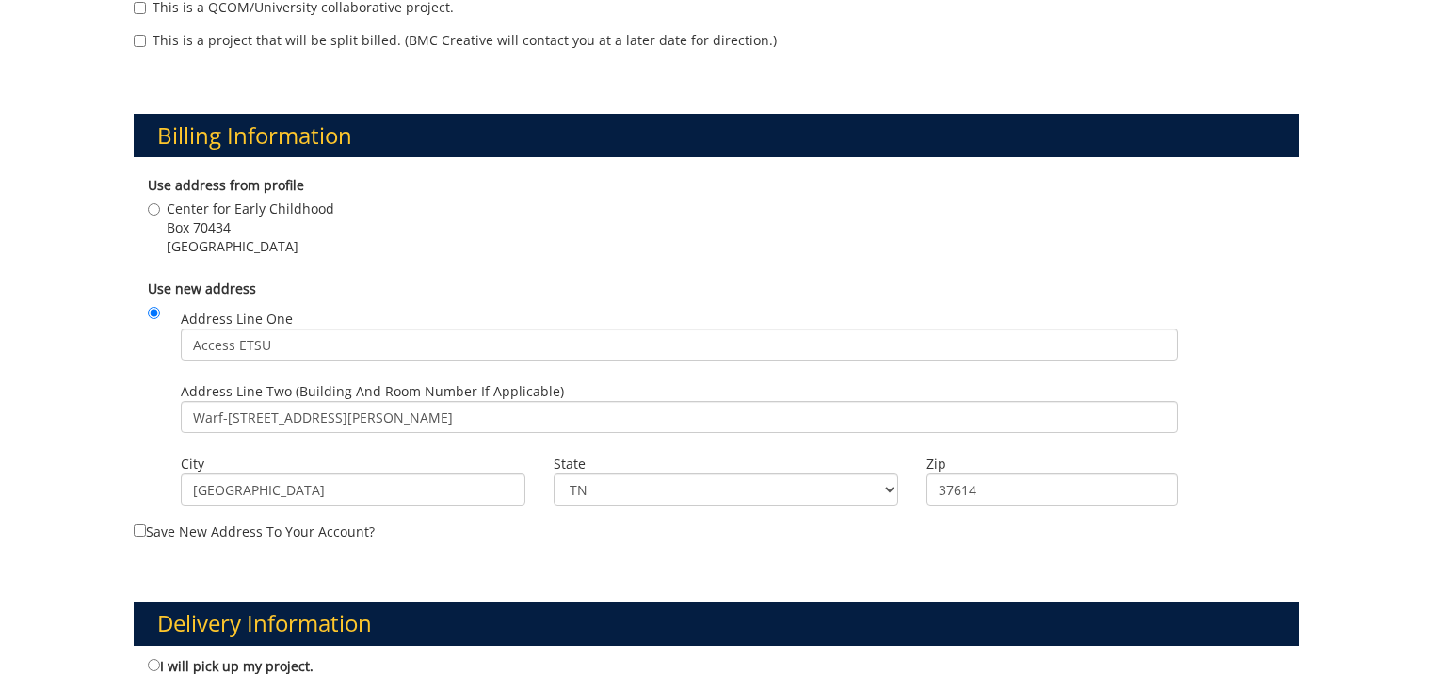
scroll to position [193, 0]
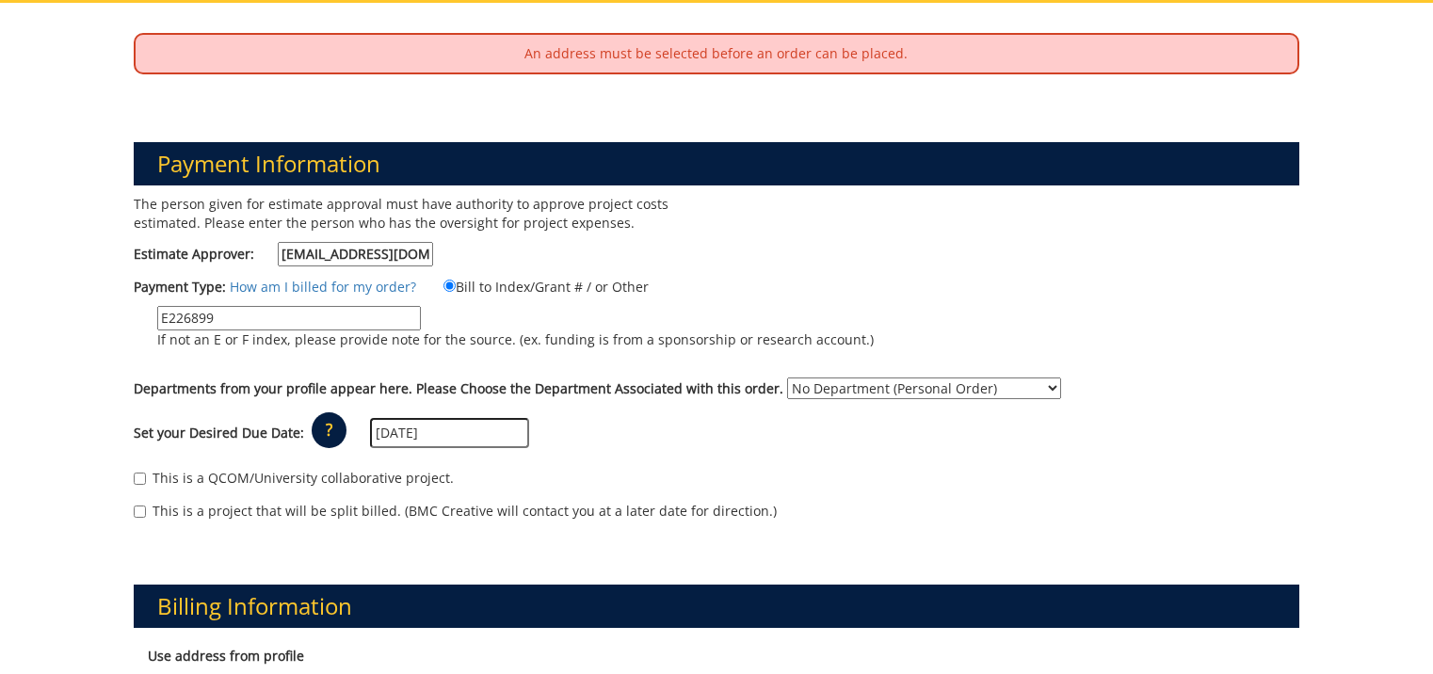
click at [1031, 391] on select "No Department (Personal Order) Center for Excellence in Early Childhood" at bounding box center [924, 388] width 274 height 22
click at [787, 377] on select "No Department (Personal Order) Center for Excellence in Early Childhood" at bounding box center [924, 388] width 274 height 22
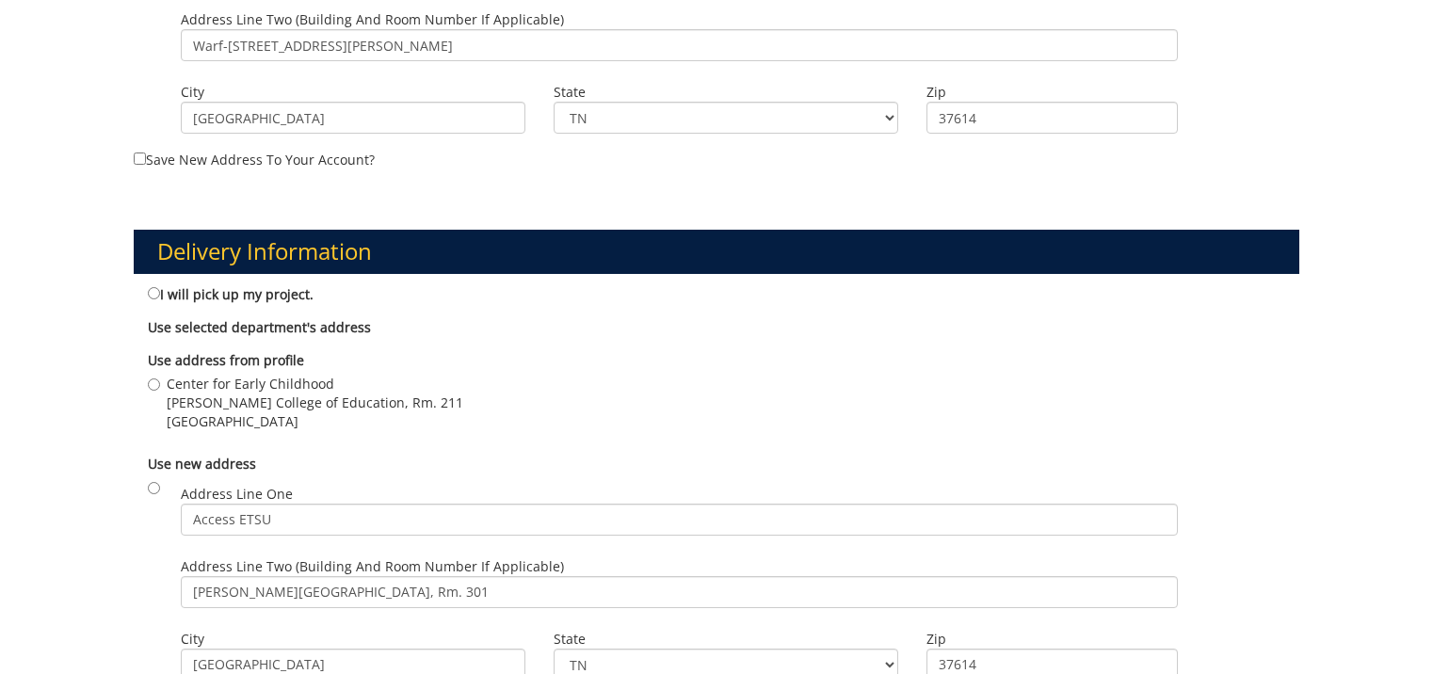
scroll to position [1671, 0]
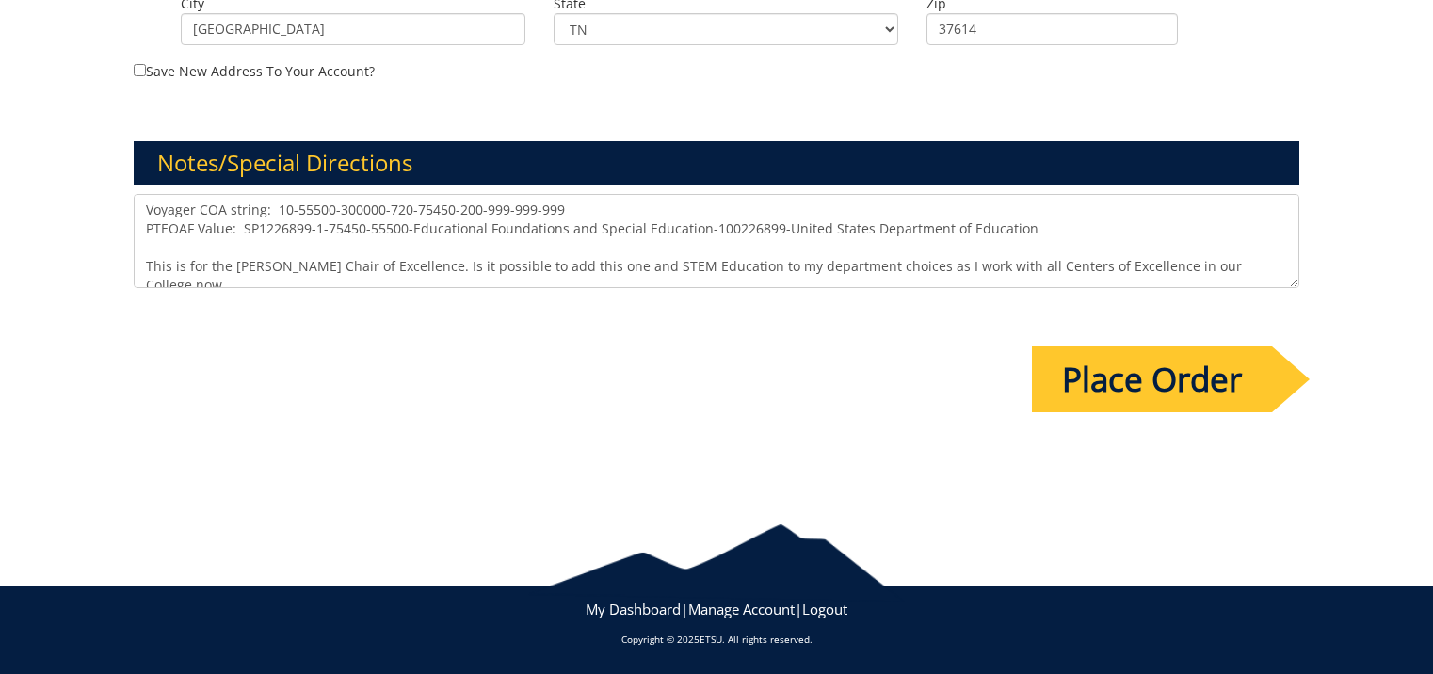
click at [1121, 388] on input "Place Order" at bounding box center [1152, 379] width 240 height 66
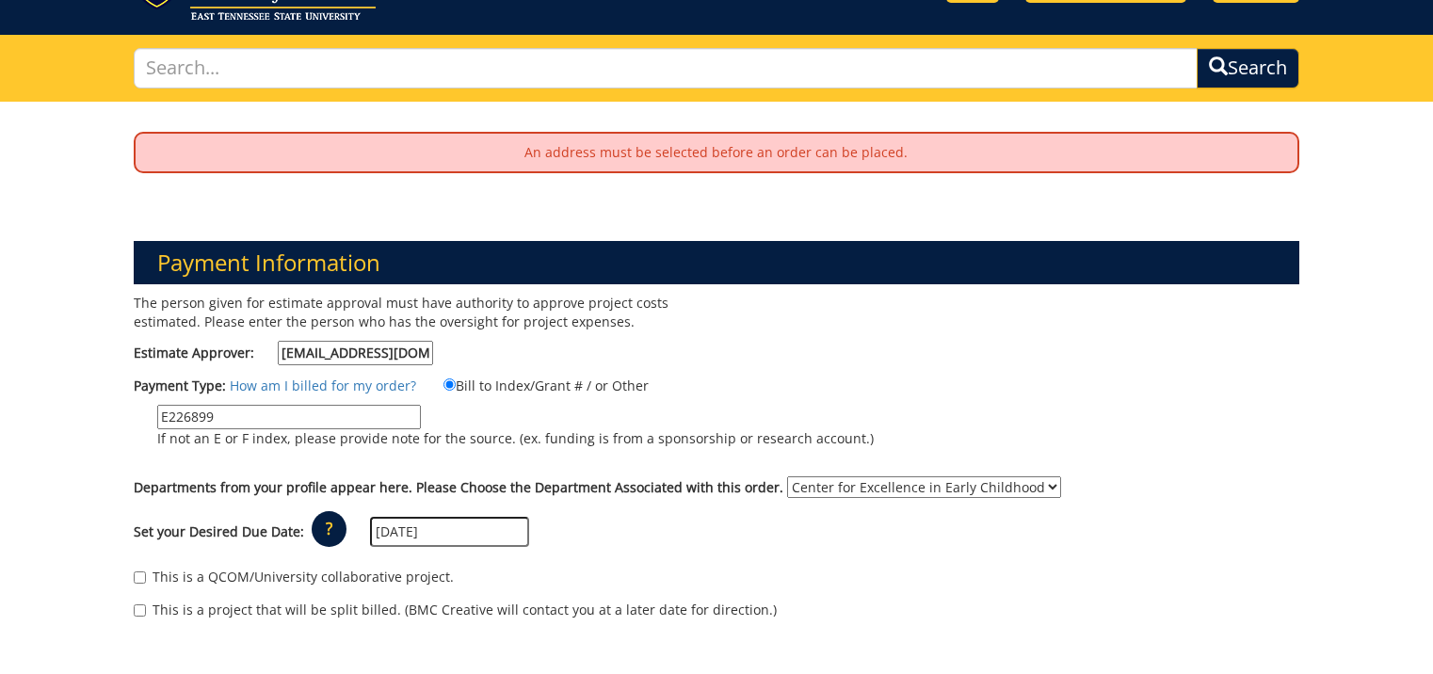
scroll to position [188, 0]
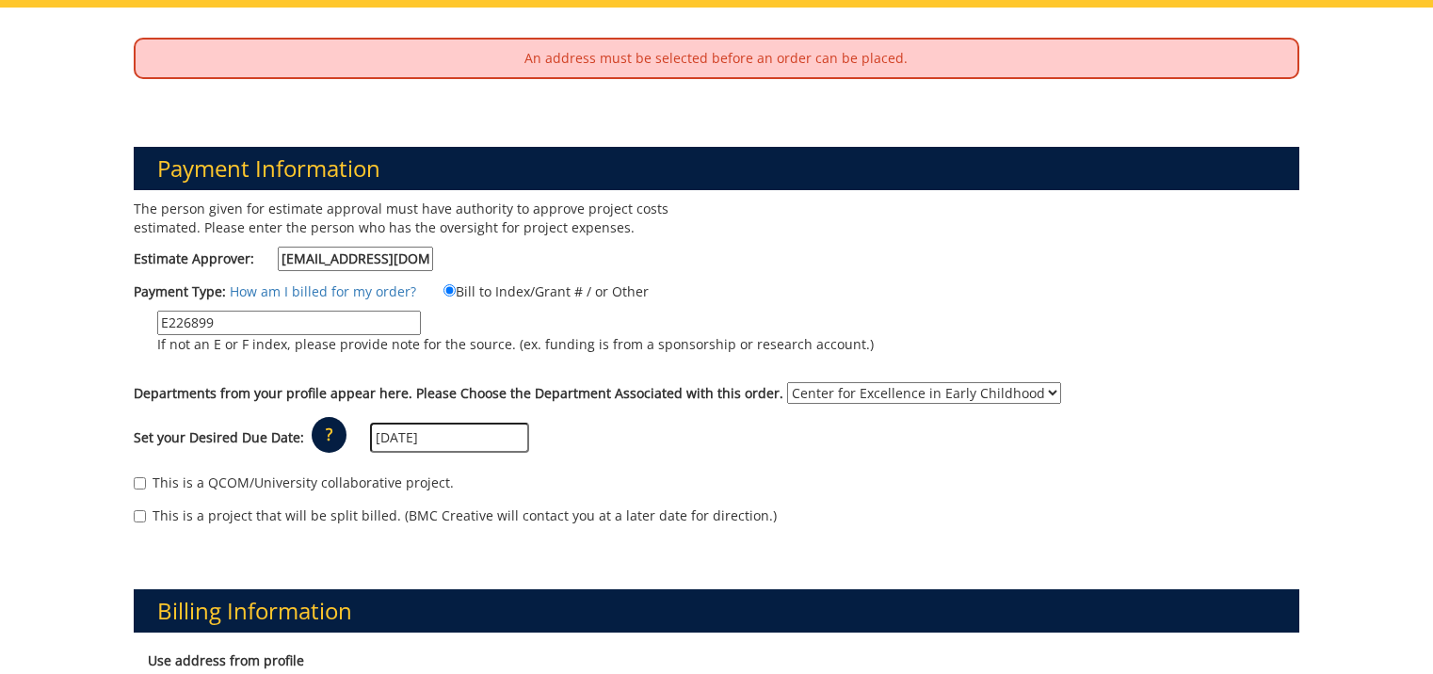
click at [1031, 394] on select "No Department (Personal Order) Center for Excellence in Early Childhood" at bounding box center [924, 393] width 274 height 22
select select "null"
click at [787, 382] on select "No Department (Personal Order) Center for Excellence in Early Childhood" at bounding box center [924, 393] width 274 height 22
click at [1023, 456] on div "Set your Desired Due Date: ? × How long will my project take to finish? : Pleas…" at bounding box center [717, 438] width 1194 height 52
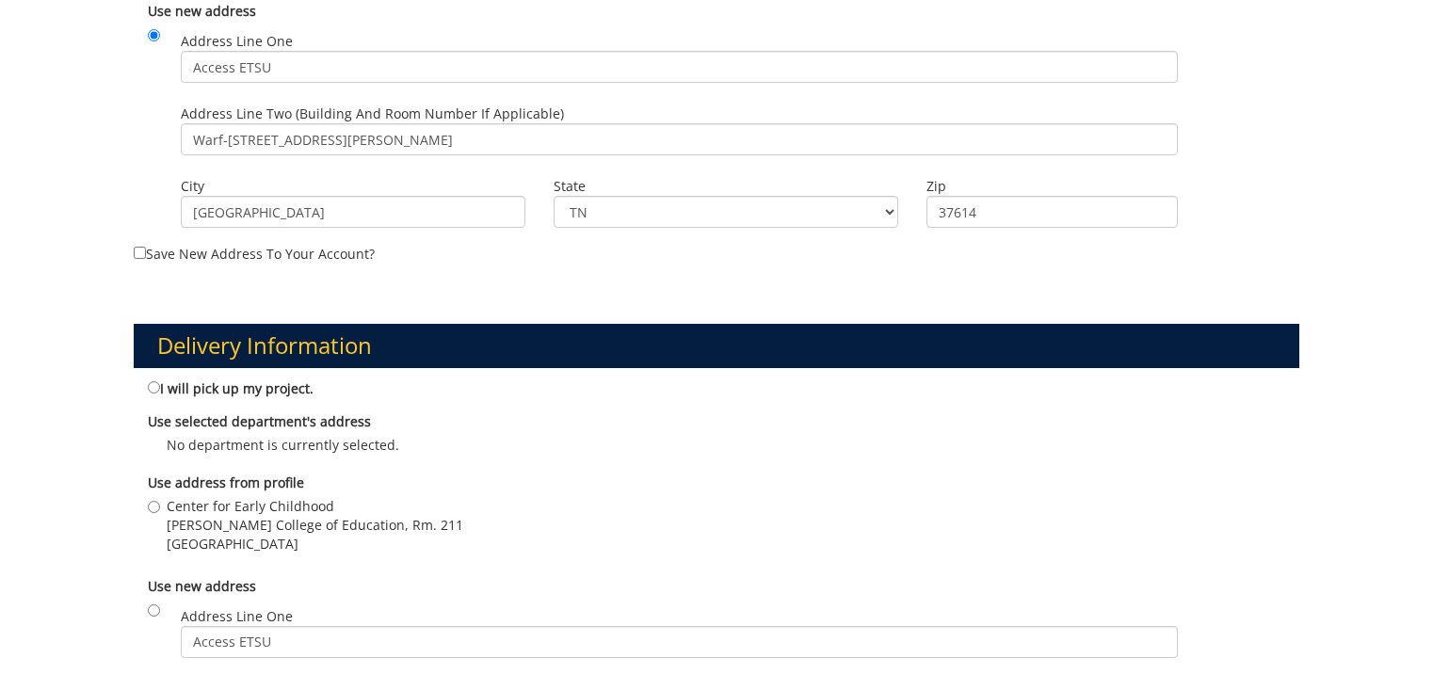
scroll to position [1036, 0]
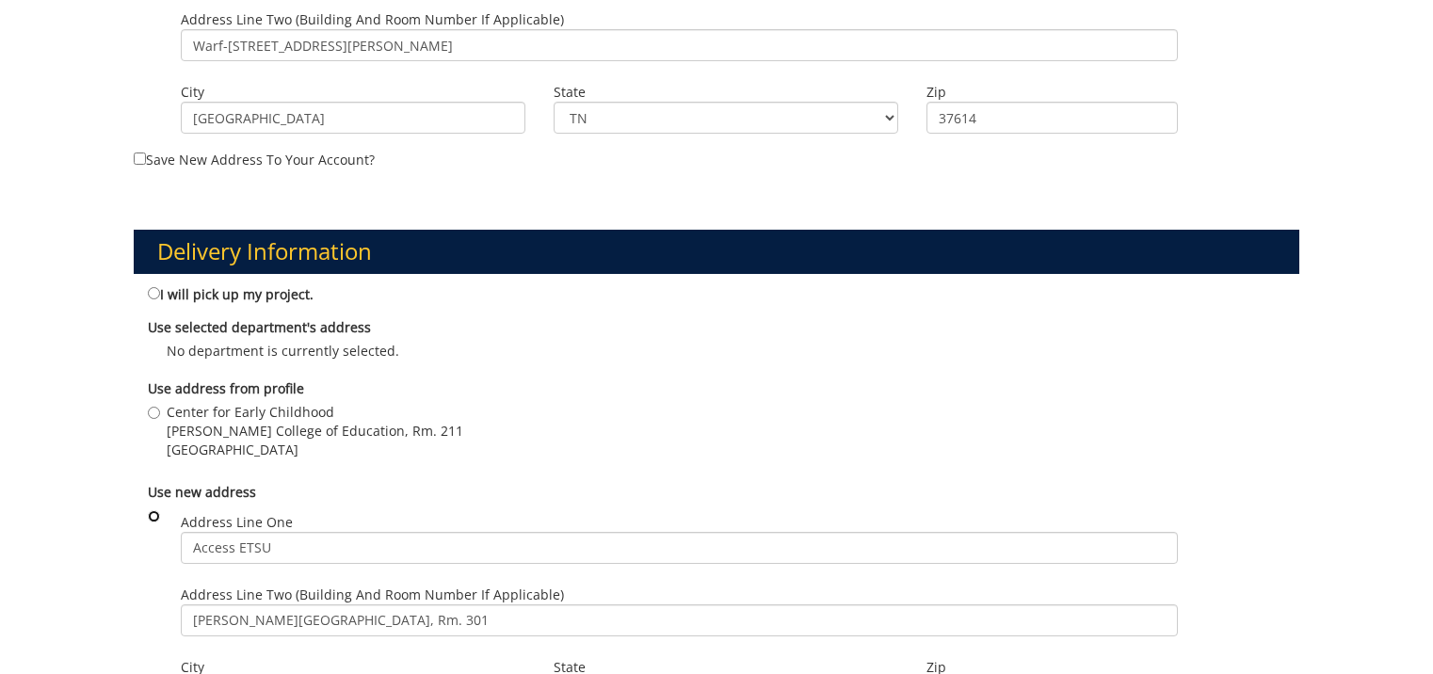
click at [151, 516] on input "radio" at bounding box center [154, 516] width 12 height 12
radio input "true"
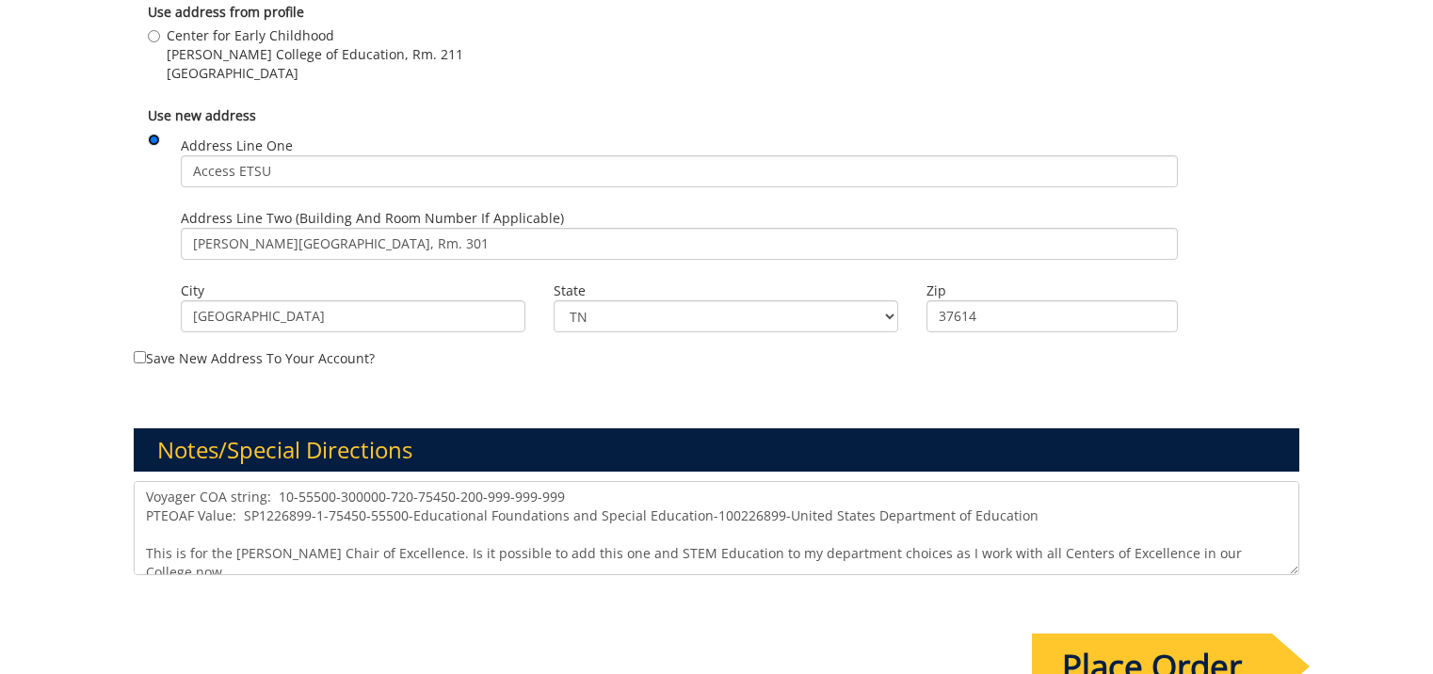
scroll to position [1506, 0]
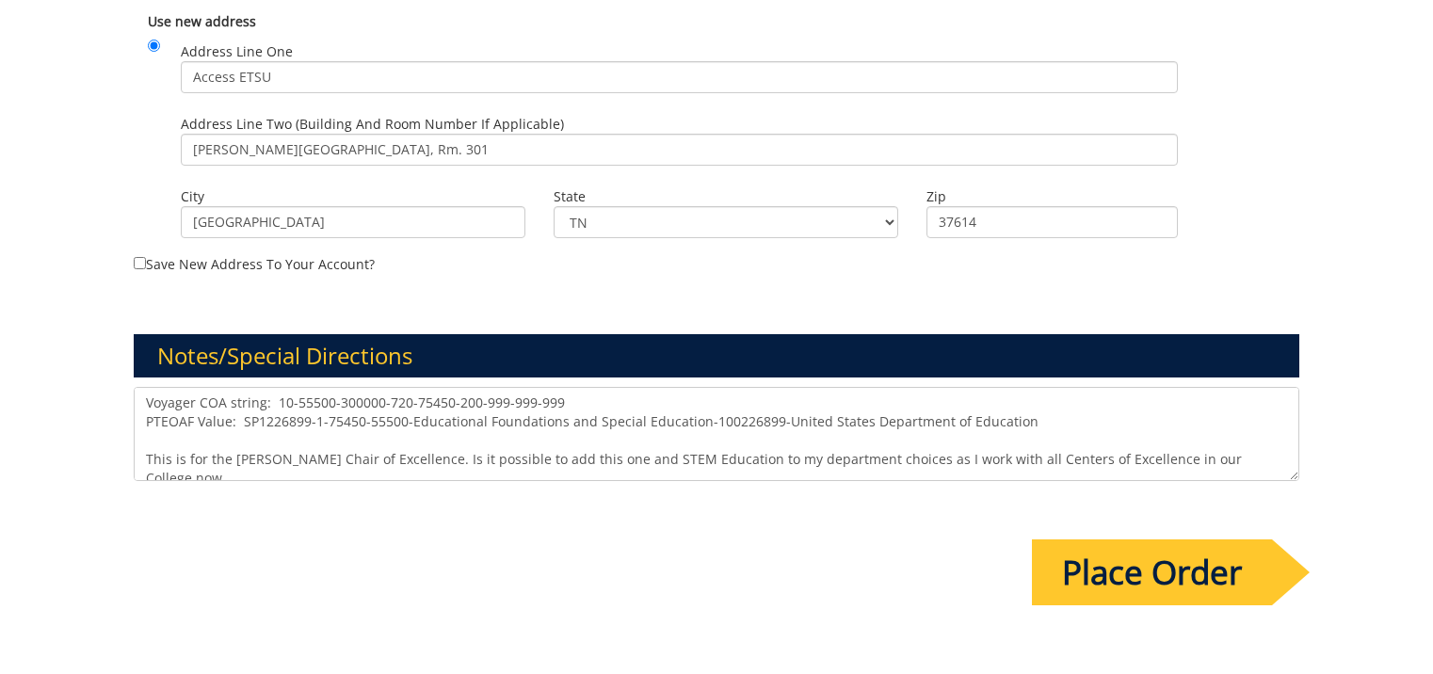
click at [1145, 576] on input "Place Order" at bounding box center [1152, 572] width 240 height 66
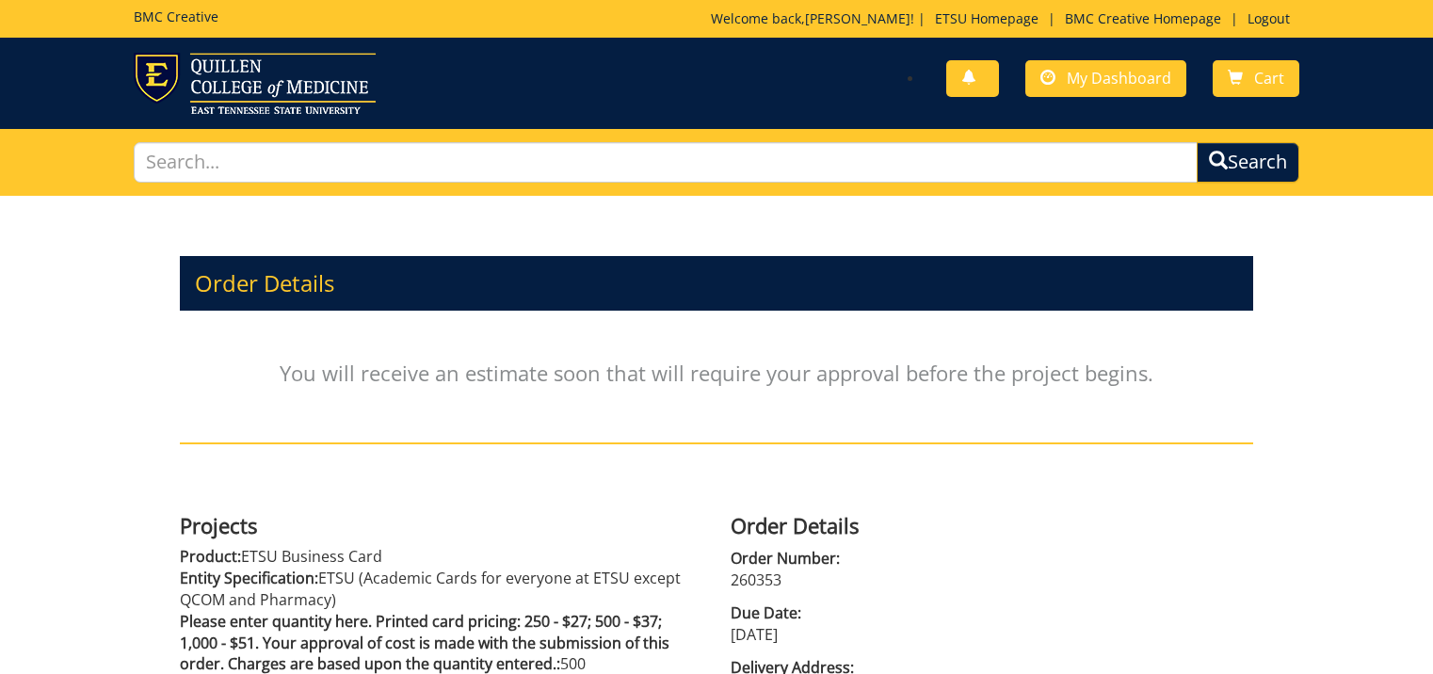
click at [1264, 16] on link "Logout" at bounding box center [1268, 18] width 61 height 18
